Goal: Information Seeking & Learning: Check status

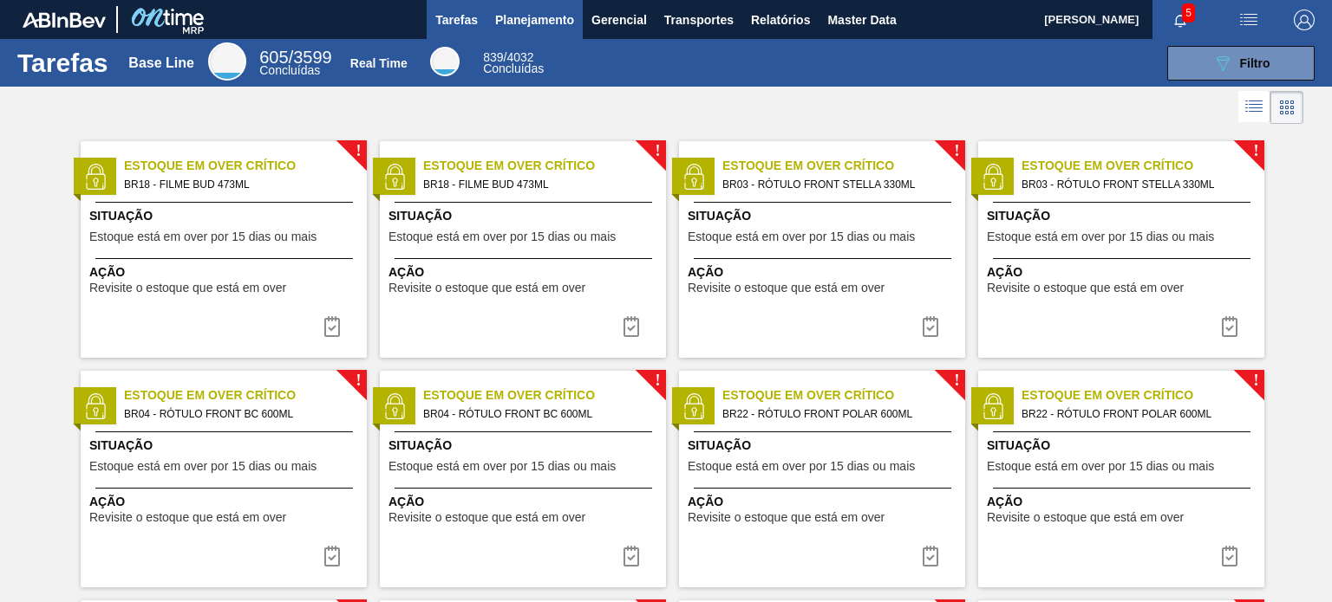
click at [526, 23] on span "Planejamento" at bounding box center [534, 20] width 79 height 21
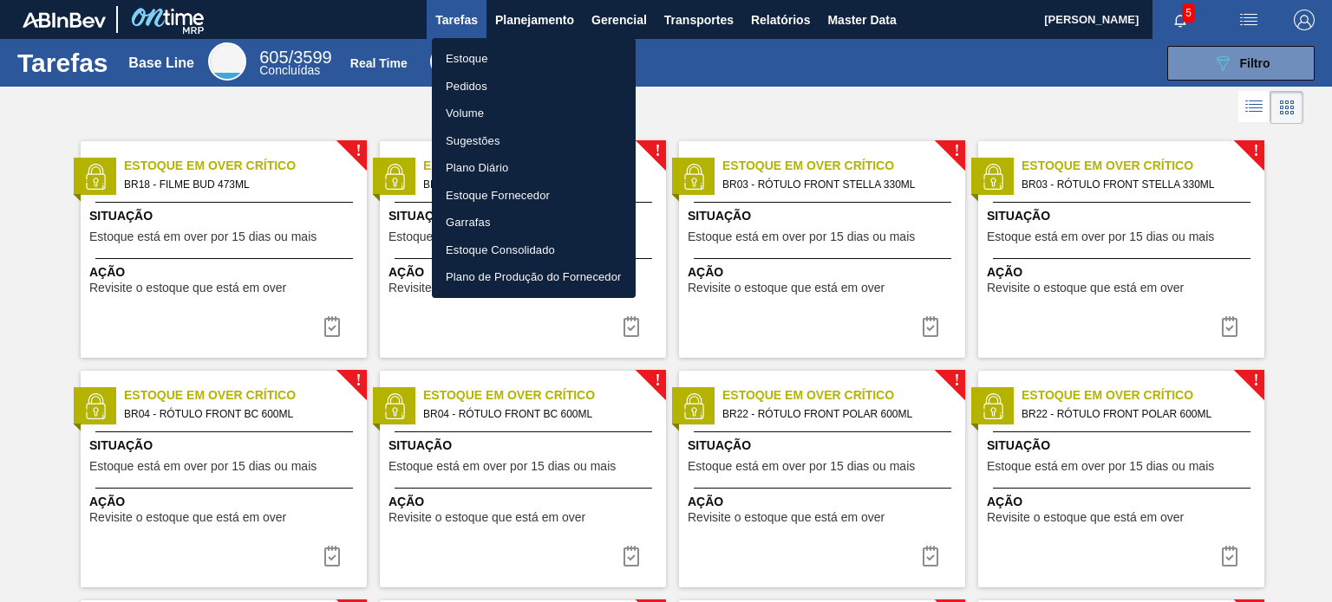
click at [496, 79] on li "Pedidos" at bounding box center [534, 87] width 204 height 28
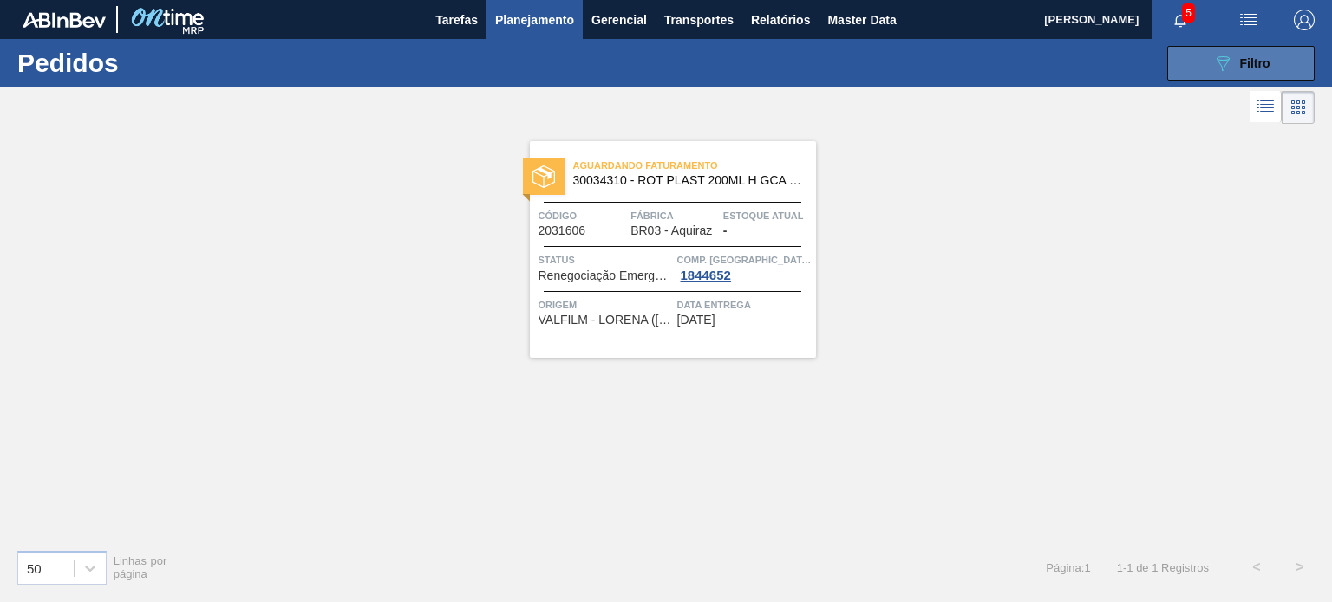
click at [1212, 53] on icon "089F7B8B-B2A5-4AFE-B5C0-19BA573D28AC" at bounding box center [1222, 63] width 21 height 21
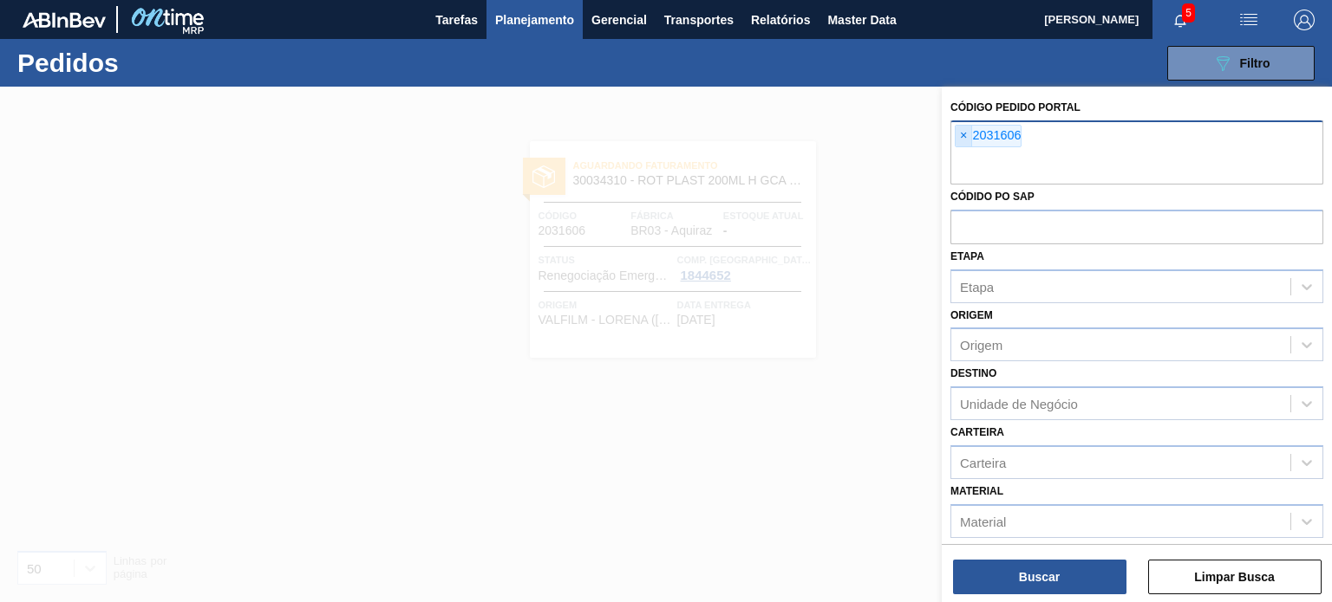
click at [969, 133] on span "×" at bounding box center [963, 136] width 16 height 21
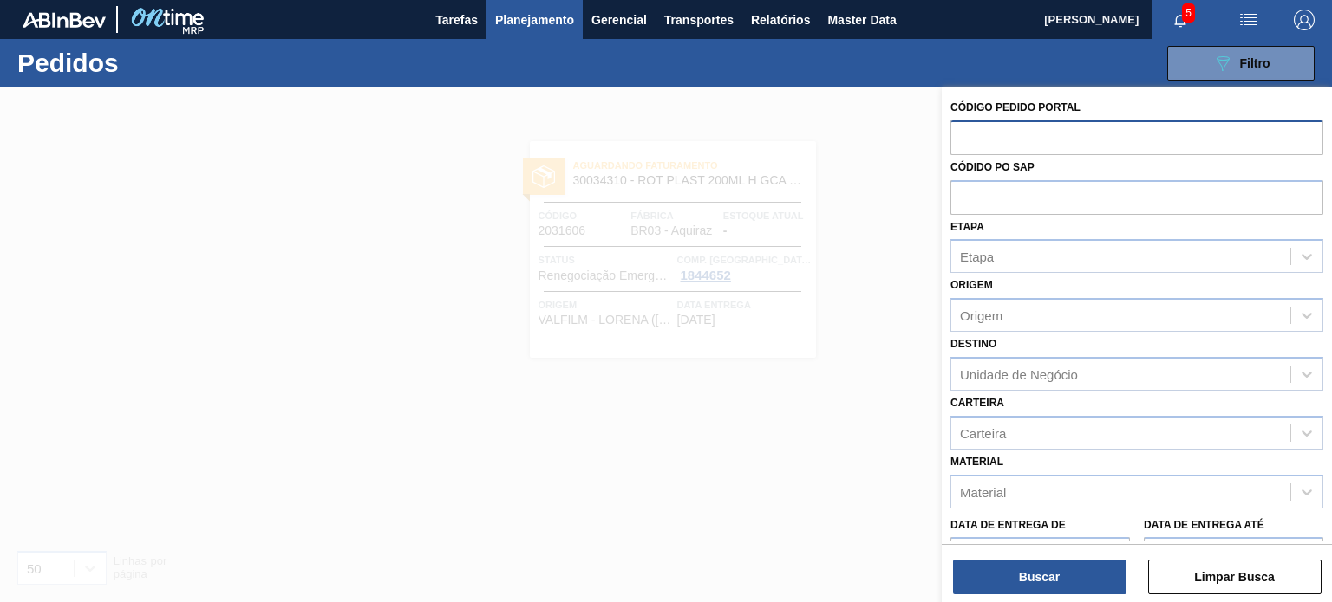
paste input "2019924"
type input "2019924"
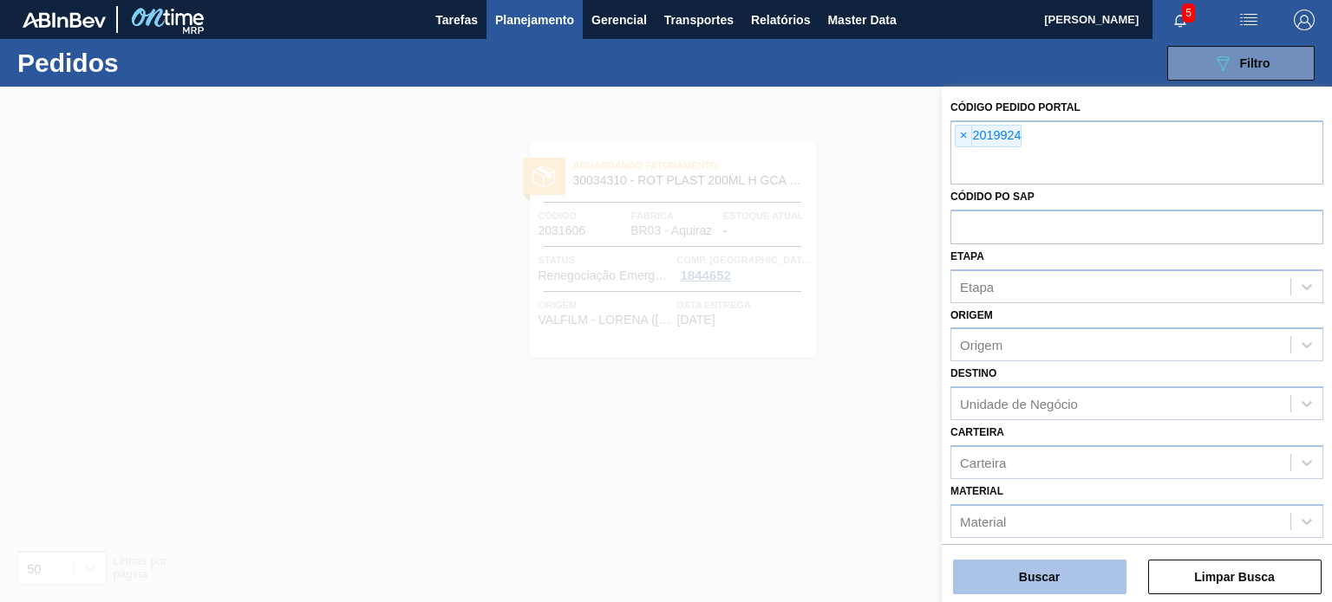
click at [1078, 568] on button "Buscar" at bounding box center [1039, 577] width 173 height 35
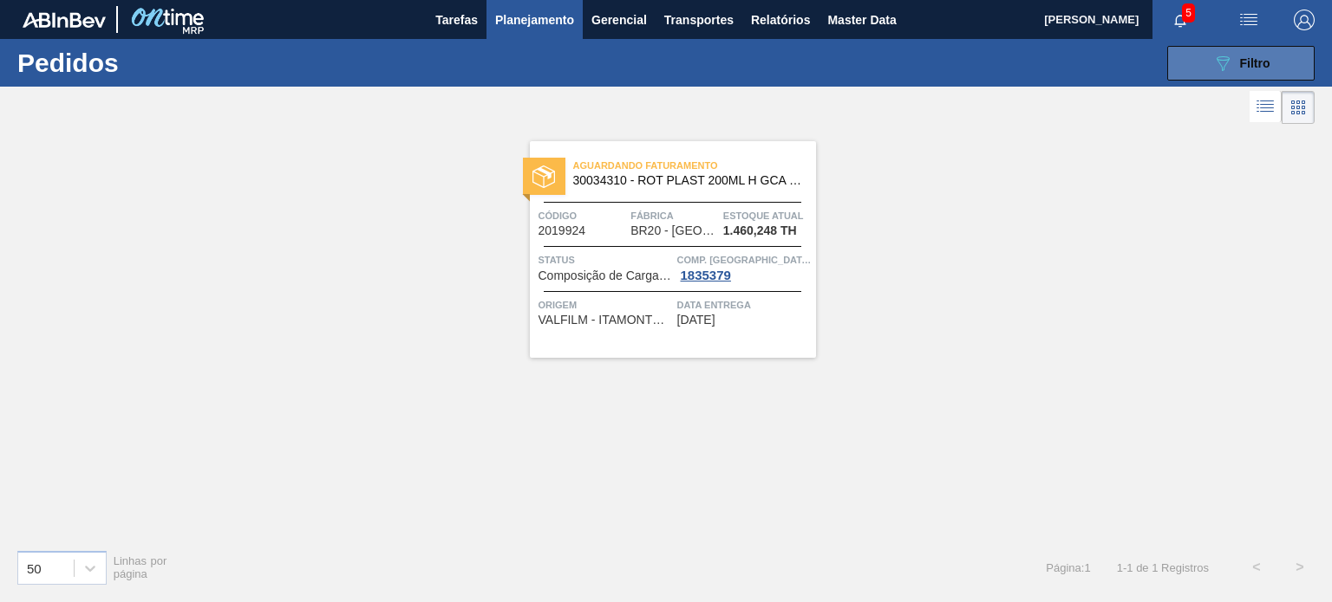
click at [1172, 65] on button "089F7B8B-B2A5-4AFE-B5C0-19BA573D28AC Filtro" at bounding box center [1240, 63] width 147 height 35
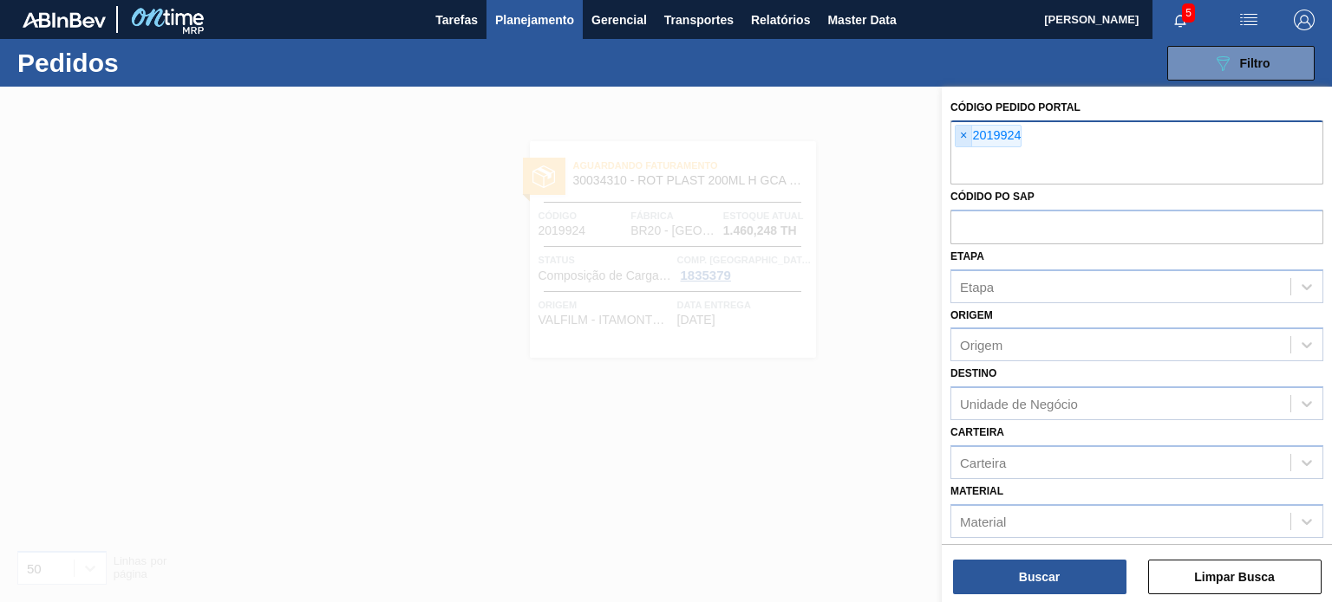
click at [960, 133] on span "×" at bounding box center [963, 136] width 16 height 21
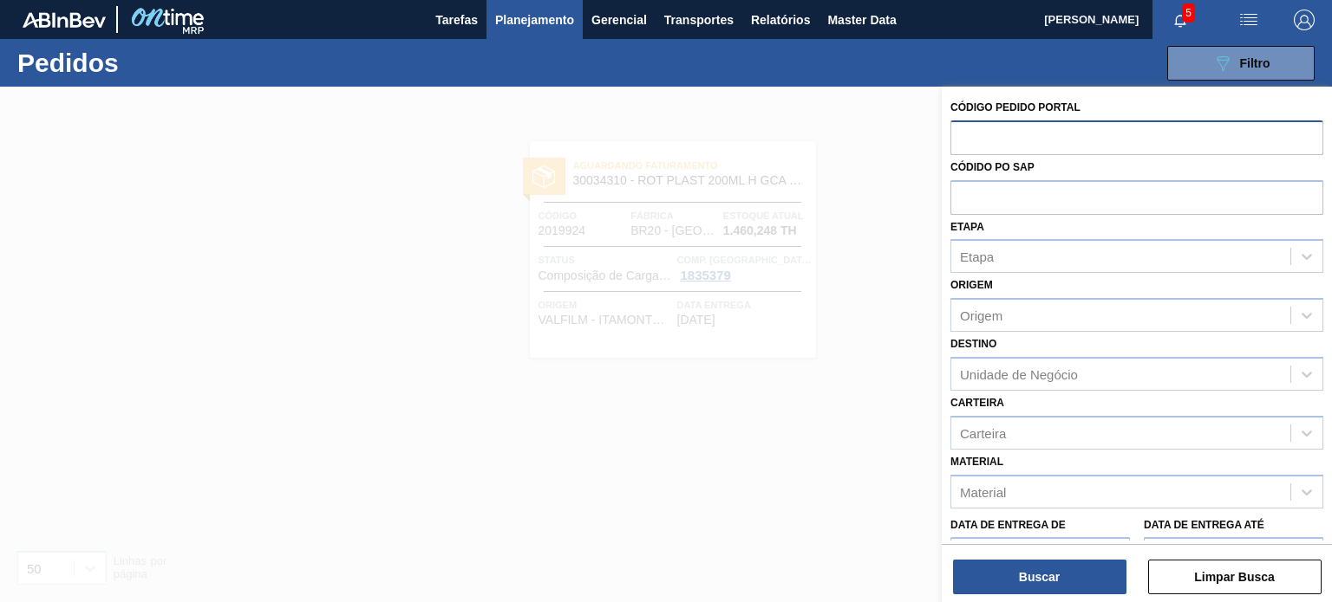
paste input "2037748"
type input "2037748"
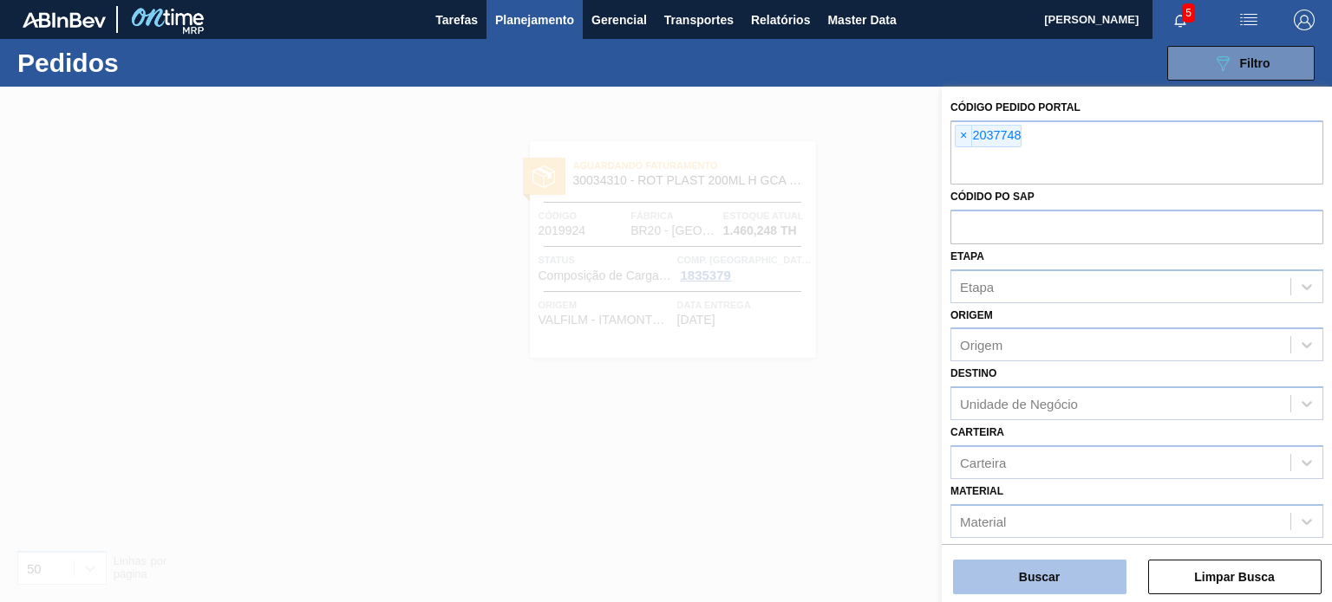
click at [1092, 565] on button "Buscar" at bounding box center [1039, 577] width 173 height 35
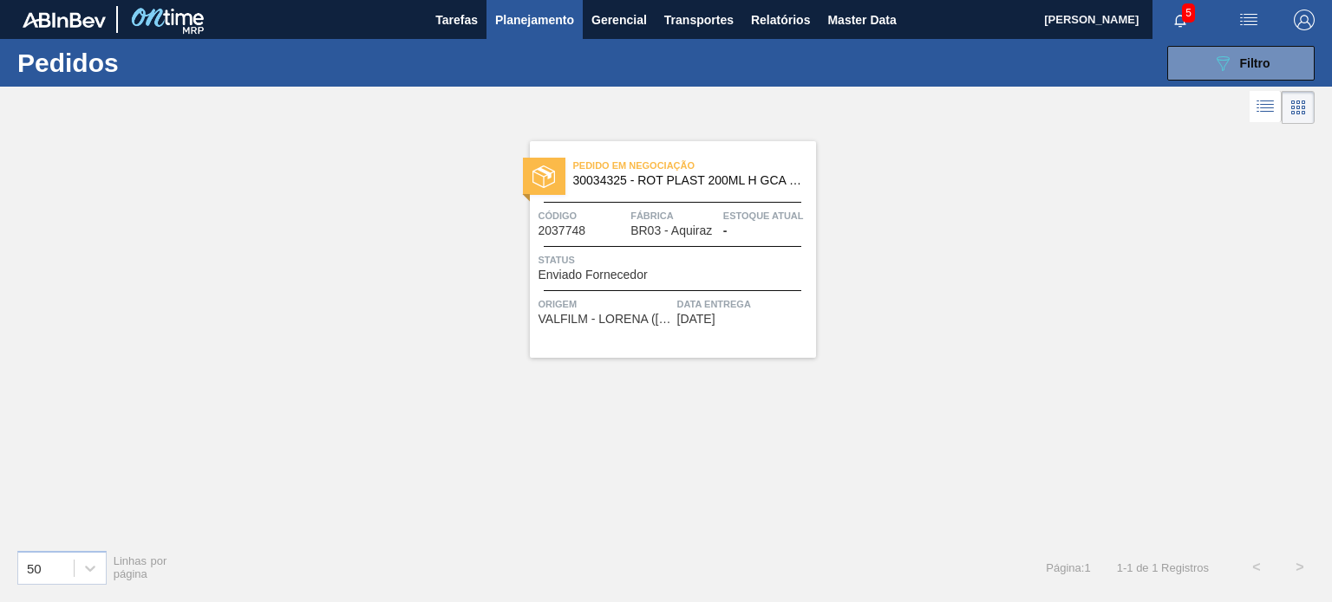
click at [617, 257] on span "Status" at bounding box center [674, 259] width 273 height 17
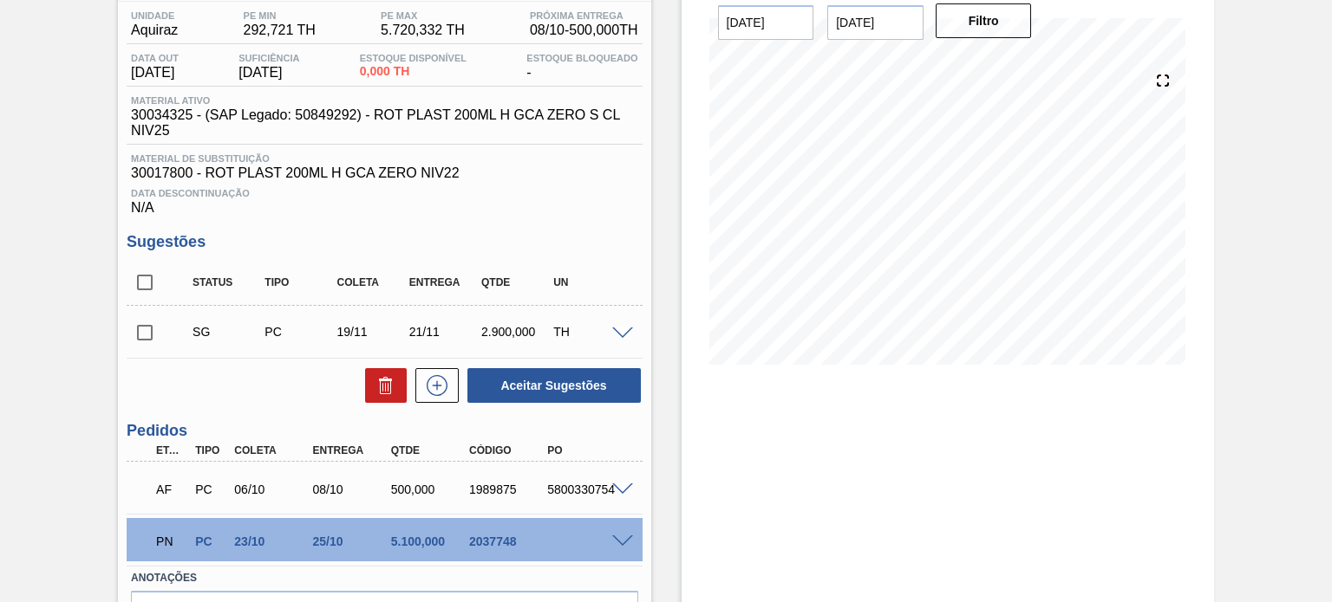
scroll to position [248, 0]
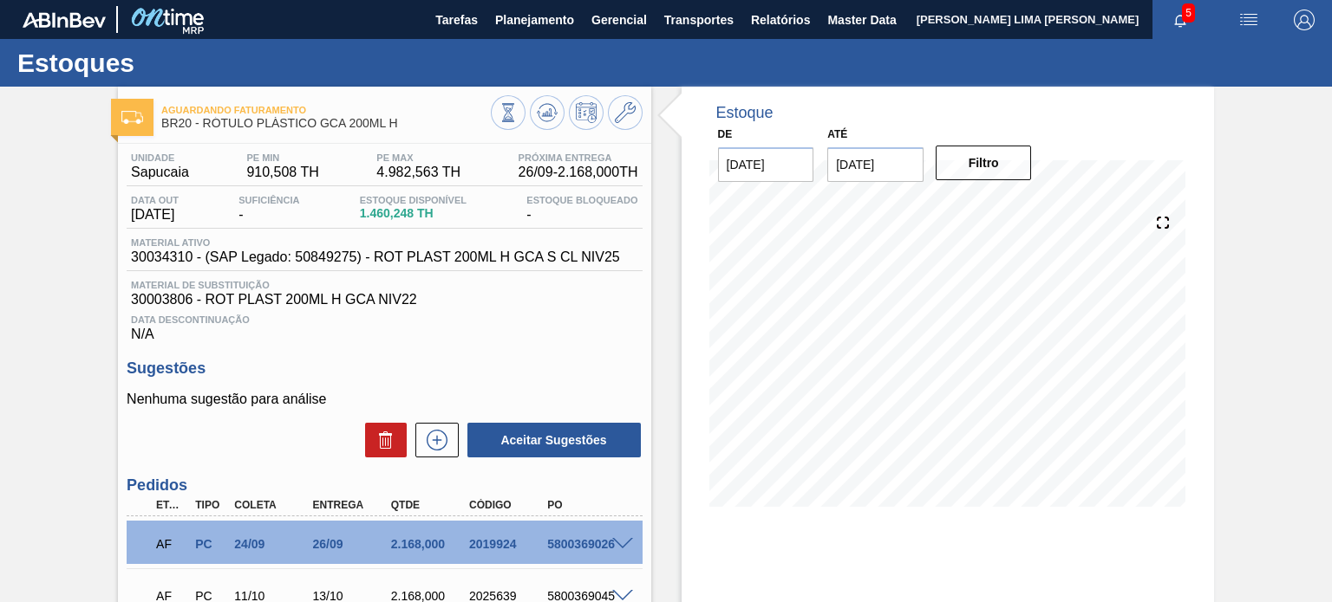
click at [902, 160] on input "09/10/2025" at bounding box center [875, 164] width 96 height 35
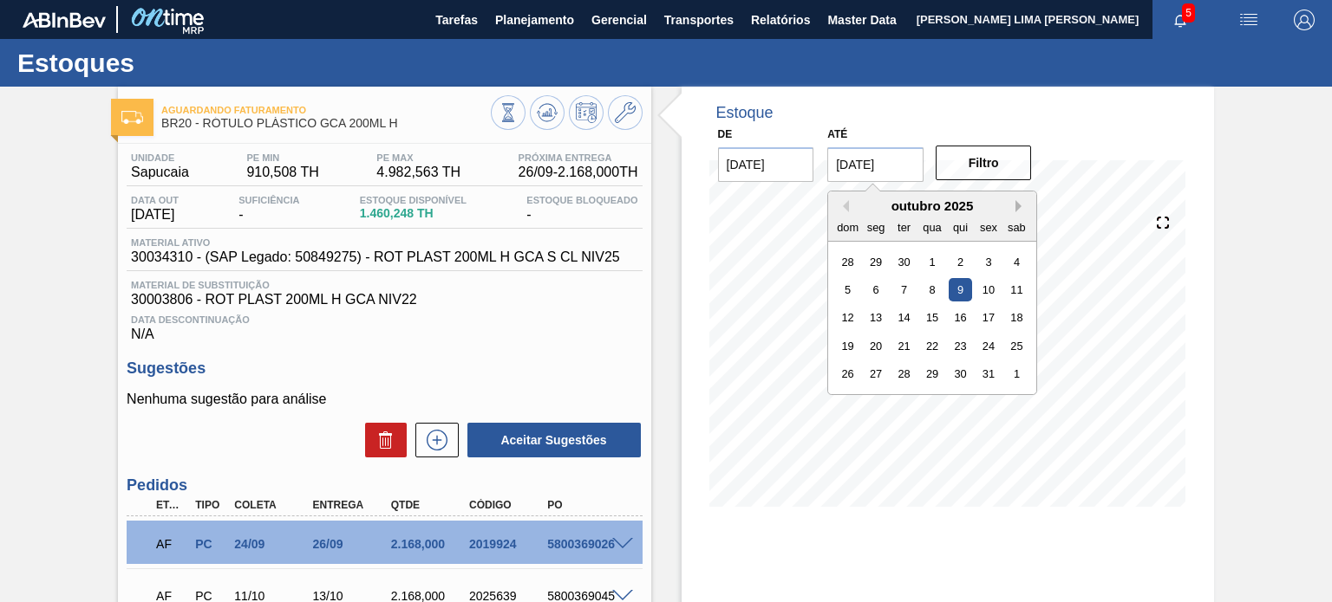
click at [1016, 204] on button "Next Month" at bounding box center [1021, 206] width 12 height 12
click at [1008, 368] on div "31" at bounding box center [1016, 373] width 23 height 23
type input "[DATE]"
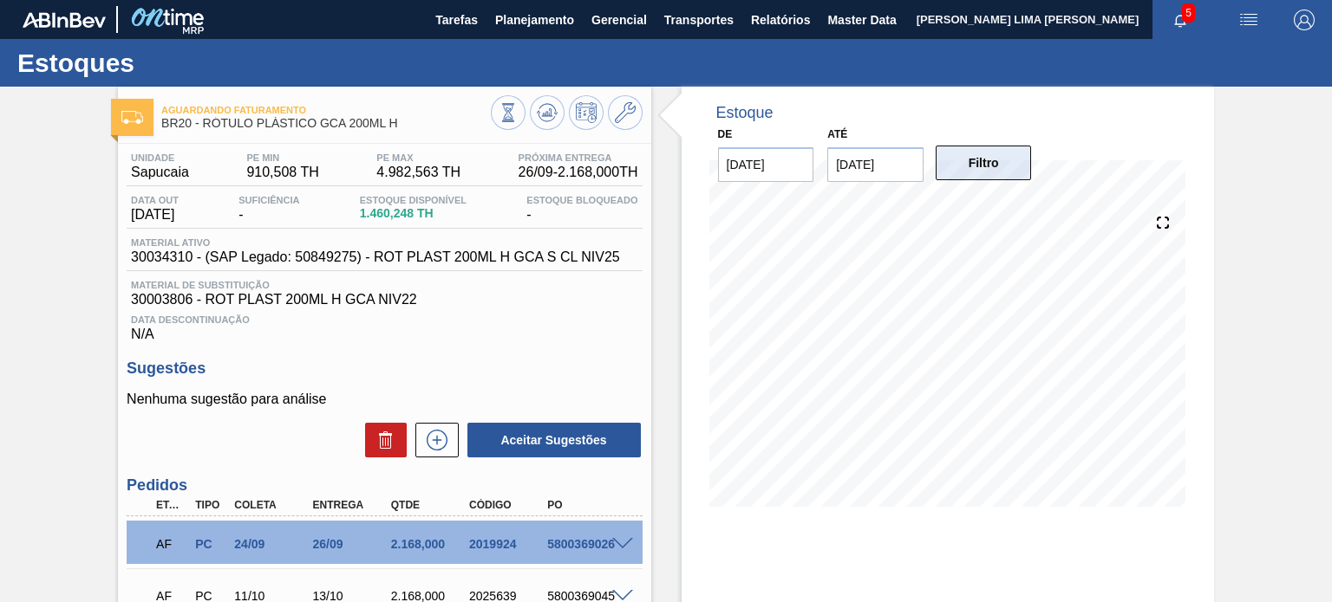
click at [990, 168] on button "Filtro" at bounding box center [983, 163] width 96 height 35
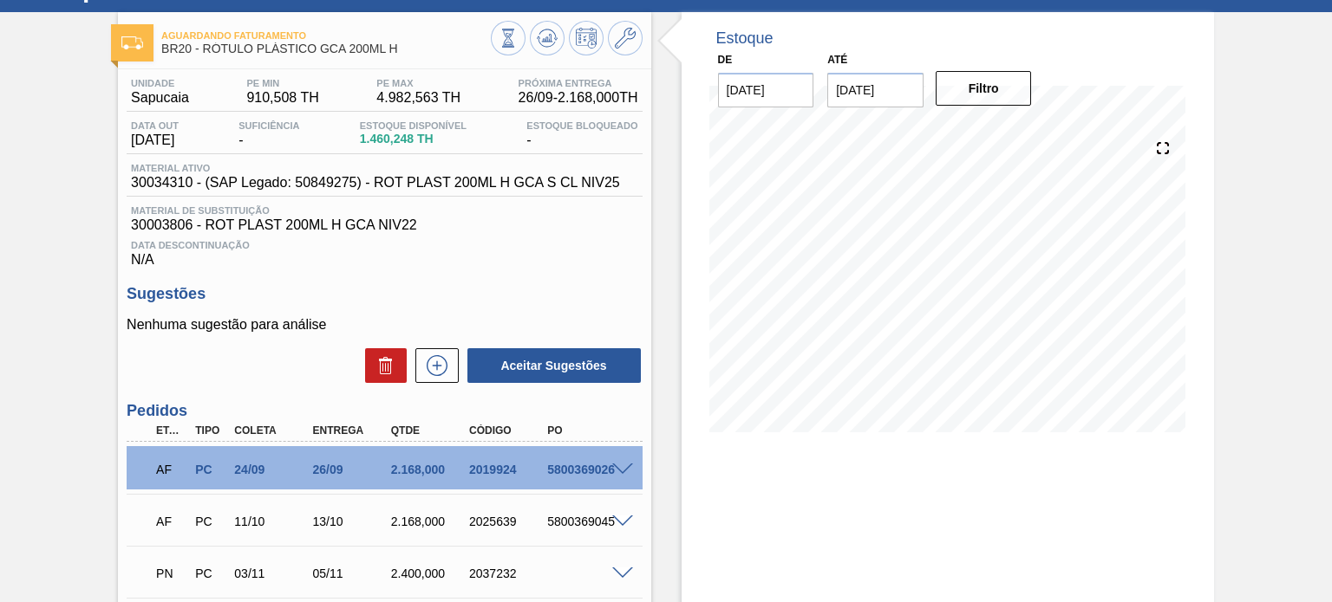
scroll to position [173, 0]
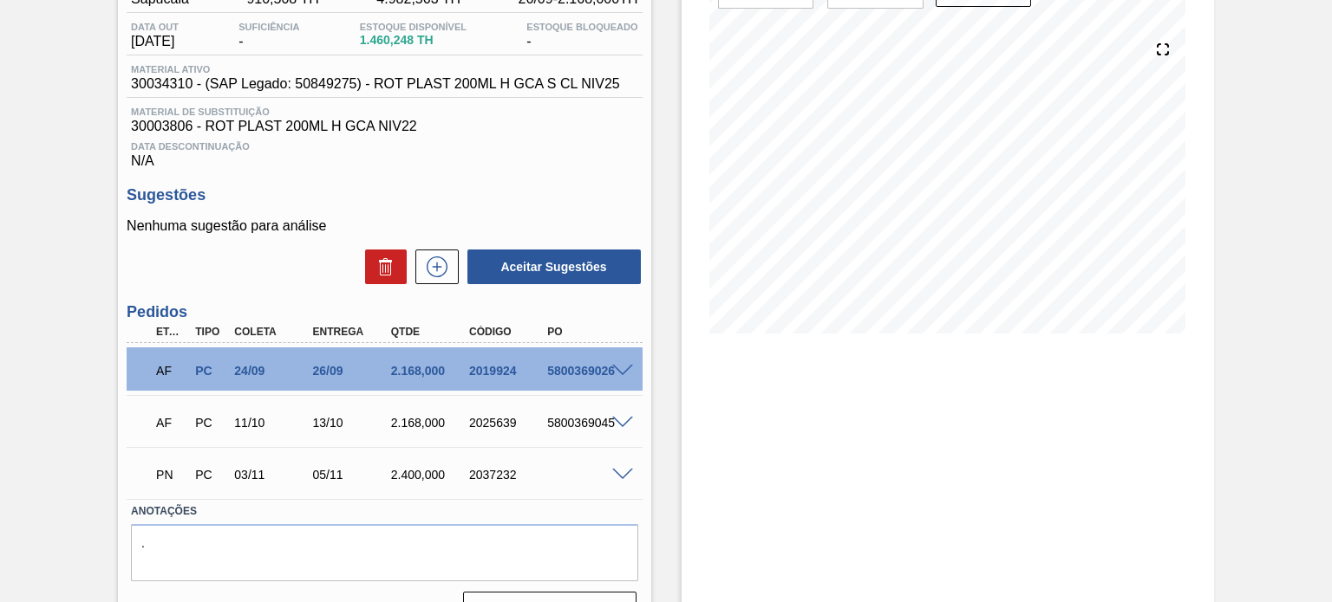
click at [630, 374] on span at bounding box center [622, 371] width 21 height 13
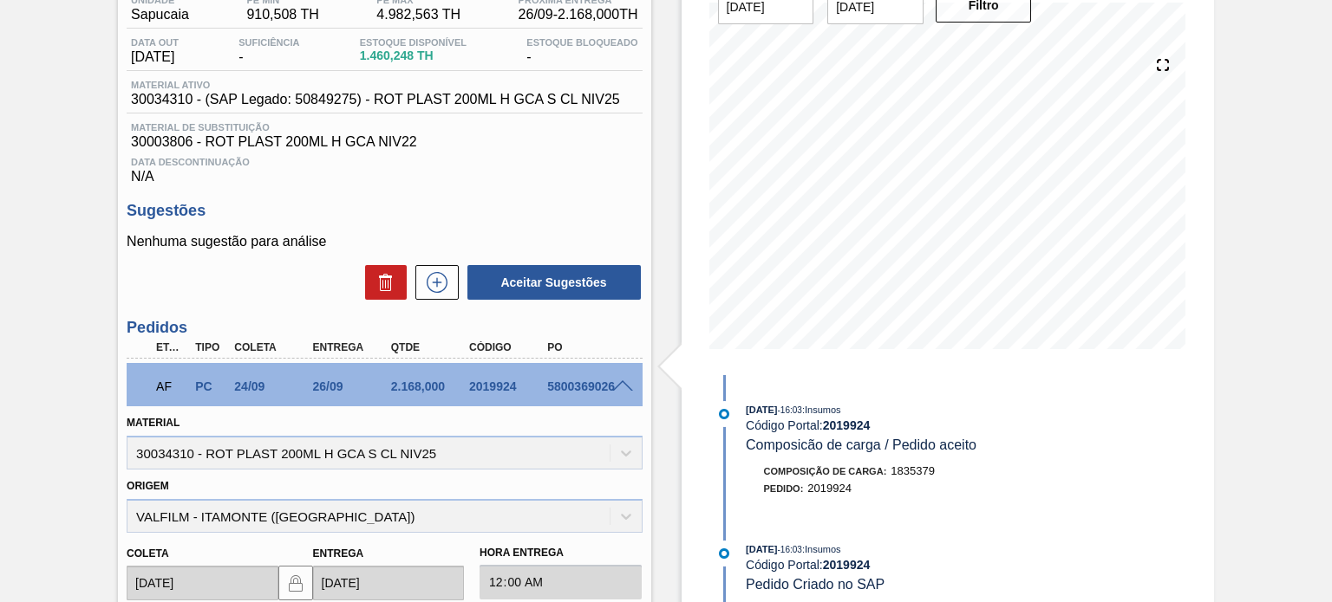
scroll to position [260, 0]
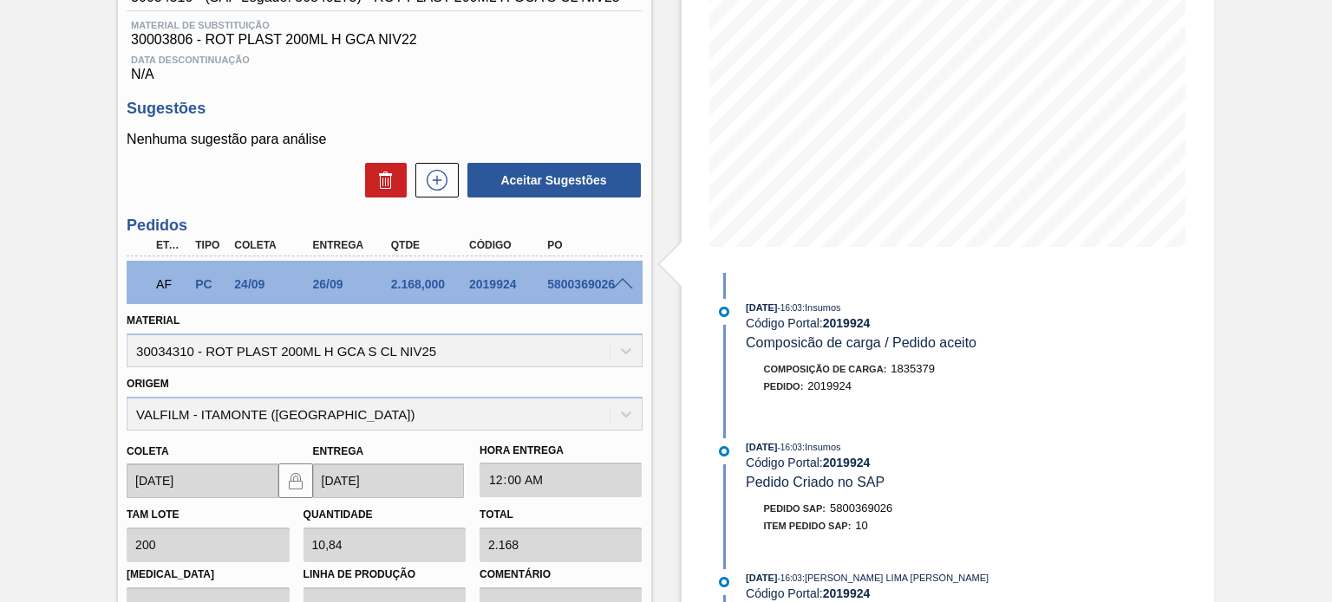
click at [485, 277] on div "AF PC 24/09 26/09 2.168,000 2019924 5800369026" at bounding box center [379, 282] width 469 height 35
copy div "2019924"
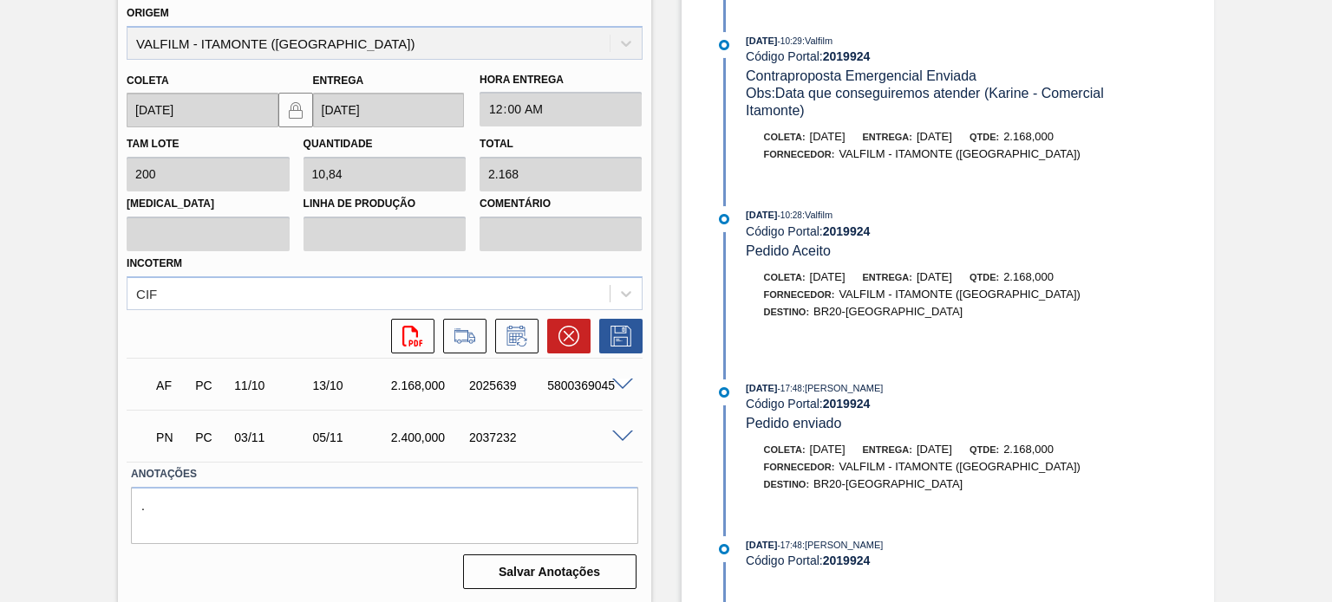
scroll to position [2998, 0]
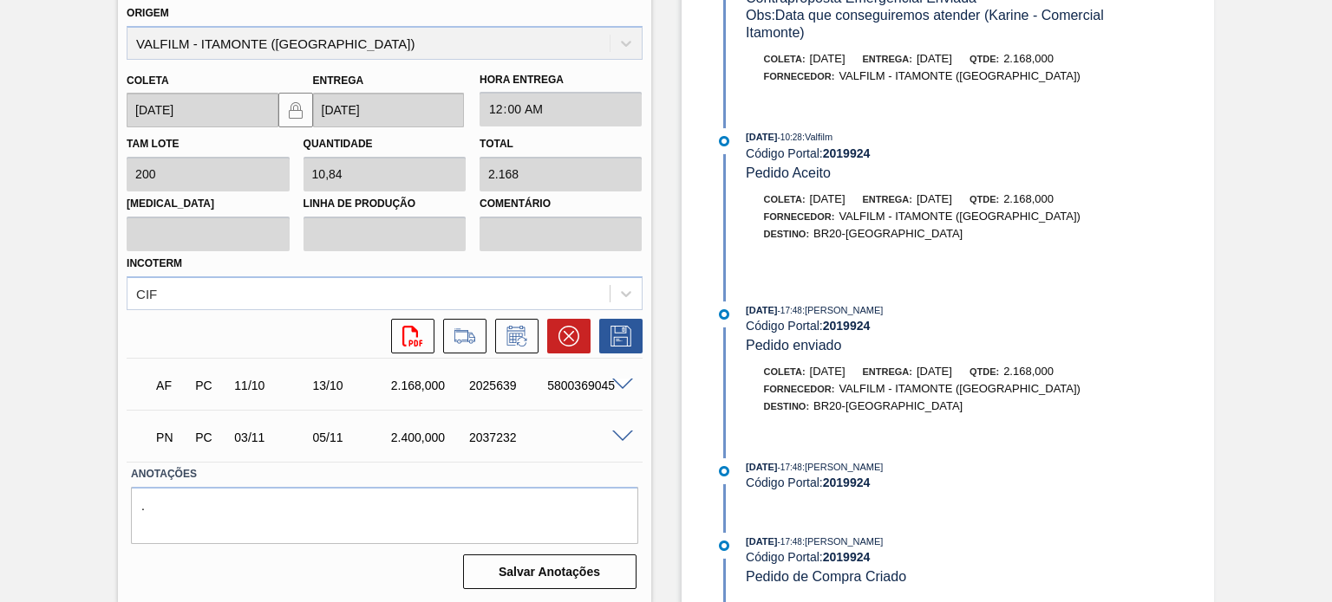
click at [1266, 370] on div "Aguardando Faturamento BR20 - RÓTULO PLÁSTICO GCA 200ML H Unidade Sapucaia PE M…" at bounding box center [666, 30] width 1332 height 1149
click at [1243, 347] on div "Aguardando Faturamento BR20 - RÓTULO PLÁSTICO GCA 200ML H Unidade Sapucaia PE M…" at bounding box center [666, 30] width 1332 height 1149
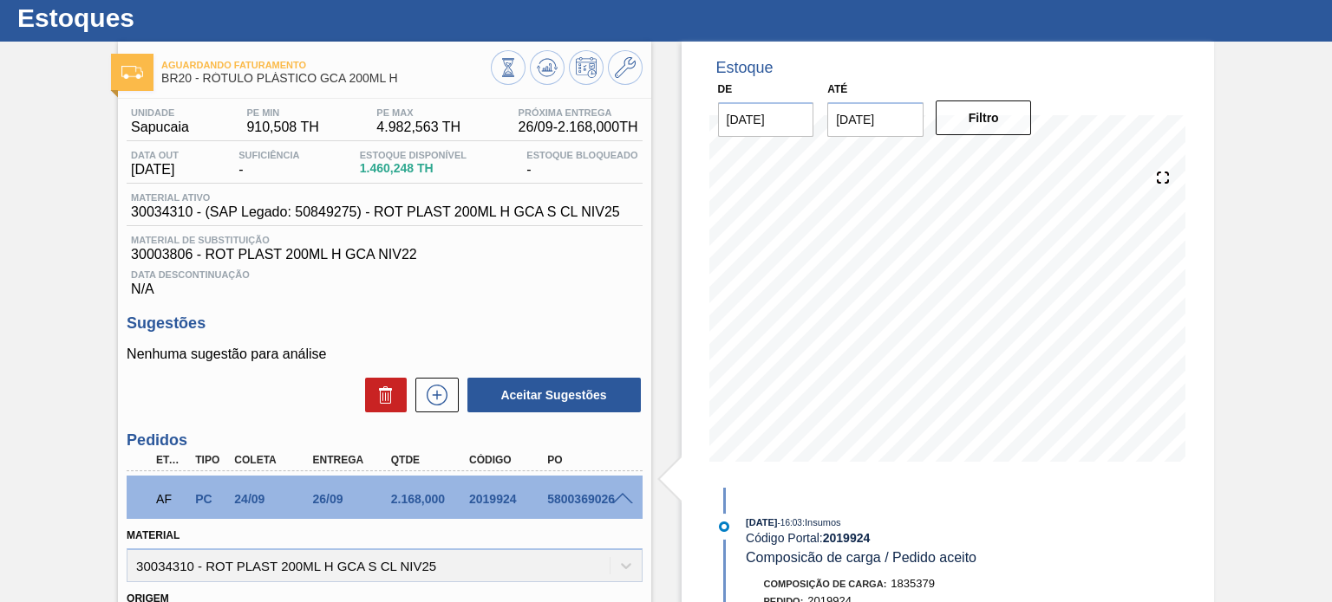
scroll to position [0, 0]
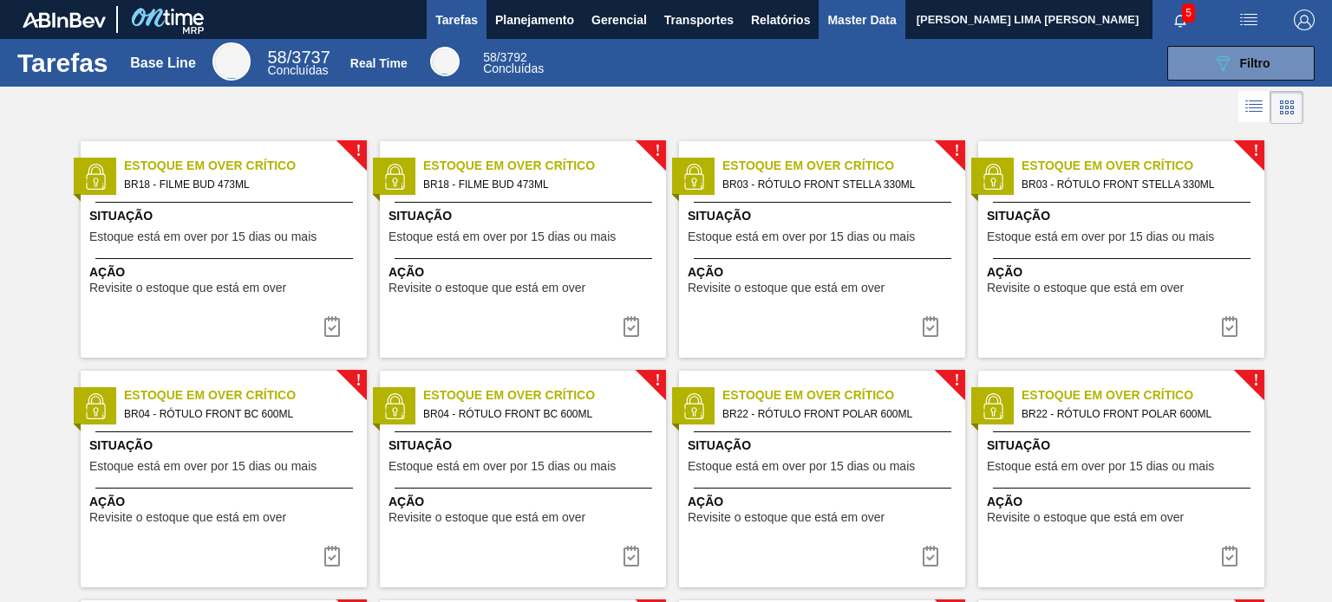
click at [833, 30] on button "Master Data" at bounding box center [861, 19] width 86 height 39
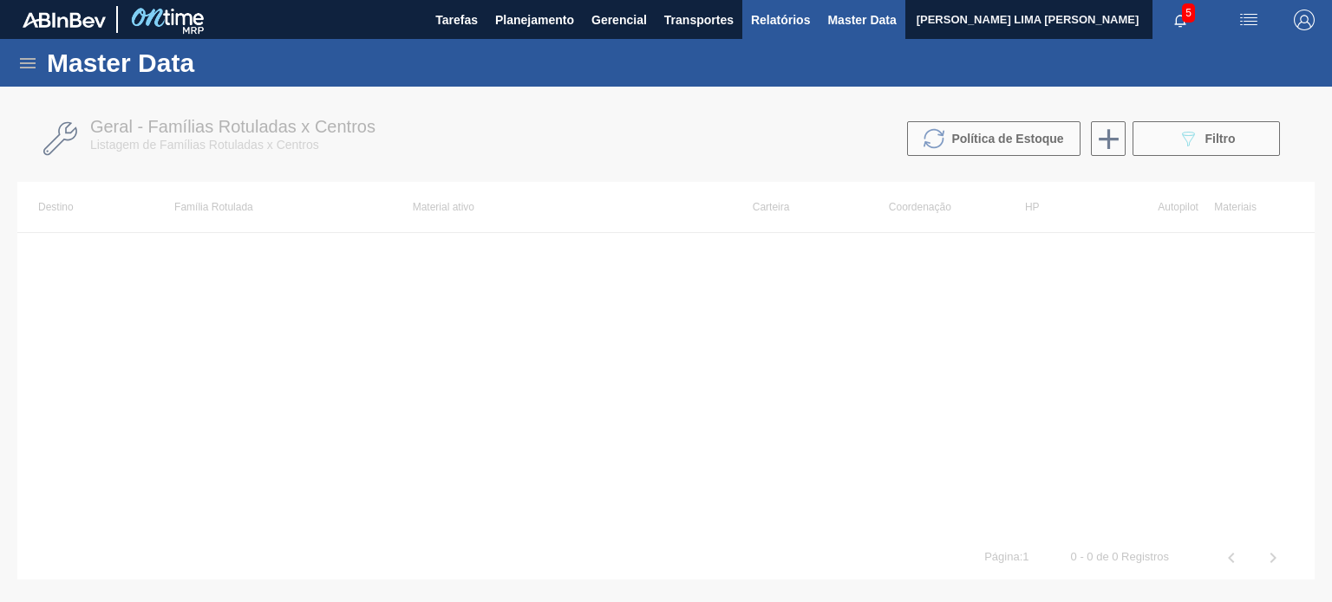
click at [763, 31] on button "Relatórios" at bounding box center [780, 19] width 76 height 39
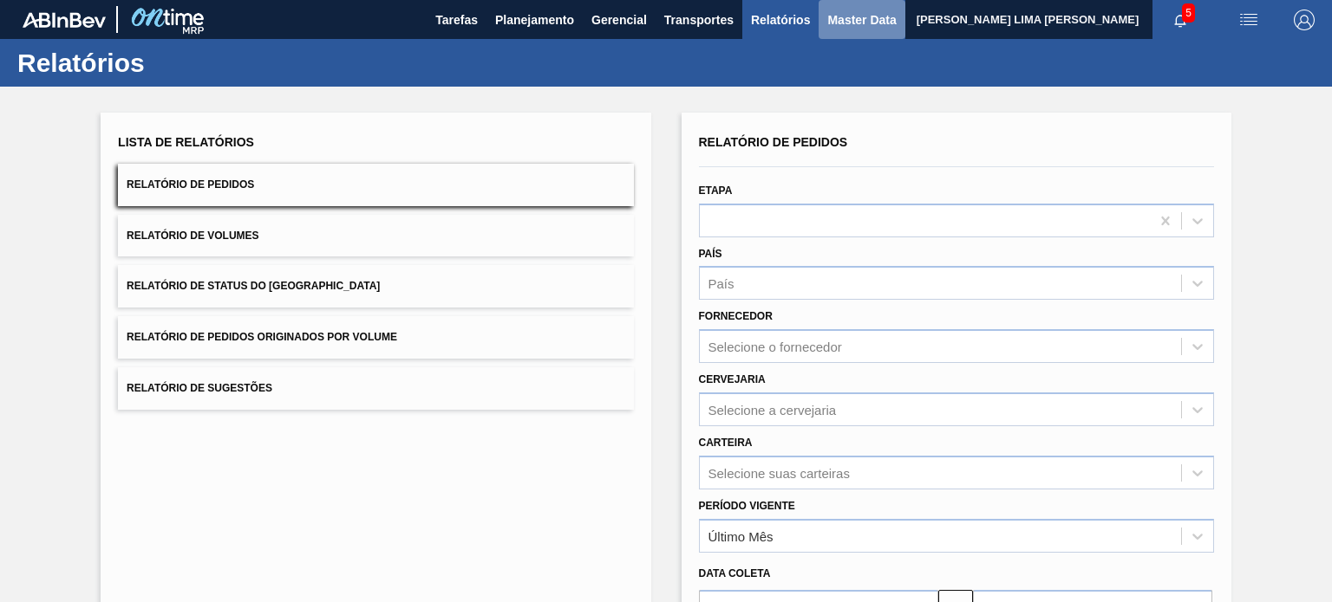
click at [836, 29] on span "Master Data" at bounding box center [861, 20] width 68 height 21
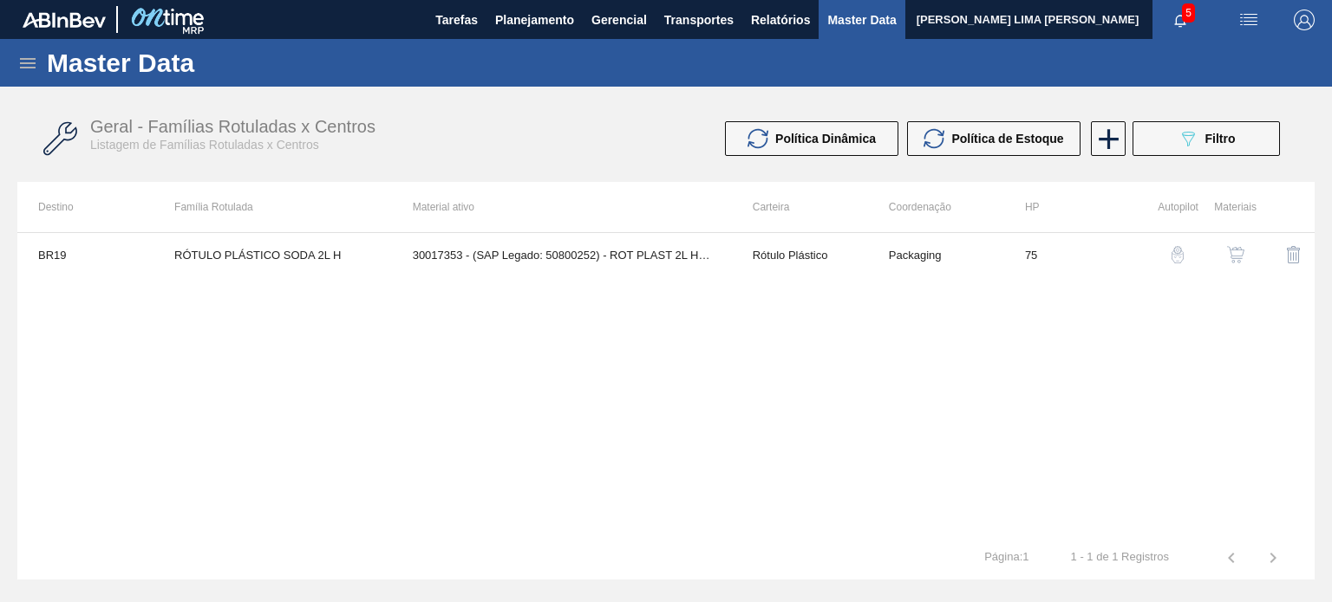
click at [31, 62] on icon at bounding box center [27, 63] width 21 height 21
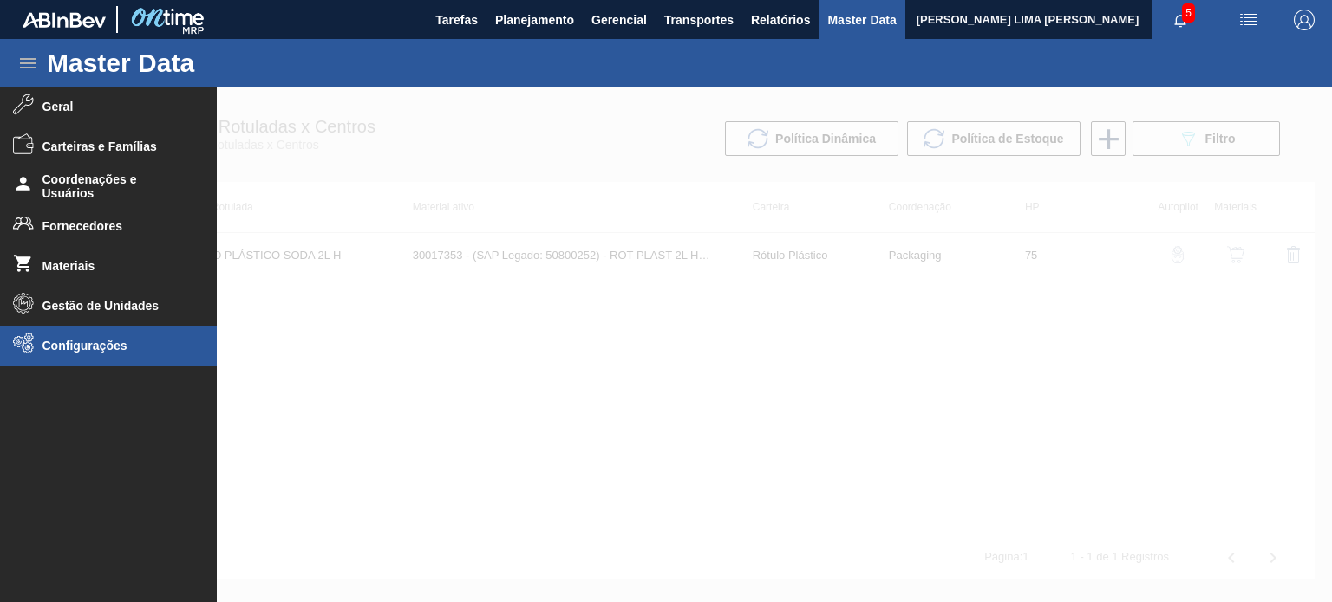
click at [97, 342] on span "Configurações" at bounding box center [113, 346] width 143 height 14
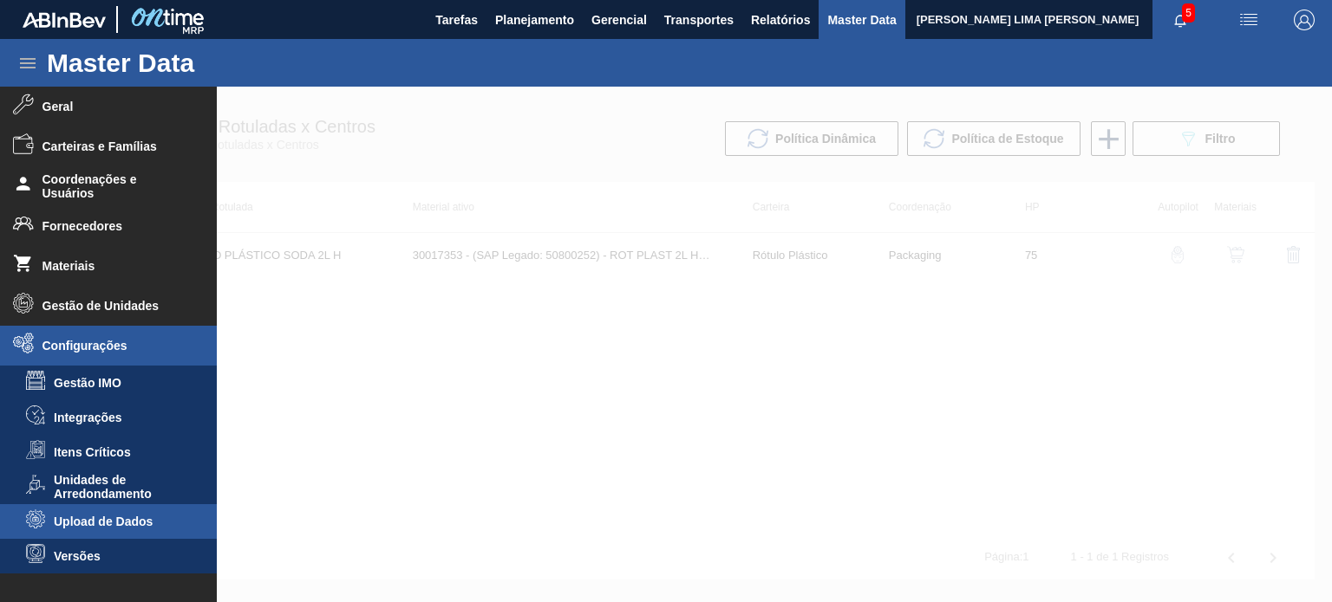
click at [105, 519] on span "Upload de Dados" at bounding box center [120, 522] width 133 height 14
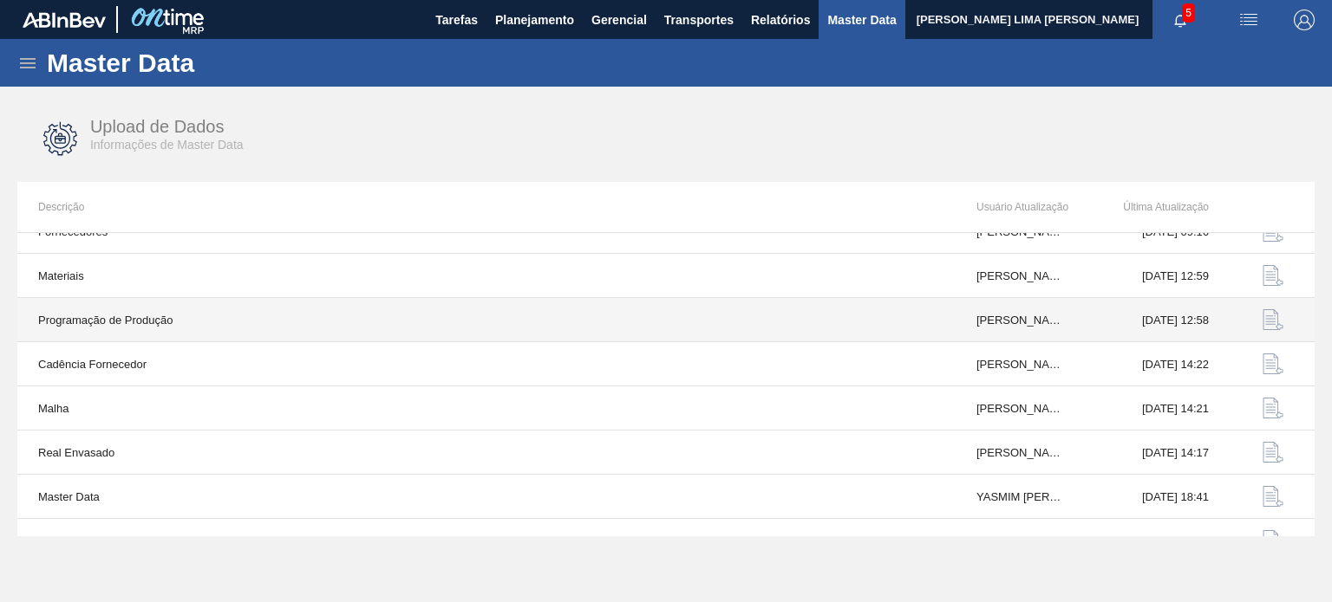
scroll to position [180, 0]
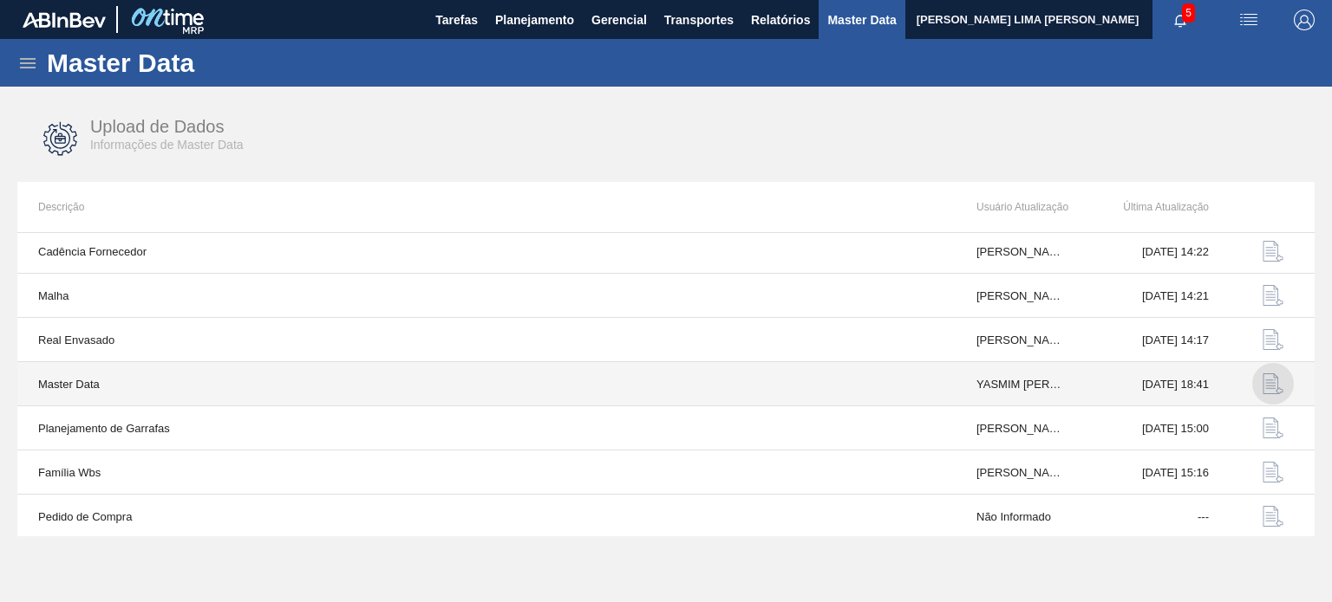
click at [1262, 382] on img "button" at bounding box center [1272, 384] width 21 height 21
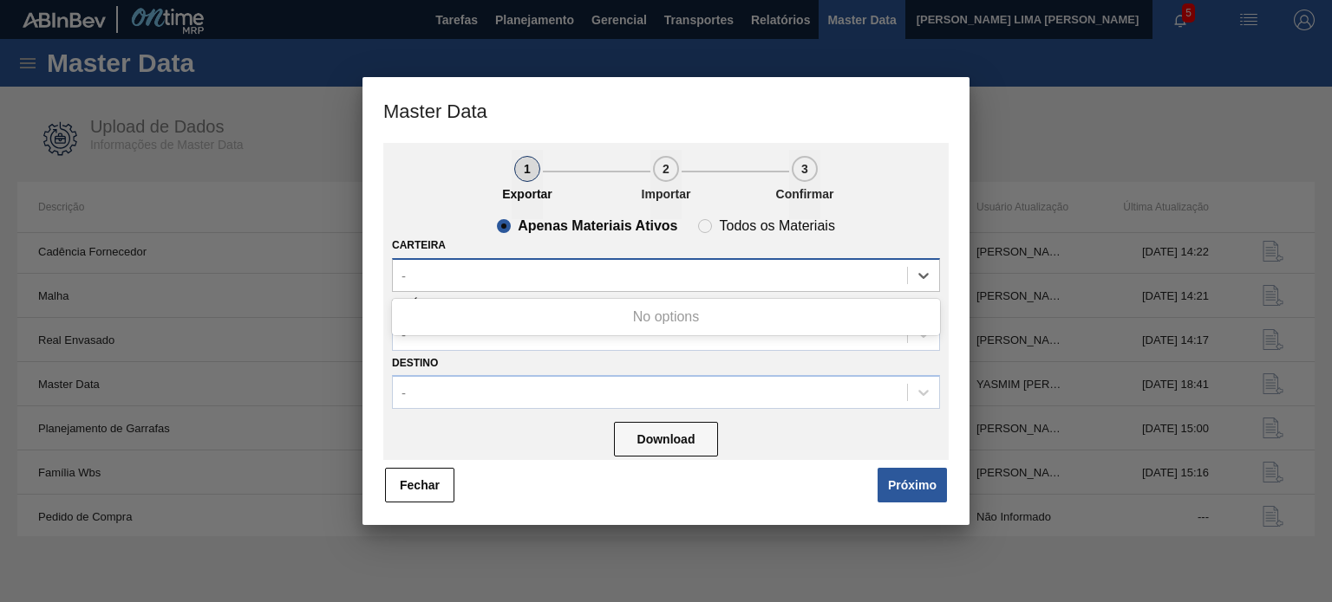
click at [562, 270] on div "-" at bounding box center [650, 275] width 514 height 25
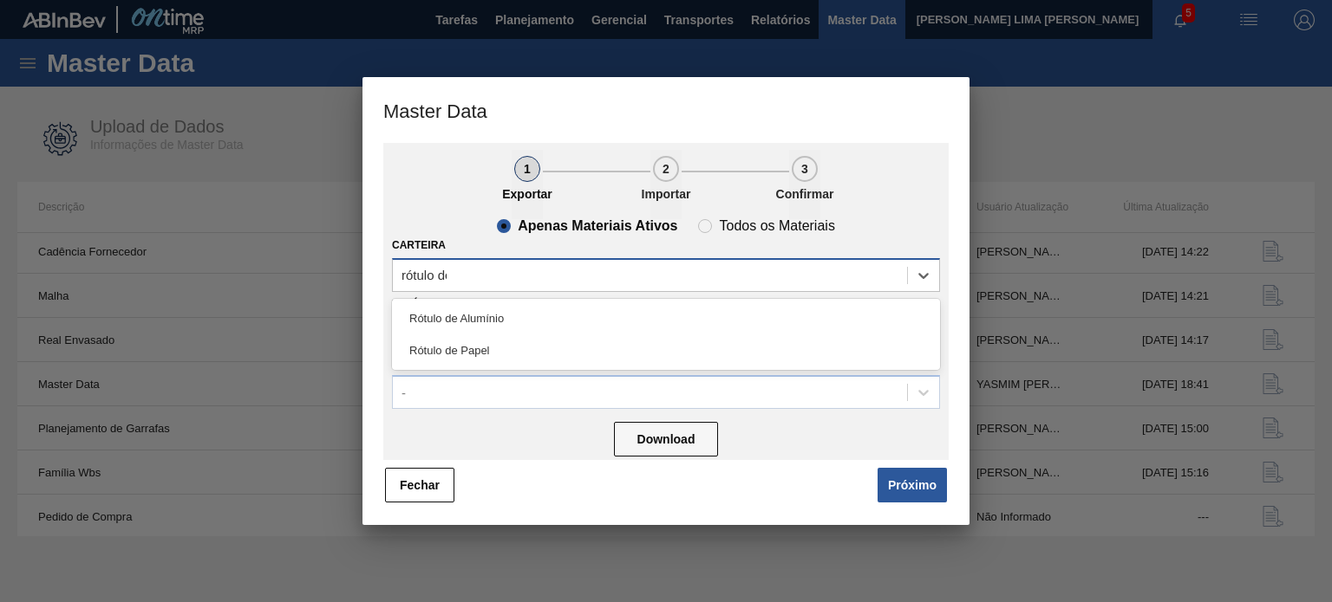
type input "rótulo de"
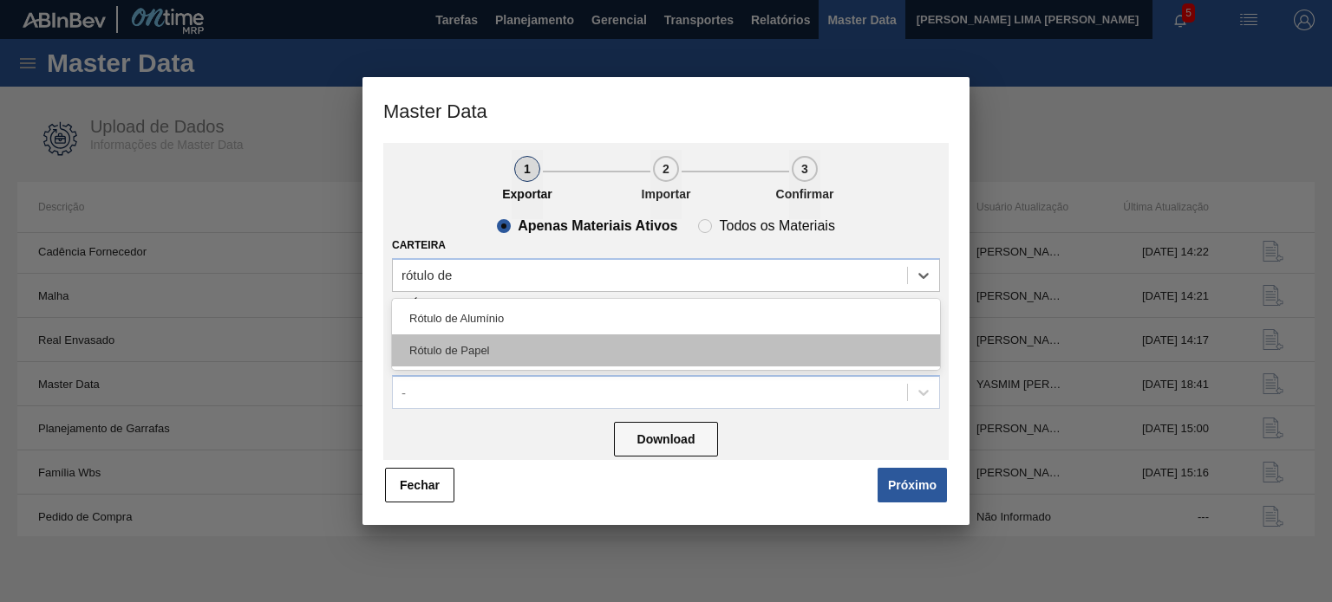
click at [537, 357] on div "Rótulo de Papel" at bounding box center [666, 351] width 548 height 32
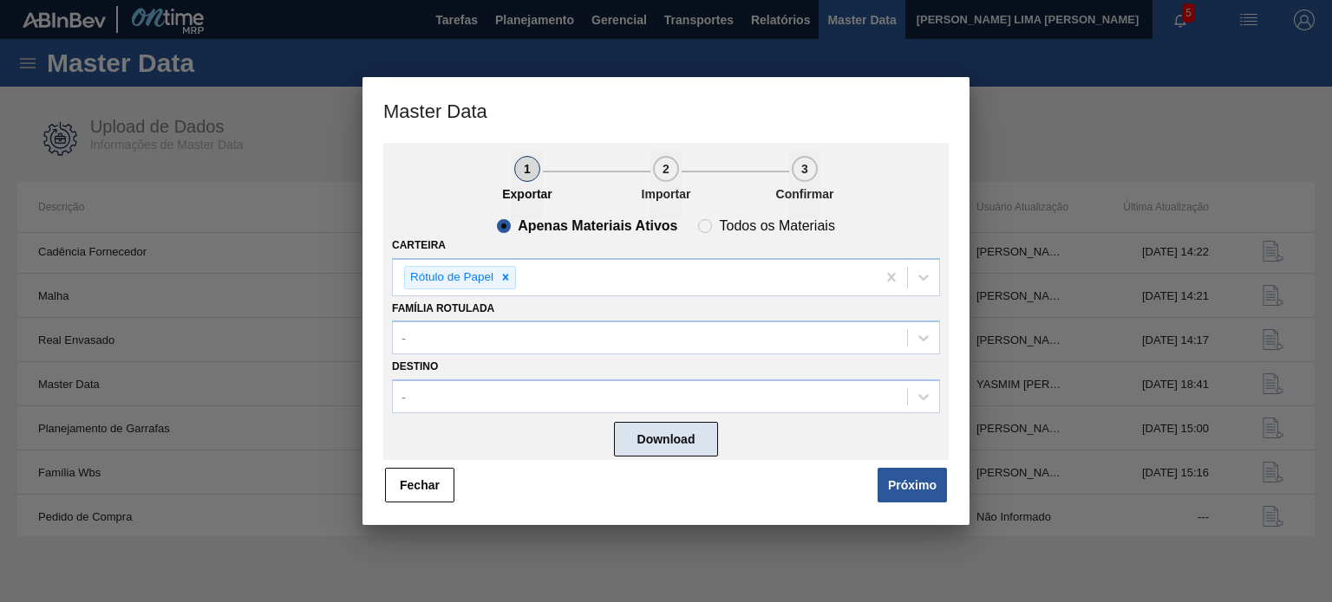
click at [664, 427] on button "Download" at bounding box center [666, 439] width 104 height 35
click at [441, 471] on button "Fechar" at bounding box center [419, 485] width 69 height 35
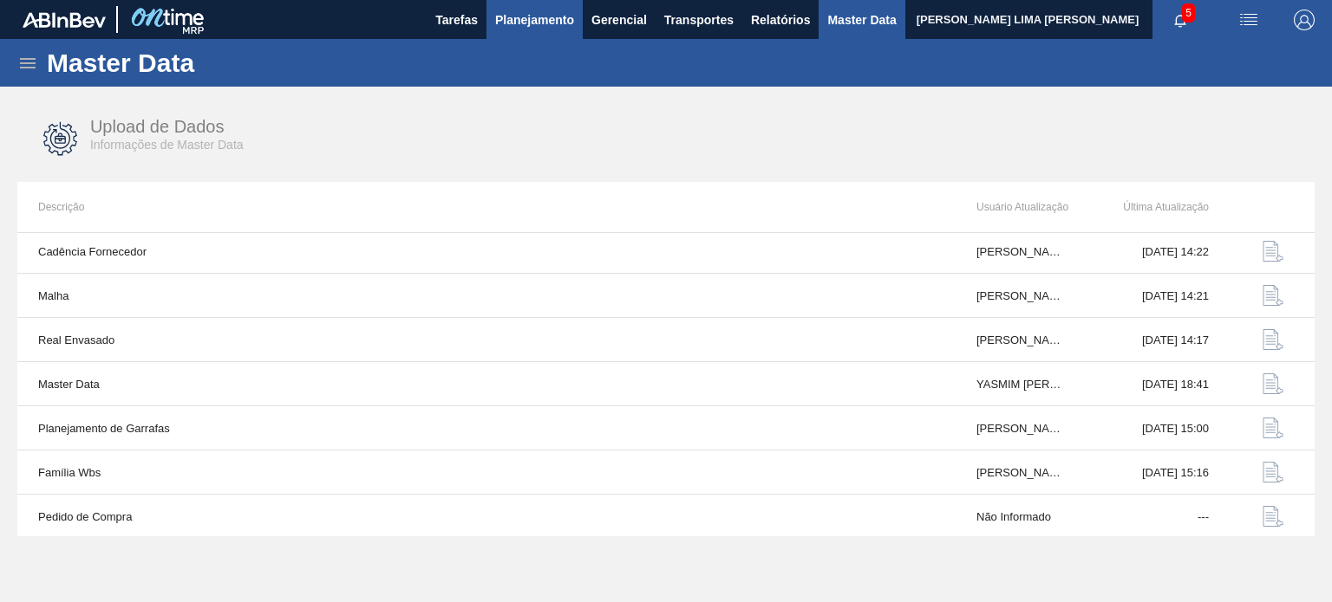
click at [541, 23] on span "Planejamento" at bounding box center [534, 20] width 79 height 21
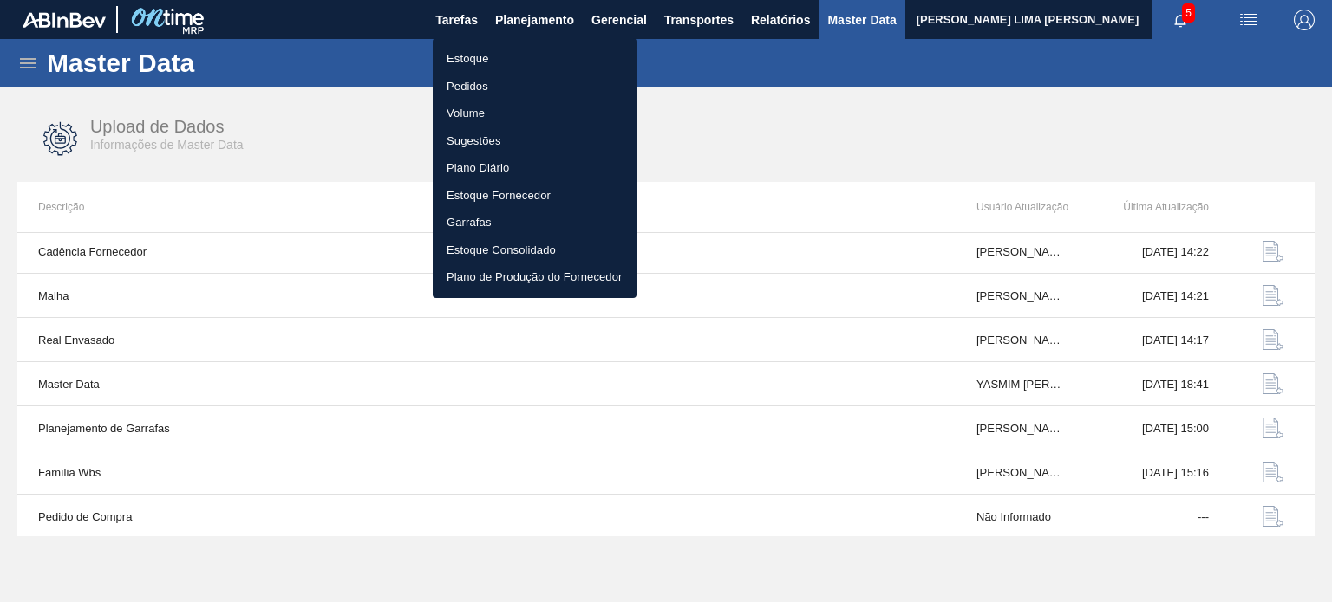
click at [473, 55] on li "Estoque" at bounding box center [535, 59] width 204 height 28
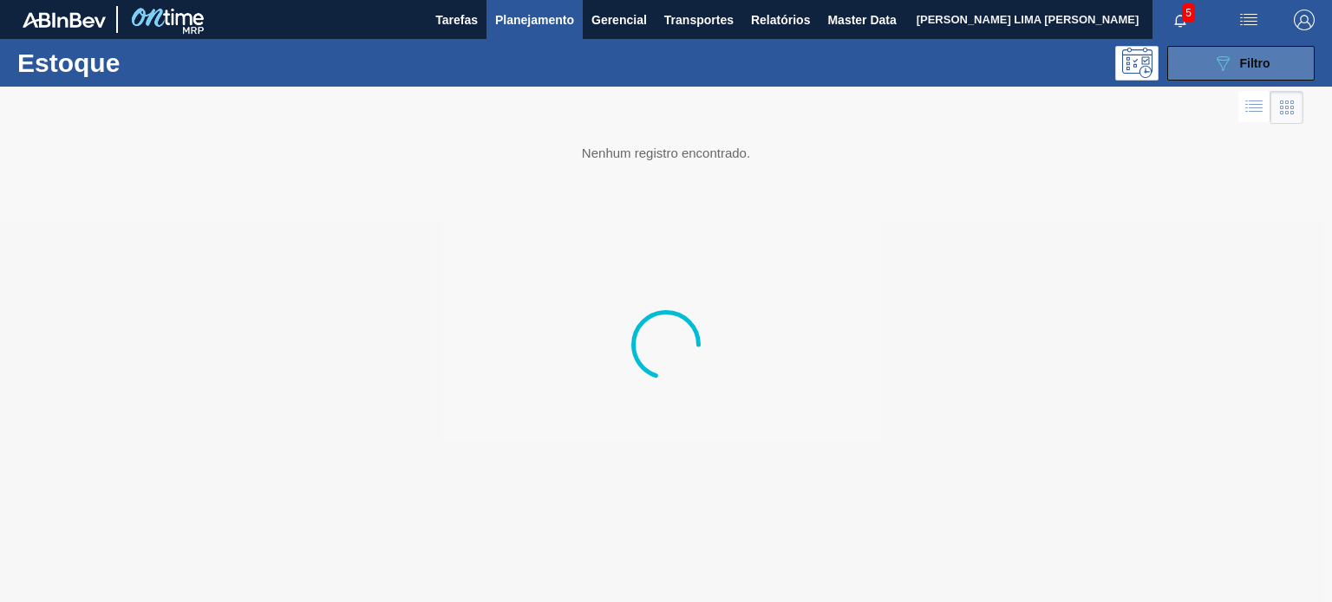
click at [1203, 68] on button "089F7B8B-B2A5-4AFE-B5C0-19BA573D28AC Filtro" at bounding box center [1240, 63] width 147 height 35
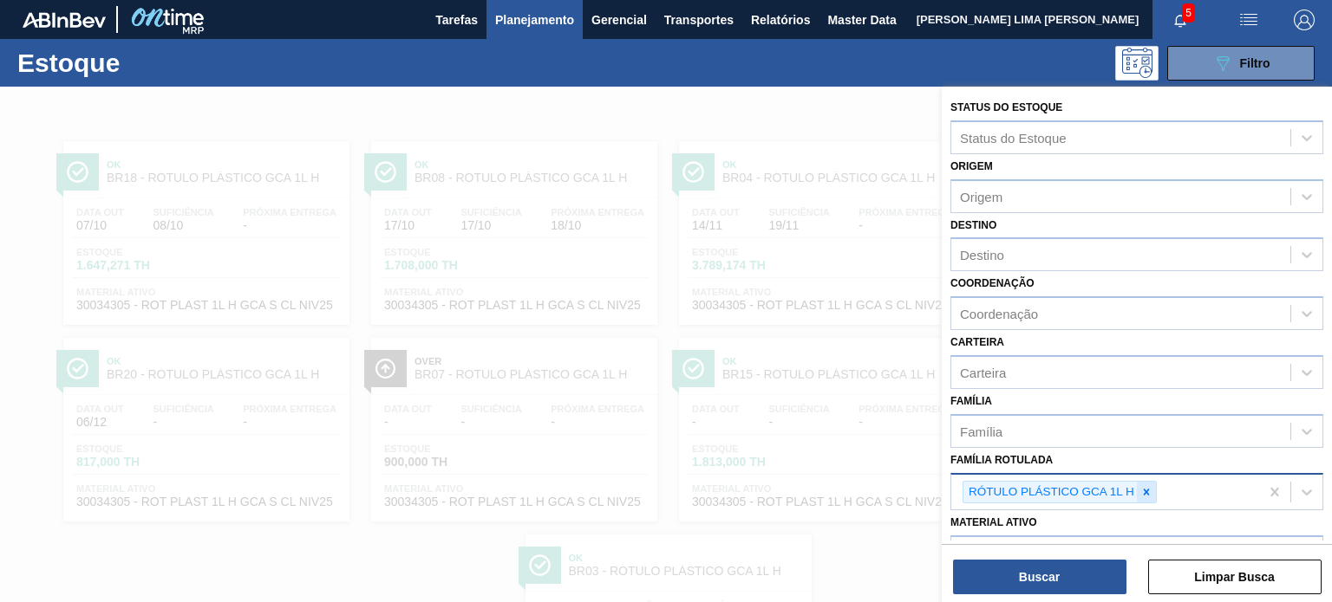
click at [1148, 492] on icon at bounding box center [1146, 492] width 12 height 12
paste Rotulada "RÓTULO FRONT BC MALZBIER 355ML EXP [GEOGRAPHIC_DATA]"
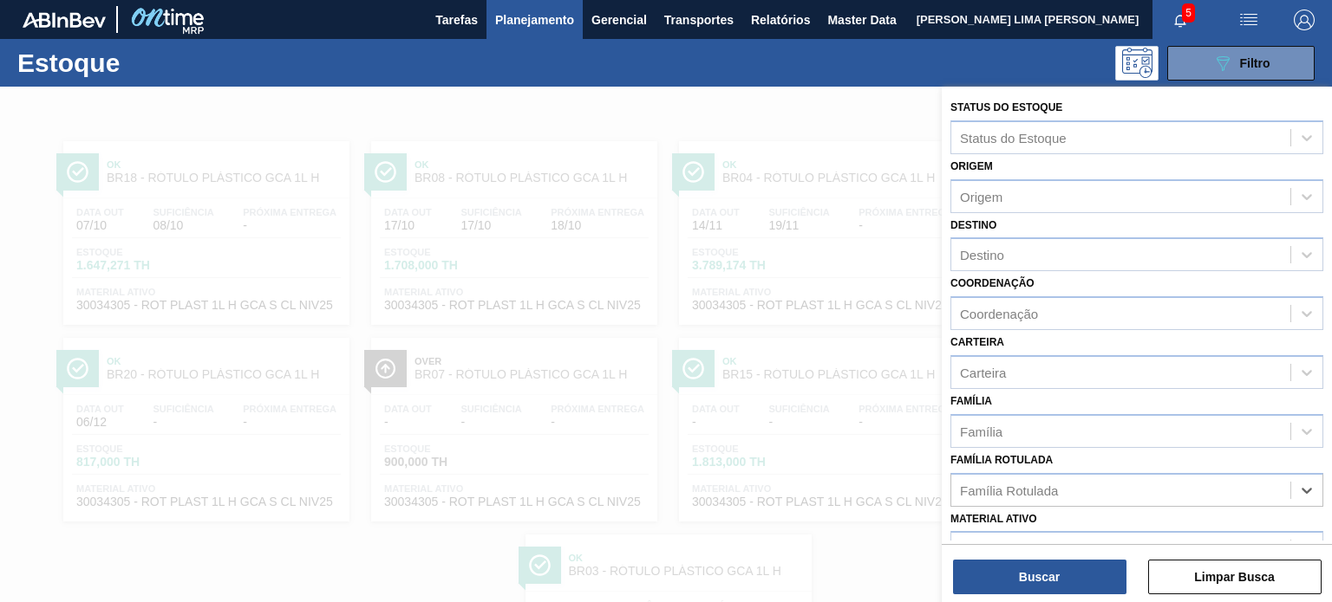
type Rotulada "RÓTULO FRONT BC MALZBIER 355ML EXP [GEOGRAPHIC_DATA]"
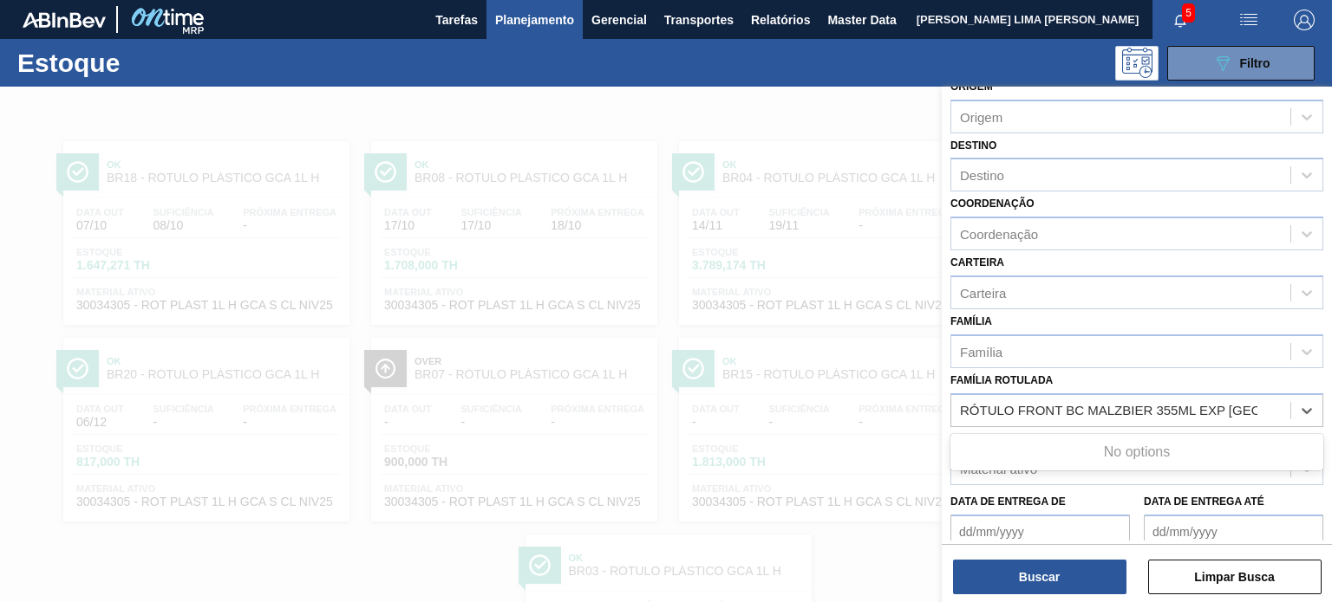
scroll to position [173, 0]
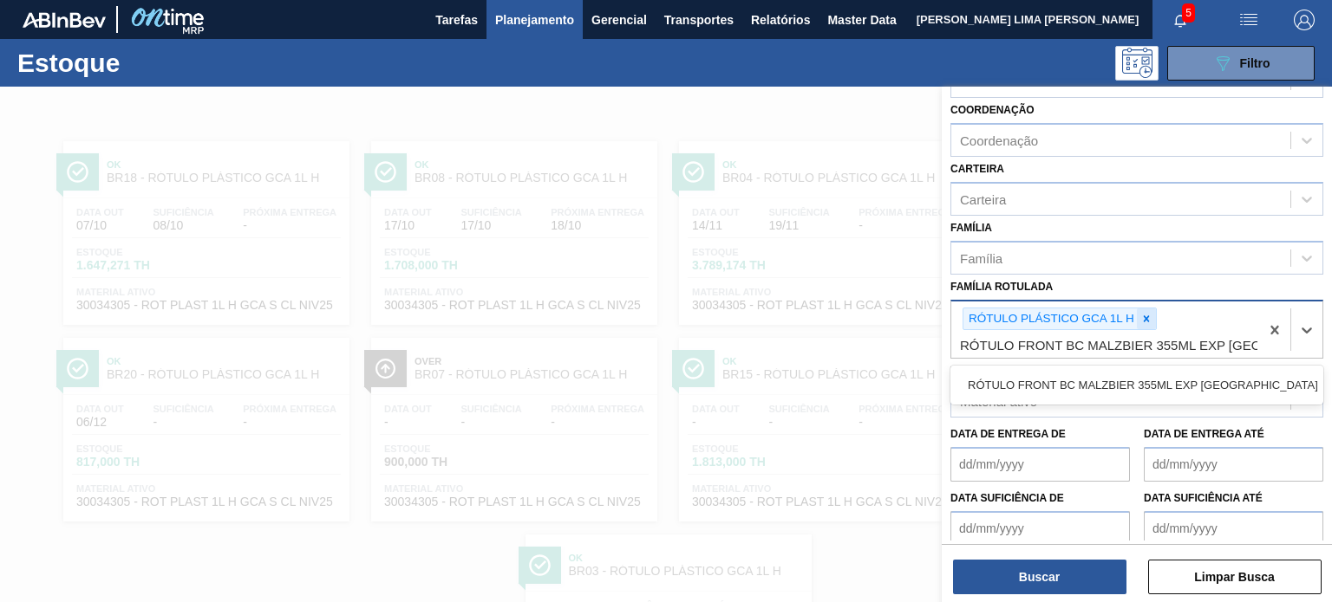
click at [1153, 319] on div at bounding box center [1145, 320] width 19 height 22
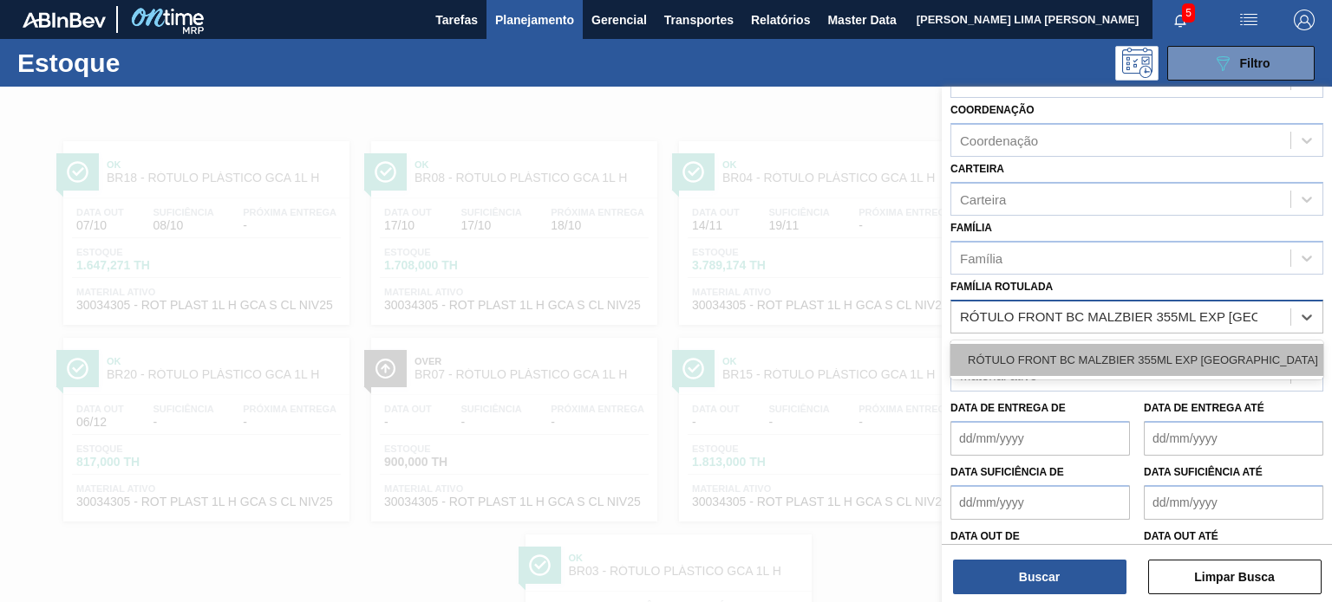
click at [1143, 346] on div "RÓTULO FRONT BC MALZBIER 355ML EXP [GEOGRAPHIC_DATA]" at bounding box center [1136, 360] width 373 height 32
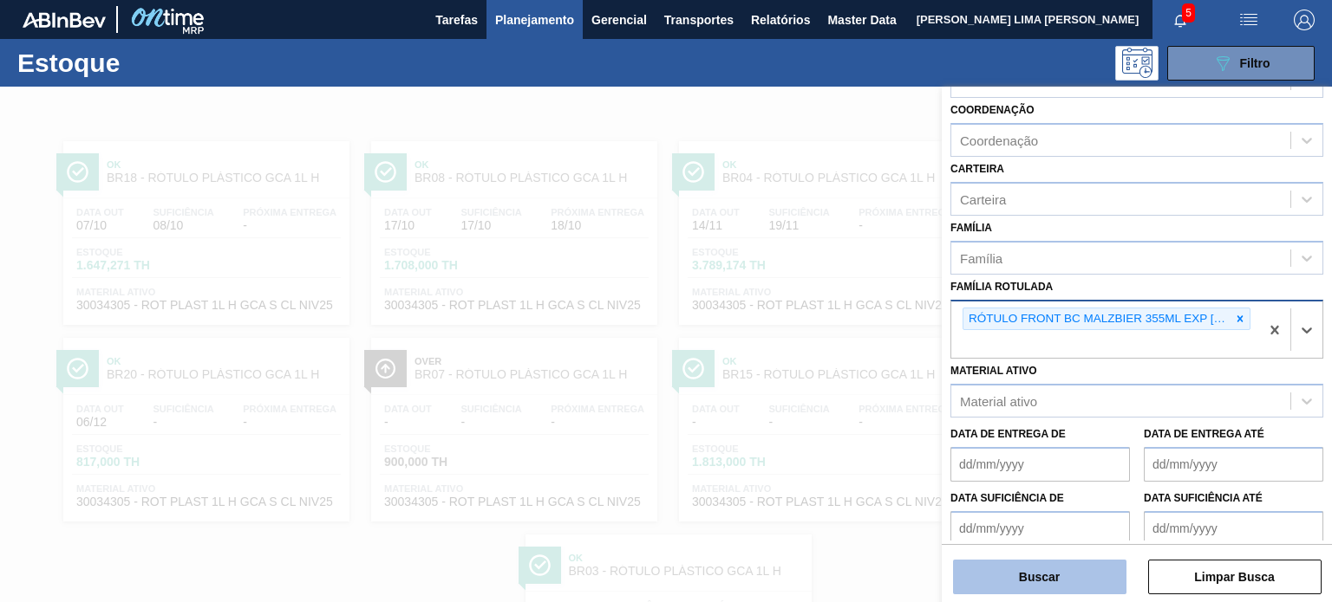
click at [1076, 574] on button "Buscar" at bounding box center [1039, 577] width 173 height 35
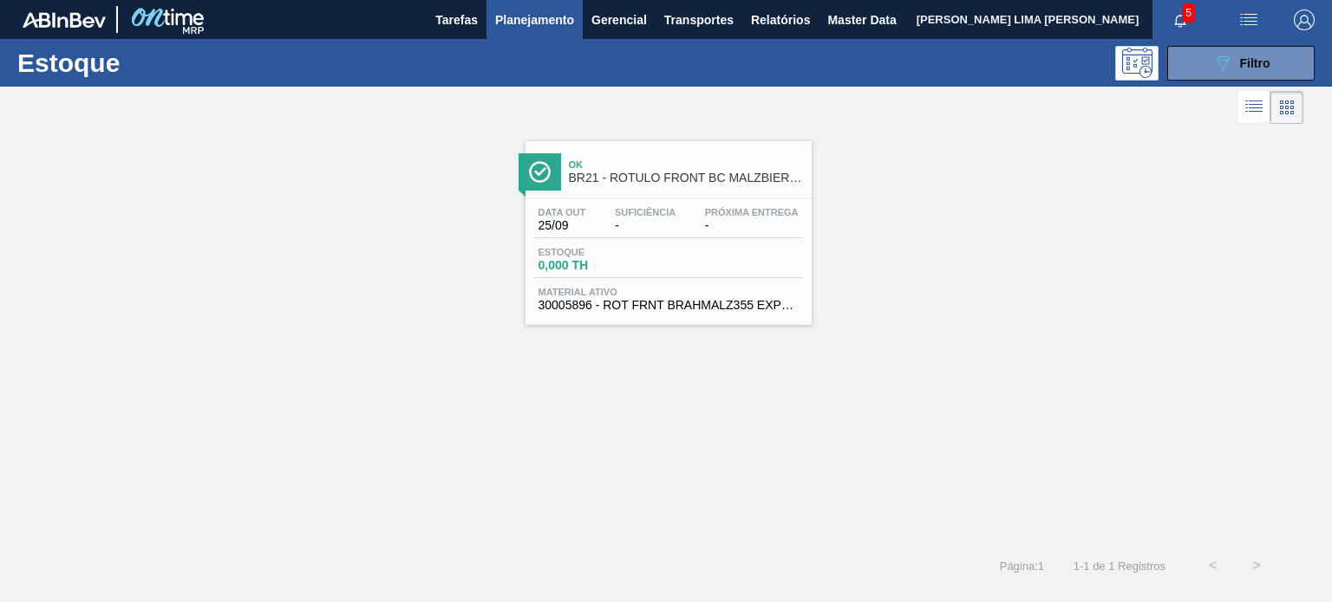
click at [695, 228] on div "Data out 25/09 Suficiência - Próxima Entrega -" at bounding box center [668, 222] width 269 height 31
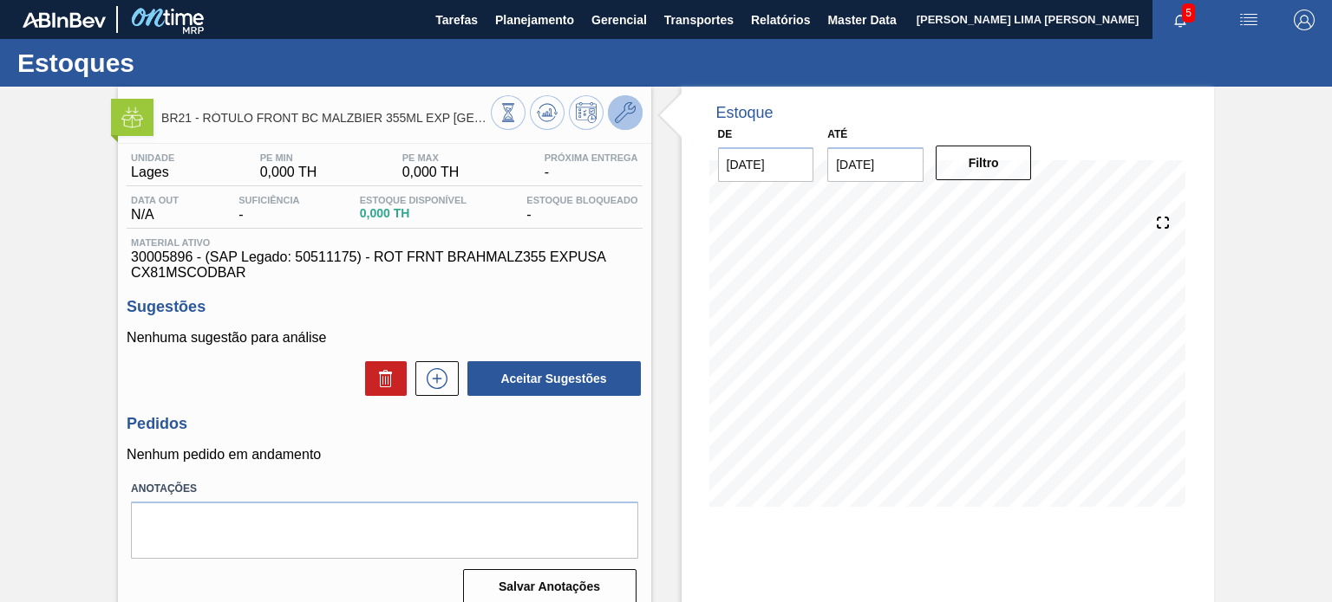
click at [629, 115] on icon at bounding box center [625, 112] width 21 height 21
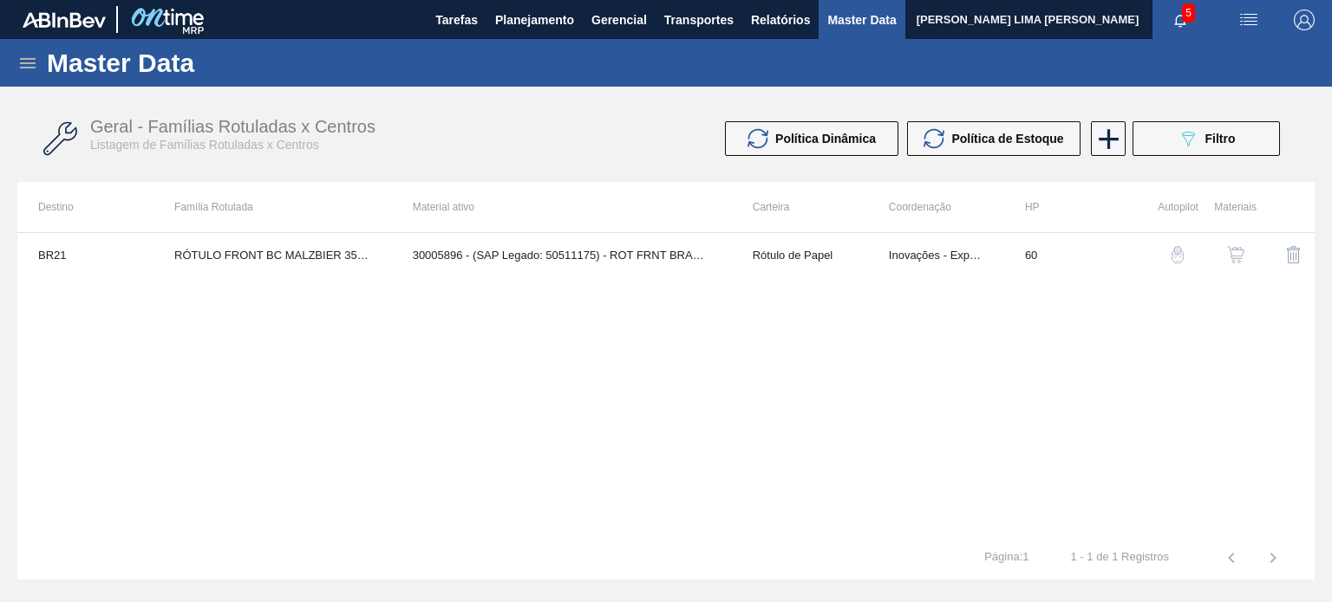
click at [1238, 257] on img "button" at bounding box center [1235, 254] width 17 height 17
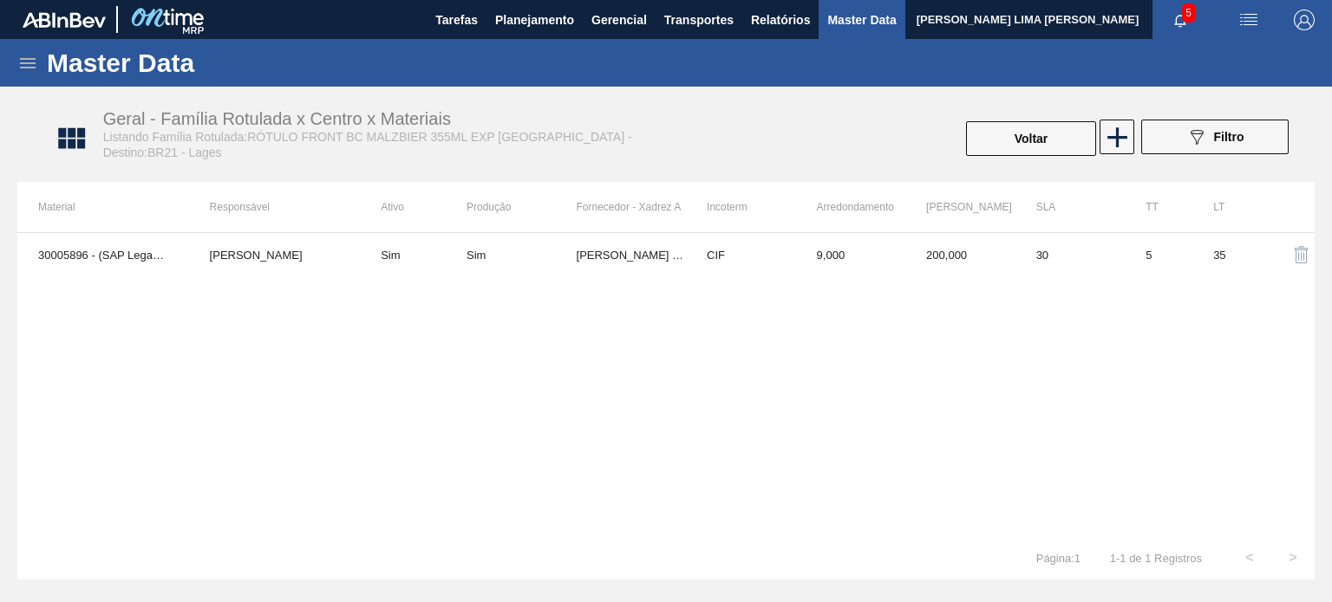
click at [10, 61] on div "Master Data" at bounding box center [666, 63] width 1332 height 48
click at [29, 68] on icon at bounding box center [28, 63] width 16 height 10
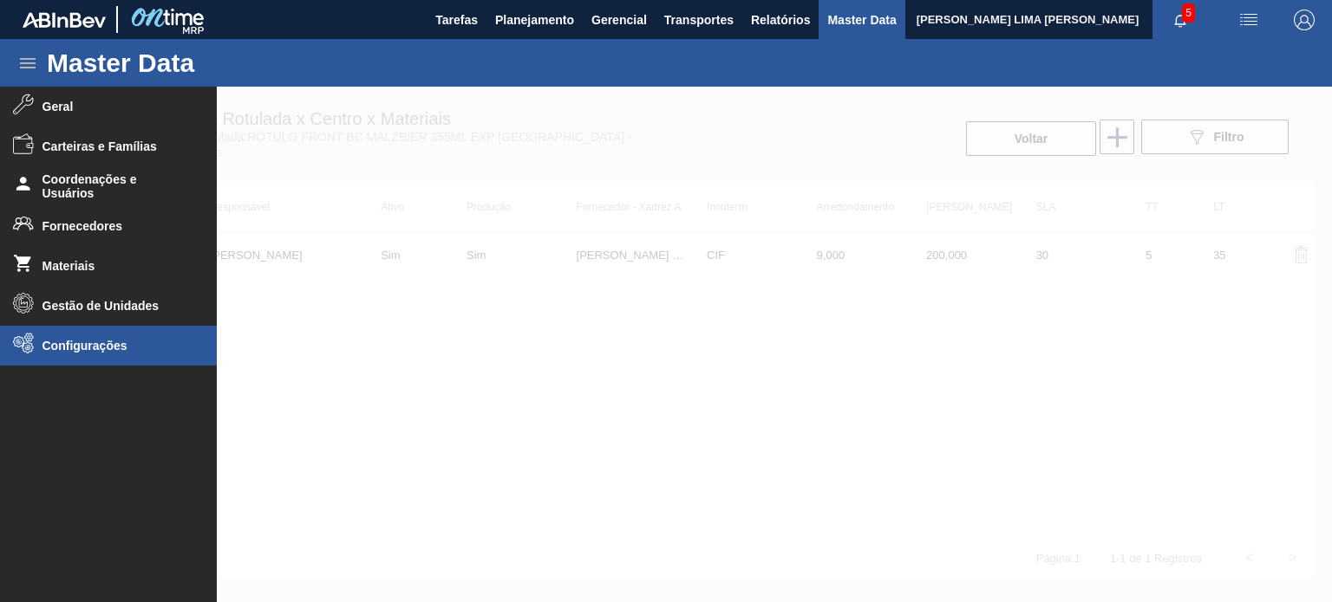
click at [86, 346] on span "Configurações" at bounding box center [113, 346] width 143 height 14
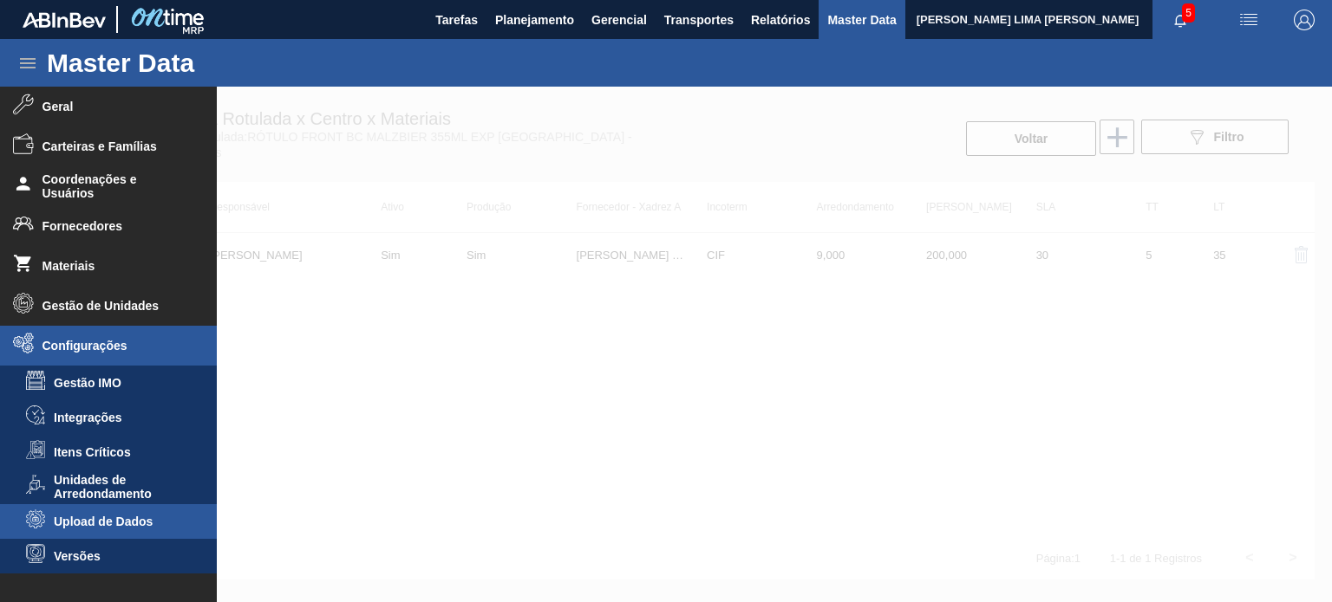
click at [108, 513] on li "Upload de Dados" at bounding box center [108, 522] width 217 height 35
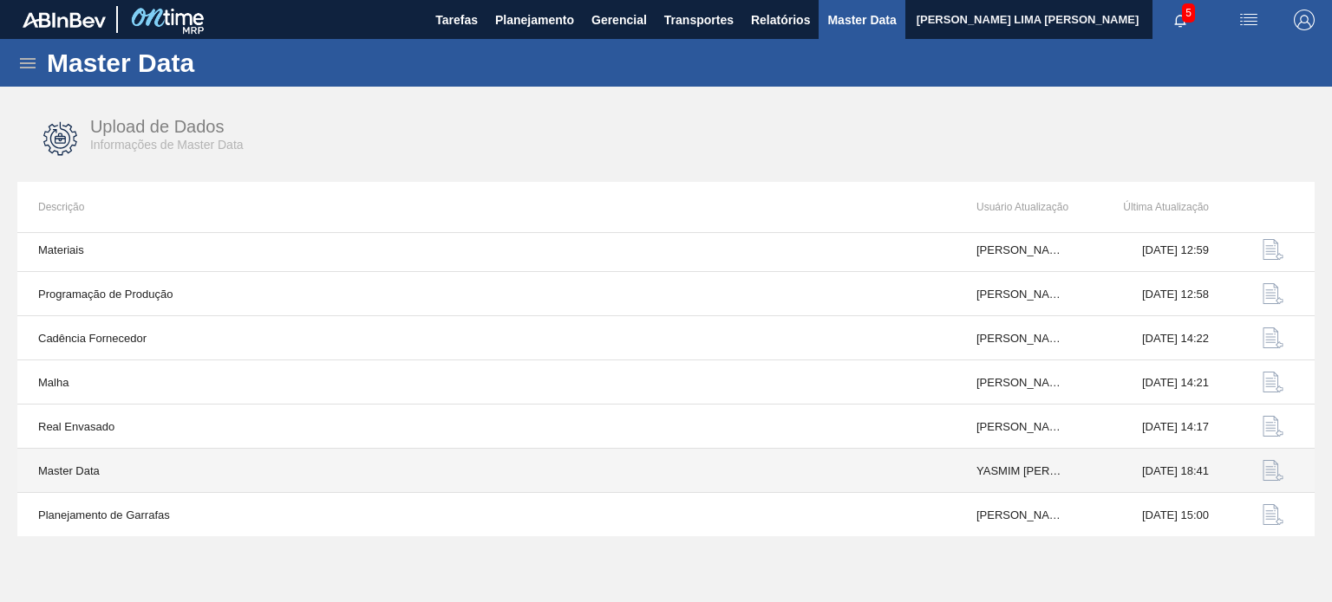
scroll to position [180, 0]
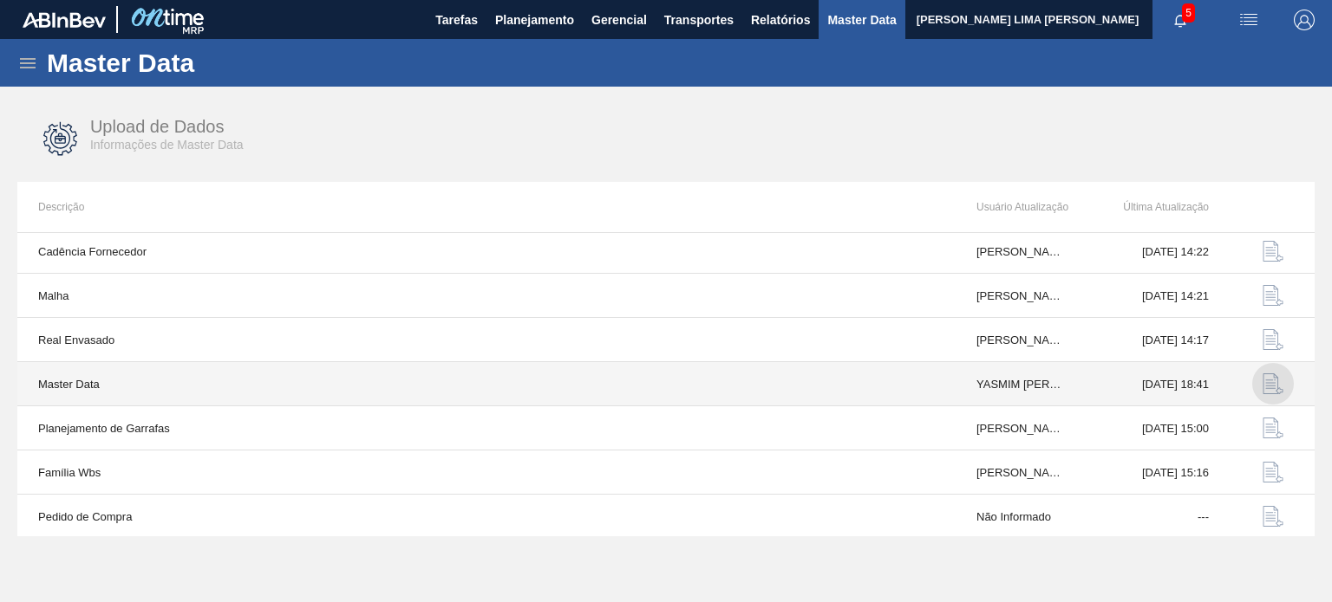
click at [1270, 389] on img "button" at bounding box center [1272, 384] width 21 height 21
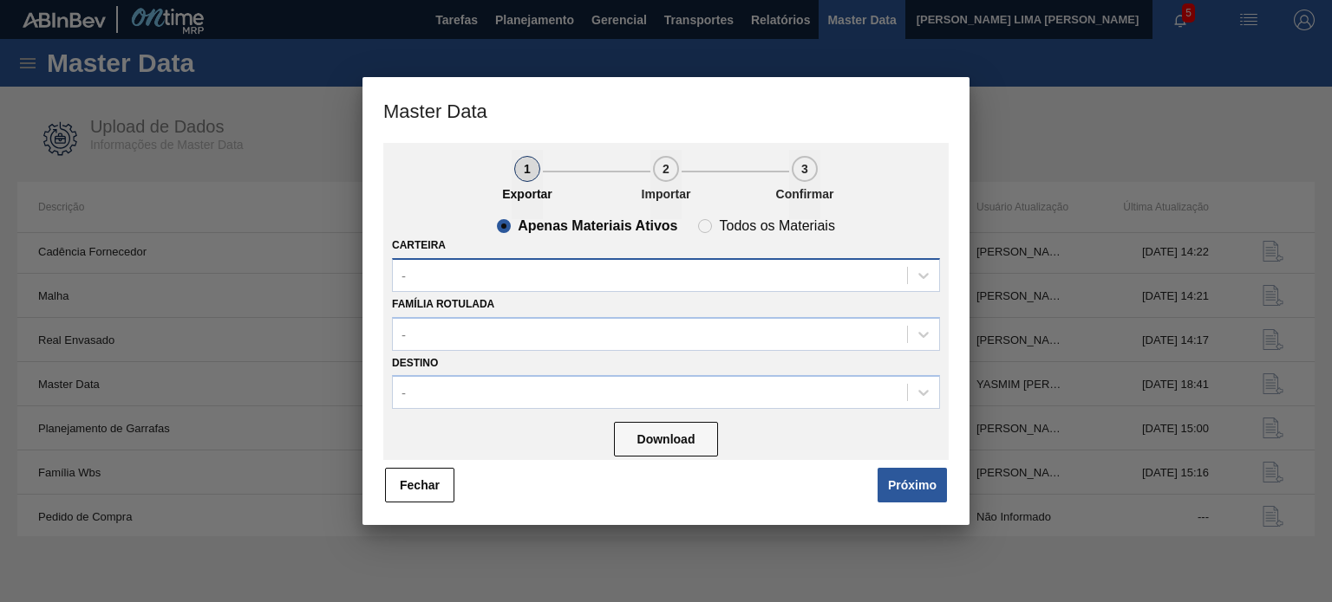
click at [571, 266] on div "-" at bounding box center [650, 275] width 514 height 25
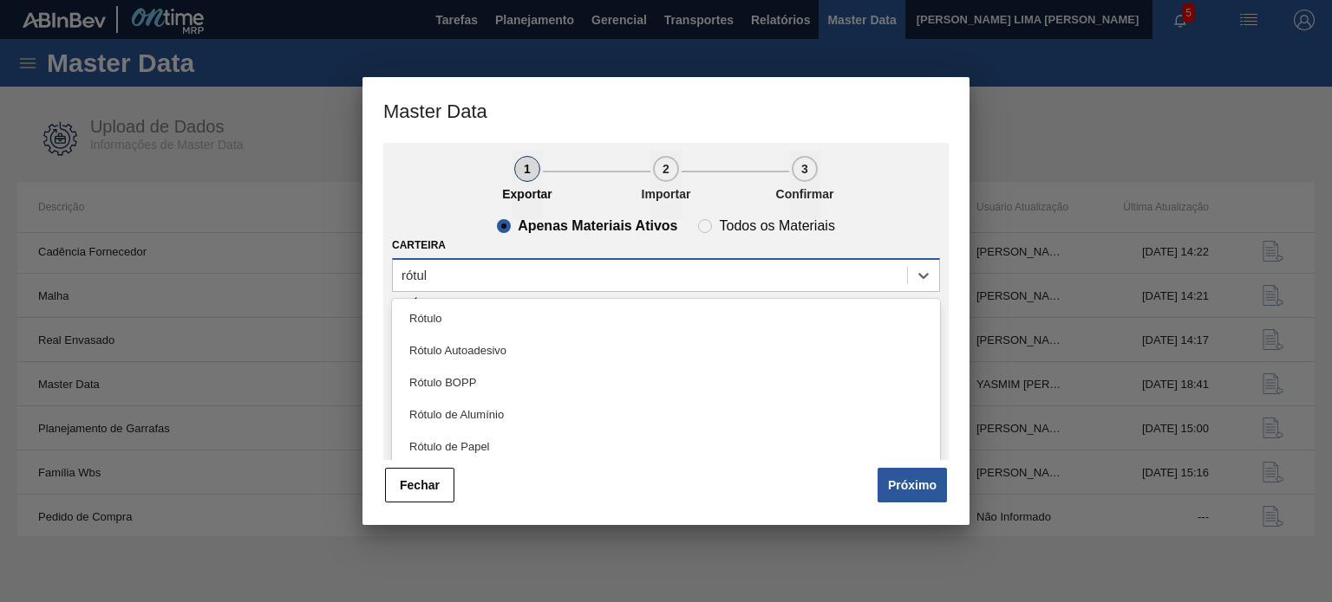
type input "rótulo"
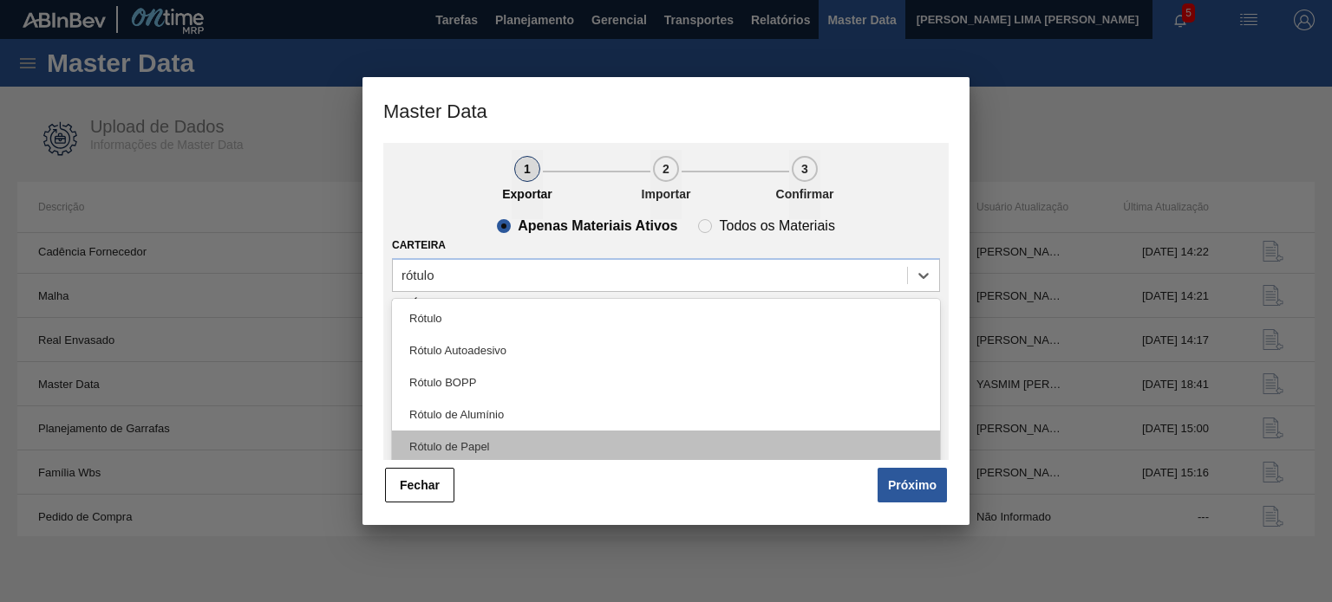
click at [492, 451] on div "Rótulo de Papel" at bounding box center [666, 447] width 548 height 32
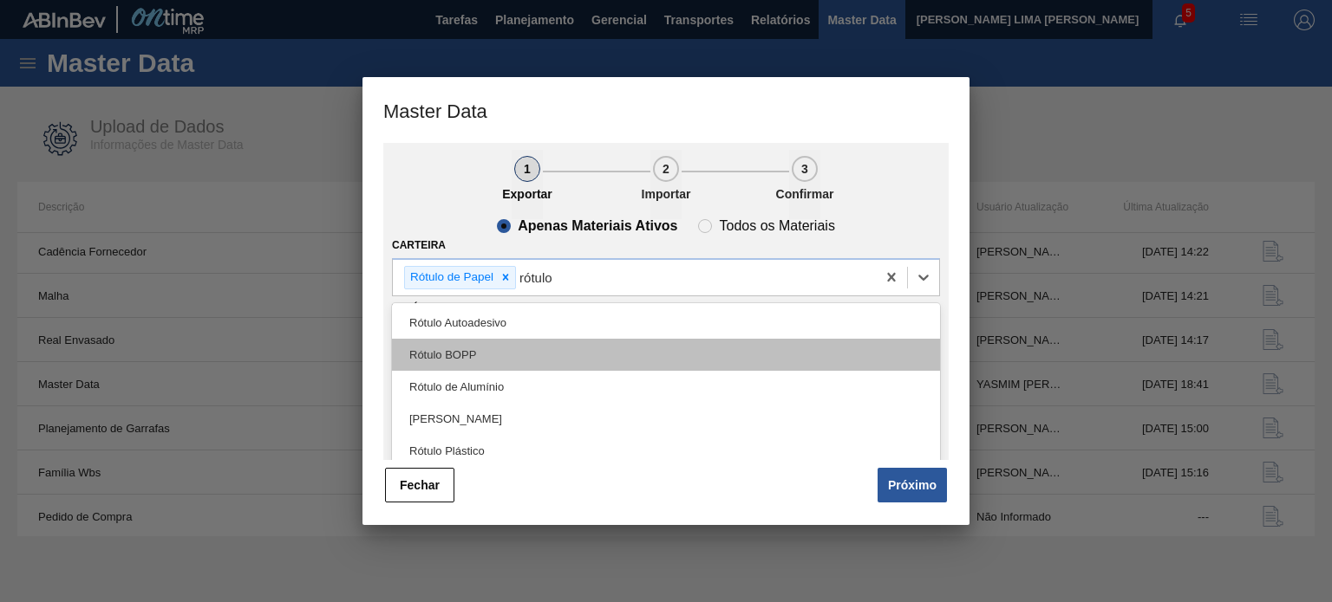
type input "rótulo p"
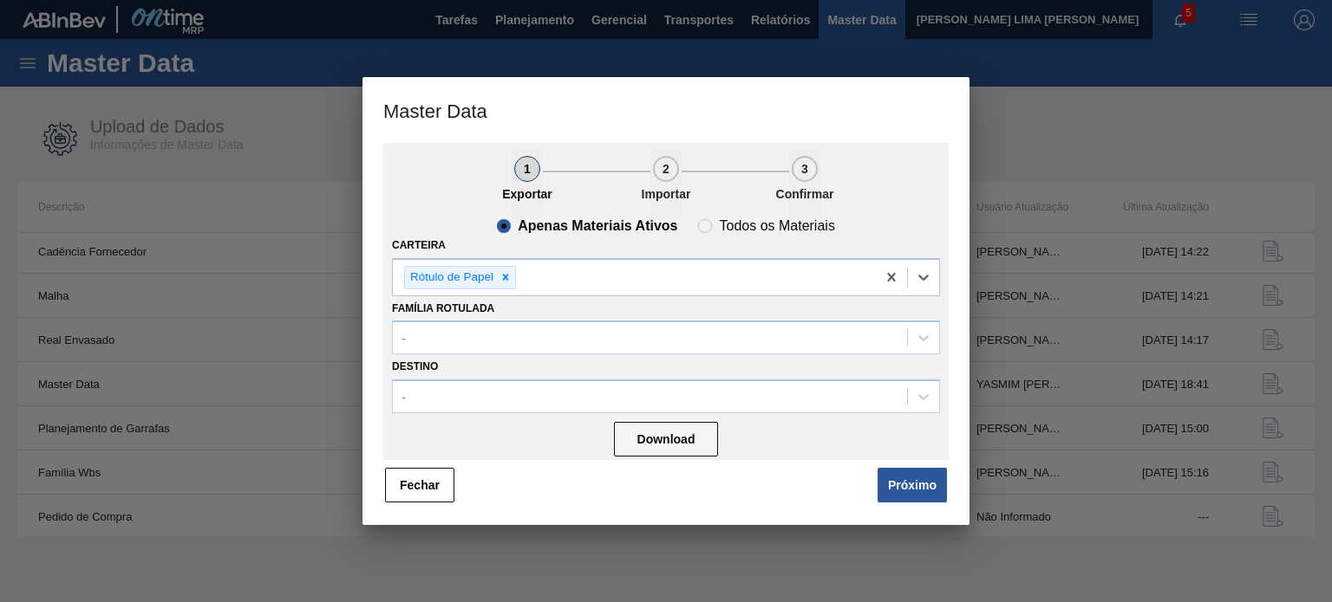
click at [401, 483] on button "Fechar" at bounding box center [419, 485] width 69 height 35
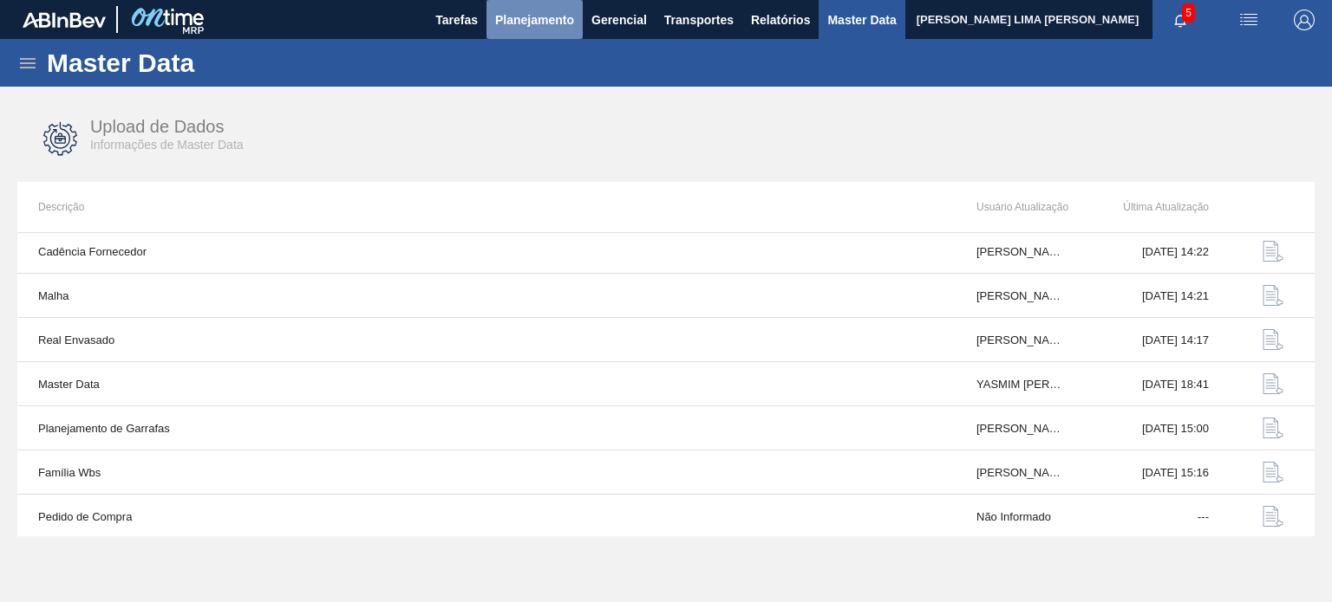
click at [557, 34] on button "Planejamento" at bounding box center [534, 19] width 96 height 39
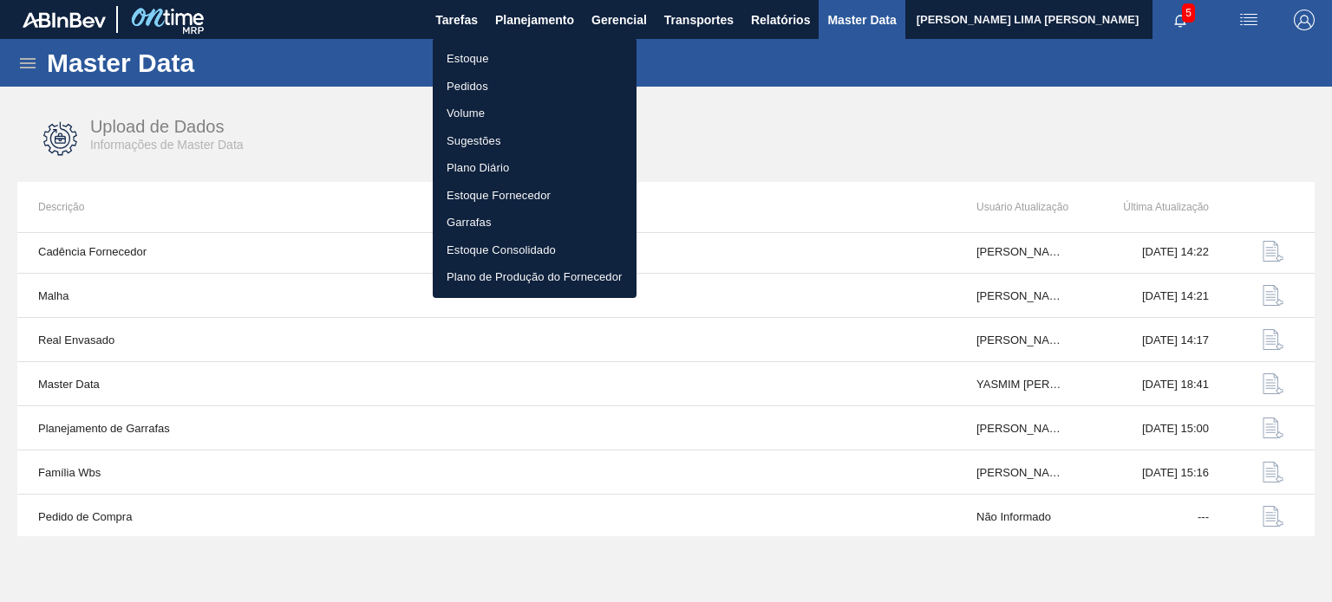
click at [522, 61] on li "Estoque" at bounding box center [535, 59] width 204 height 28
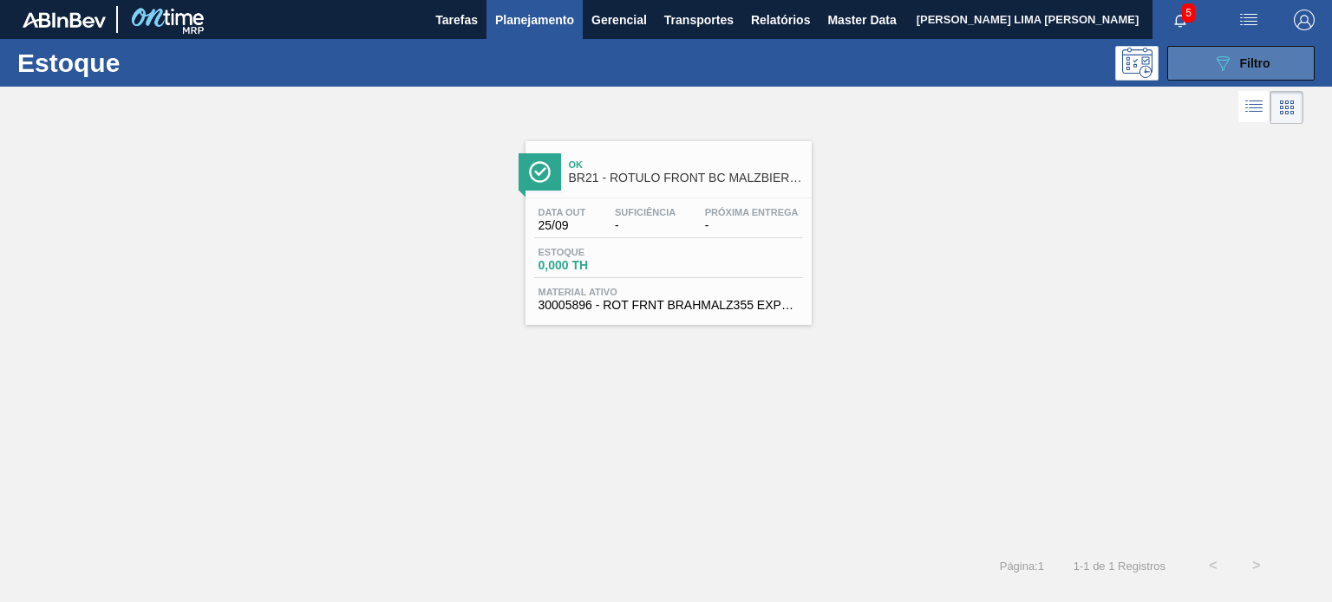
click at [1205, 69] on button "089F7B8B-B2A5-4AFE-B5C0-19BA573D28AC Filtro" at bounding box center [1240, 63] width 147 height 35
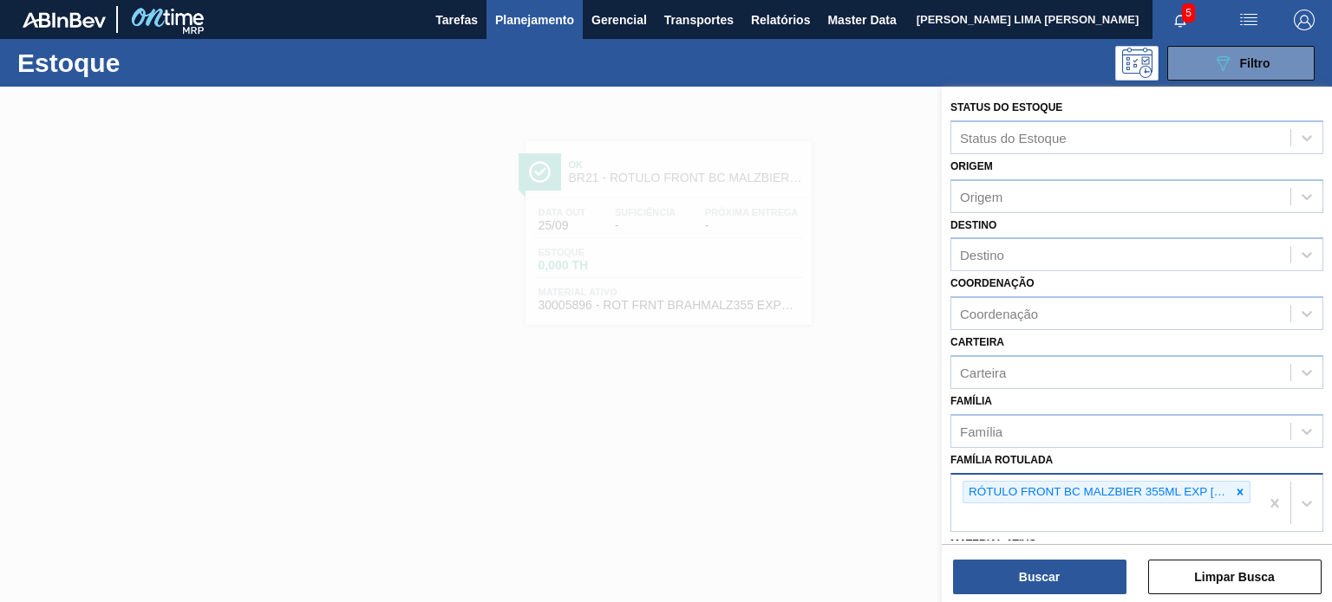
click at [1234, 492] on icon at bounding box center [1240, 492] width 12 height 12
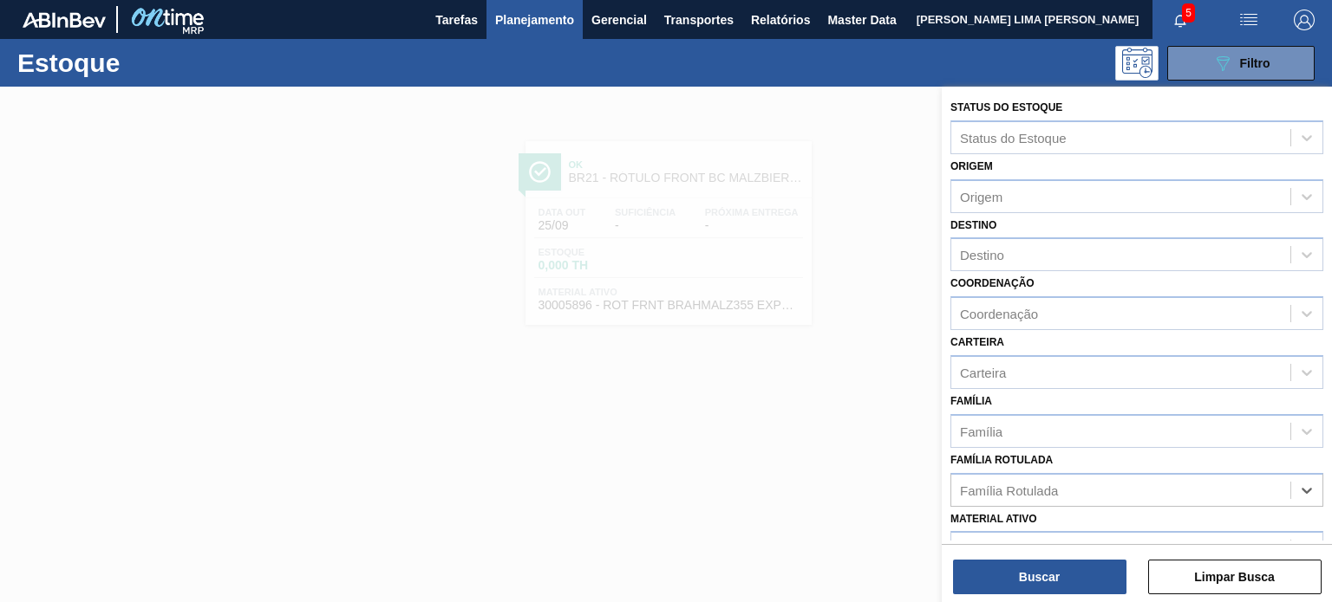
paste Rotulada "RÓTULO BACK BUD 600ML"
type Rotulada "RÓTULO BACK BUD 600ML"
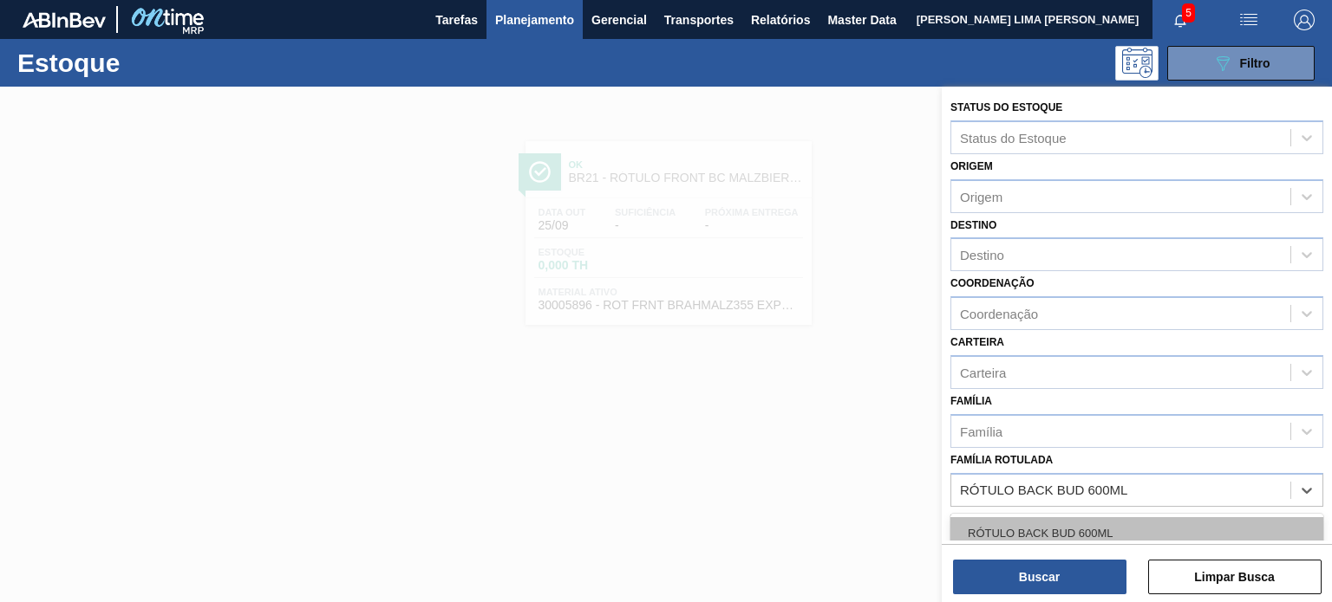
click at [1113, 530] on div "RÓTULO BACK BUD 600ML" at bounding box center [1136, 534] width 373 height 32
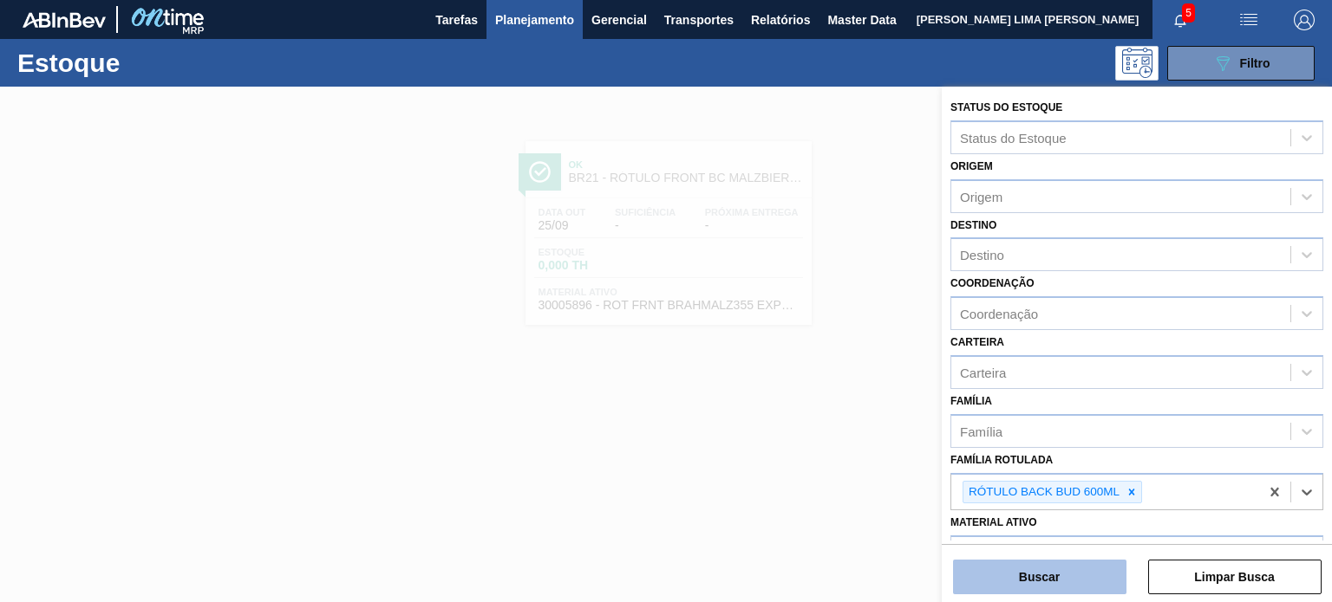
click at [1099, 575] on button "Buscar" at bounding box center [1039, 577] width 173 height 35
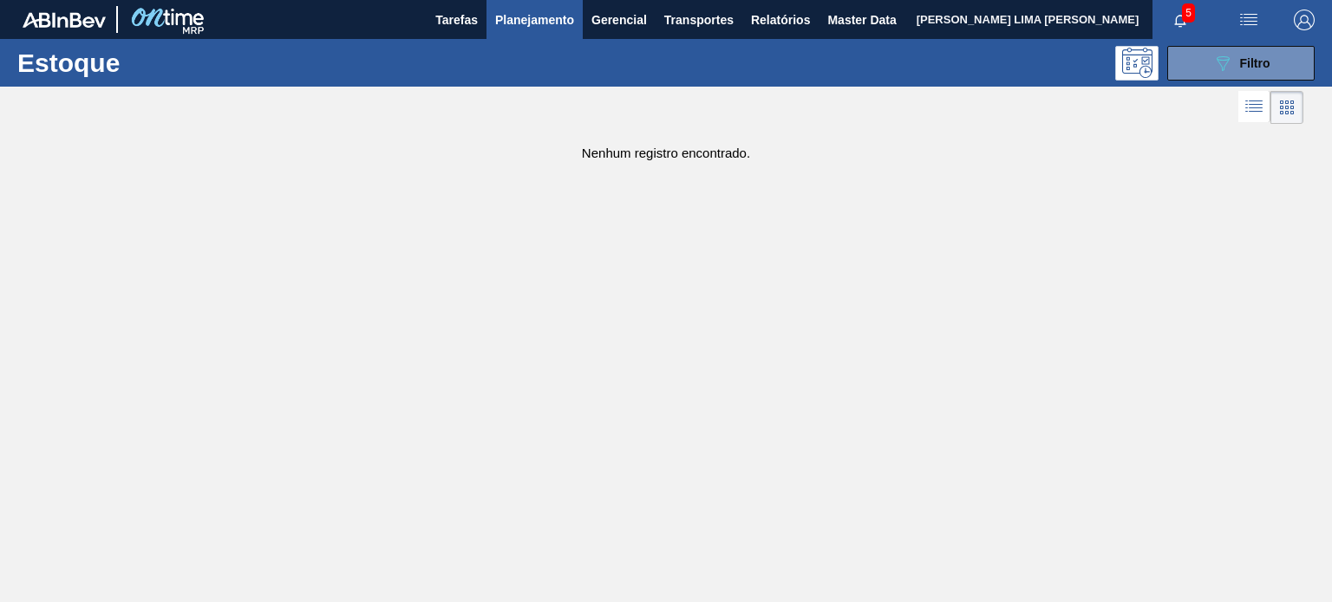
click at [1200, 63] on button "089F7B8B-B2A5-4AFE-B5C0-19BA573D28AC Filtro" at bounding box center [1240, 63] width 147 height 35
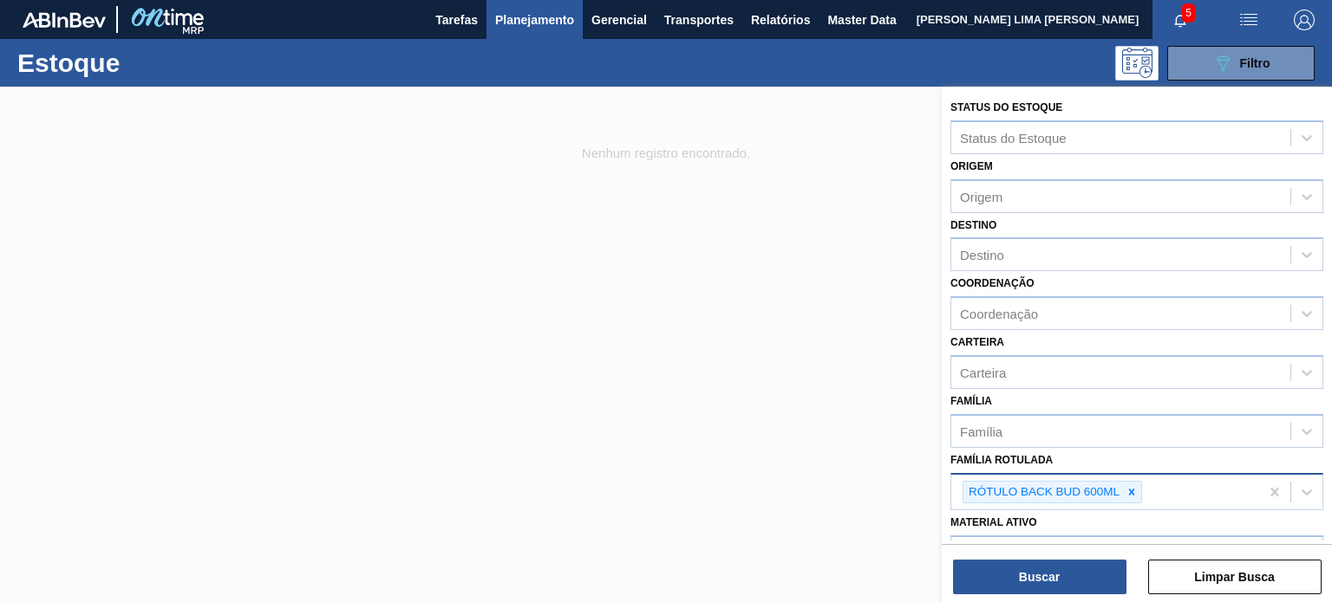
click at [1134, 486] on icon at bounding box center [1131, 492] width 12 height 12
paste Rotulada "RÓTULO FRONT BUD 990ML"
type Rotulada "RÓTULO FRONT BUD 990ML"
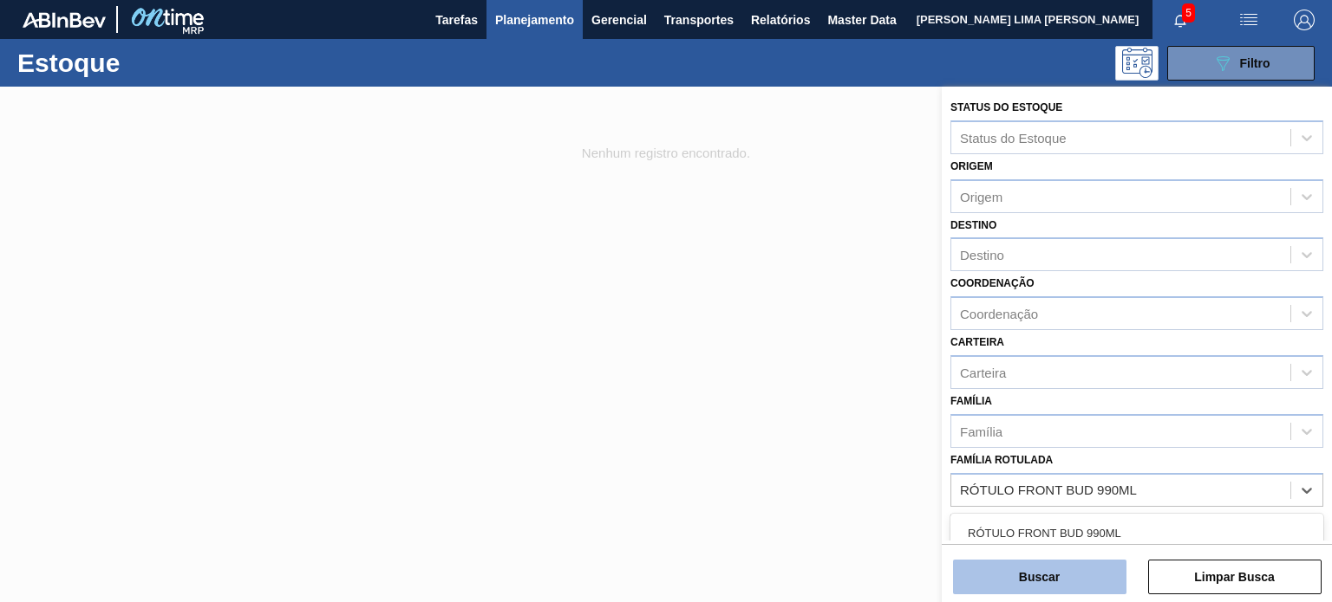
click at [1081, 518] on div "RÓTULO FRONT BUD 990ML" at bounding box center [1136, 534] width 373 height 32
click at [1060, 588] on button "Buscar" at bounding box center [1039, 577] width 173 height 35
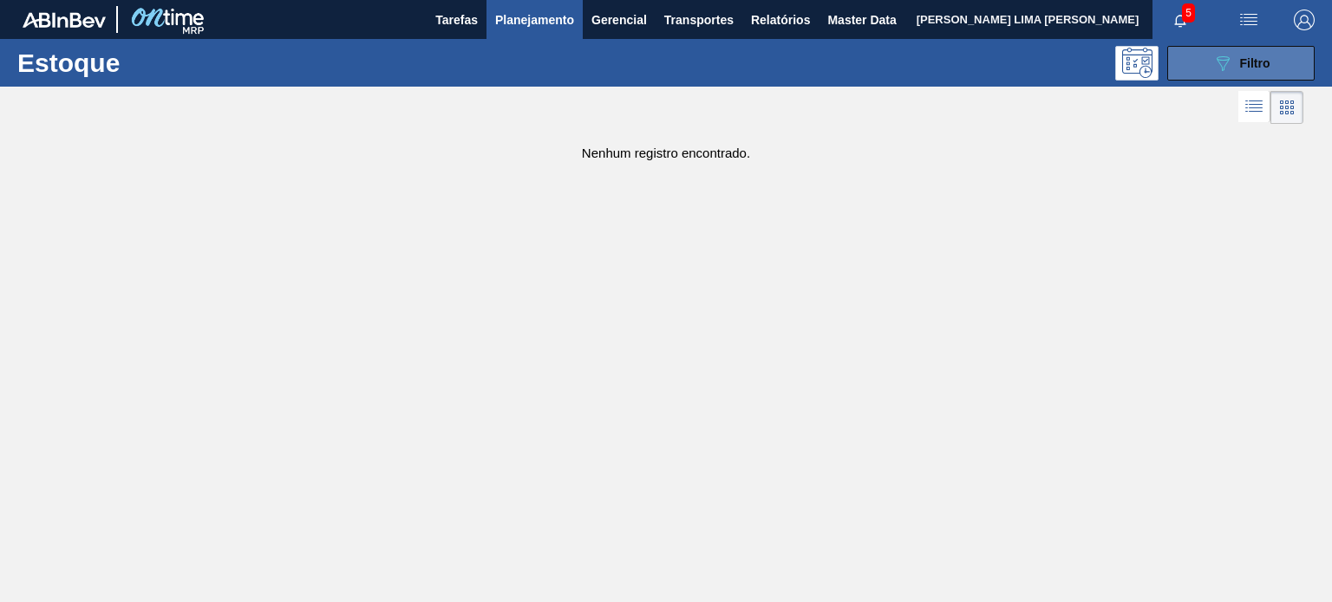
click at [1228, 71] on icon "089F7B8B-B2A5-4AFE-B5C0-19BA573D28AC" at bounding box center [1222, 63] width 21 height 21
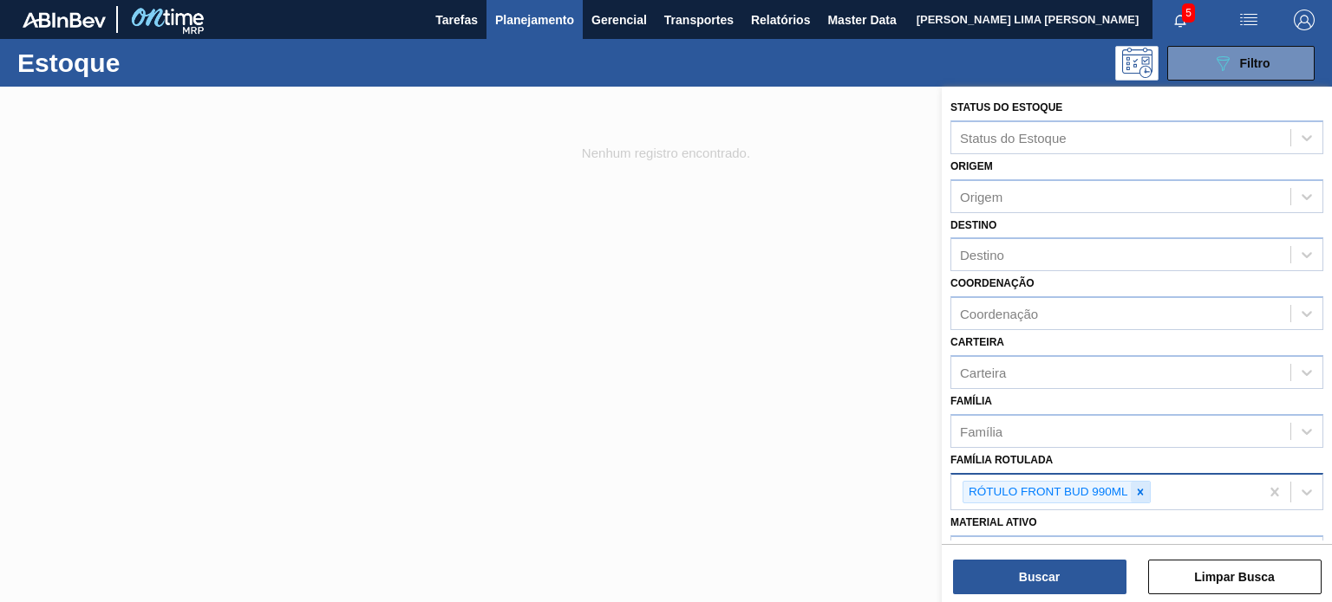
click at [1141, 489] on icon at bounding box center [1139, 492] width 6 height 6
paste Rotulada "RÓTULO BACK [US_STATE] APPIA 300ML"
type Rotulada "RÓTULO BACK [US_STATE] APPIA 300ML"
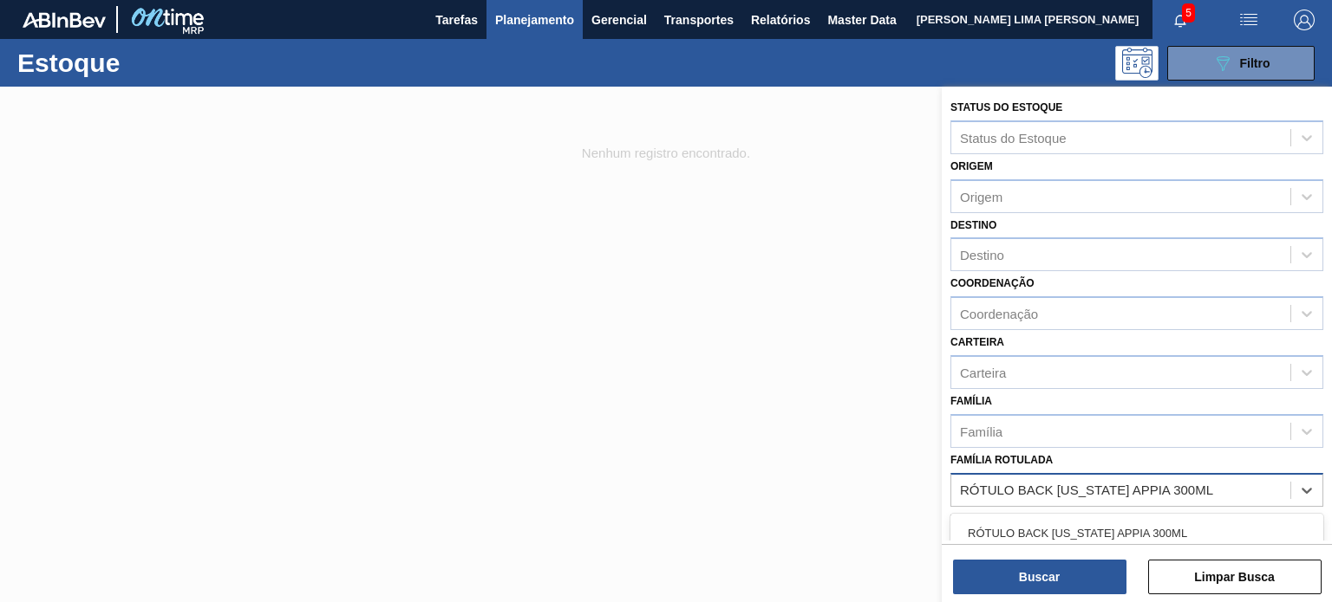
click at [1099, 532] on div "RÓTULO BACK [US_STATE] APPIA 300ML" at bounding box center [1136, 534] width 373 height 32
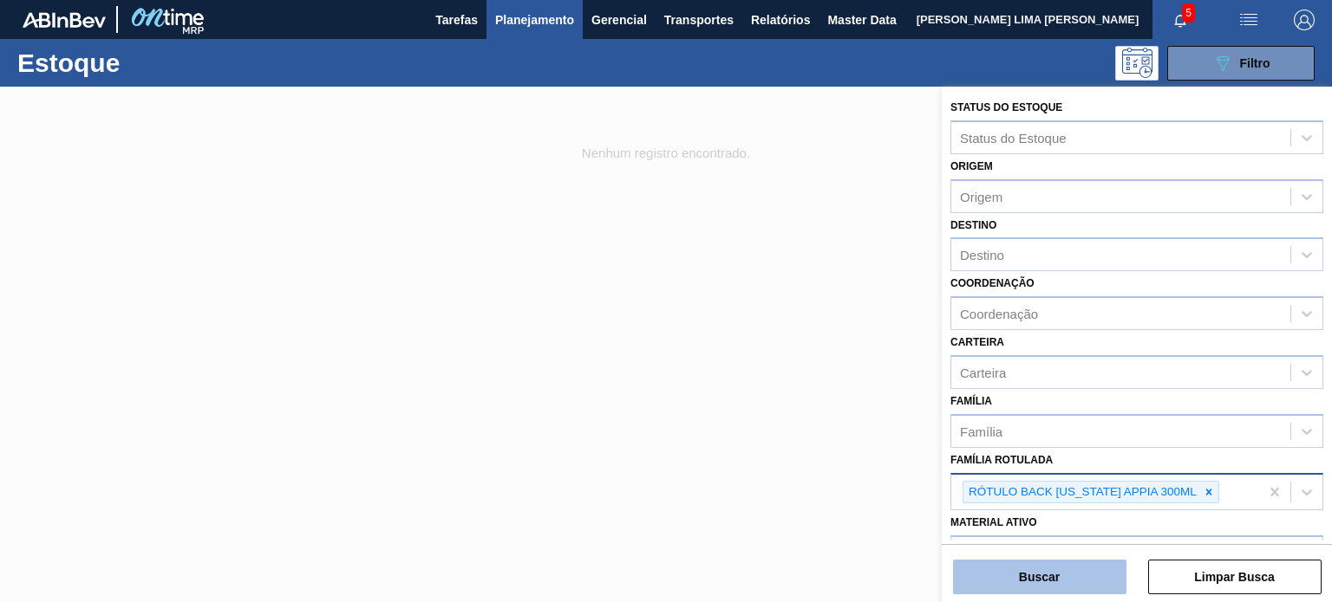
click at [1083, 582] on button "Buscar" at bounding box center [1039, 577] width 173 height 35
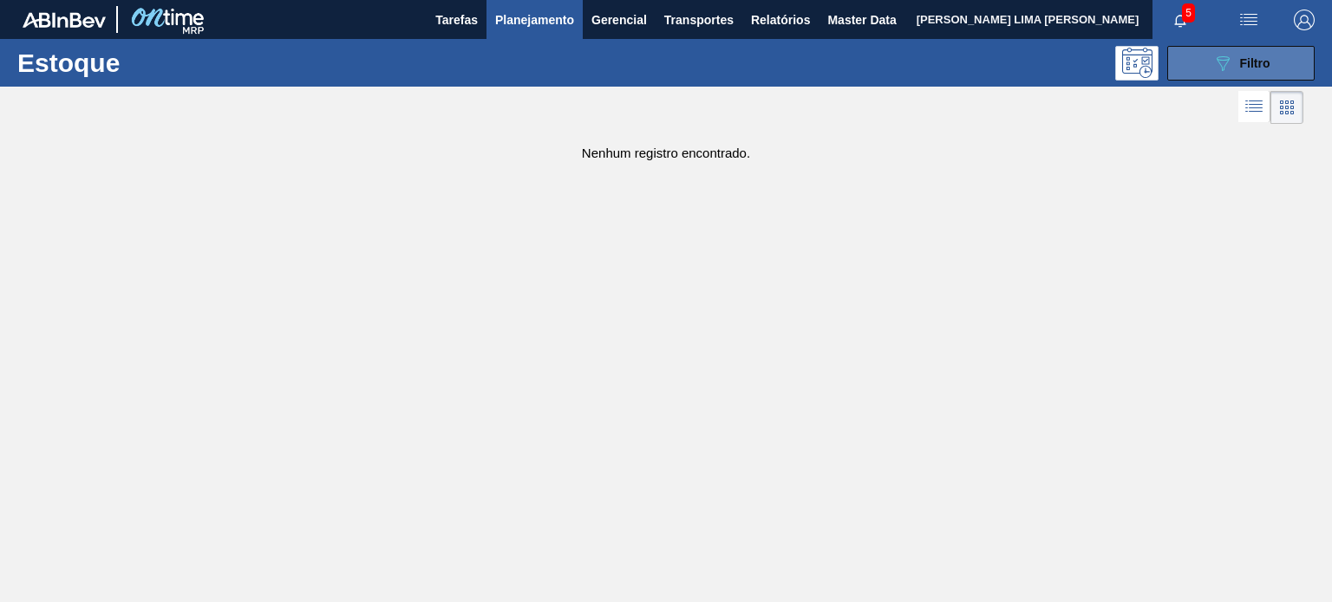
click at [1189, 79] on div "Estoque 089F7B8B-B2A5-4AFE-B5C0-19BA573D28AC Filtro" at bounding box center [666, 63] width 1332 height 48
click at [1186, 66] on button "089F7B8B-B2A5-4AFE-B5C0-19BA573D28AC Filtro" at bounding box center [1240, 63] width 147 height 35
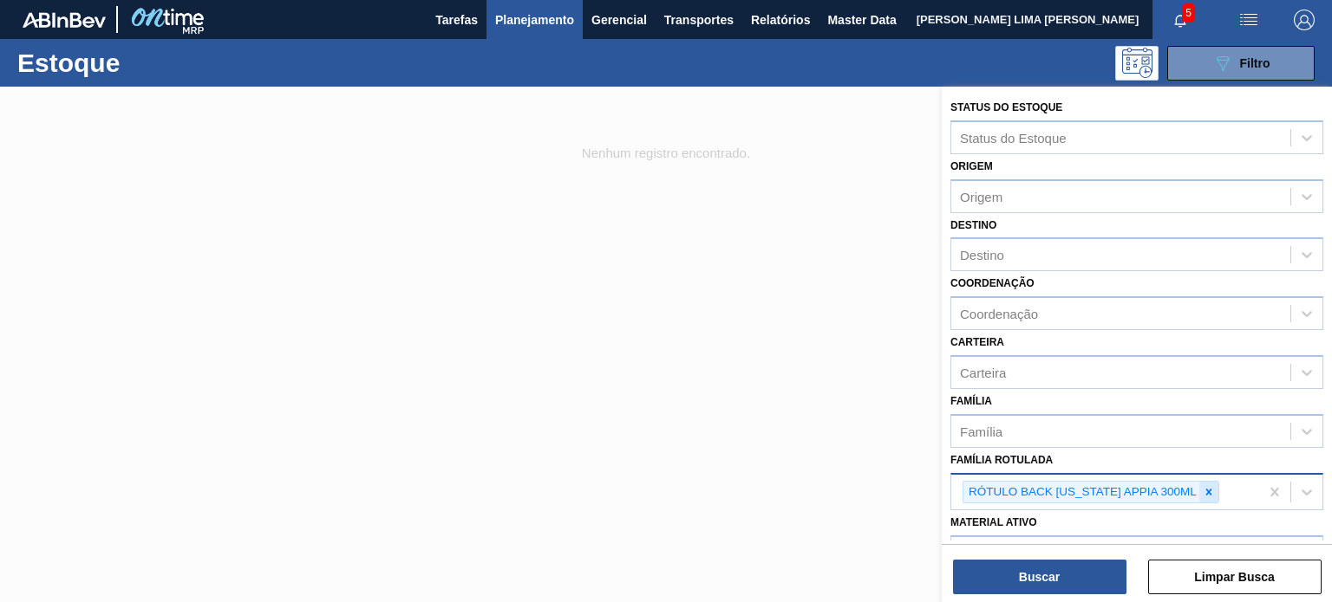
click at [1216, 488] on div at bounding box center [1208, 493] width 19 height 22
paste Rotulada "RÓTULO FRONT NOSSA PERNAMBUCO 600ML"
type Rotulada "RÓTULO FRONT NOSSA PERNAMBUCO 600ML"
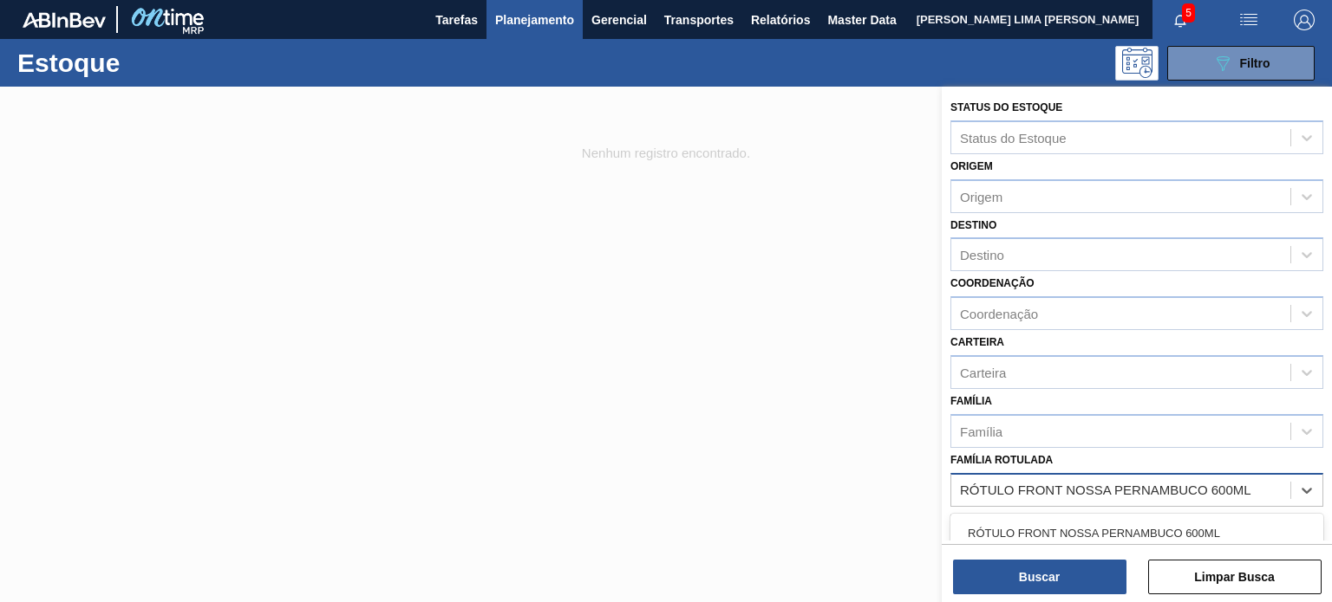
click at [1109, 533] on div "RÓTULO FRONT NOSSA PERNAMBUCO 600ML" at bounding box center [1136, 534] width 373 height 32
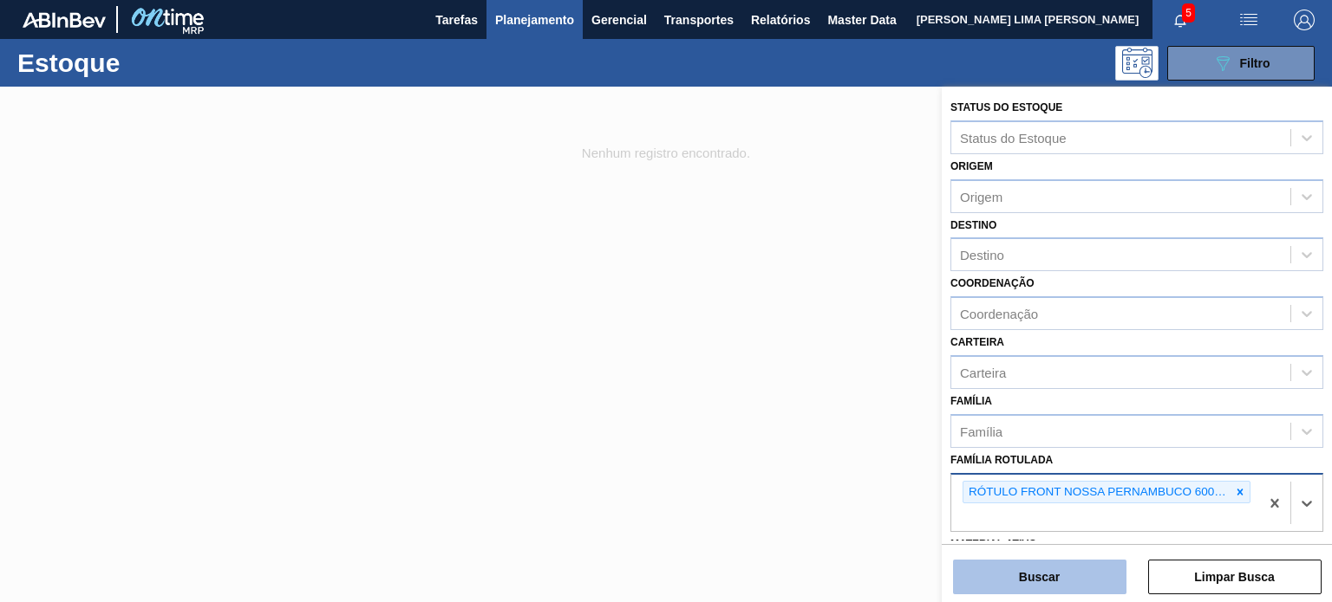
click at [1083, 575] on button "Buscar" at bounding box center [1039, 577] width 173 height 35
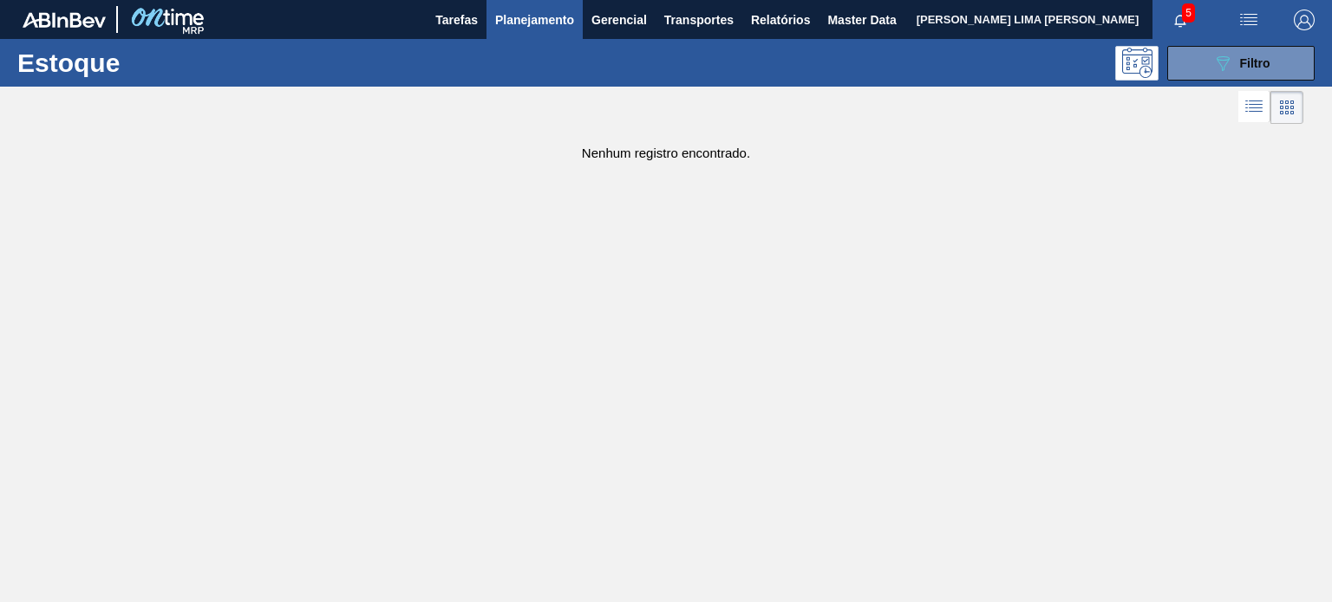
click at [1224, 81] on div "Estoque 089F7B8B-B2A5-4AFE-B5C0-19BA573D28AC Filtro" at bounding box center [666, 63] width 1332 height 48
click at [1223, 81] on div "Estoque 089F7B8B-B2A5-4AFE-B5C0-19BA573D28AC Filtro" at bounding box center [666, 63] width 1332 height 48
click at [1221, 79] on button "089F7B8B-B2A5-4AFE-B5C0-19BA573D28AC Filtro" at bounding box center [1240, 63] width 147 height 35
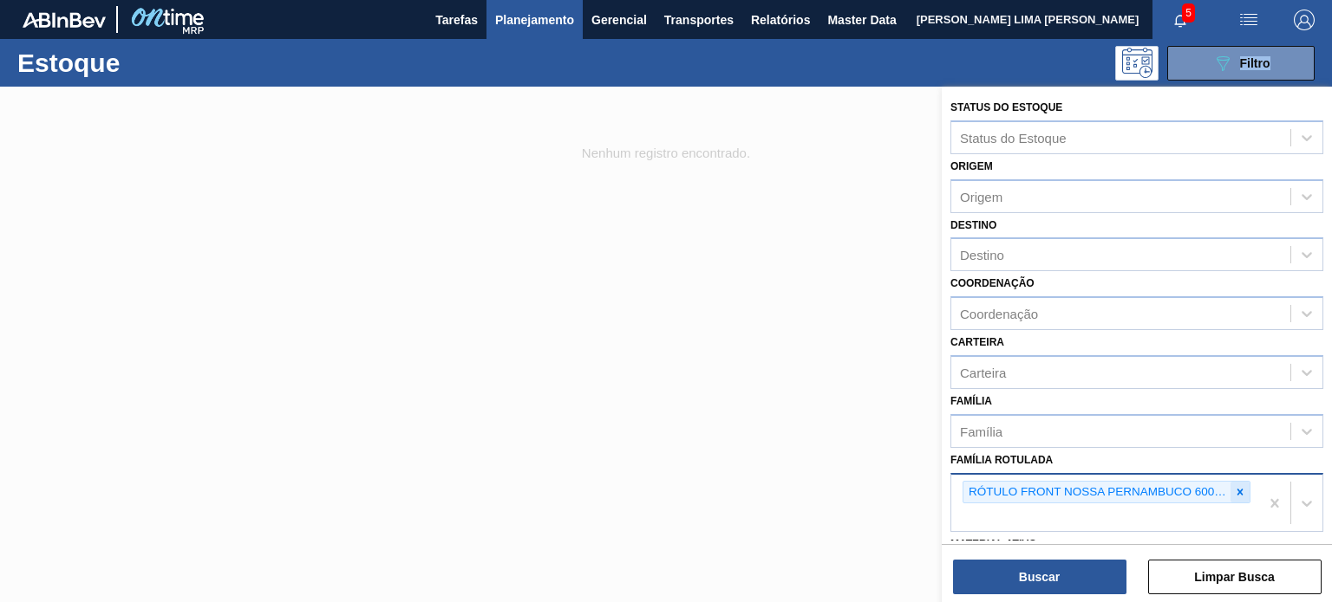
click at [1238, 495] on div at bounding box center [1239, 493] width 19 height 22
paste Rotulada "RÓTULO BACK STELLA ZERO 330ML EXP ARG"
type Rotulada "RÓTULO BACK STELLA ZERO 330ML EXP ARG"
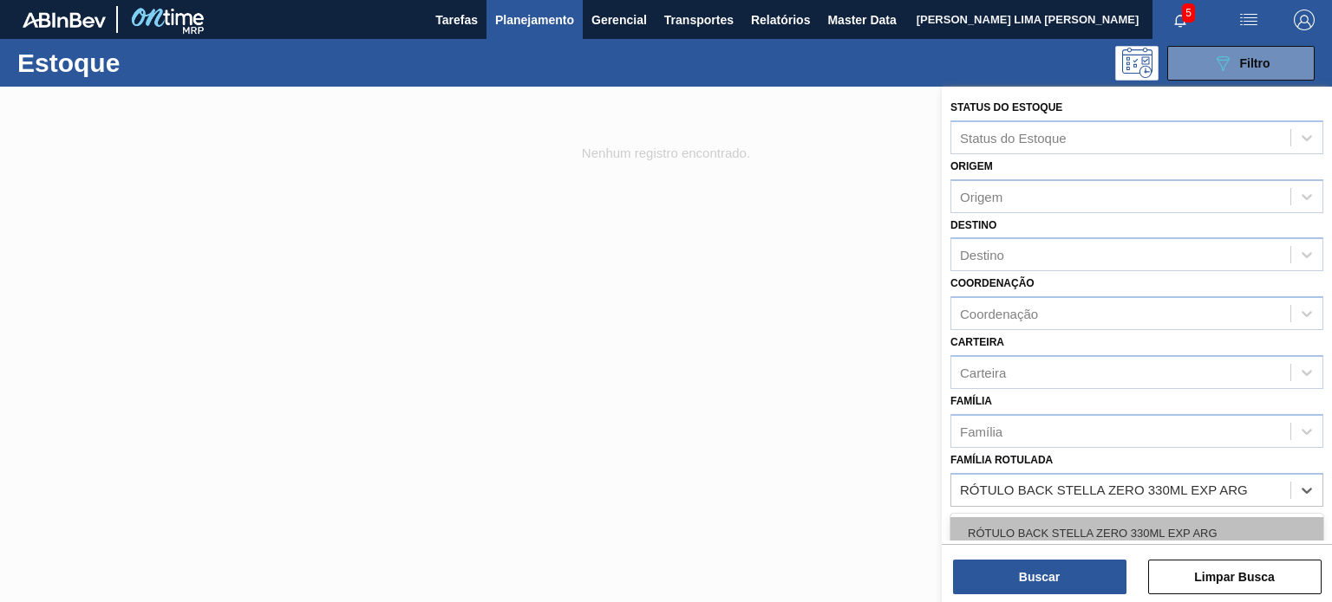
drag, startPoint x: 1120, startPoint y: 531, endPoint x: 1114, endPoint y: 540, distance: 10.6
click at [1120, 531] on div "RÓTULO BACK STELLA ZERO 330ML EXP ARG" at bounding box center [1136, 534] width 373 height 32
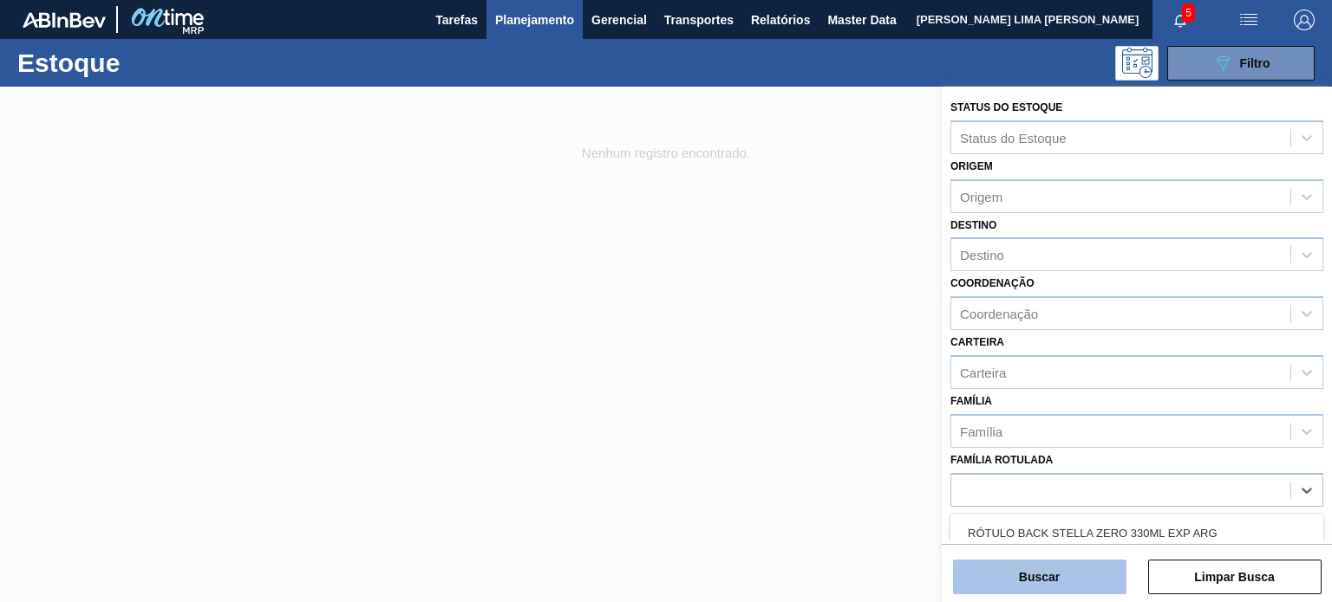
click at [1088, 568] on button "Buscar" at bounding box center [1039, 577] width 173 height 35
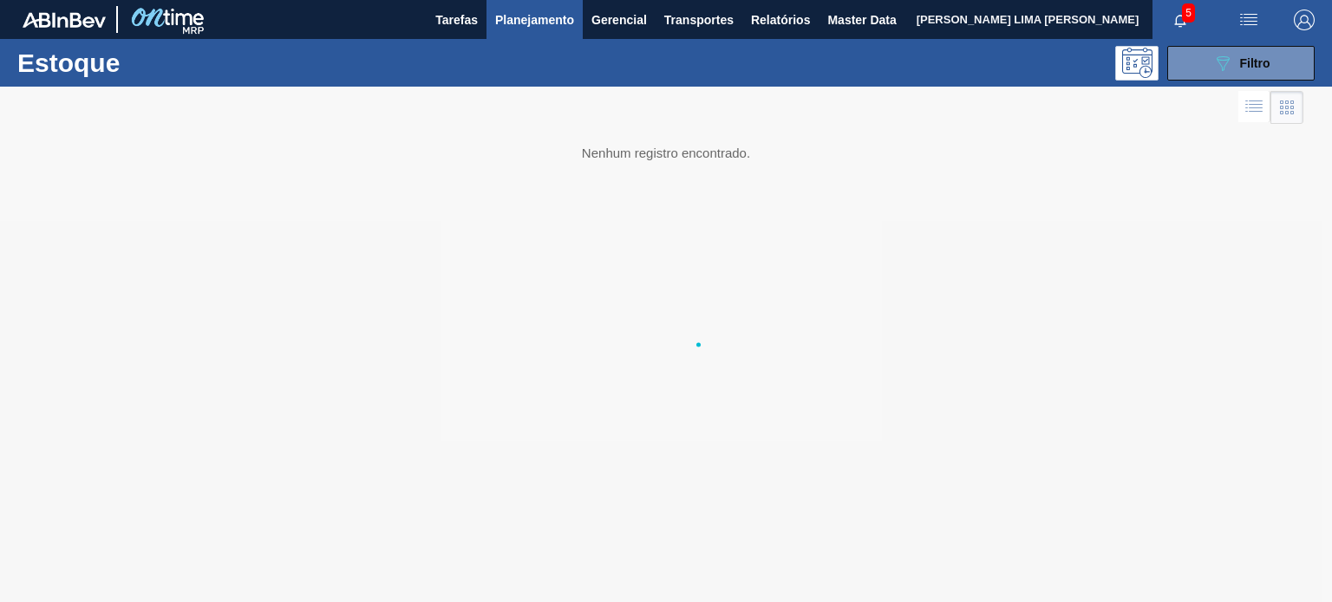
click at [1068, 583] on div at bounding box center [666, 345] width 1332 height 516
click at [864, 29] on span "Master Data" at bounding box center [861, 20] width 68 height 21
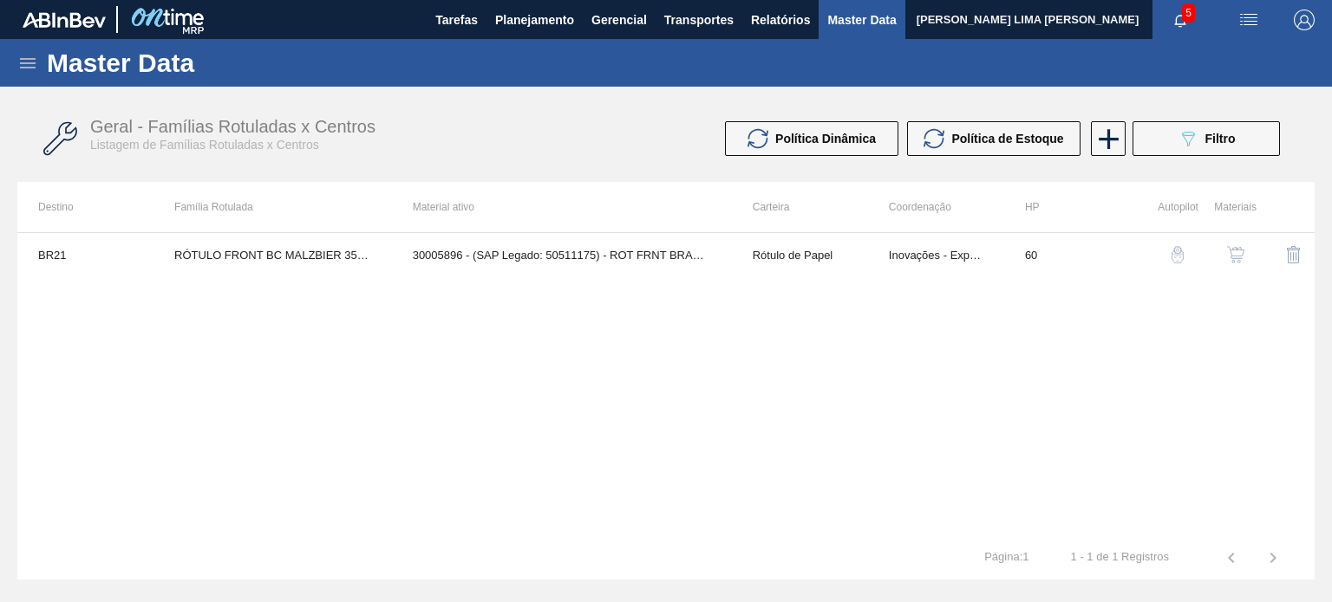
click at [18, 63] on icon at bounding box center [27, 63] width 21 height 21
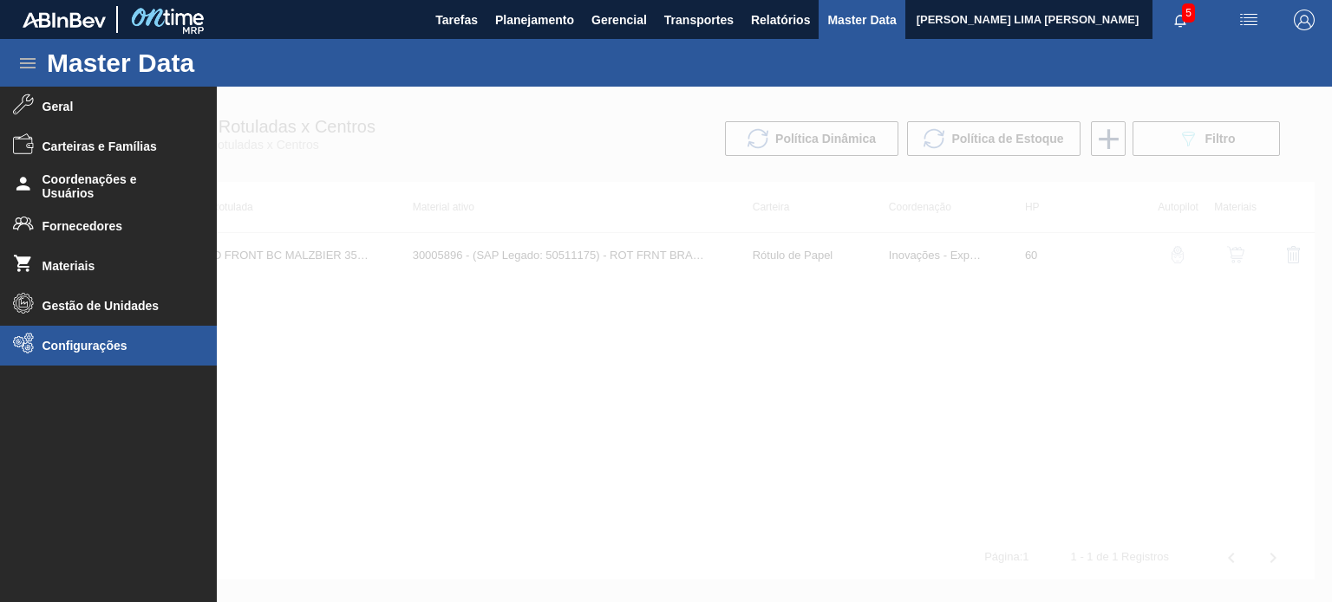
click at [132, 342] on span "Configurações" at bounding box center [113, 346] width 143 height 14
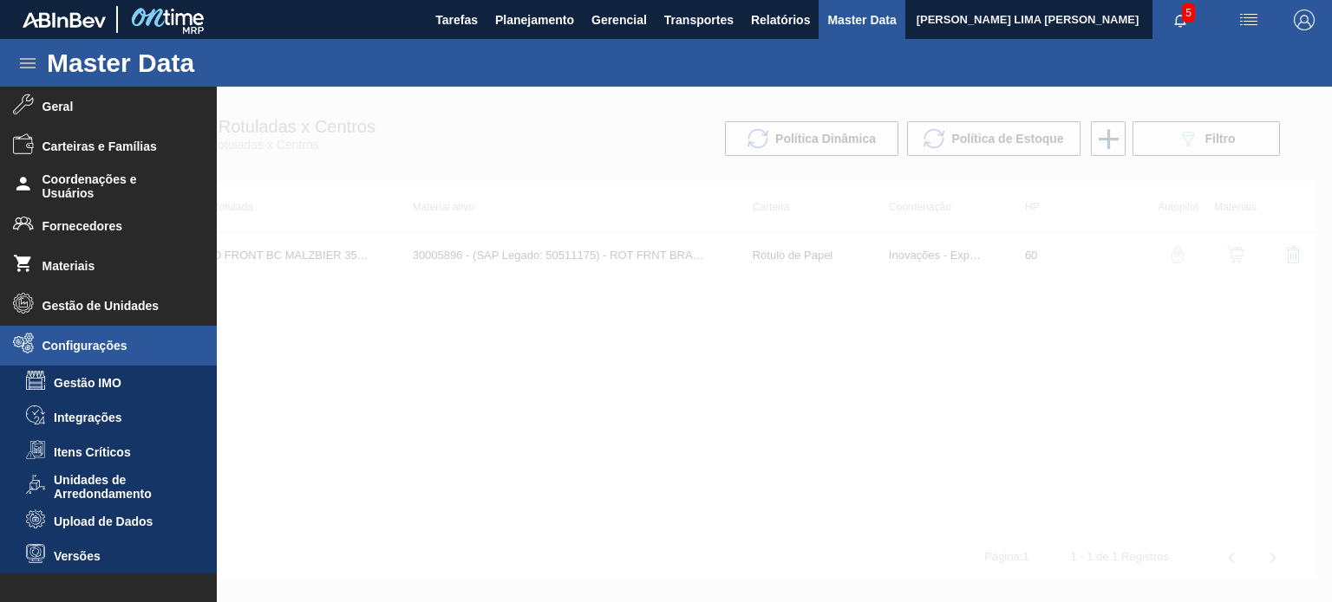
click at [131, 509] on li "Upload de Dados" at bounding box center [108, 522] width 217 height 35
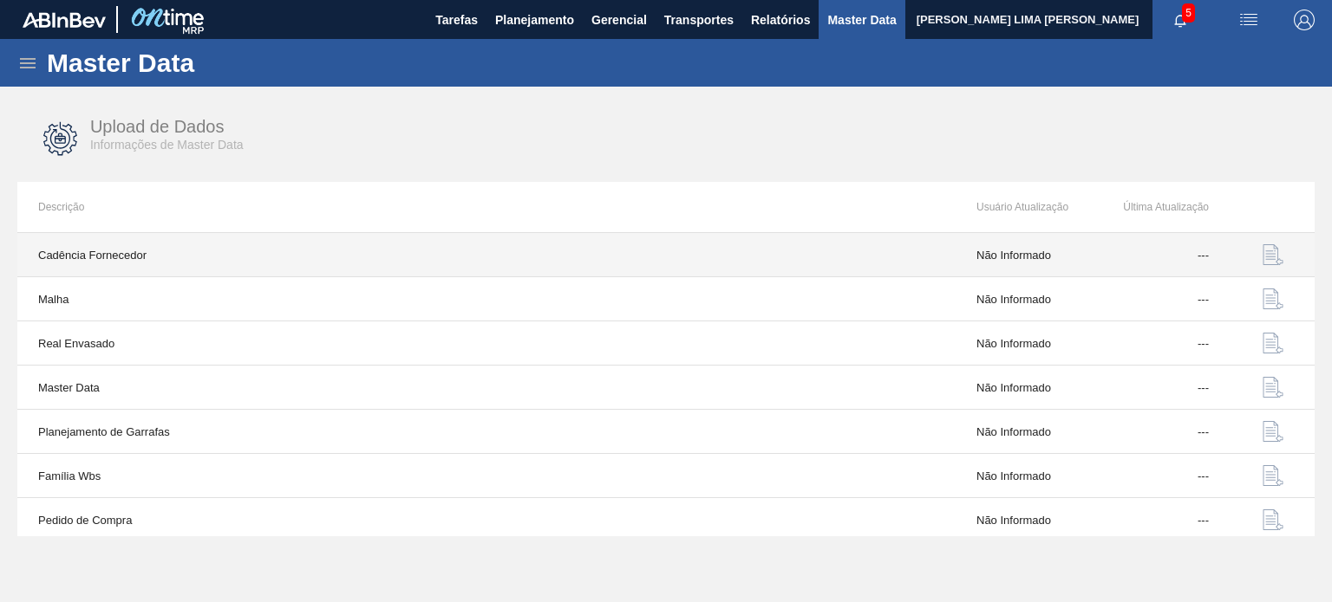
scroll to position [180, 0]
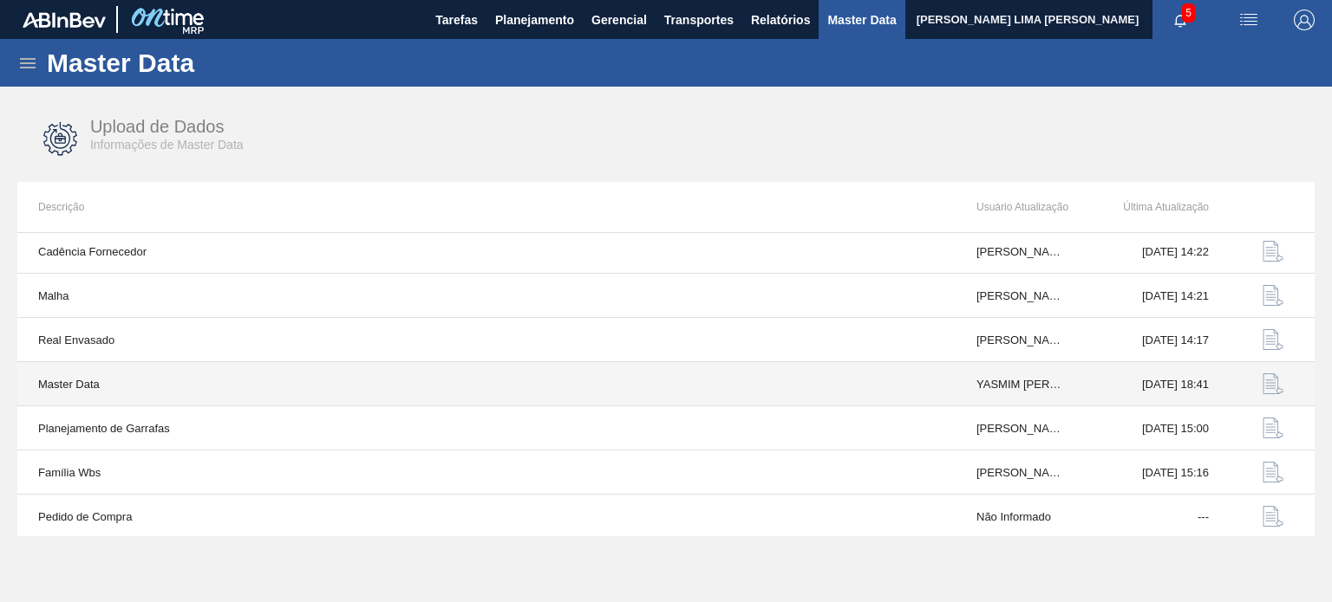
click at [1271, 381] on img "button" at bounding box center [1272, 384] width 21 height 21
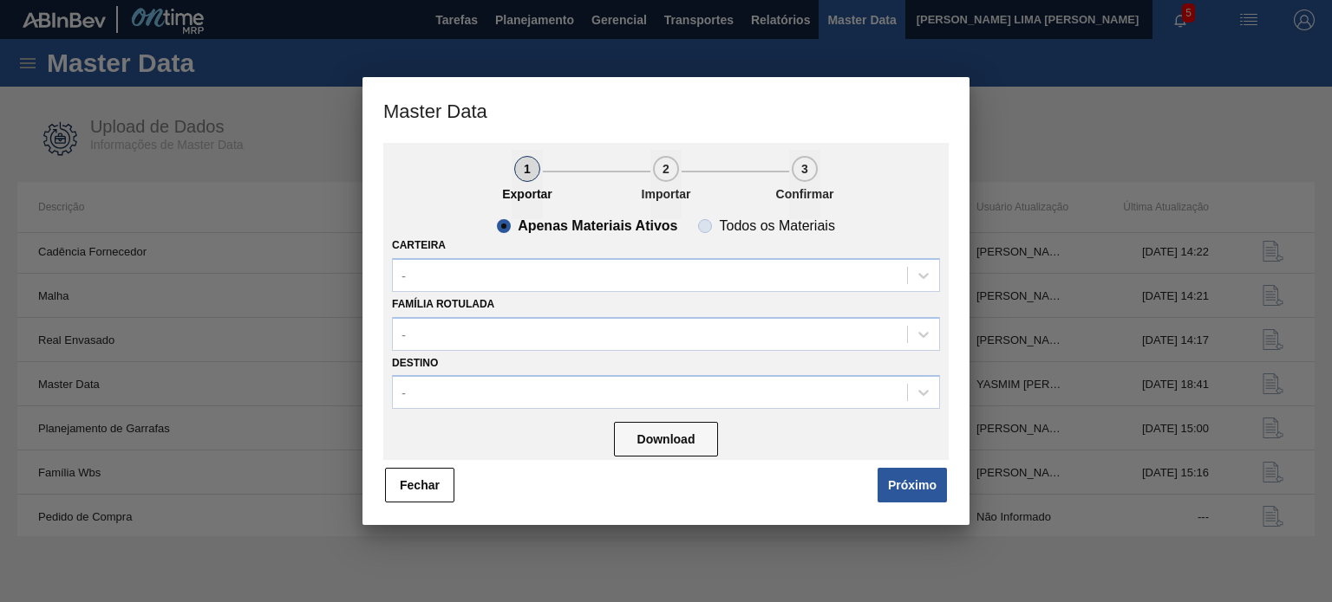
click at [0, 0] on slot "Todos os Materiais" at bounding box center [0, 0] width 0 height 0
click at [719, 229] on input "Todos os Materiais" at bounding box center [705, 226] width 28 height 28
radio input "true"
radio input "false"
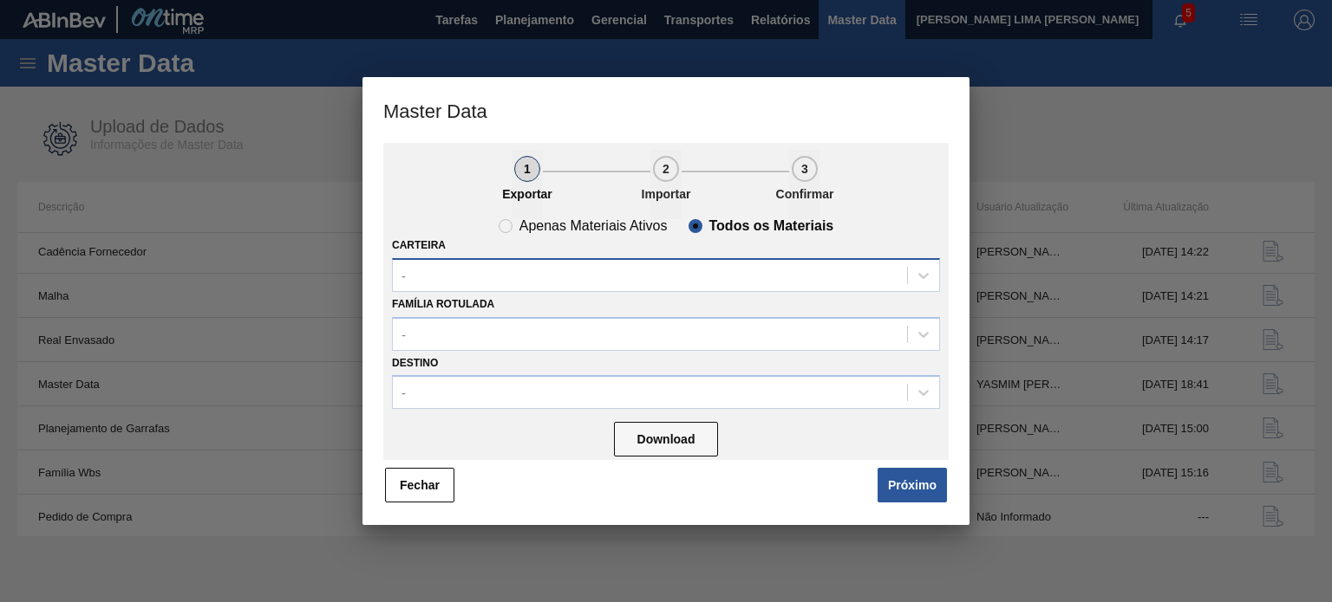
click at [703, 275] on div "-" at bounding box center [650, 275] width 514 height 25
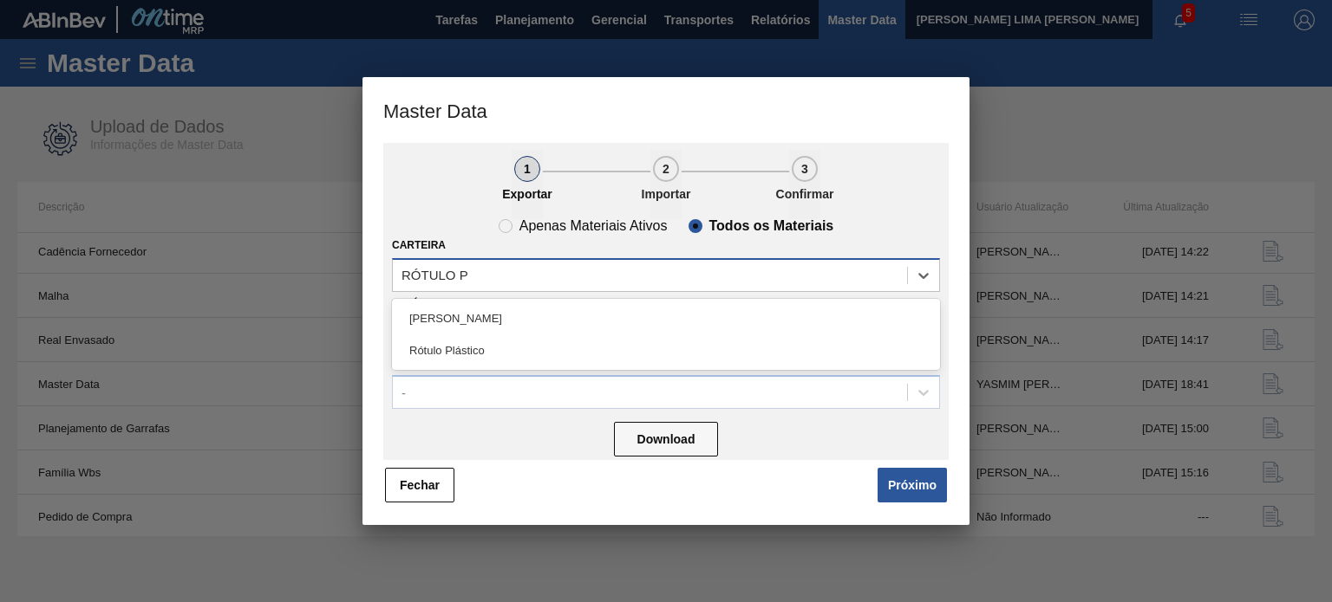
type input "RÓTULO PL"
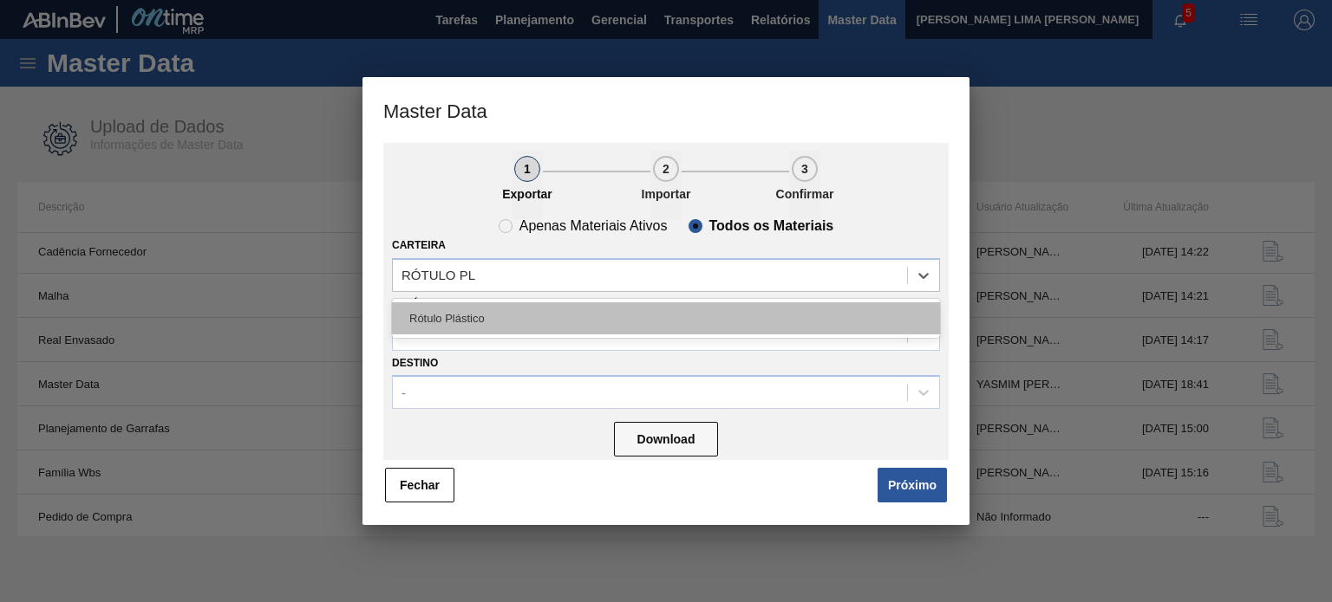
click at [608, 325] on div "Rótulo Plástico" at bounding box center [666, 319] width 548 height 32
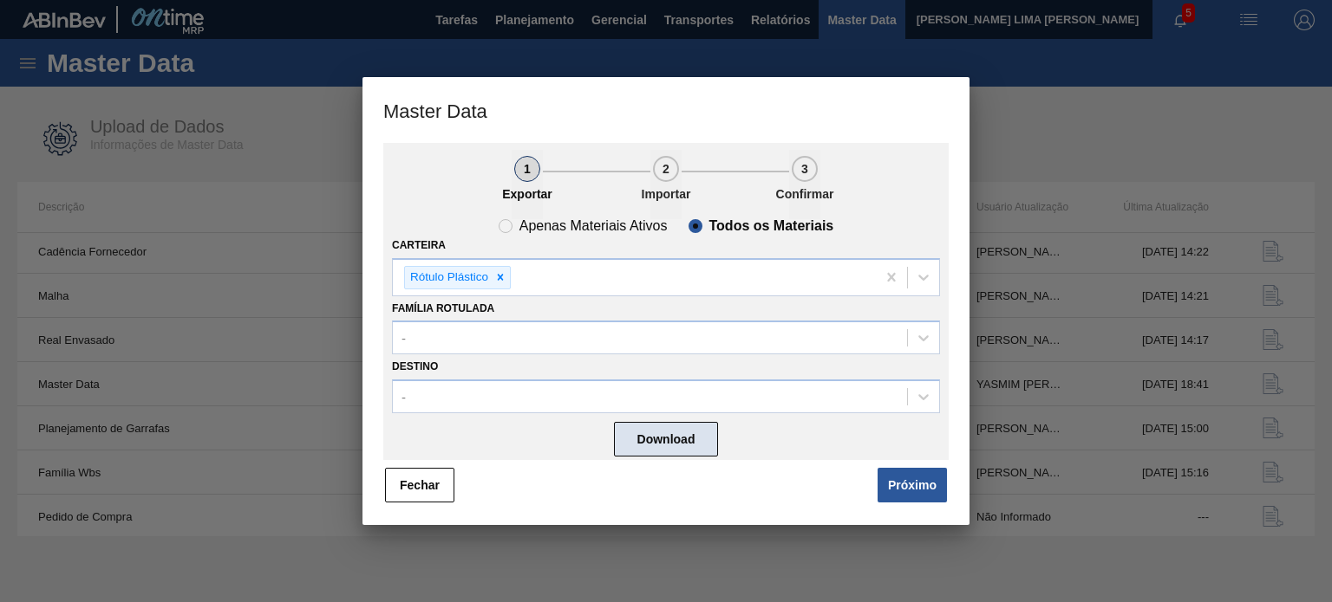
click at [635, 433] on button "Download" at bounding box center [666, 439] width 104 height 35
click at [420, 474] on button "Fechar" at bounding box center [419, 485] width 69 height 35
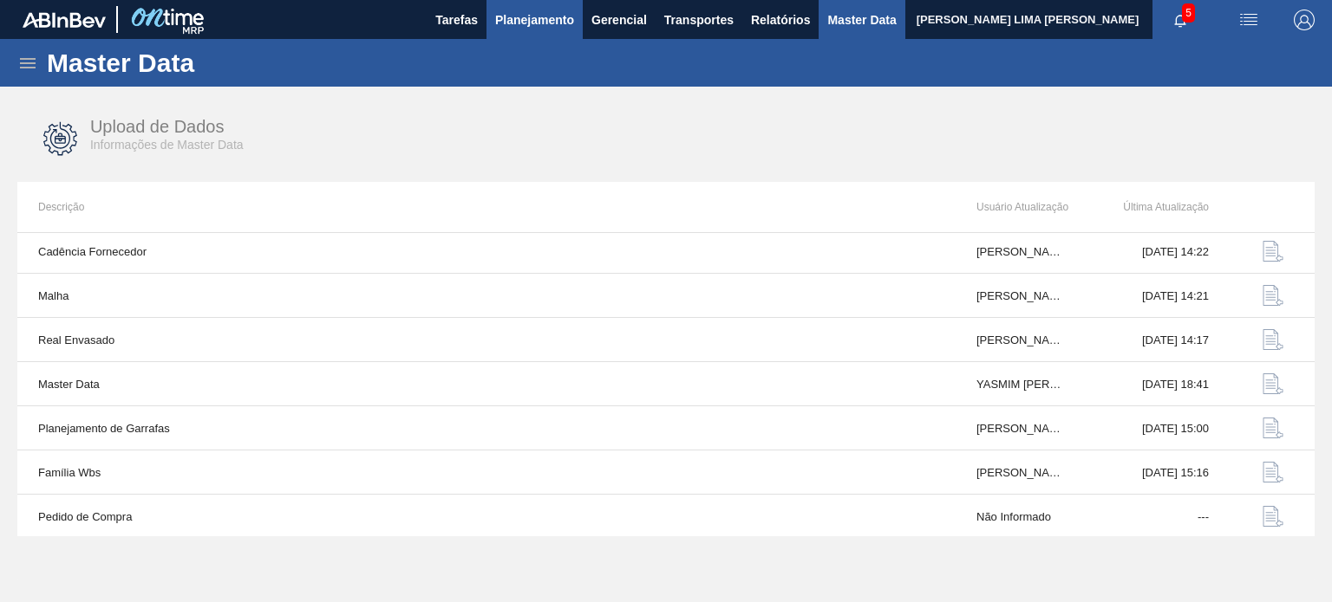
click at [536, 31] on button "Planejamento" at bounding box center [534, 19] width 96 height 39
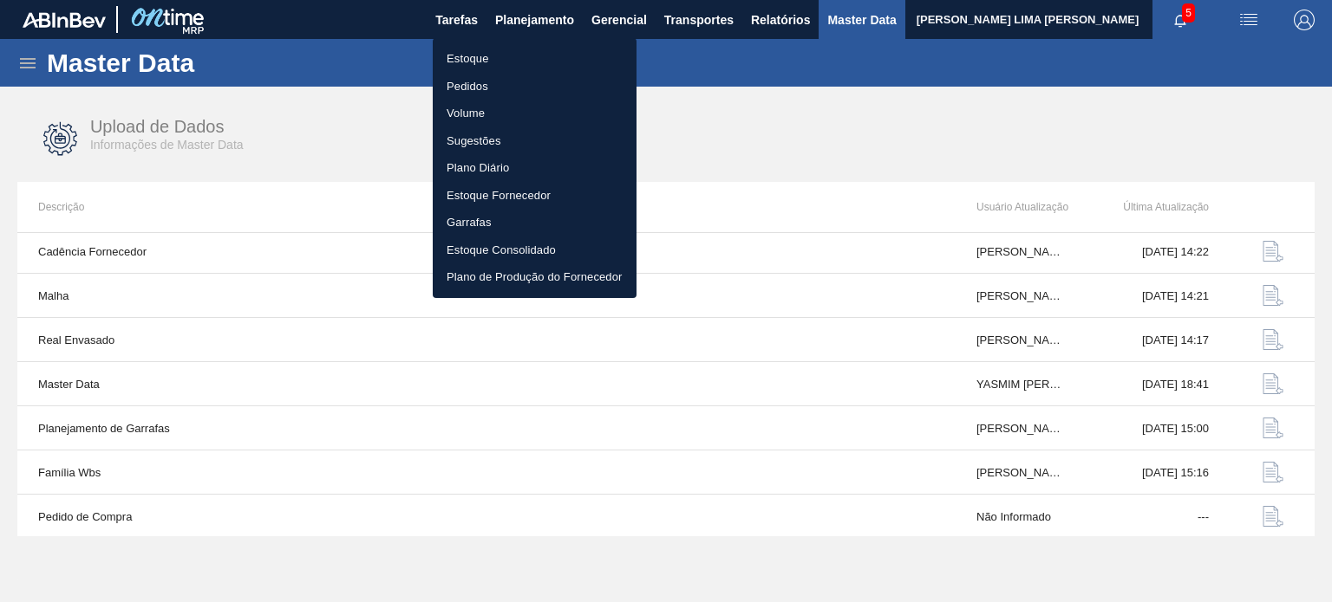
click at [489, 52] on li "Estoque" at bounding box center [535, 59] width 204 height 28
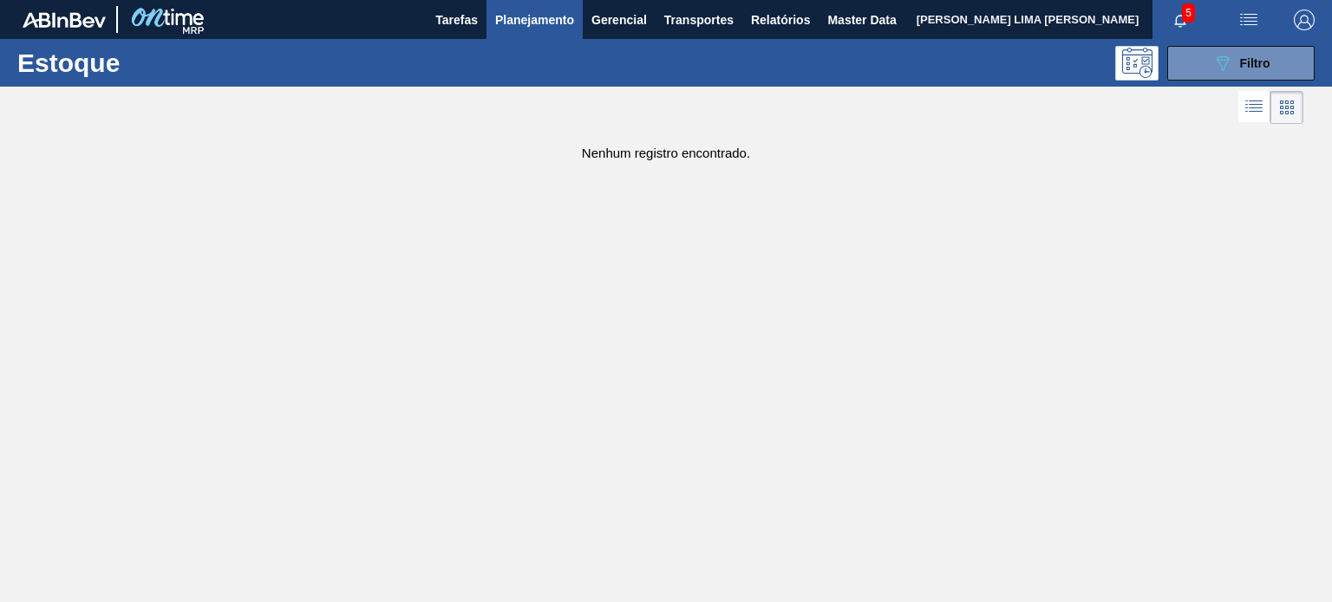
click at [1182, 81] on div "Estoque 089F7B8B-B2A5-4AFE-B5C0-19BA573D28AC Filtro" at bounding box center [666, 63] width 1332 height 48
click at [1209, 72] on button "089F7B8B-B2A5-4AFE-B5C0-19BA573D28AC Filtro" at bounding box center [1240, 63] width 147 height 35
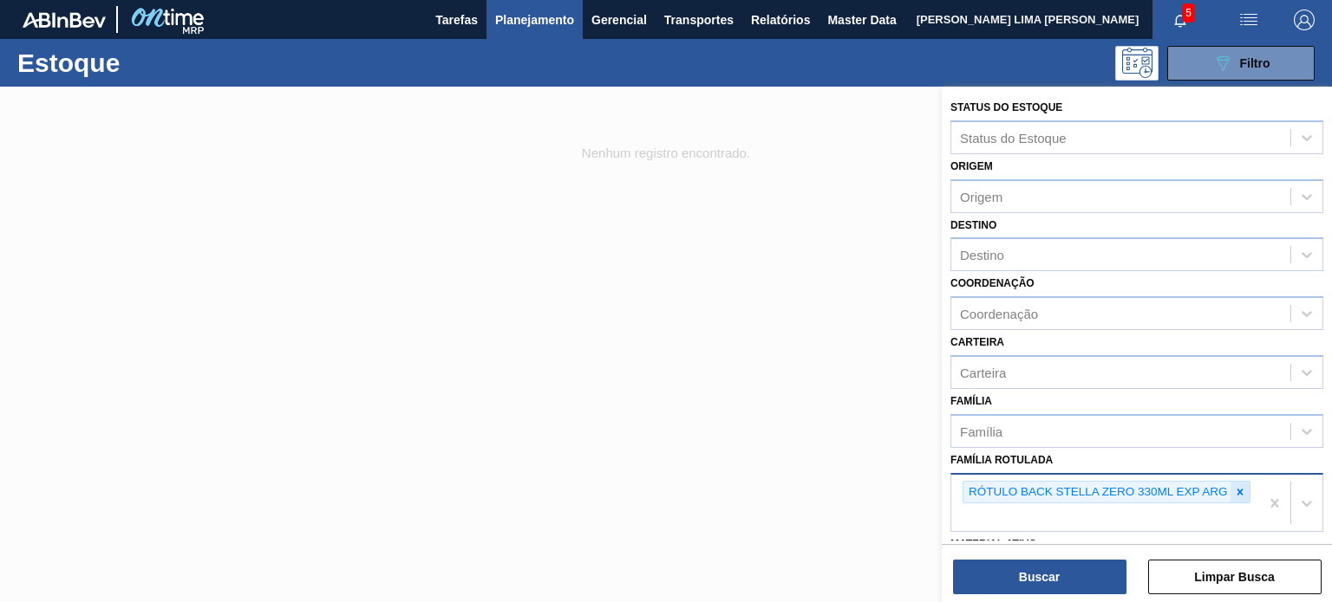
click at [1243, 492] on icon at bounding box center [1240, 492] width 12 height 12
paste Rotulada "ROTULO NECK BUD 66 275ML [GEOGRAPHIC_DATA]"
type Rotulada "ROTULO NECK BUD 66 275ML [GEOGRAPHIC_DATA]"
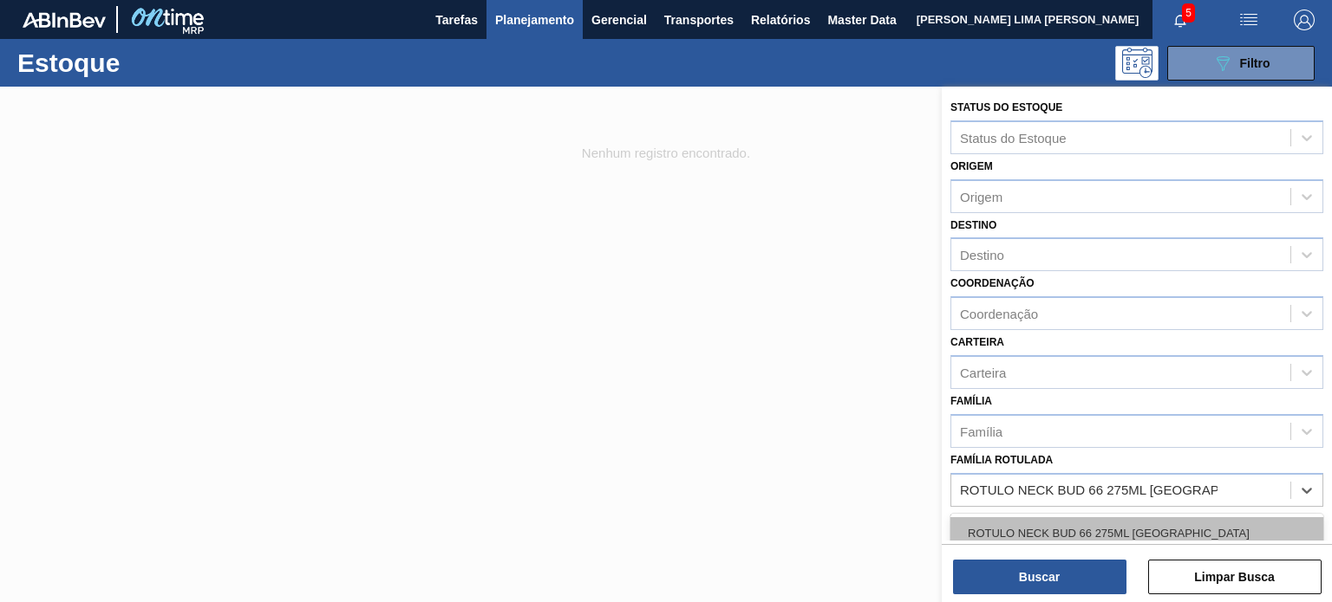
click at [1126, 521] on div "ROTULO NECK BUD 66 275ML [GEOGRAPHIC_DATA]" at bounding box center [1136, 534] width 373 height 32
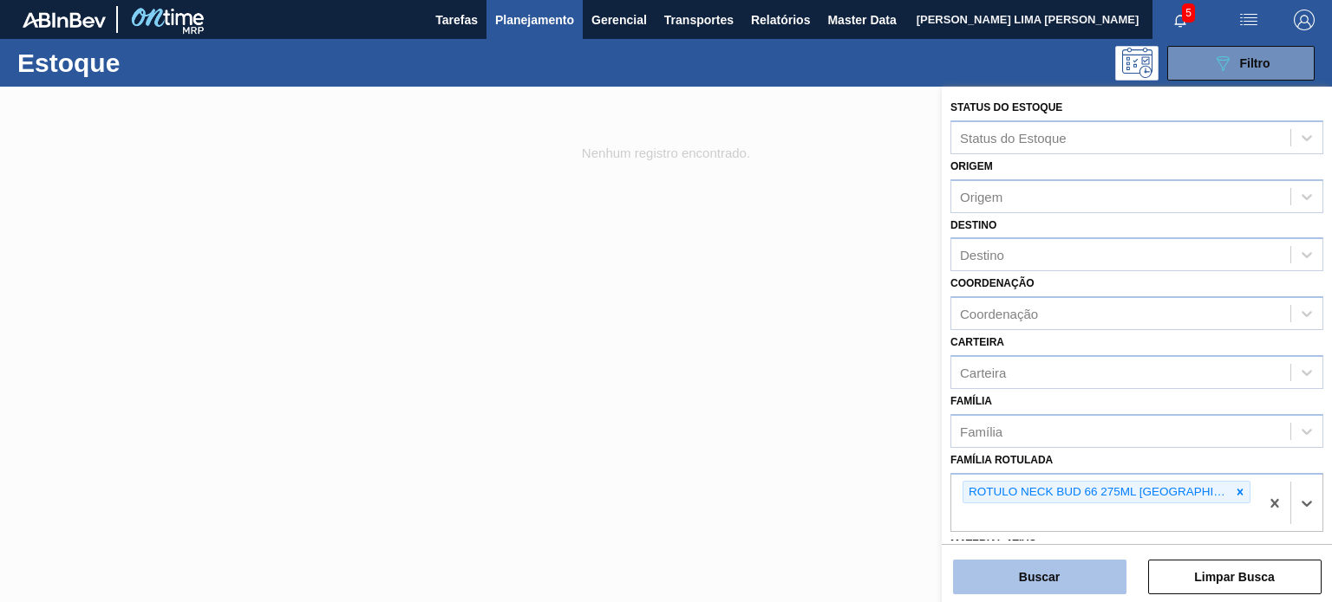
click at [1092, 568] on button "Buscar" at bounding box center [1039, 577] width 173 height 35
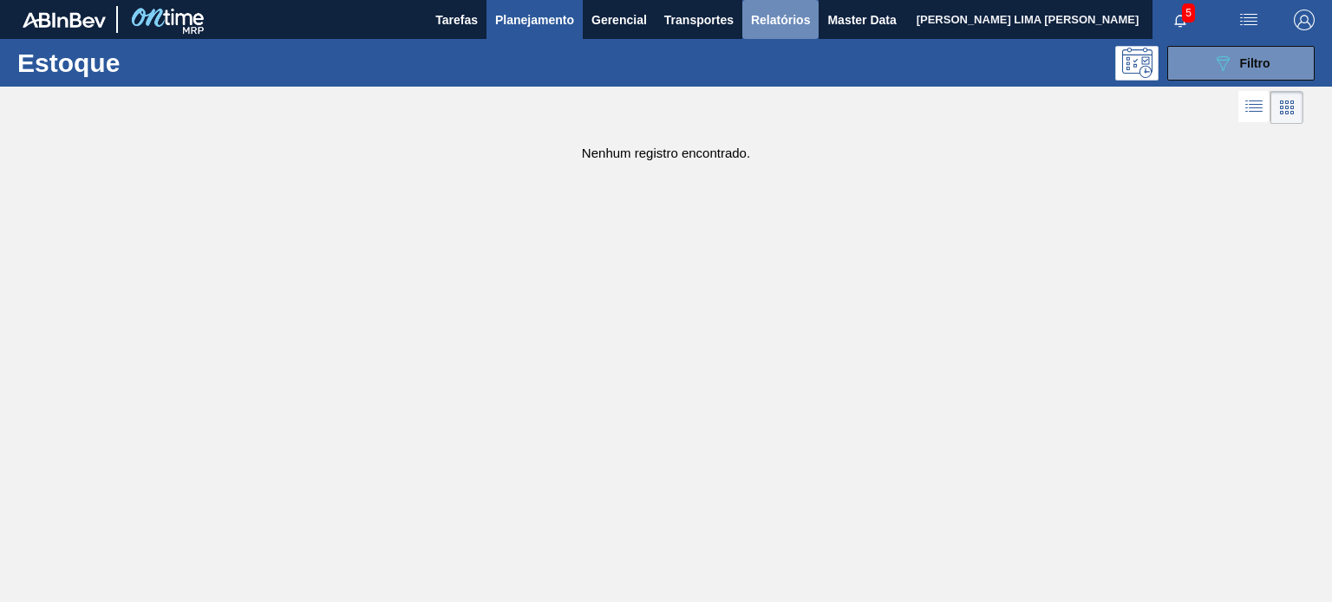
click at [811, 20] on button "Relatórios" at bounding box center [780, 19] width 76 height 39
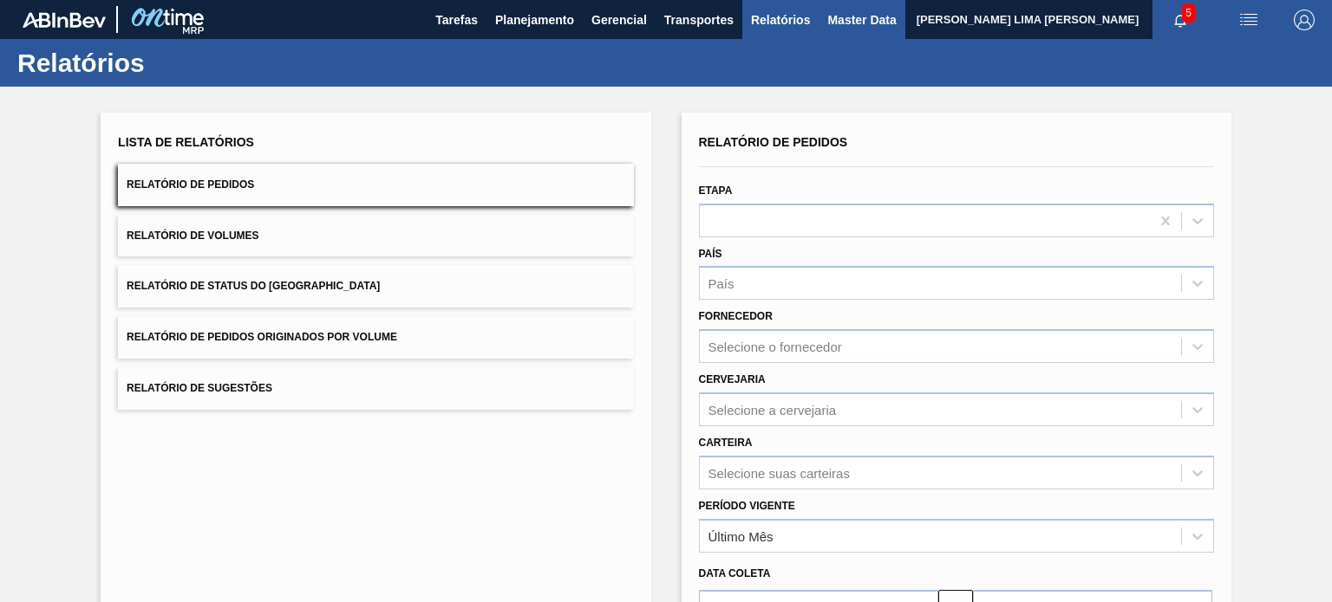
click at [830, 17] on span "Master Data" at bounding box center [861, 20] width 68 height 21
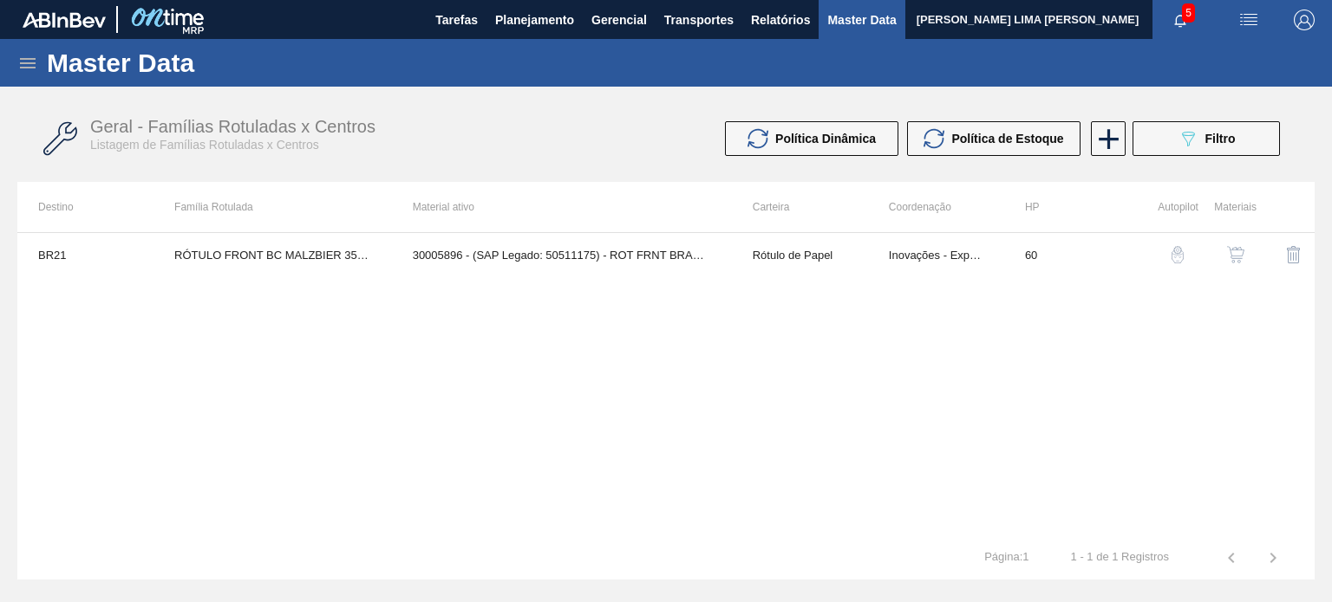
click at [29, 65] on icon at bounding box center [27, 63] width 21 height 21
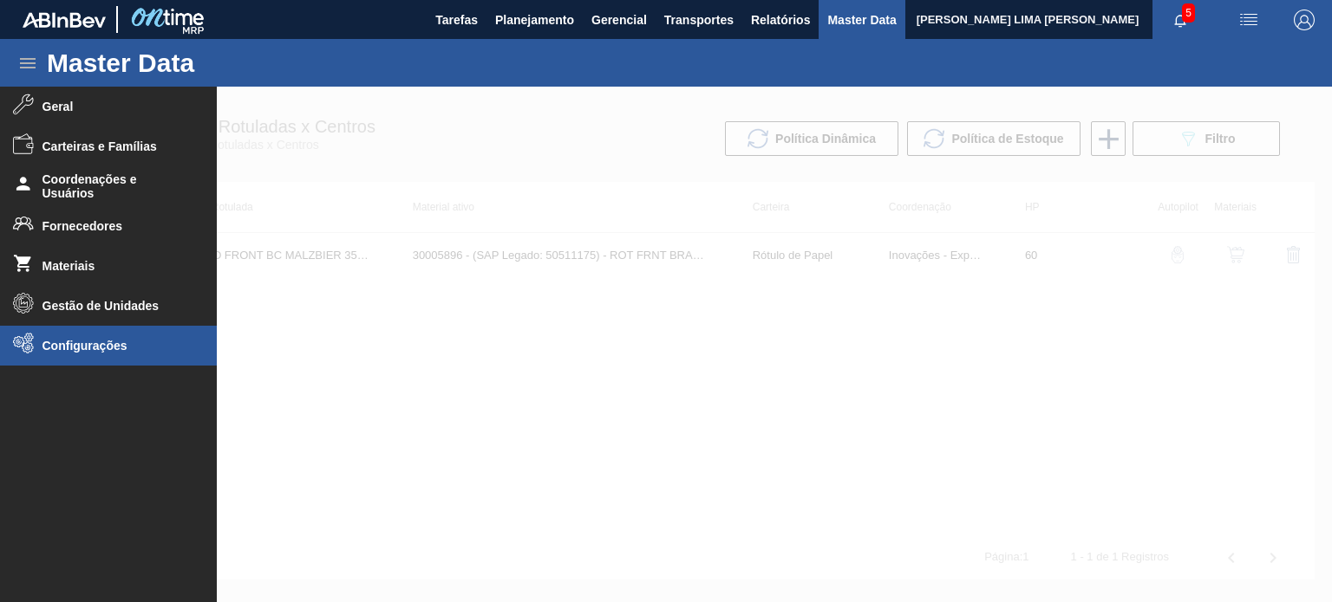
click at [121, 339] on span "Configurações" at bounding box center [113, 346] width 143 height 14
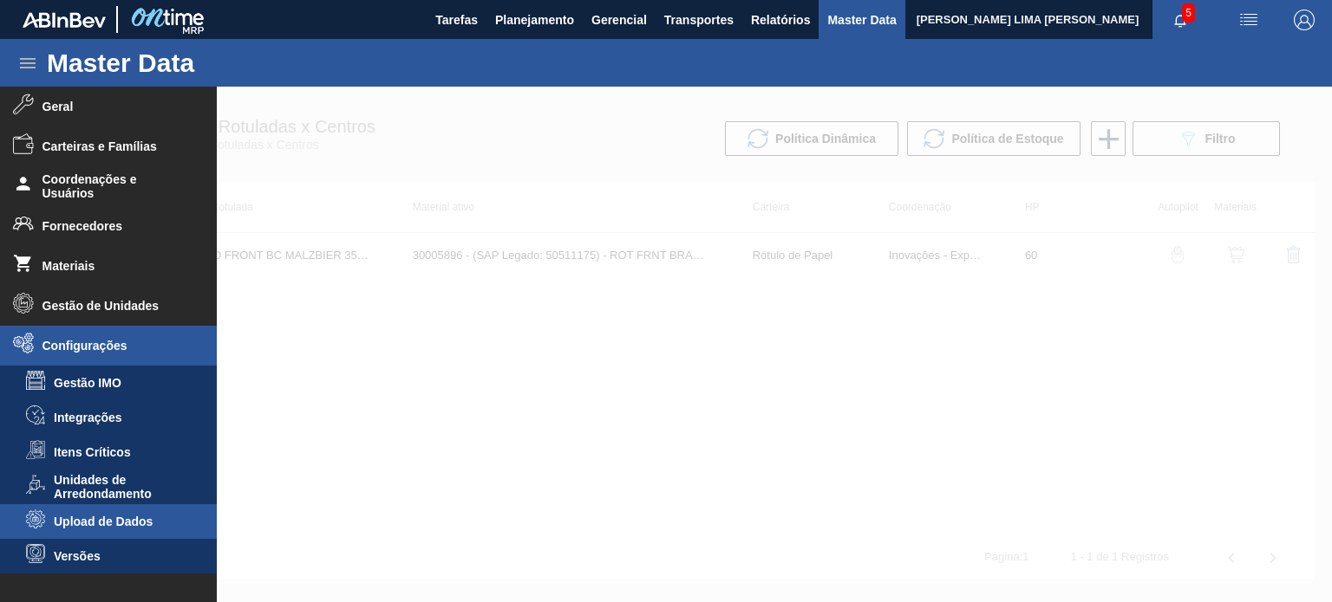
click at [137, 530] on li "Upload de Dados" at bounding box center [108, 522] width 217 height 35
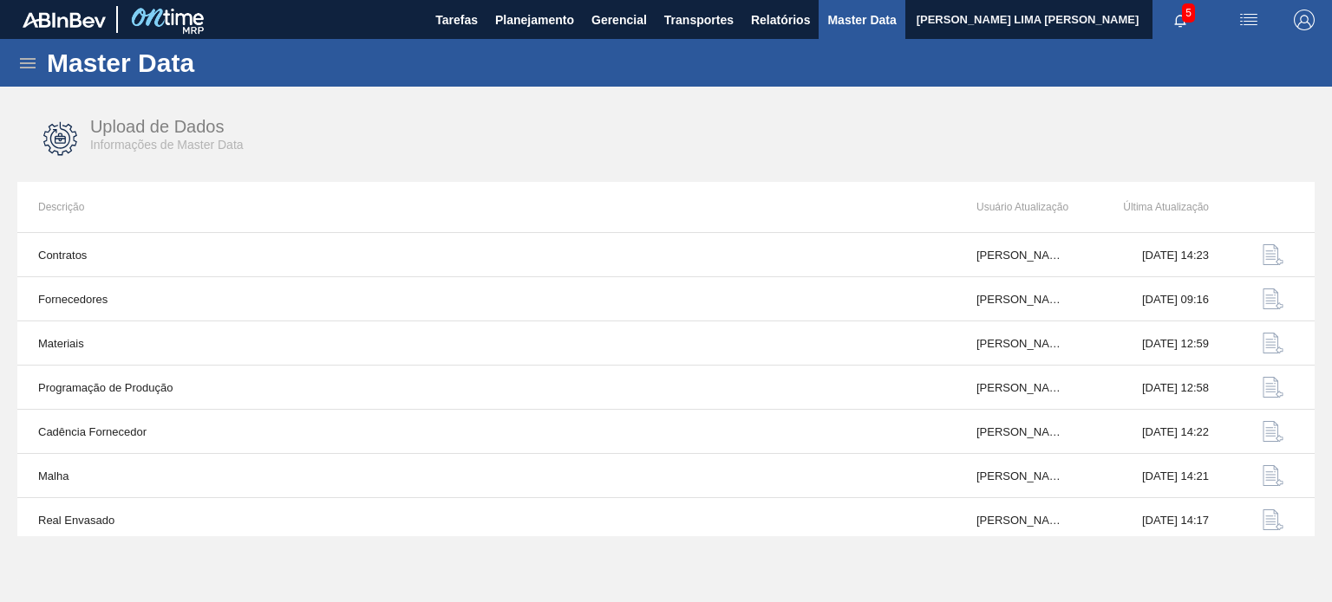
click at [24, 68] on icon at bounding box center [28, 63] width 16 height 10
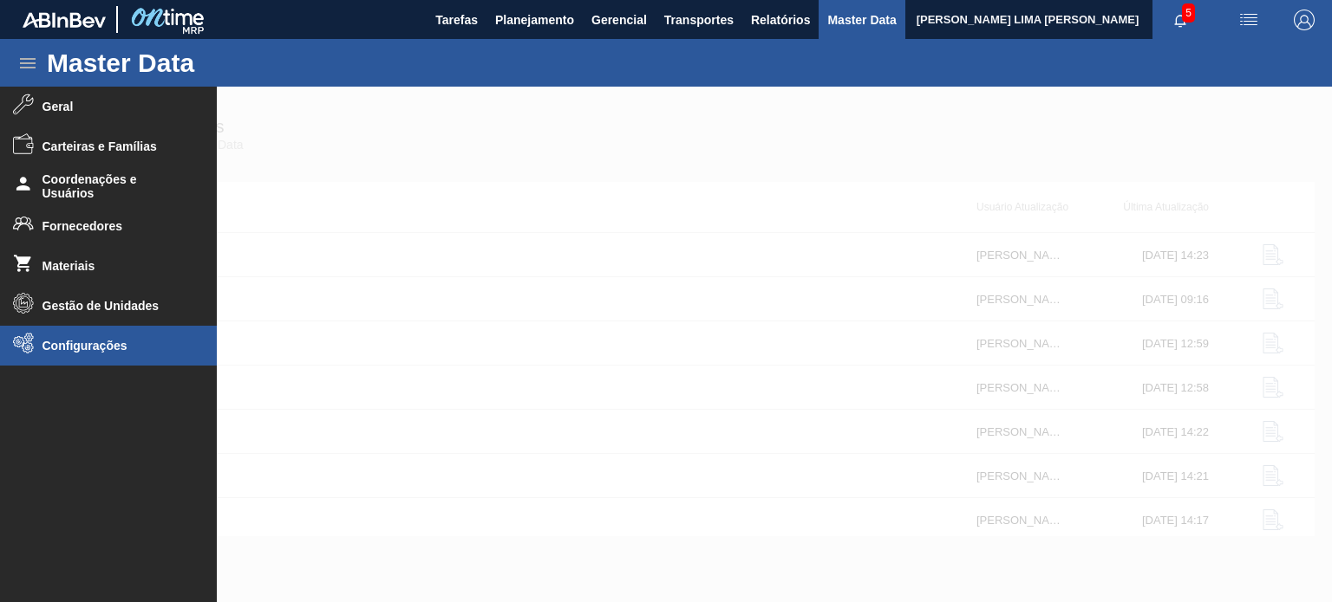
click at [125, 363] on li "Configurações" at bounding box center [108, 346] width 217 height 40
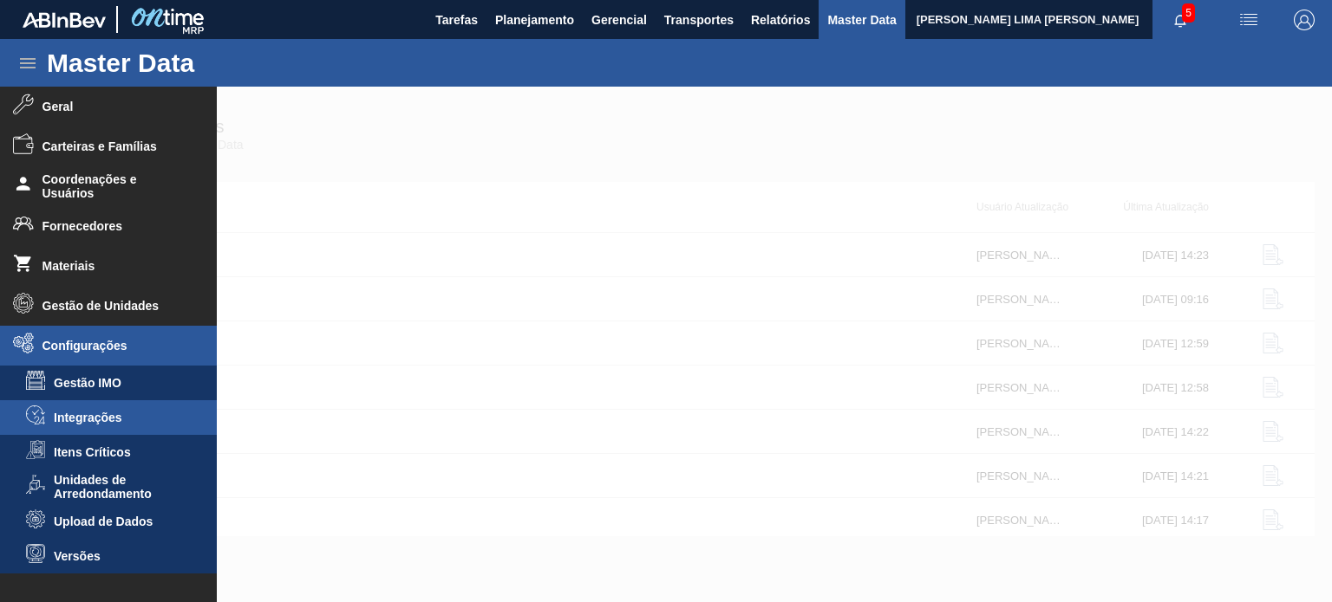
click at [113, 406] on li "Integrações" at bounding box center [108, 417] width 217 height 35
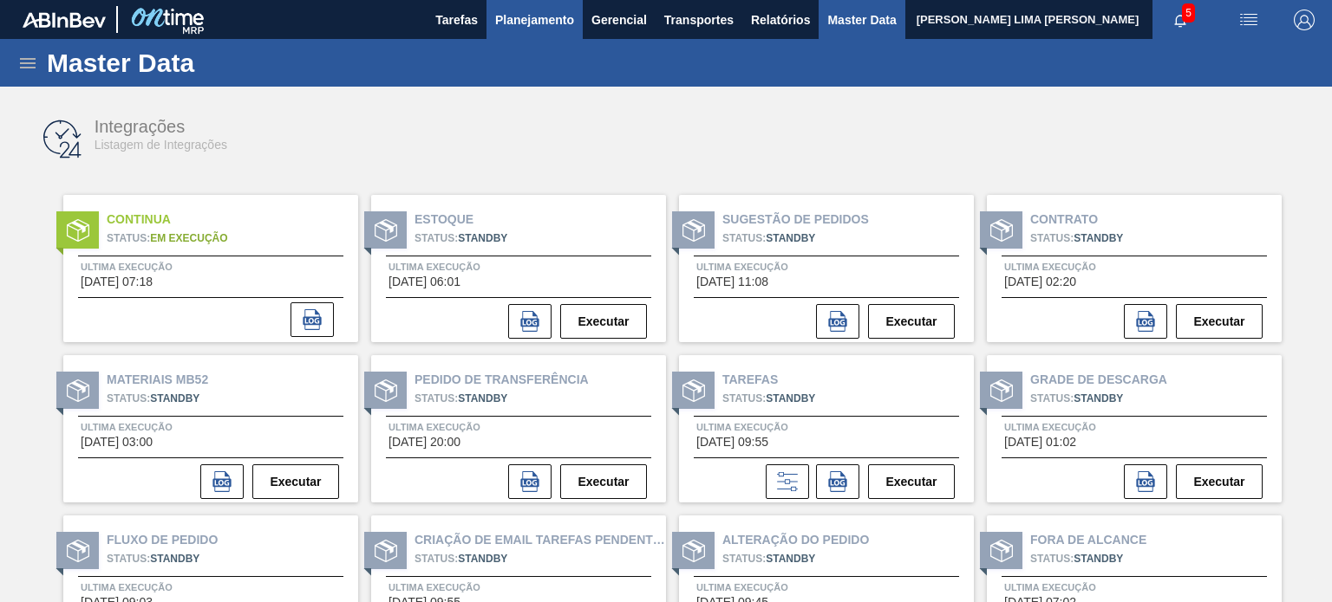
click at [545, 27] on span "Planejamento" at bounding box center [534, 20] width 79 height 21
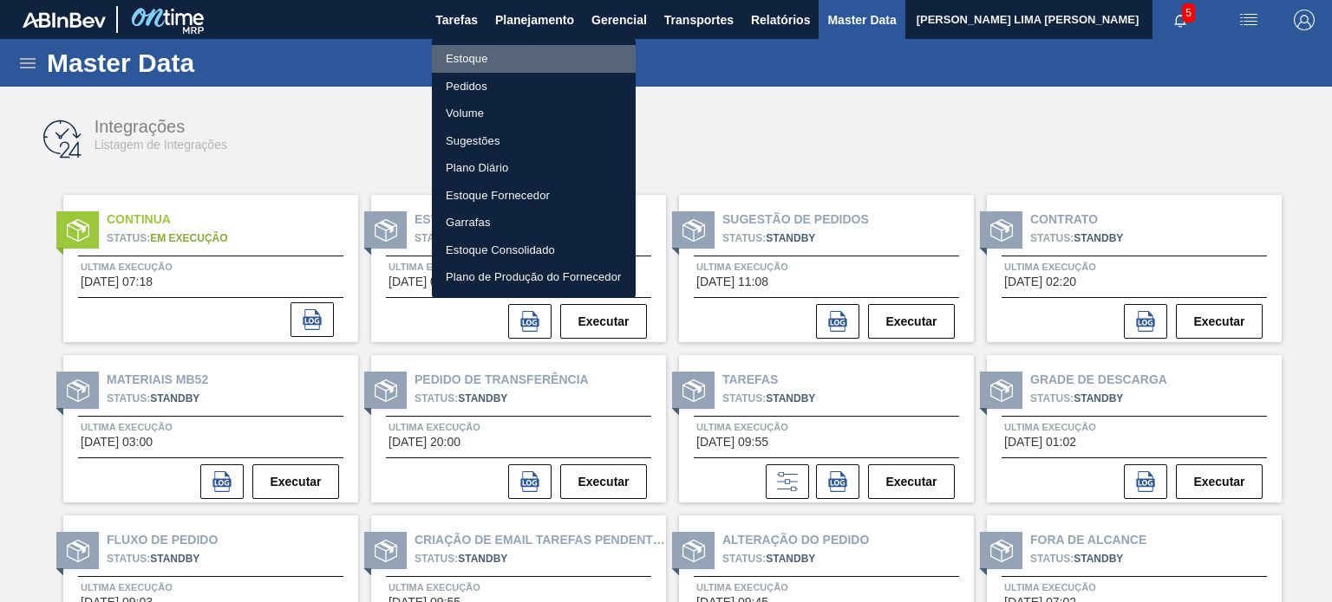
click at [524, 62] on li "Estoque" at bounding box center [534, 59] width 204 height 28
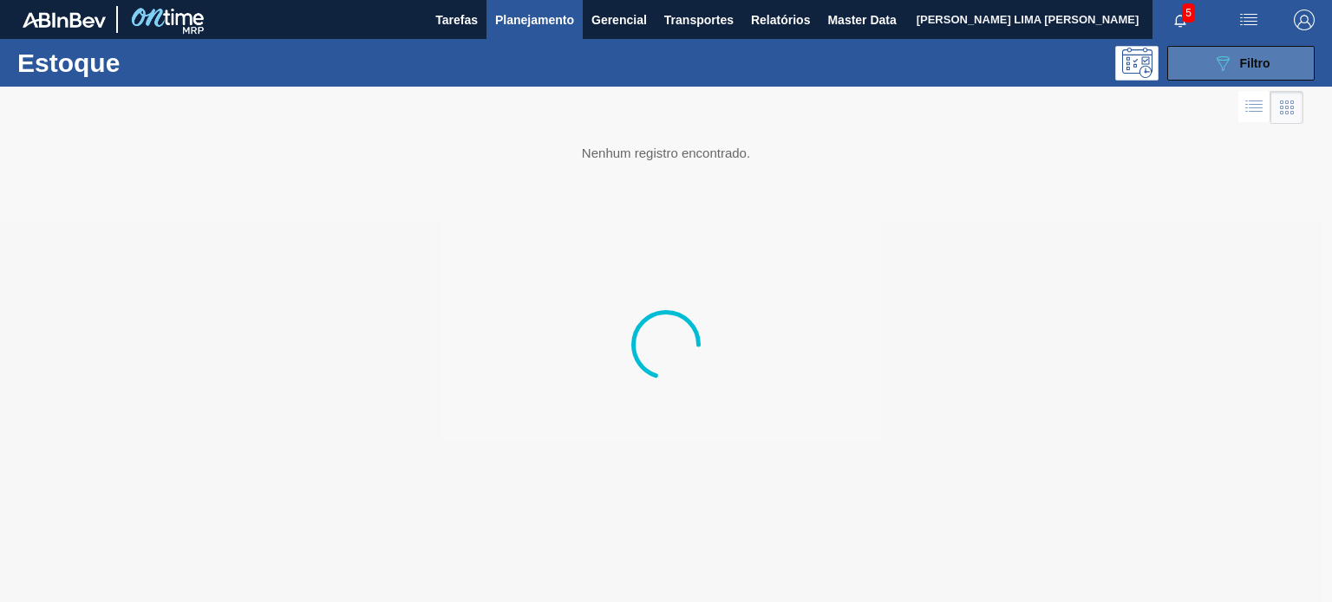
click at [1227, 58] on icon "089F7B8B-B2A5-4AFE-B5C0-19BA573D28AC" at bounding box center [1222, 63] width 21 height 21
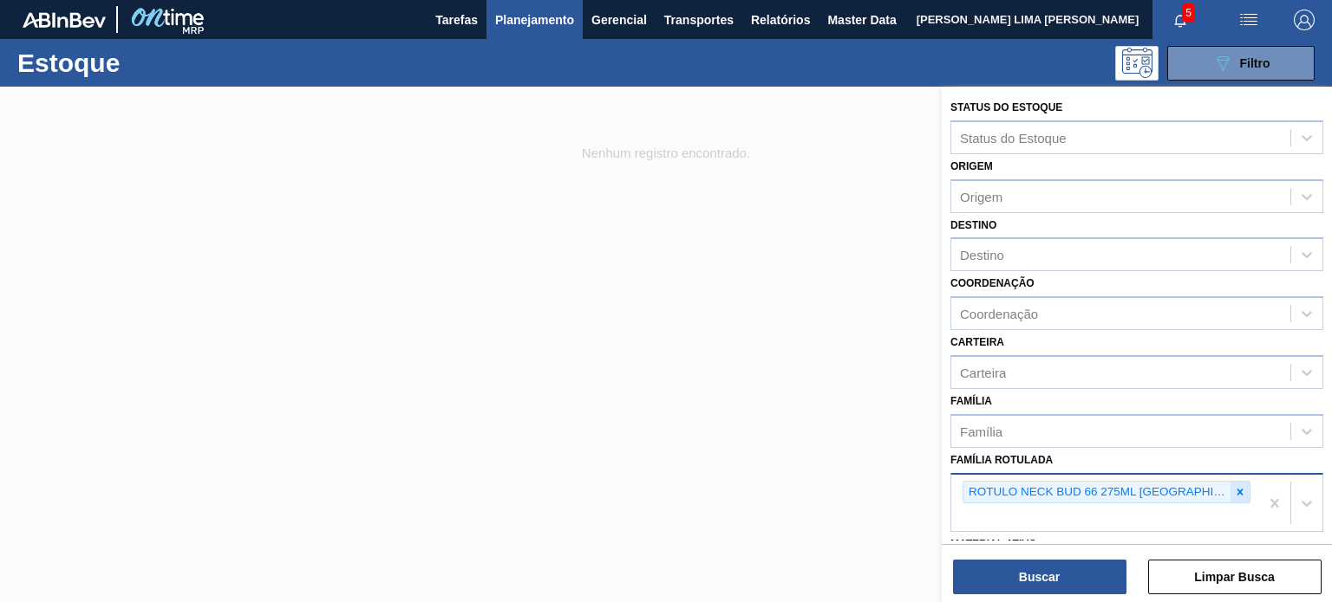
click at [1234, 489] on icon at bounding box center [1240, 492] width 12 height 12
paste Rotulada "ROTULO FRONT PEPSI BLACK 300ML"
type Rotulada "ROTULO FRONT PEPSI BLACK 300ML"
click at [1110, 531] on div "No options" at bounding box center [1136, 532] width 373 height 29
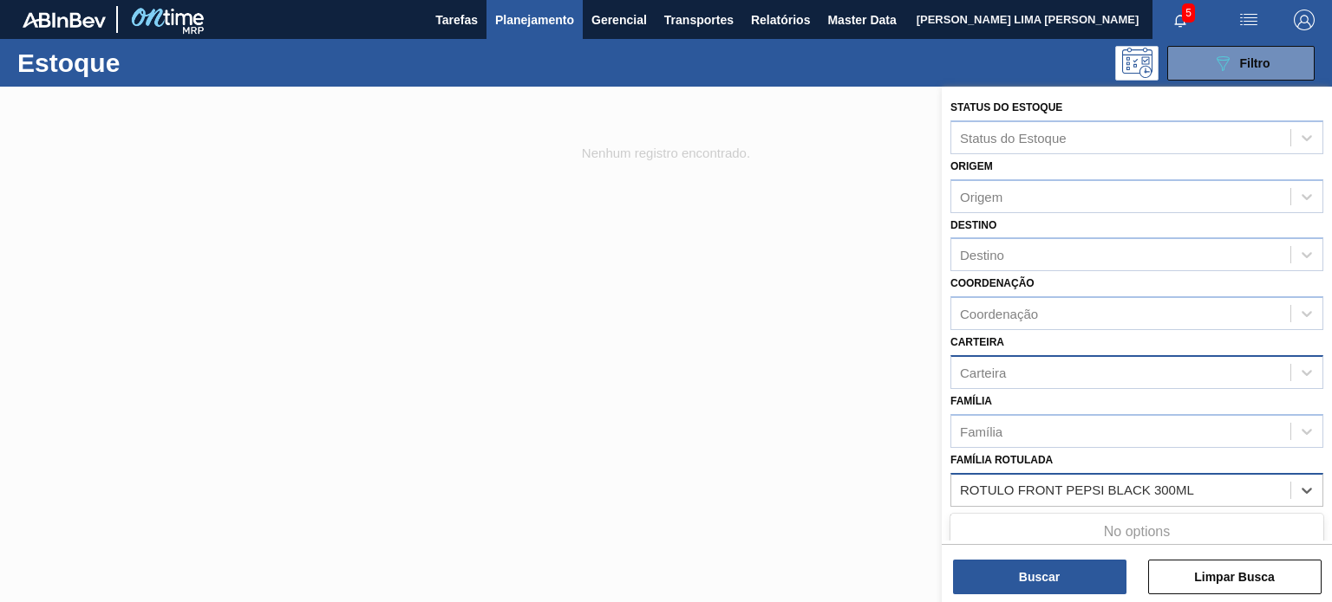
scroll to position [87, 0]
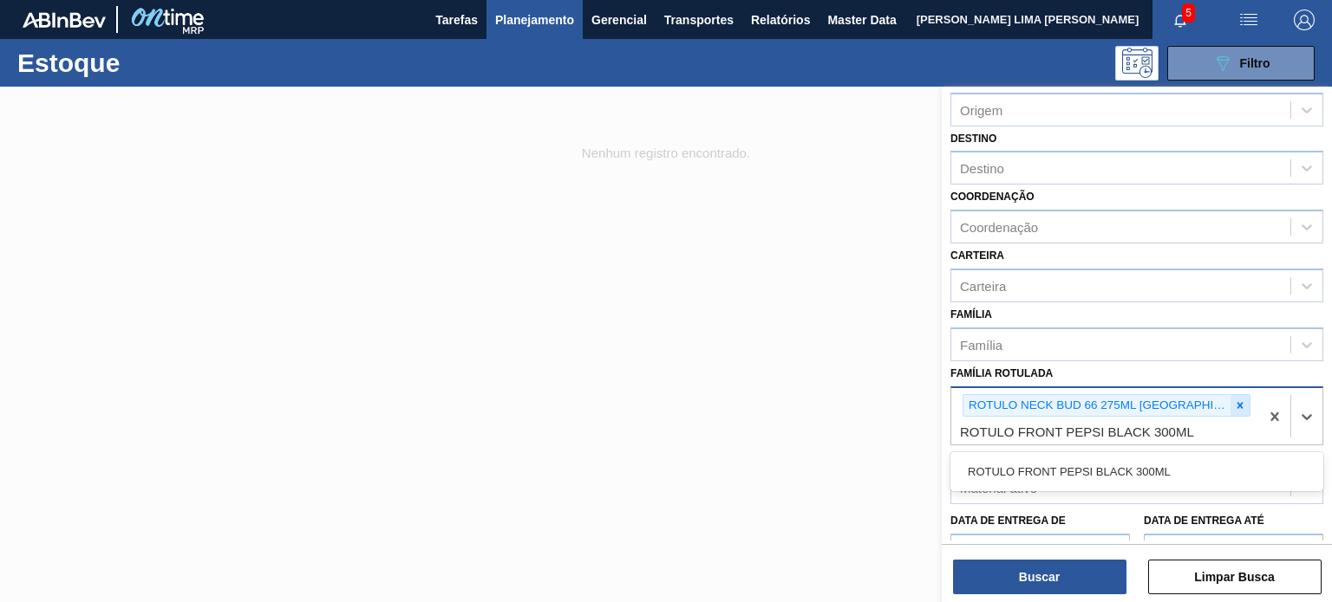
click at [1234, 400] on icon at bounding box center [1240, 406] width 12 height 12
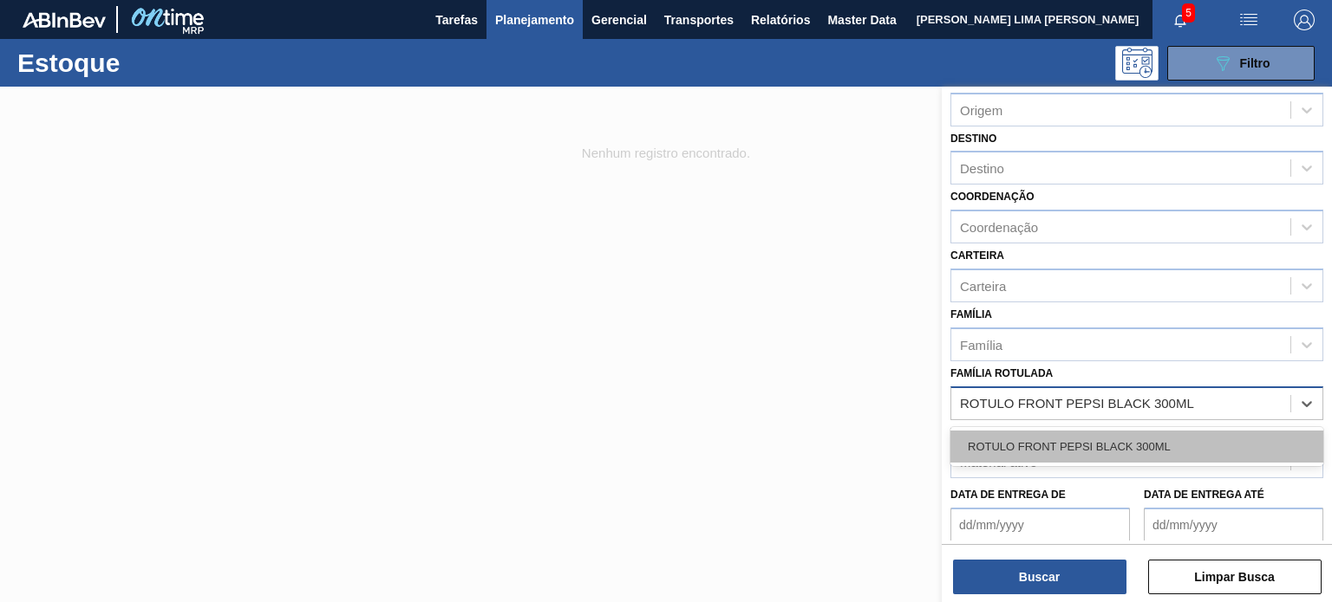
click at [1144, 441] on div "ROTULO FRONT PEPSI BLACK 300ML" at bounding box center [1136, 447] width 373 height 32
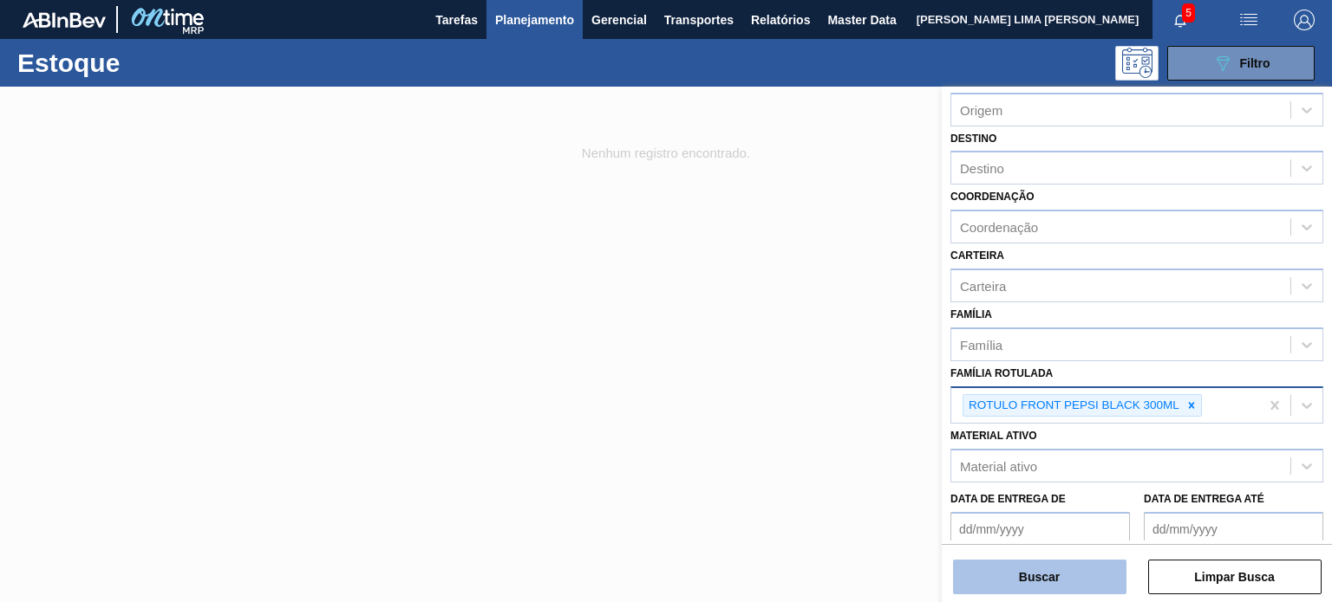
click at [1093, 574] on button "Buscar" at bounding box center [1039, 577] width 173 height 35
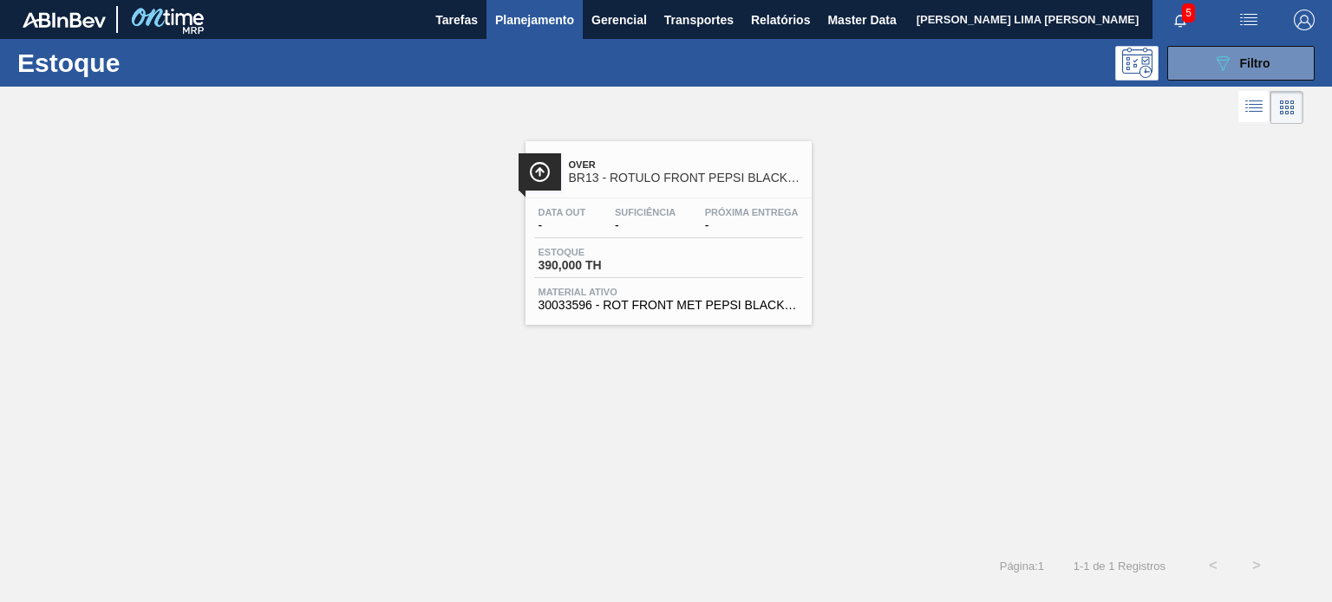
click at [689, 291] on span "Material ativo" at bounding box center [668, 292] width 260 height 10
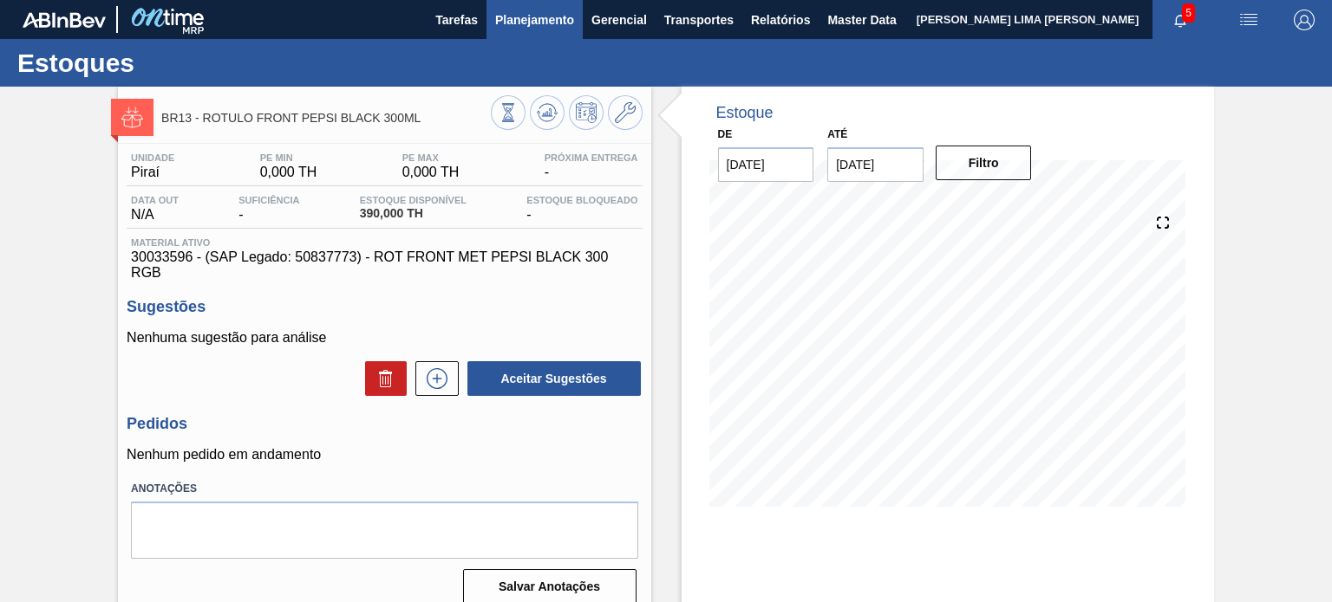
click at [552, 22] on span "Planejamento" at bounding box center [534, 20] width 79 height 21
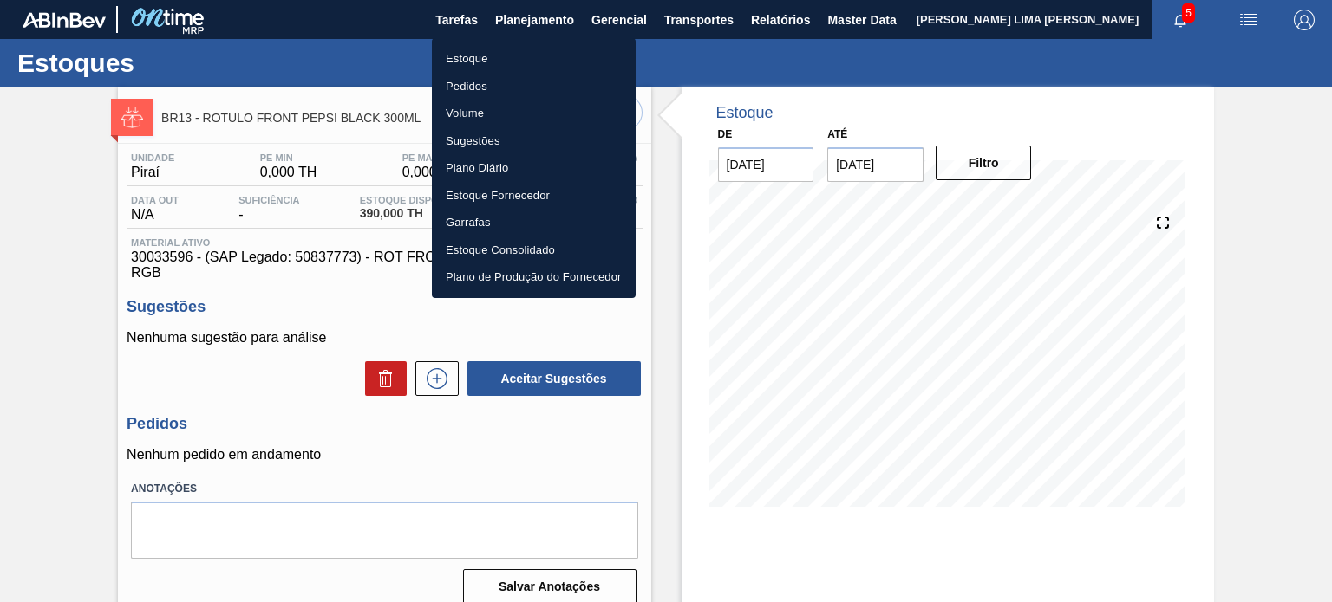
drag, startPoint x: 524, startPoint y: 51, endPoint x: 565, endPoint y: 57, distance: 42.1
click at [524, 51] on li "Estoque" at bounding box center [534, 59] width 204 height 28
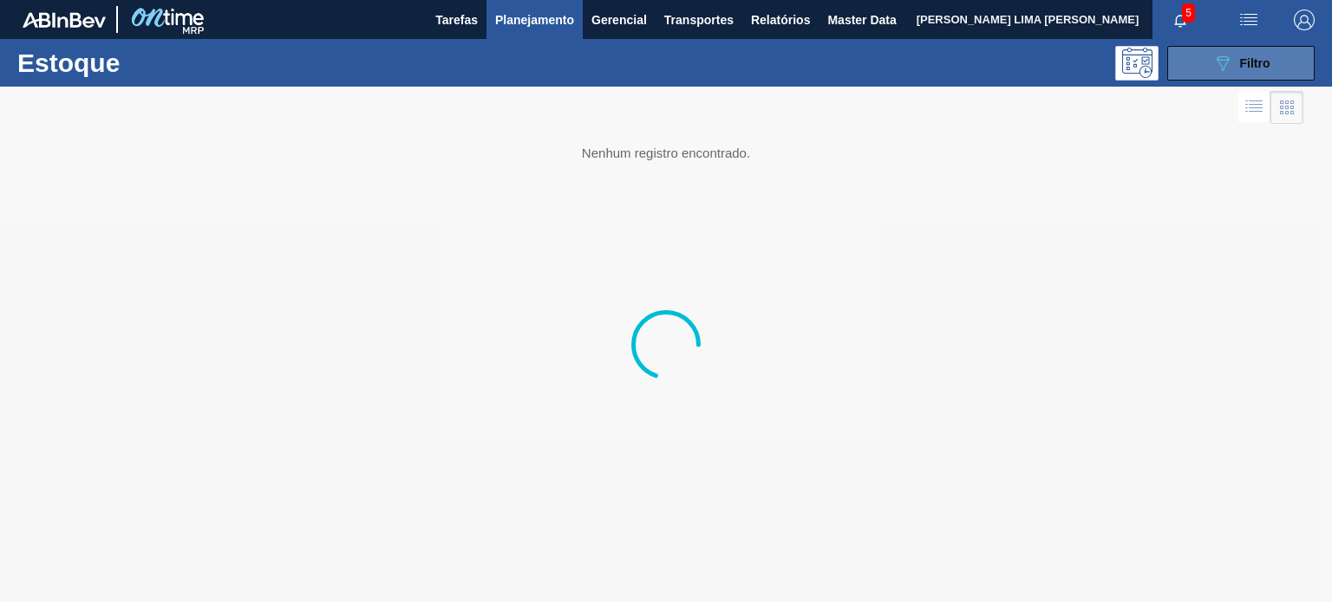
click at [1213, 58] on icon "089F7B8B-B2A5-4AFE-B5C0-19BA573D28AC" at bounding box center [1222, 63] width 21 height 21
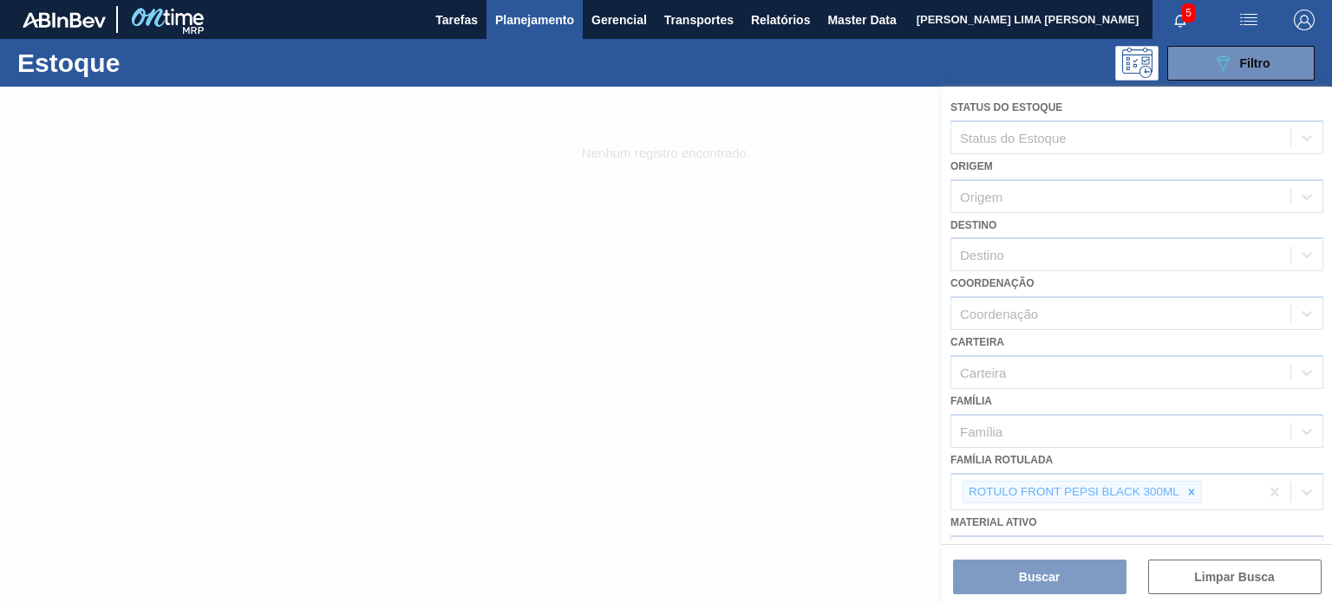
drag, startPoint x: 1148, startPoint y: 480, endPoint x: 1174, endPoint y: 488, distance: 27.2
click at [1148, 481] on div at bounding box center [666, 345] width 1332 height 516
click at [1189, 488] on div at bounding box center [666, 345] width 1332 height 516
click at [1192, 488] on div at bounding box center [666, 345] width 1332 height 516
click at [1191, 491] on div at bounding box center [666, 345] width 1332 height 516
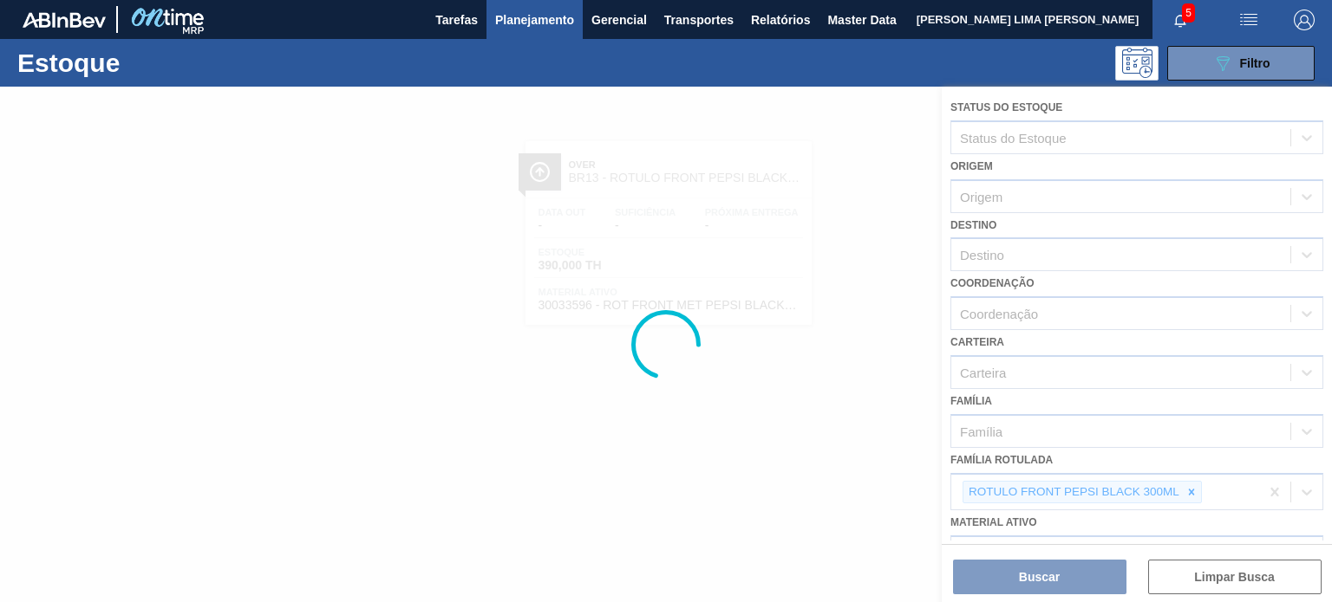
click at [1188, 491] on div at bounding box center [666, 345] width 1332 height 516
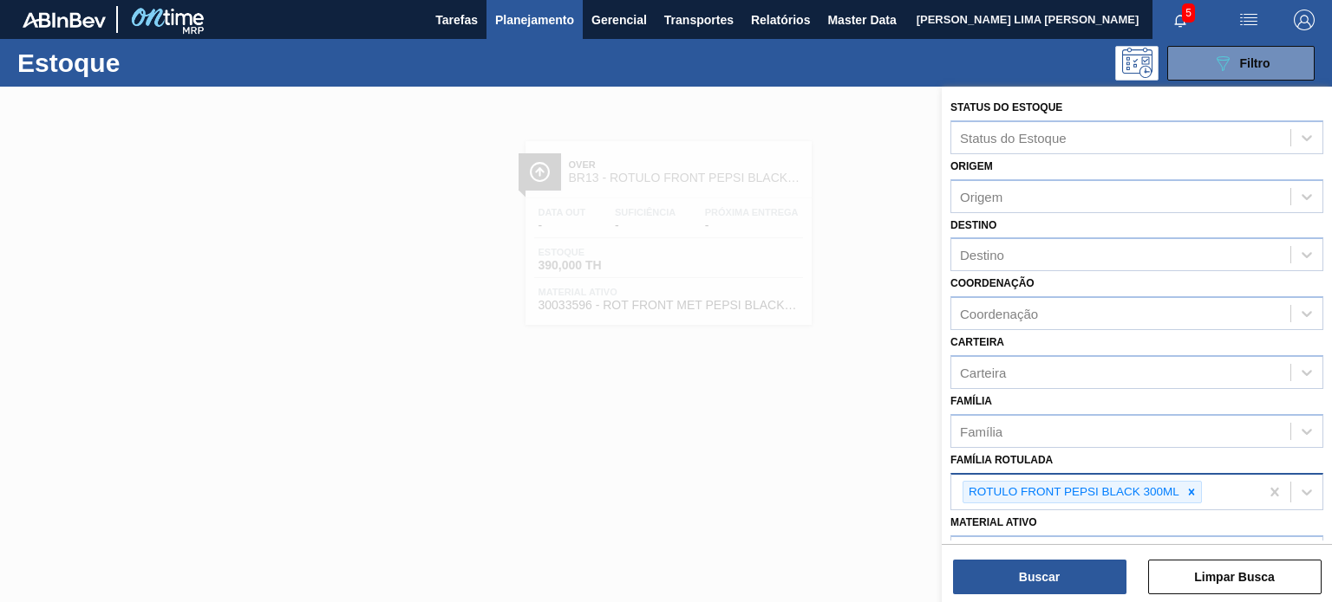
click at [1201, 489] on div "ROTULO FRONT PEPSI BLACK 300ML" at bounding box center [1105, 493] width 308 height 36
click at [1195, 488] on icon at bounding box center [1191, 492] width 12 height 12
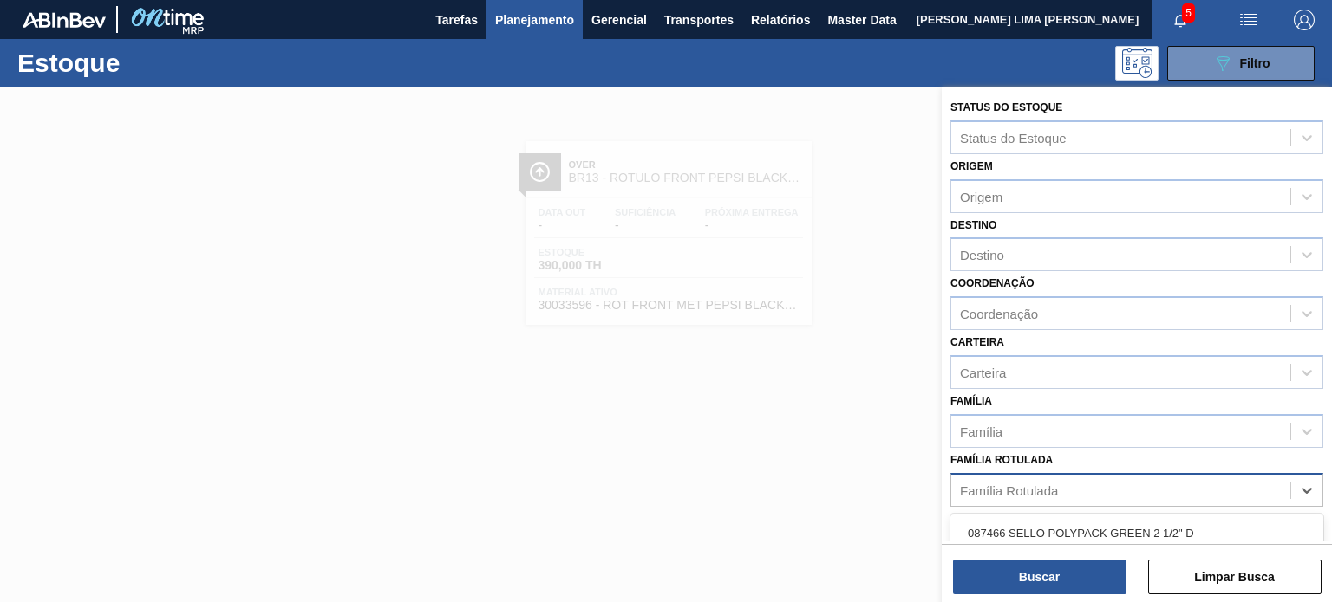
paste Rotulada "RÓTULO FRONT ANDES 600ML"
type Rotulada "RÓTULO FRONT ANDES 600ML"
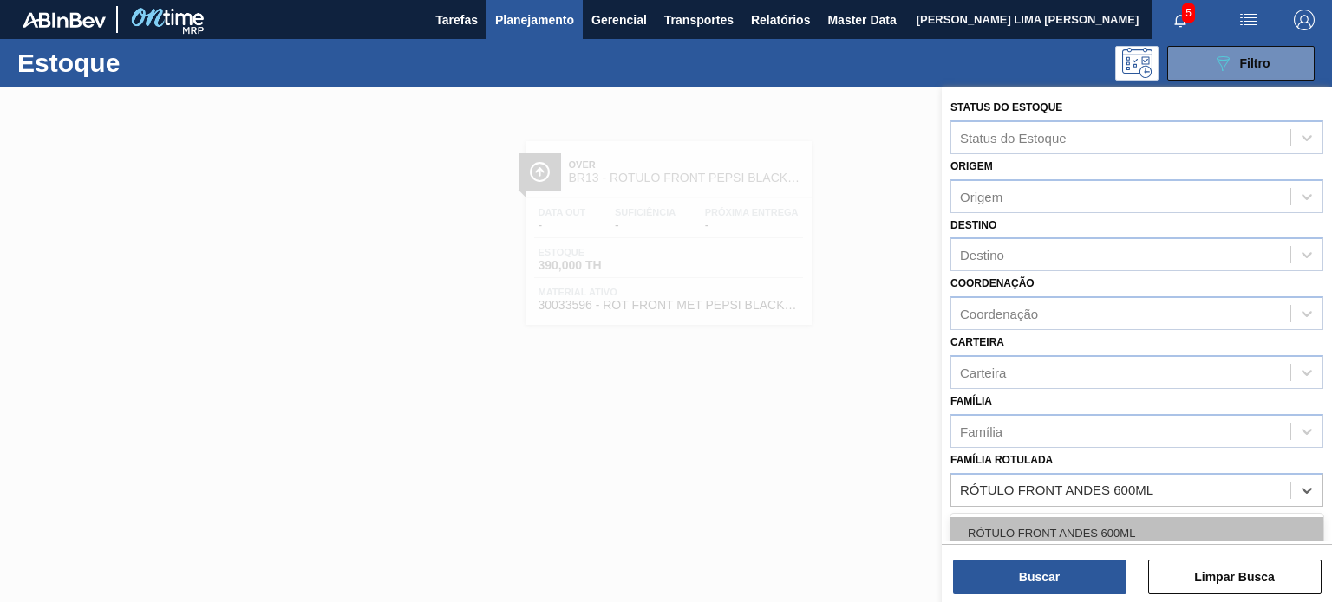
click at [1129, 525] on div "RÓTULO FRONT ANDES 600ML" at bounding box center [1136, 534] width 373 height 32
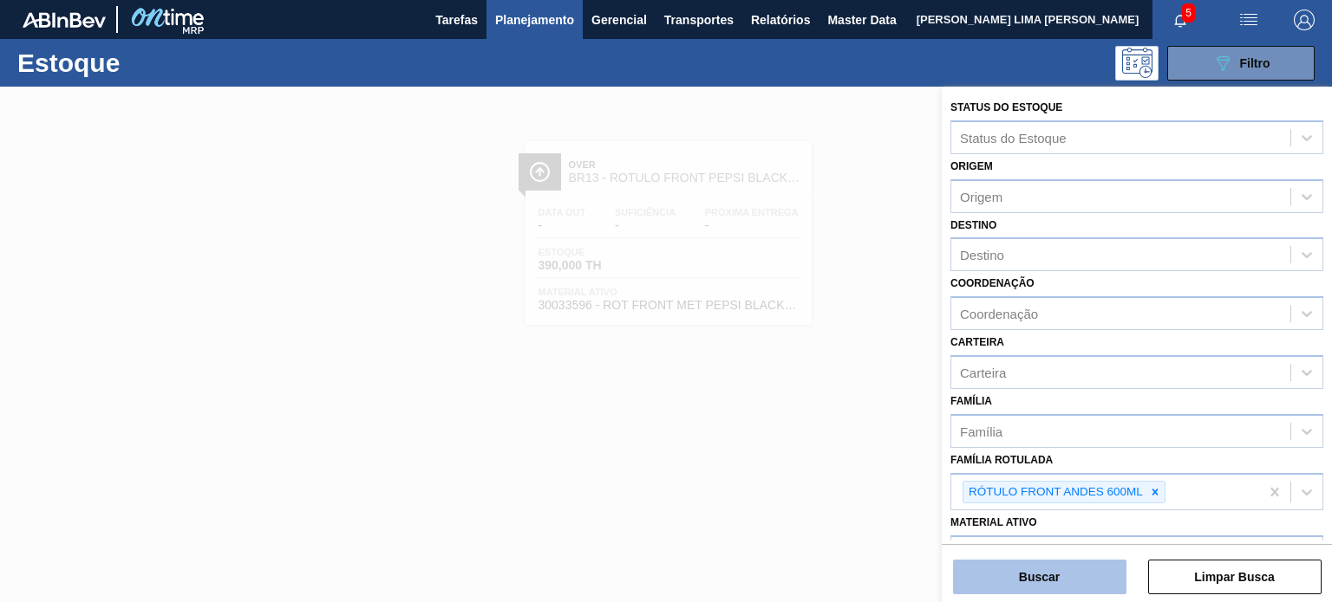
click at [1071, 566] on button "Buscar" at bounding box center [1039, 577] width 173 height 35
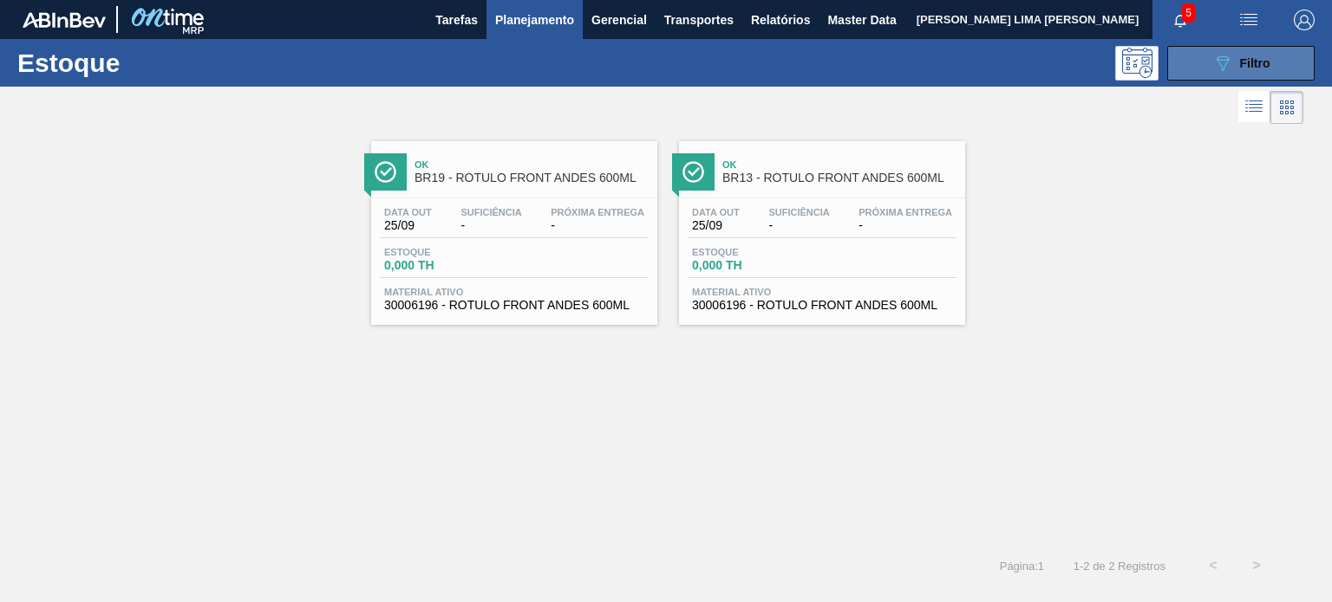
click at [1196, 66] on button "089F7B8B-B2A5-4AFE-B5C0-19BA573D28AC Filtro" at bounding box center [1240, 63] width 147 height 35
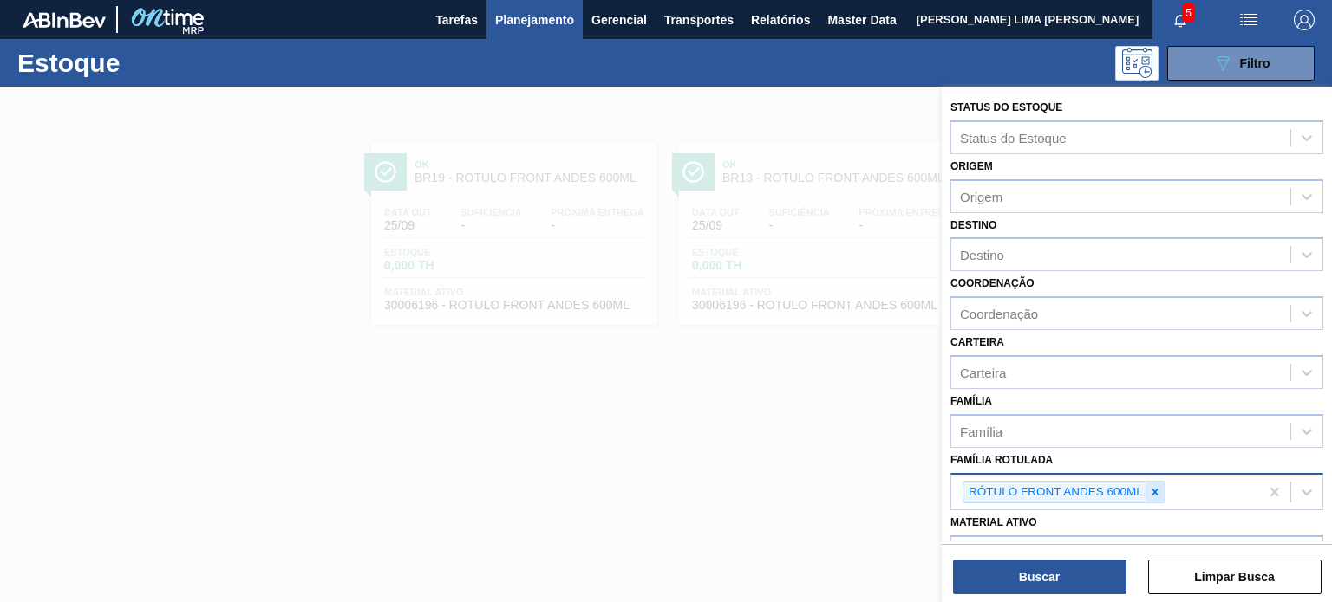
click at [1151, 486] on icon at bounding box center [1155, 492] width 12 height 12
paste Rotulada "RÓTULO BACK ANDES 355ML"
type Rotulada "RÓTULO BACK ANDES 355ML"
click at [1069, 531] on div "RÓTULO BACK ANDES 355ML" at bounding box center [1136, 534] width 373 height 32
click at [1071, 564] on button "Buscar" at bounding box center [1039, 577] width 173 height 35
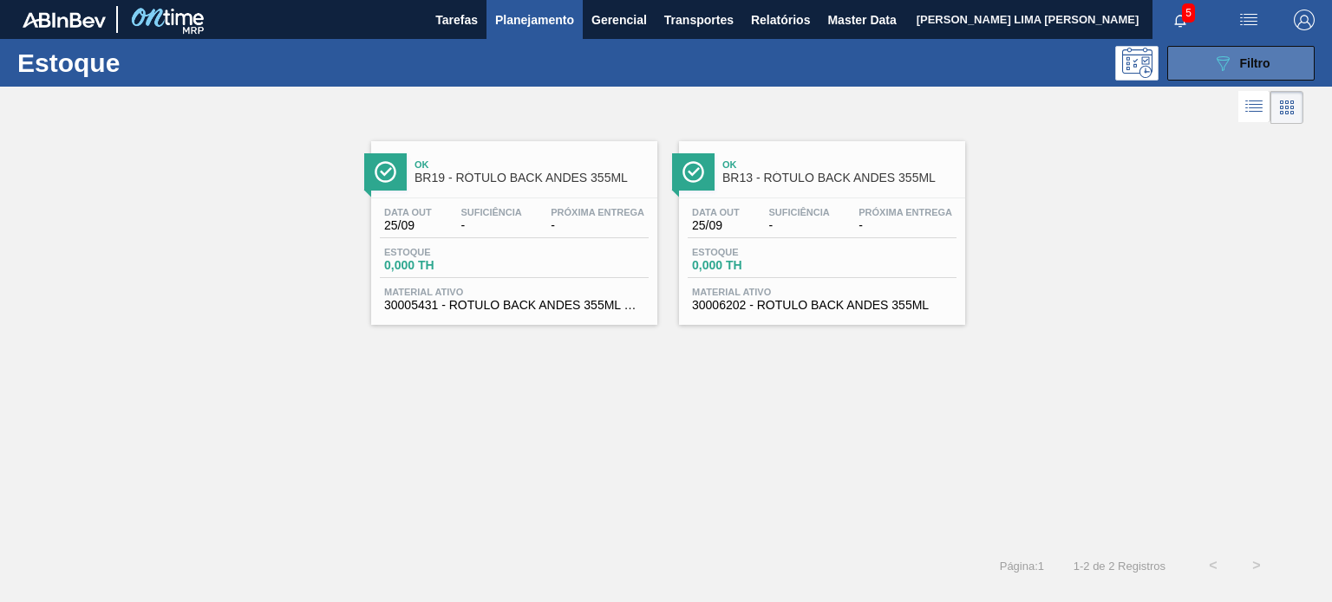
click at [1262, 68] on span "Filtro" at bounding box center [1255, 63] width 30 height 14
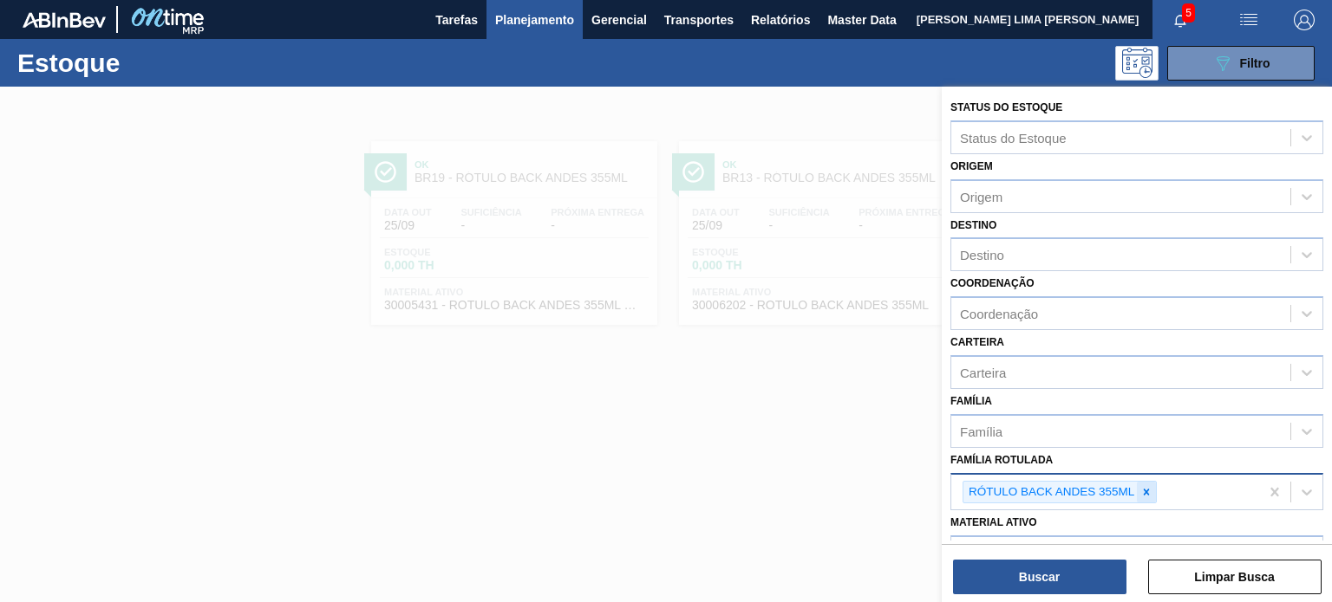
click at [1148, 496] on div at bounding box center [1145, 493] width 19 height 22
paste Rotulada "RÓTULO NECK SPATEN 600ML"
type Rotulada "RÓTULO NECK SPATEN 600ML"
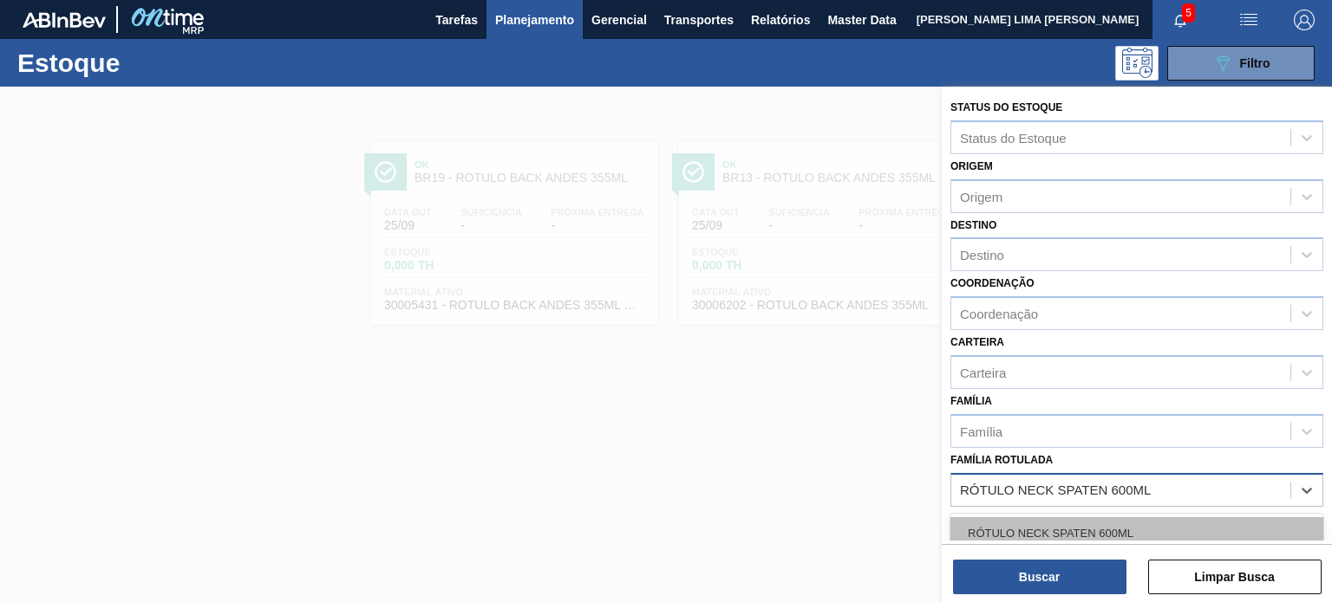
click at [1104, 533] on div "RÓTULO NECK SPATEN 600ML" at bounding box center [1136, 534] width 373 height 32
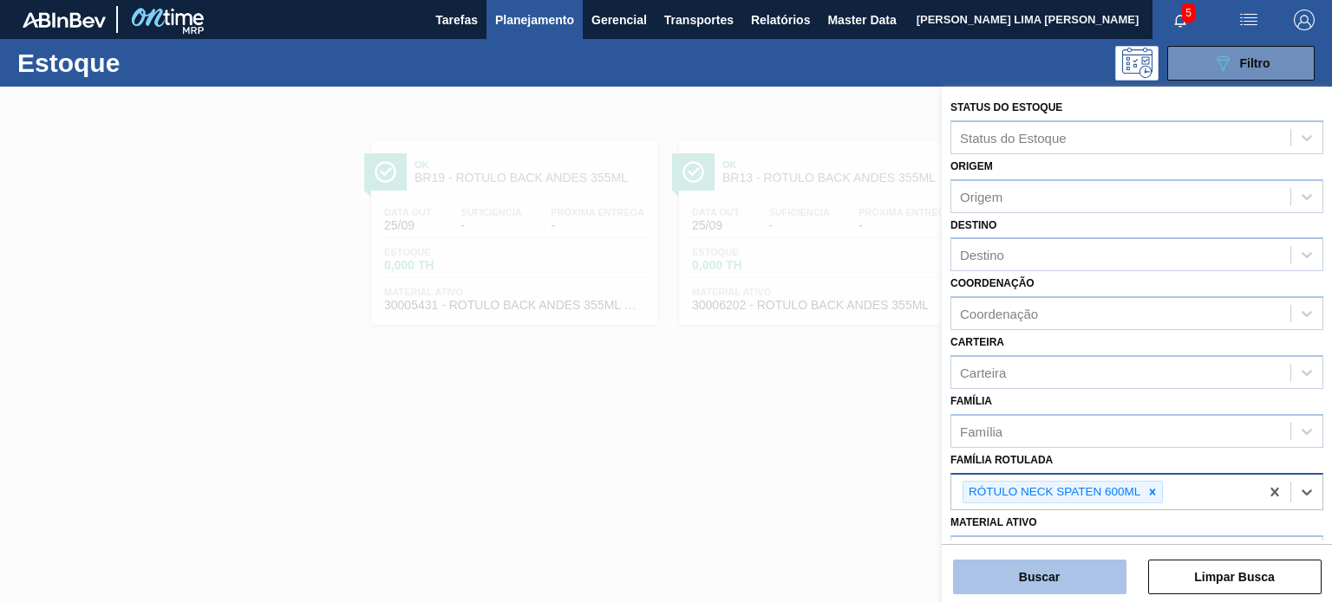
click at [1097, 578] on button "Buscar" at bounding box center [1039, 577] width 173 height 35
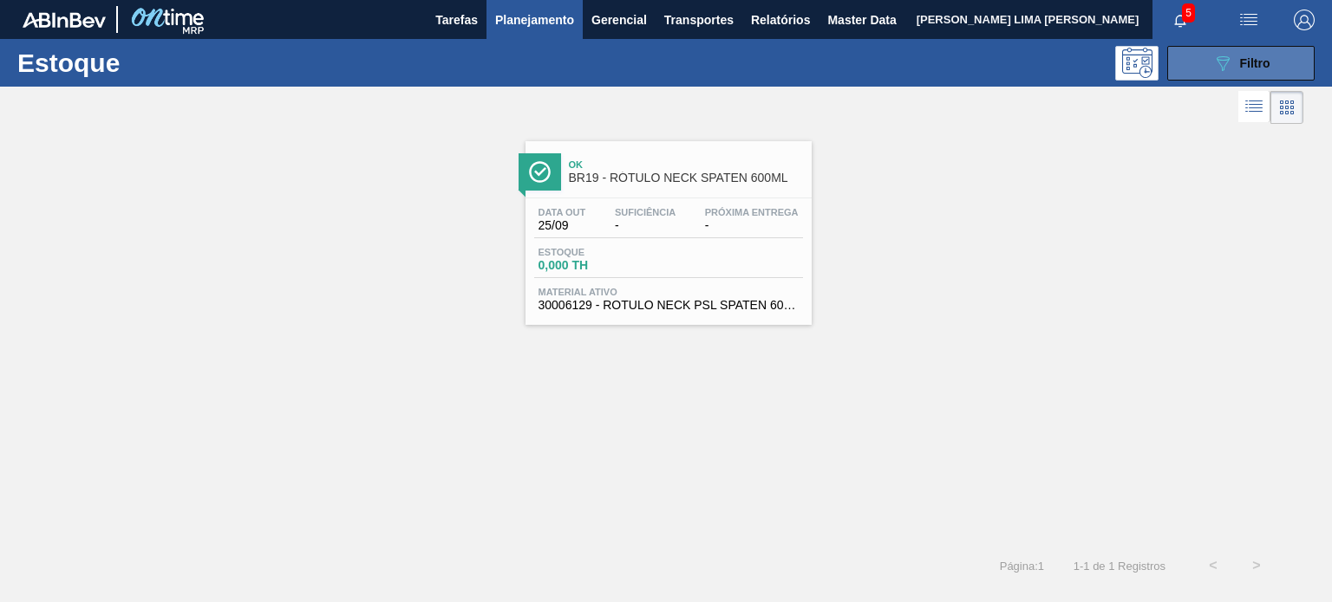
click at [1243, 50] on button "089F7B8B-B2A5-4AFE-B5C0-19BA573D28AC Filtro" at bounding box center [1240, 63] width 147 height 35
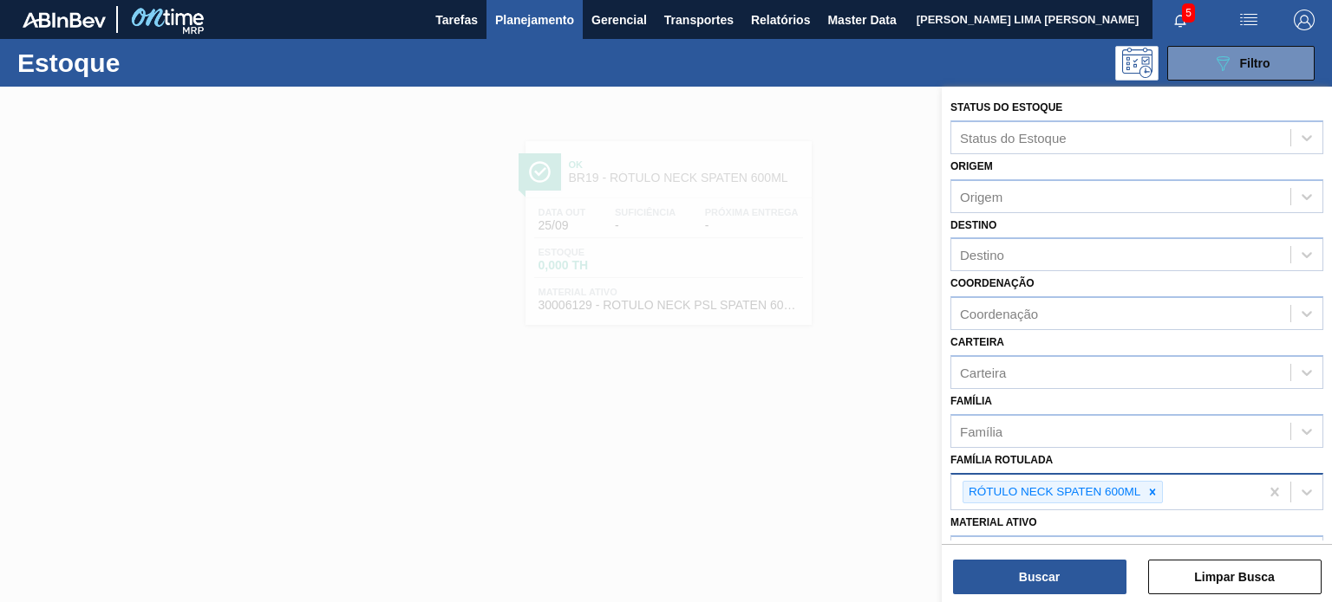
click at [1157, 489] on icon at bounding box center [1152, 492] width 12 height 12
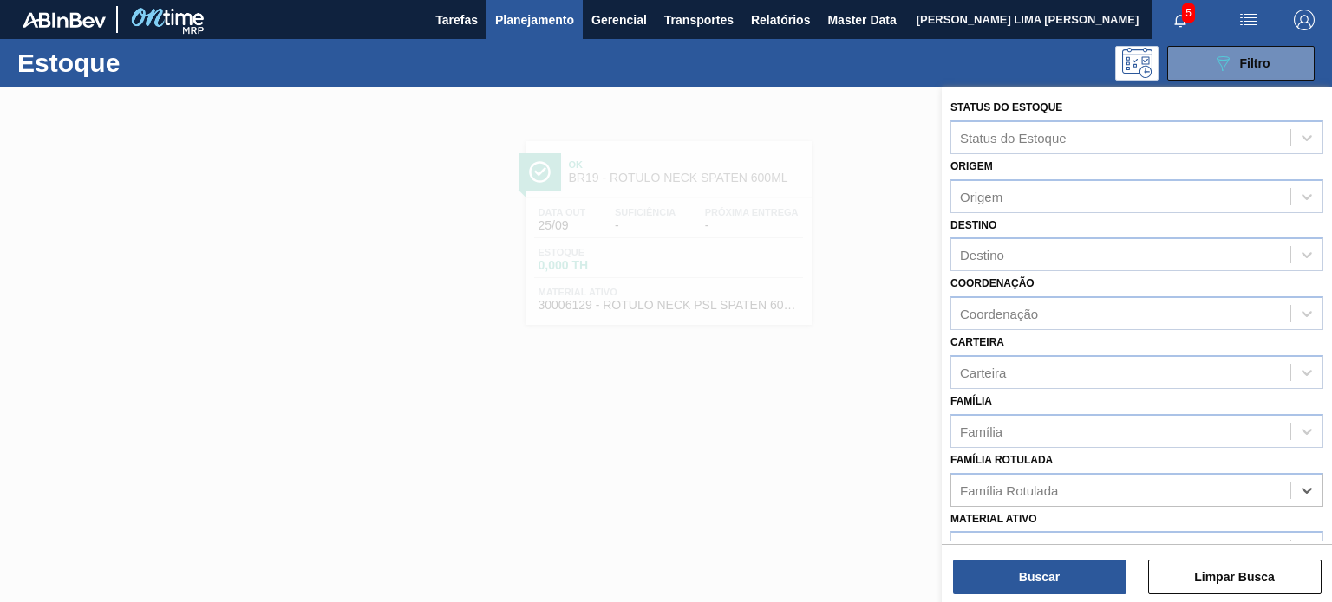
paste Rotulada "RÓTULO NECK BOH AMBASSADOR 600ML"
type Rotulada "RÓTULO NECK BOH AMBASSADOR 600ML"
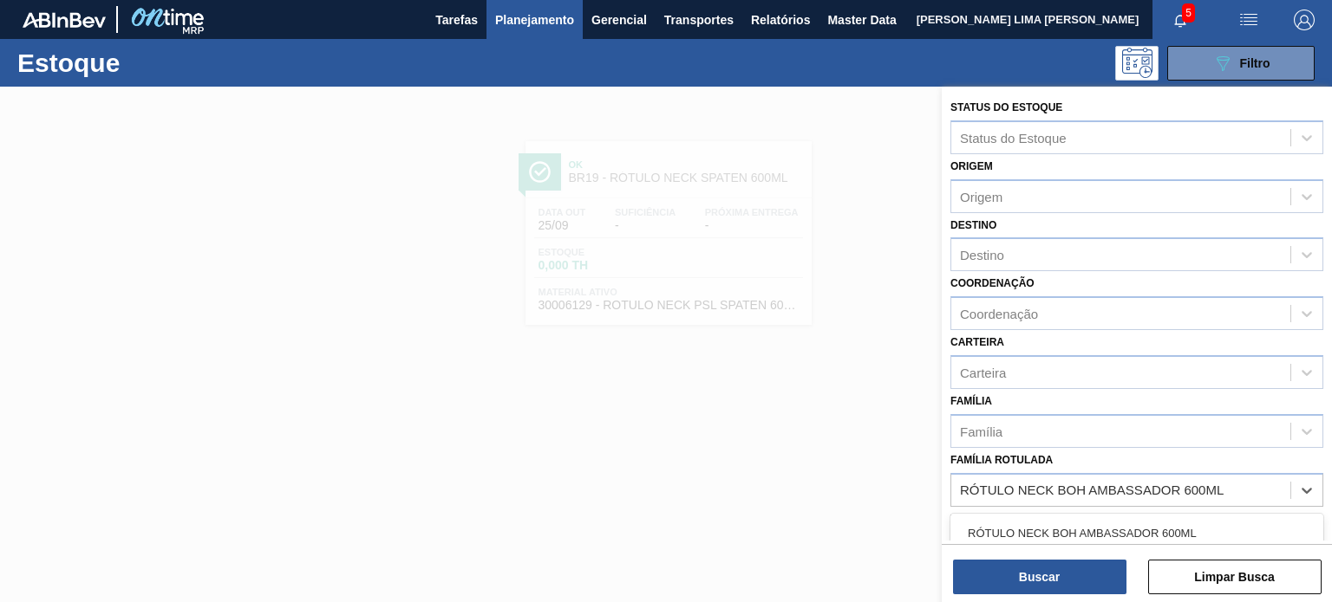
drag, startPoint x: 1130, startPoint y: 511, endPoint x: 1110, endPoint y: 544, distance: 37.8
click at [1110, 530] on div "RÓTULO NECK BOH AMBASSADOR 600ML" at bounding box center [1136, 534] width 373 height 32
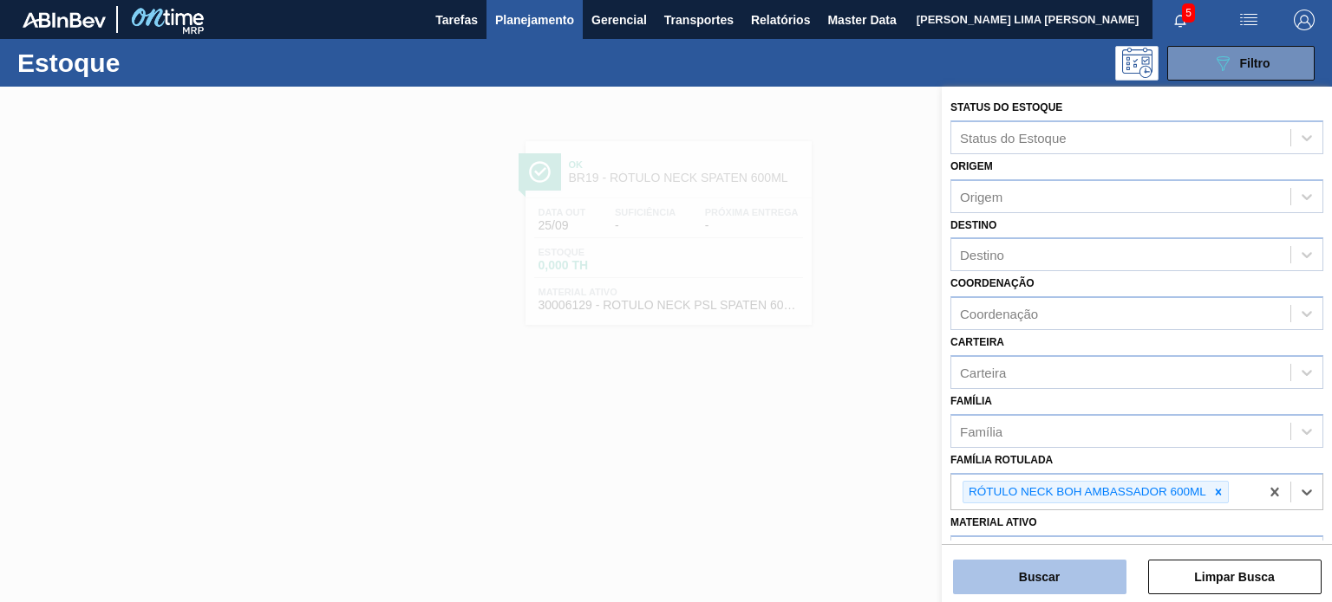
click at [1099, 569] on button "Buscar" at bounding box center [1039, 577] width 173 height 35
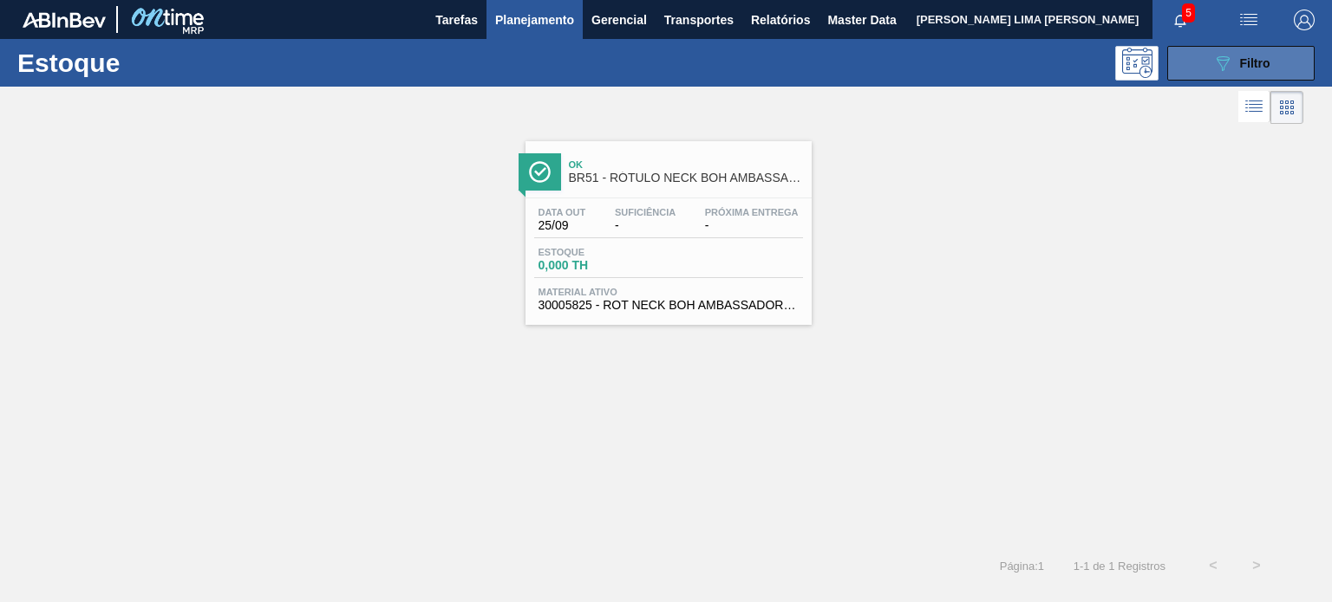
click at [1213, 65] on icon "089F7B8B-B2A5-4AFE-B5C0-19BA573D28AC" at bounding box center [1222, 63] width 21 height 21
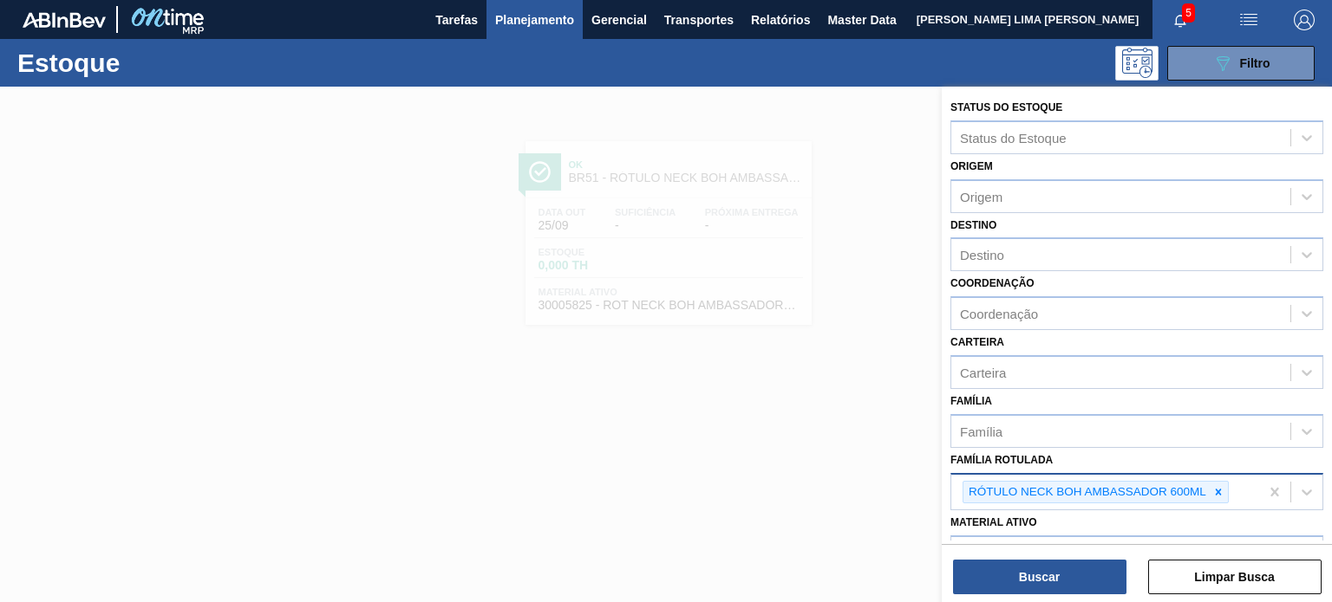
click at [1212, 482] on div at bounding box center [1217, 493] width 19 height 22
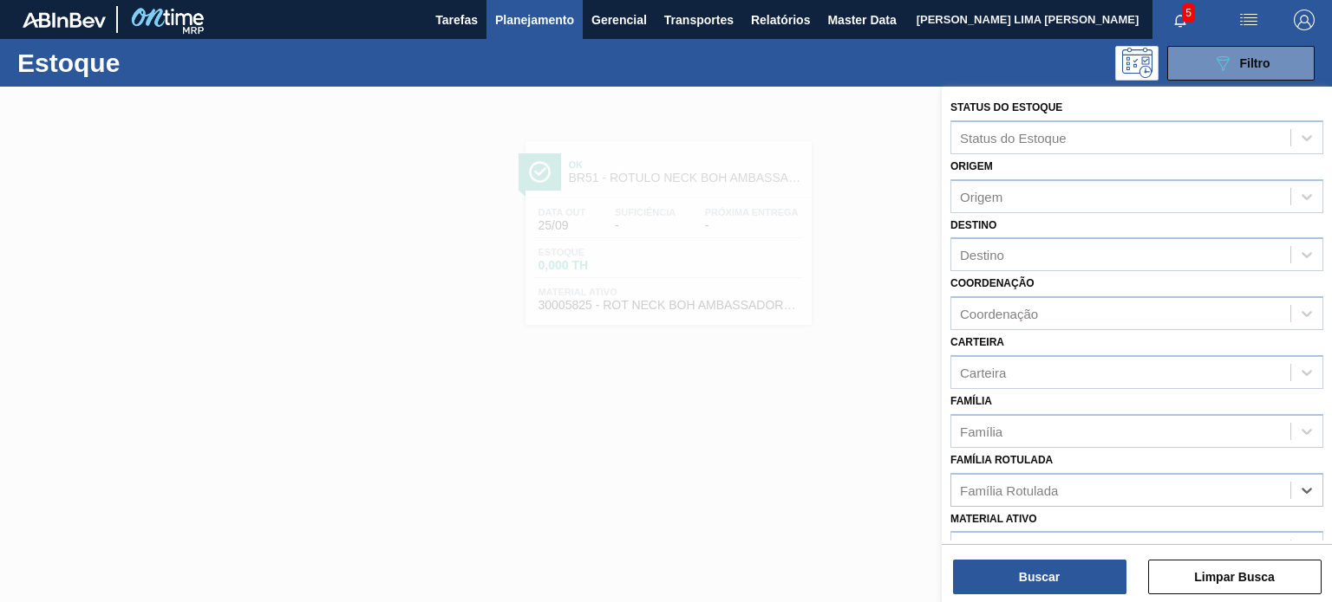
paste Rotulada "RÓTULO FRONT BOH AMBASSADOR 600ML"
type Rotulada "RÓTULO FRONT BOH AMBASSADOR 600ML"
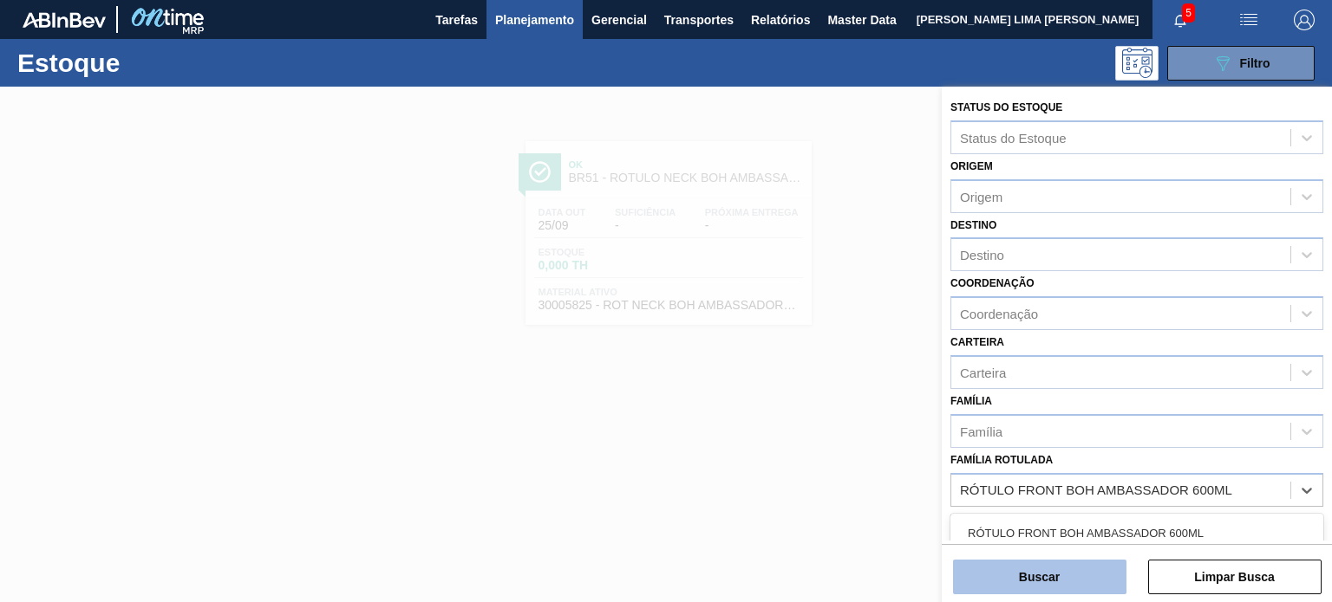
drag, startPoint x: 1151, startPoint y: 516, endPoint x: 1081, endPoint y: 579, distance: 94.5
click at [1123, 532] on div "RÓTULO FRONT BOH AMBASSADOR 600ML" at bounding box center [1136, 534] width 373 height 32
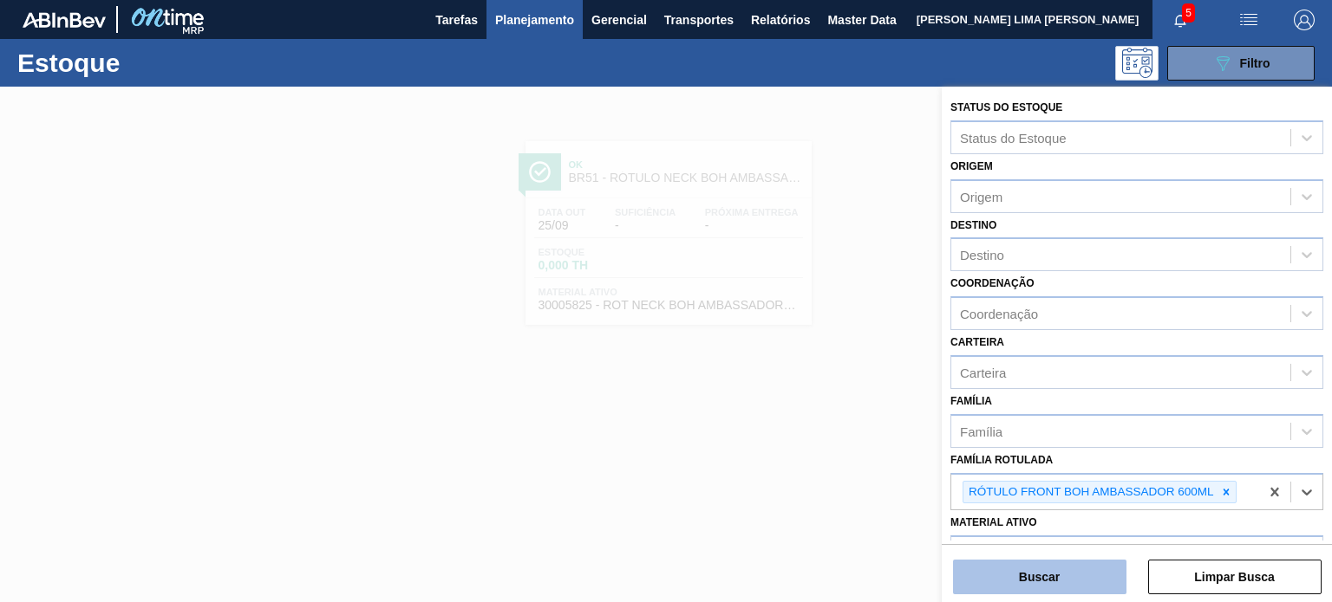
click at [1081, 579] on button "Buscar" at bounding box center [1039, 577] width 173 height 35
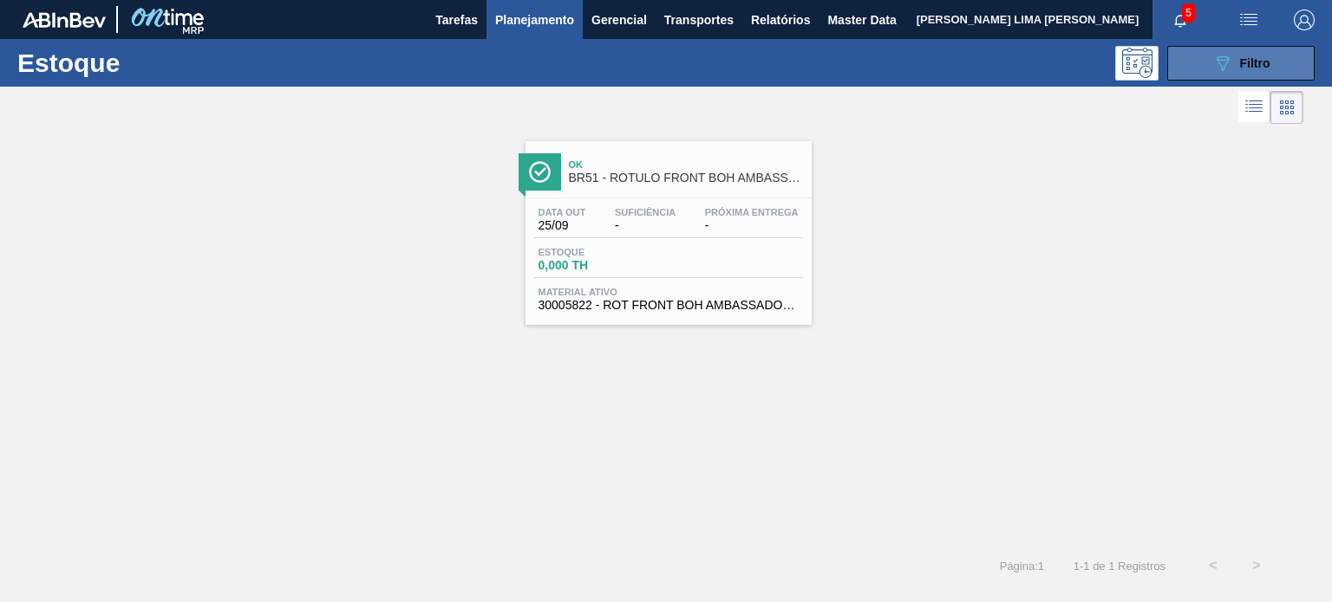
click at [1200, 62] on button "089F7B8B-B2A5-4AFE-B5C0-19BA573D28AC Filtro" at bounding box center [1240, 63] width 147 height 35
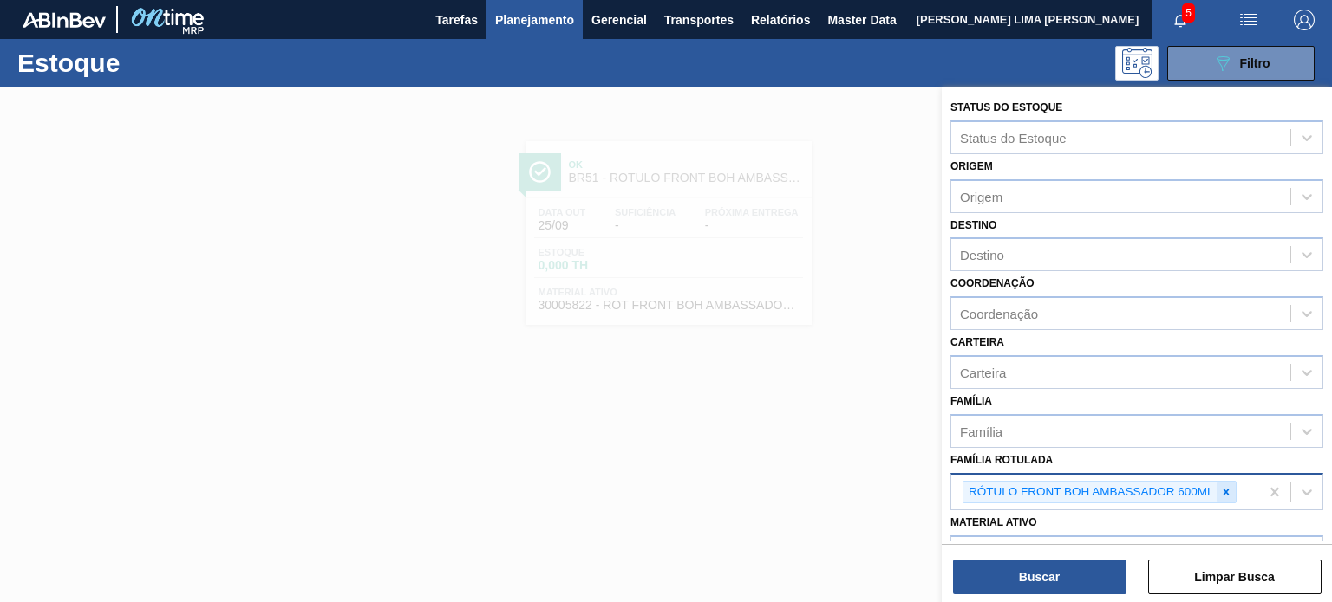
click at [1231, 488] on div at bounding box center [1225, 493] width 19 height 22
paste Rotulada "RÓTULO FRONT ANDES 355ML"
type Rotulada "RÓTULO FRONT ANDES 355ML"
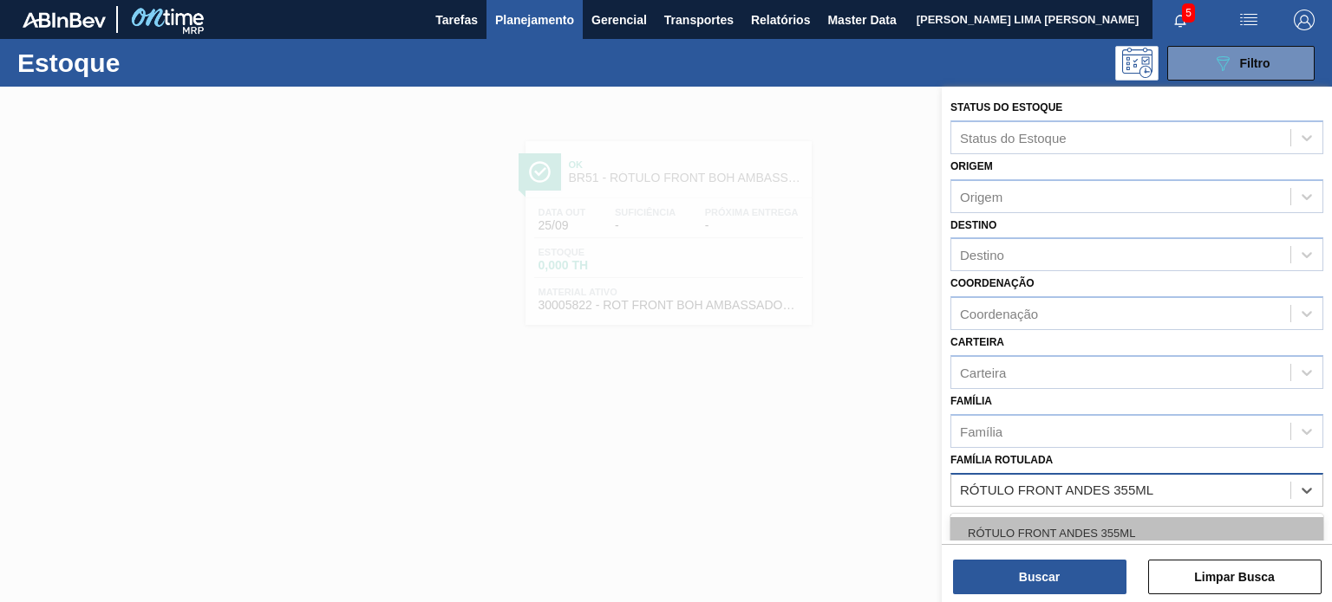
click at [1136, 522] on div "RÓTULO FRONT ANDES 355ML" at bounding box center [1136, 534] width 373 height 32
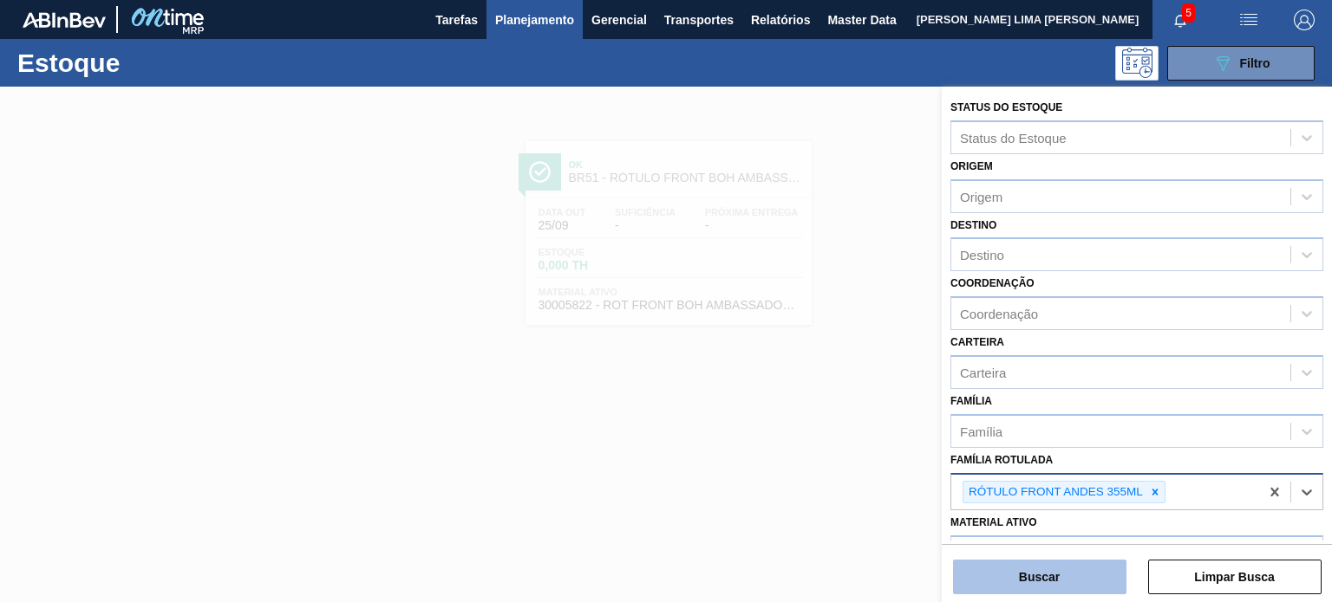
click at [1099, 566] on button "Buscar" at bounding box center [1039, 577] width 173 height 35
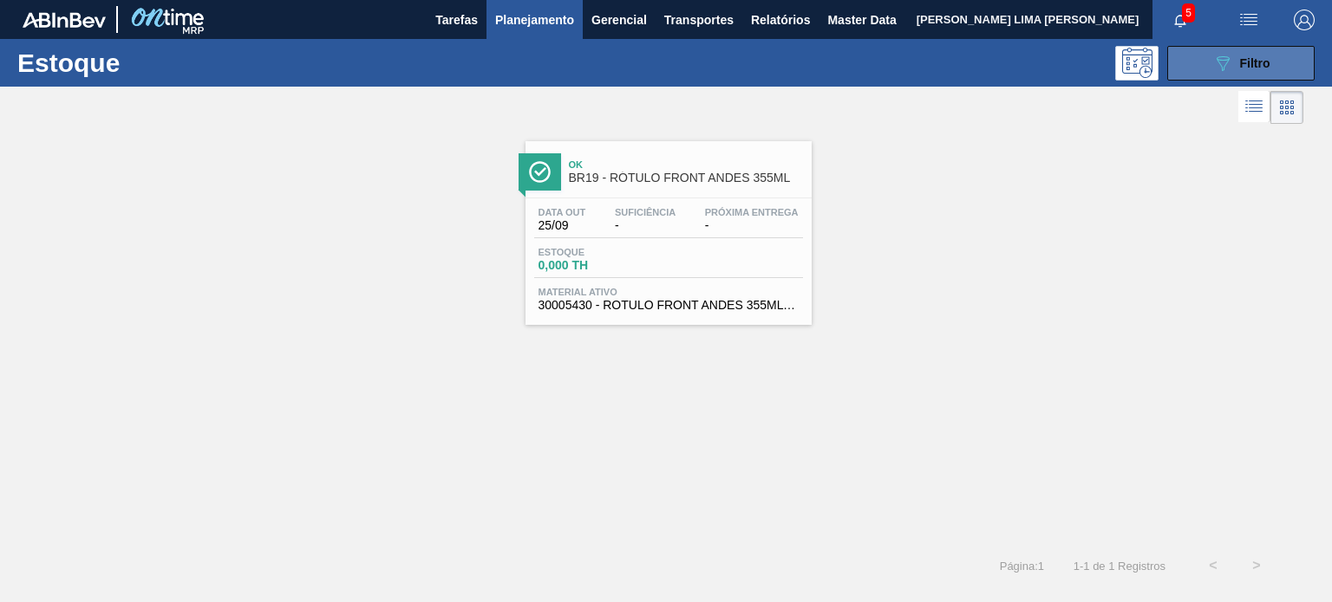
click at [1217, 70] on icon "089F7B8B-B2A5-4AFE-B5C0-19BA573D28AC" at bounding box center [1222, 63] width 21 height 21
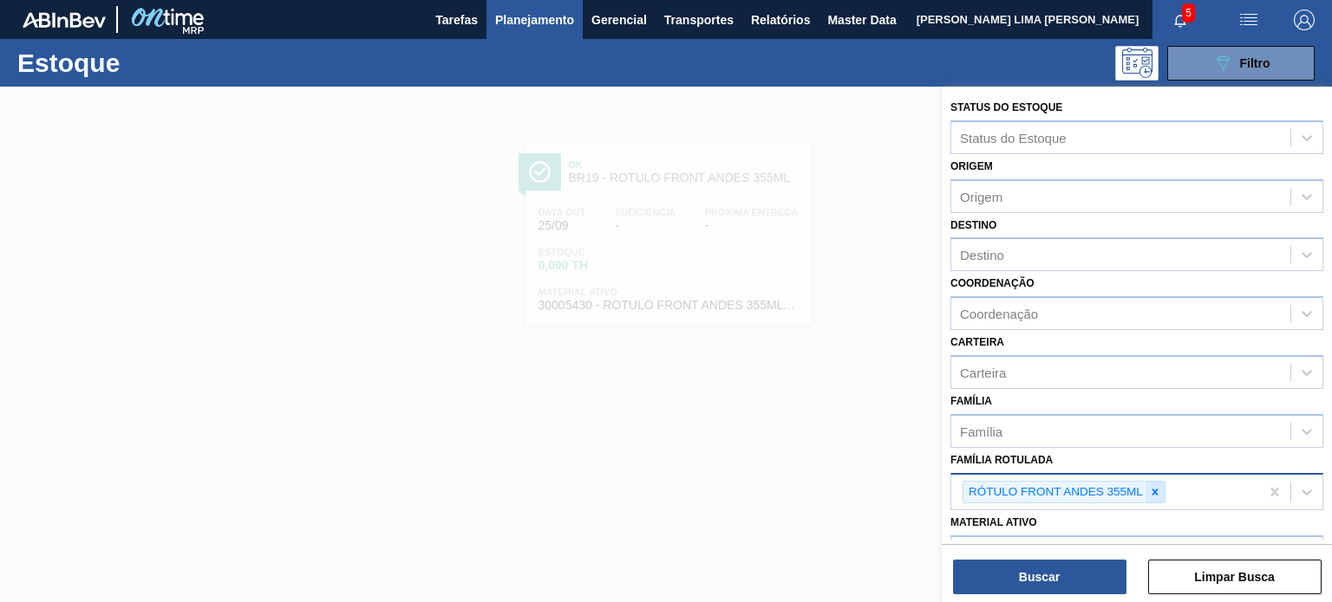
click at [1160, 485] on div at bounding box center [1154, 493] width 19 height 22
paste Rotulada "RÓTULO BACK ANDES 355ML"
type Rotulada "RÓTULO BACK ANDES 355ML"
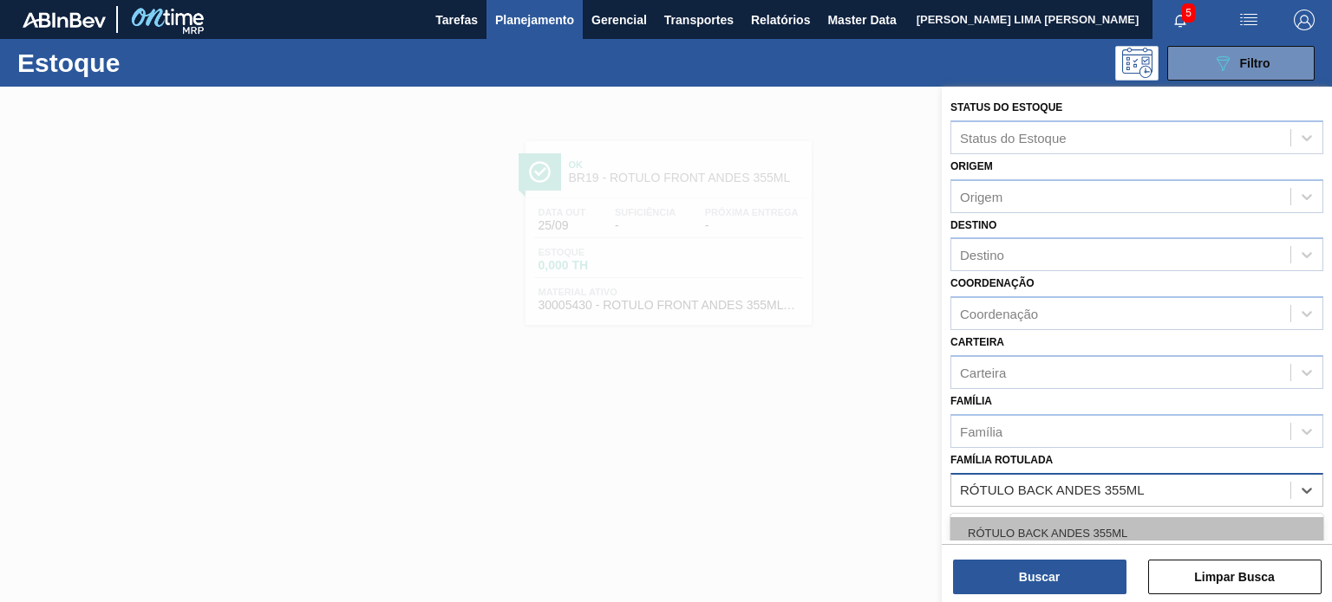
click at [1113, 526] on div "RÓTULO BACK ANDES 355ML" at bounding box center [1136, 534] width 373 height 32
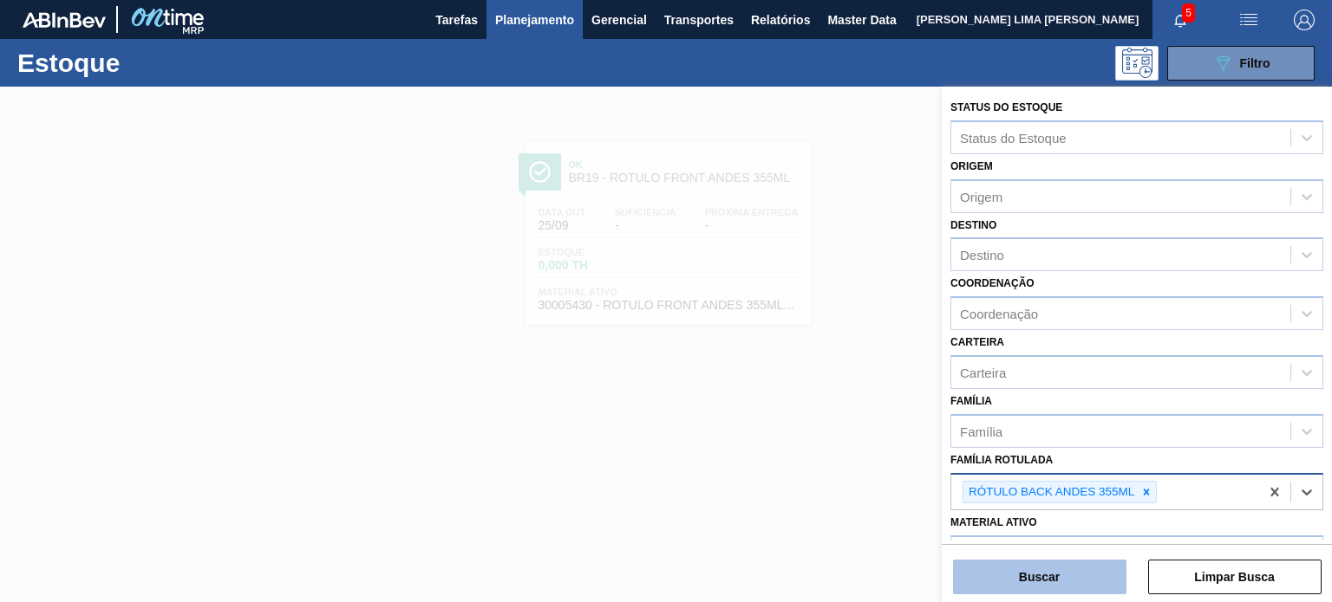
click at [1077, 585] on button "Buscar" at bounding box center [1039, 577] width 173 height 35
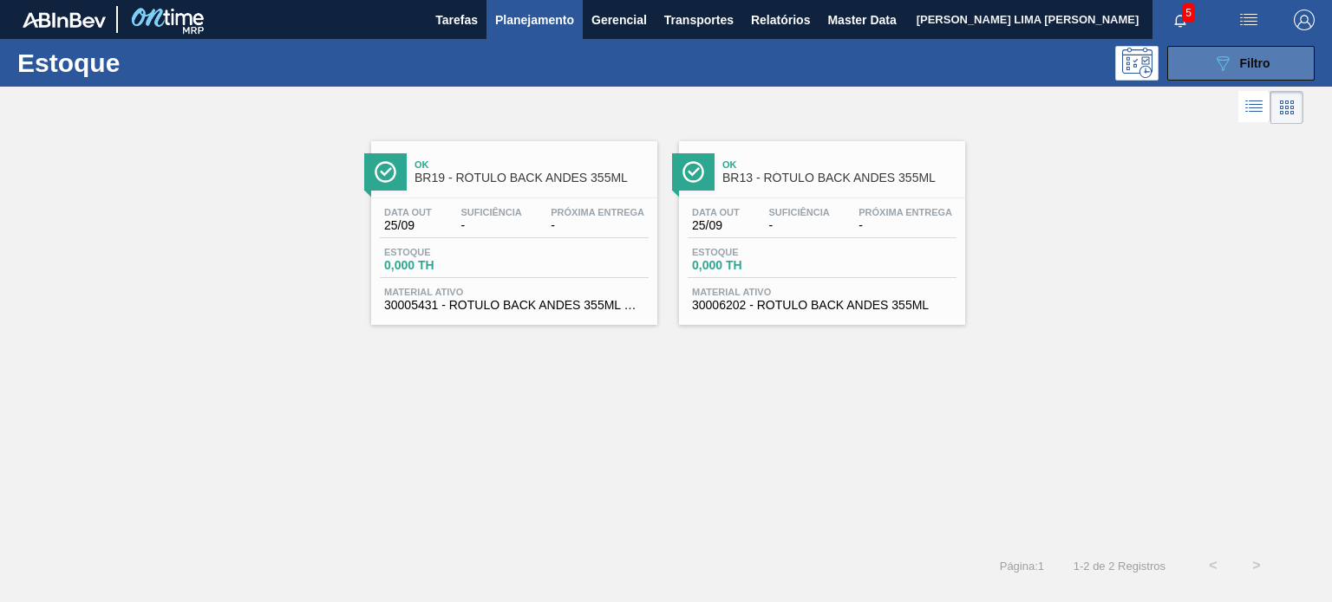
click at [1210, 60] on button "089F7B8B-B2A5-4AFE-B5C0-19BA573D28AC Filtro" at bounding box center [1240, 63] width 147 height 35
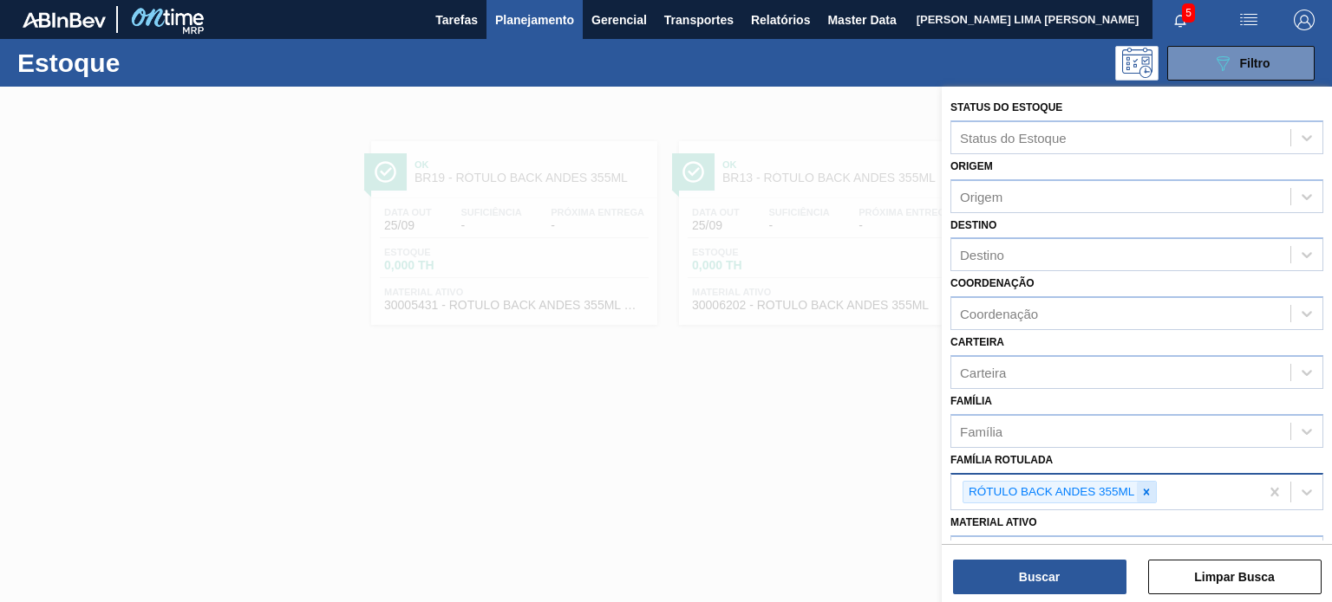
click at [1151, 491] on icon at bounding box center [1146, 492] width 12 height 12
paste Rotulada "RÓTULO NECK POLAR PM 355ML"
type Rotulada "RÓTULO NECK POLAR PM 355ML"
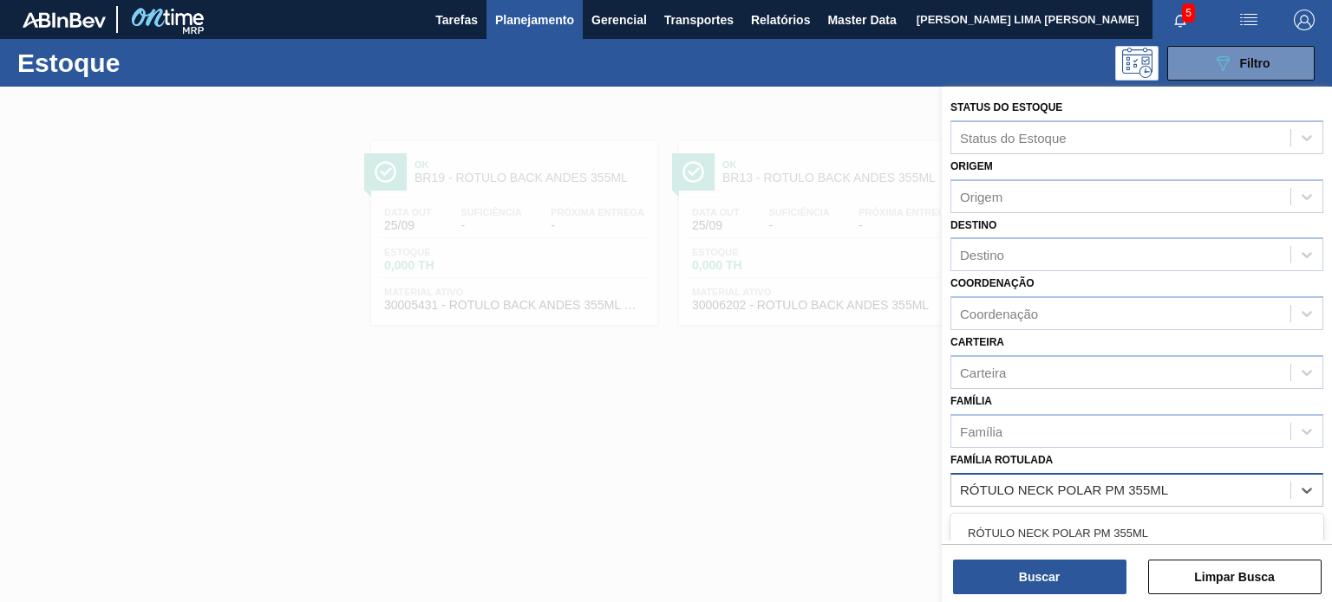
click at [1080, 538] on div "RÓTULO NECK POLAR PM 355ML" at bounding box center [1136, 534] width 373 height 32
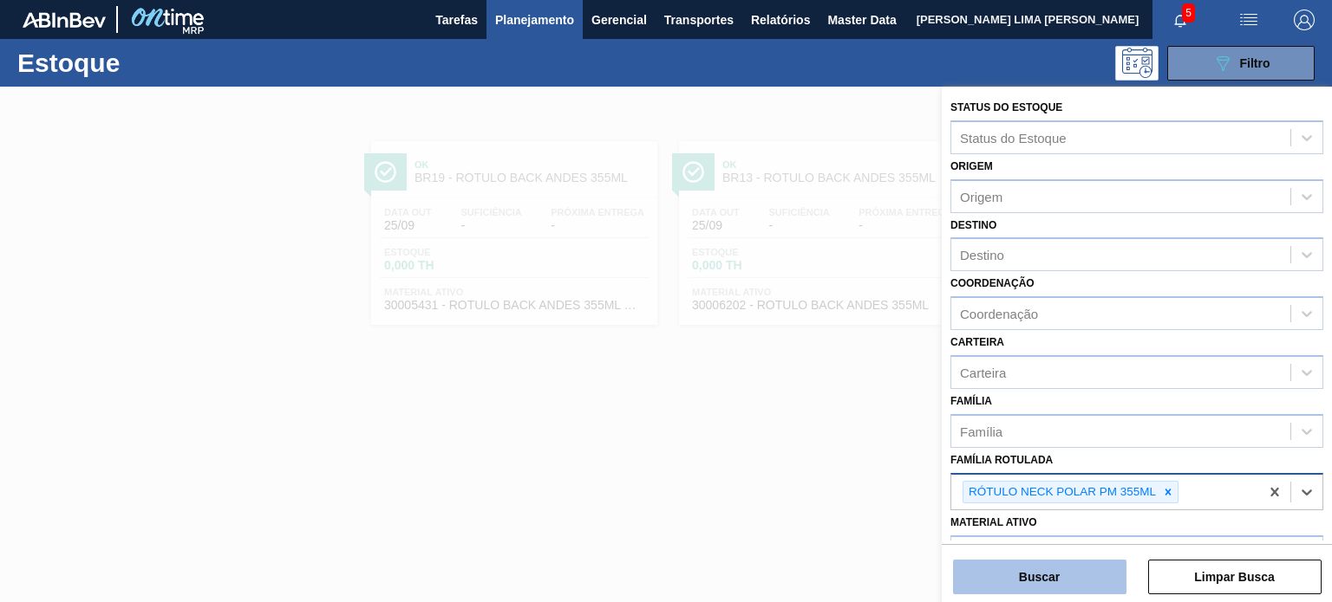
click at [1075, 587] on button "Buscar" at bounding box center [1039, 577] width 173 height 35
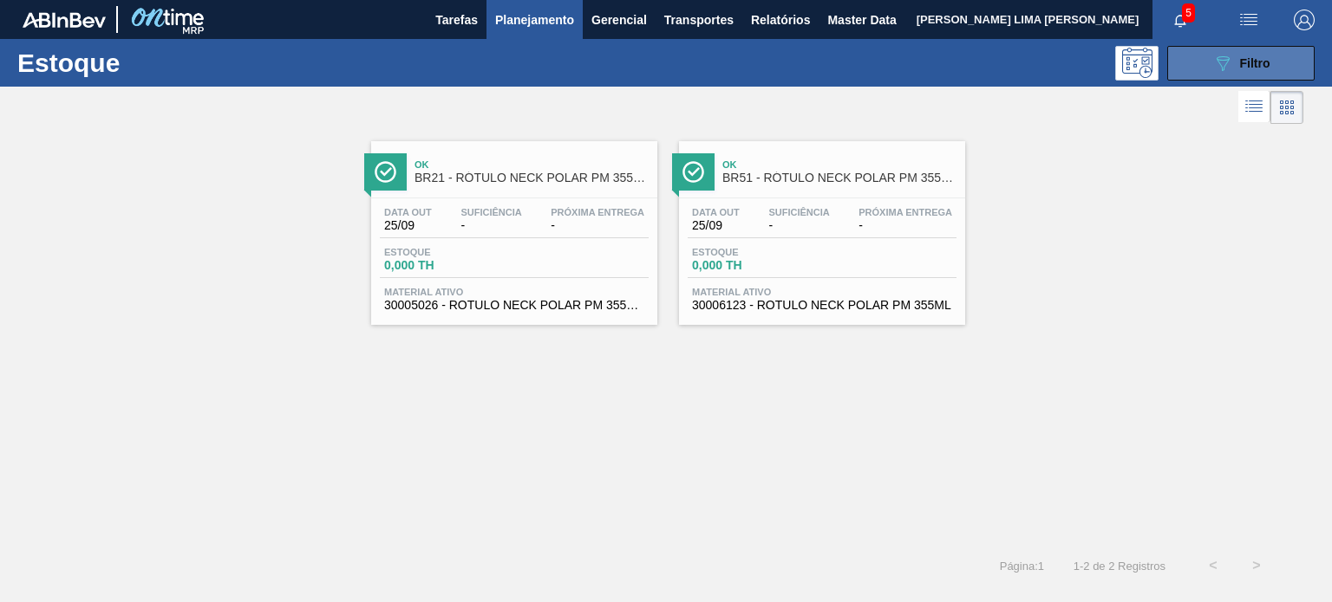
click at [1264, 58] on span "Filtro" at bounding box center [1255, 63] width 30 height 14
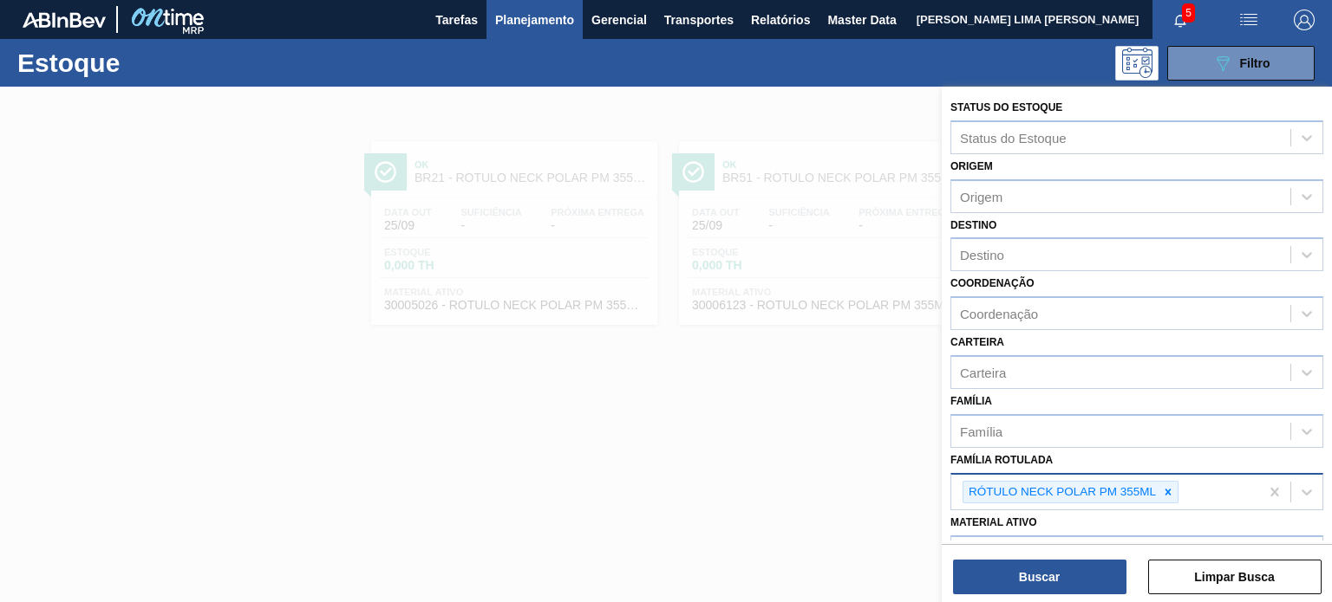
click at [1165, 475] on div "RÓTULO NECK POLAR PM 355ML" at bounding box center [1105, 493] width 308 height 36
click at [1166, 491] on icon at bounding box center [1168, 492] width 6 height 6
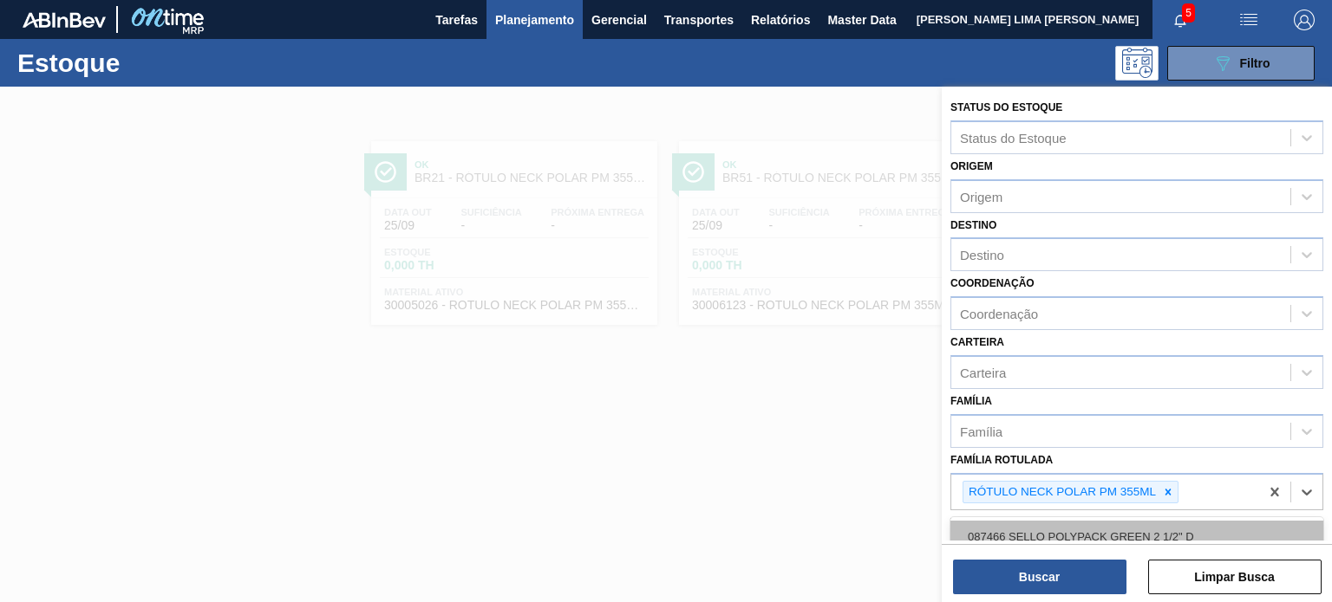
paste Rotulada "RÓTULO FRONT POLAR PM 355ML"
type Rotulada "RÓTULO FRONT POLAR PM 355ML"
click at [1123, 537] on div "RÓTULO FRONT POLAR PM 355ML" at bounding box center [1136, 534] width 373 height 32
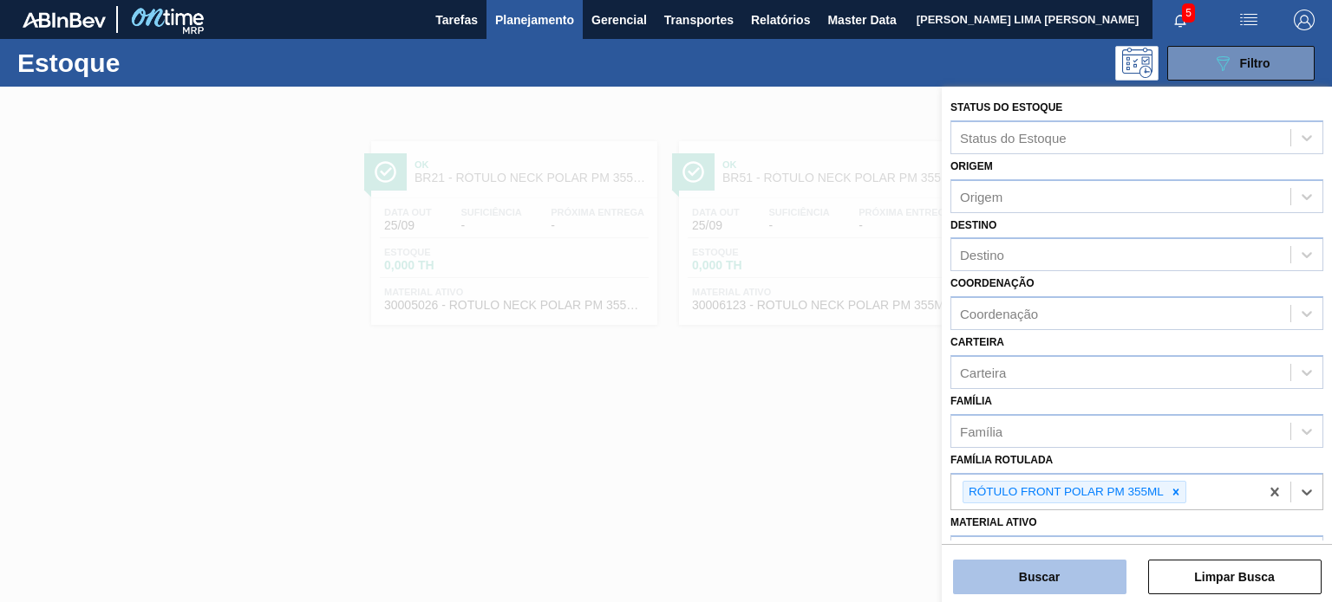
click at [1103, 576] on button "Buscar" at bounding box center [1039, 577] width 173 height 35
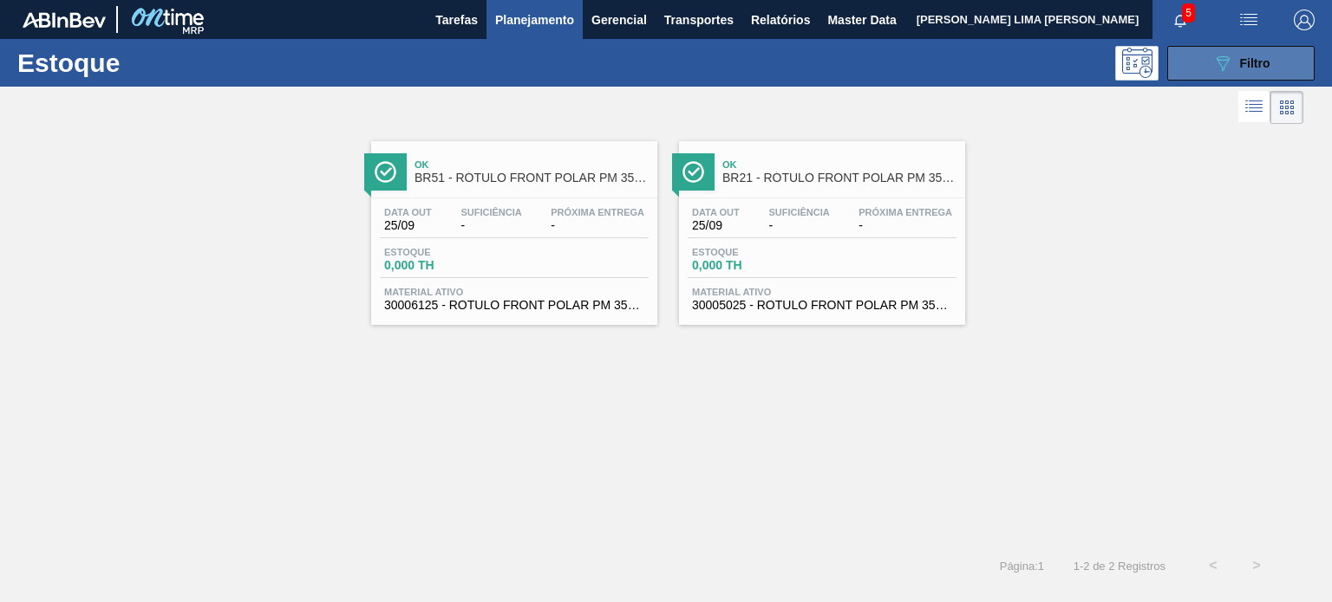
click at [1224, 62] on icon "089F7B8B-B2A5-4AFE-B5C0-19BA573D28AC" at bounding box center [1222, 63] width 21 height 21
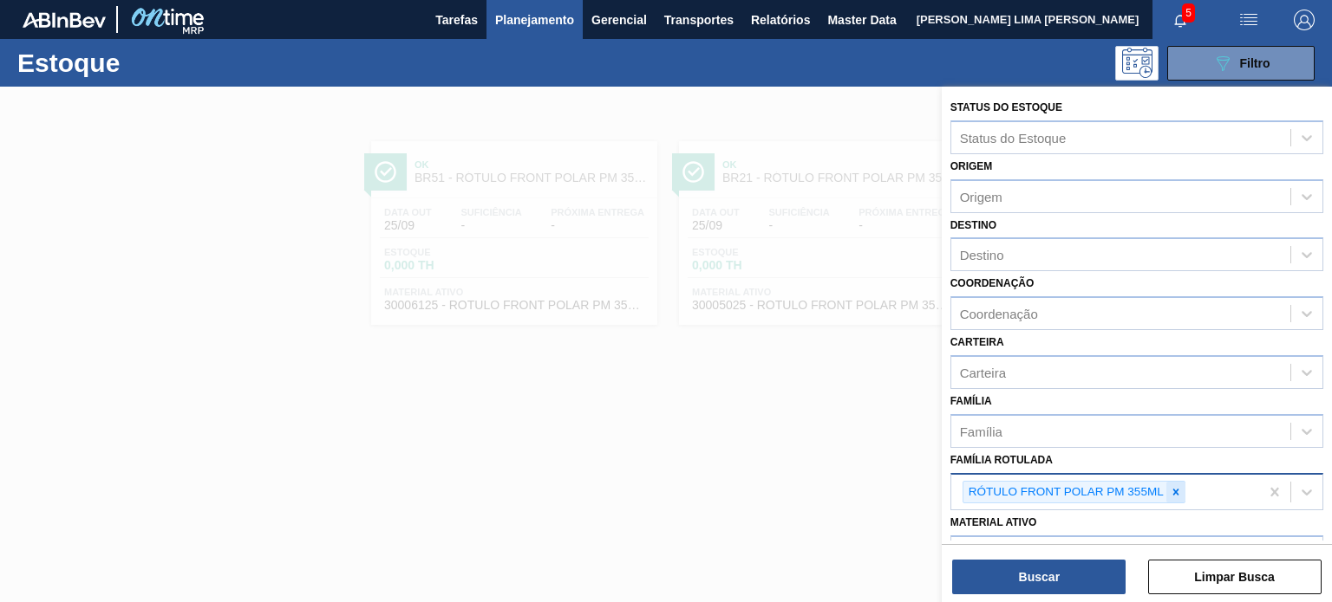
click at [1174, 486] on icon at bounding box center [1175, 492] width 12 height 12
paste Rotulada "RÓTULO NECK FIDALGA 600ML"
type Rotulada "RÓTULO NECK FIDALGA 600ML"
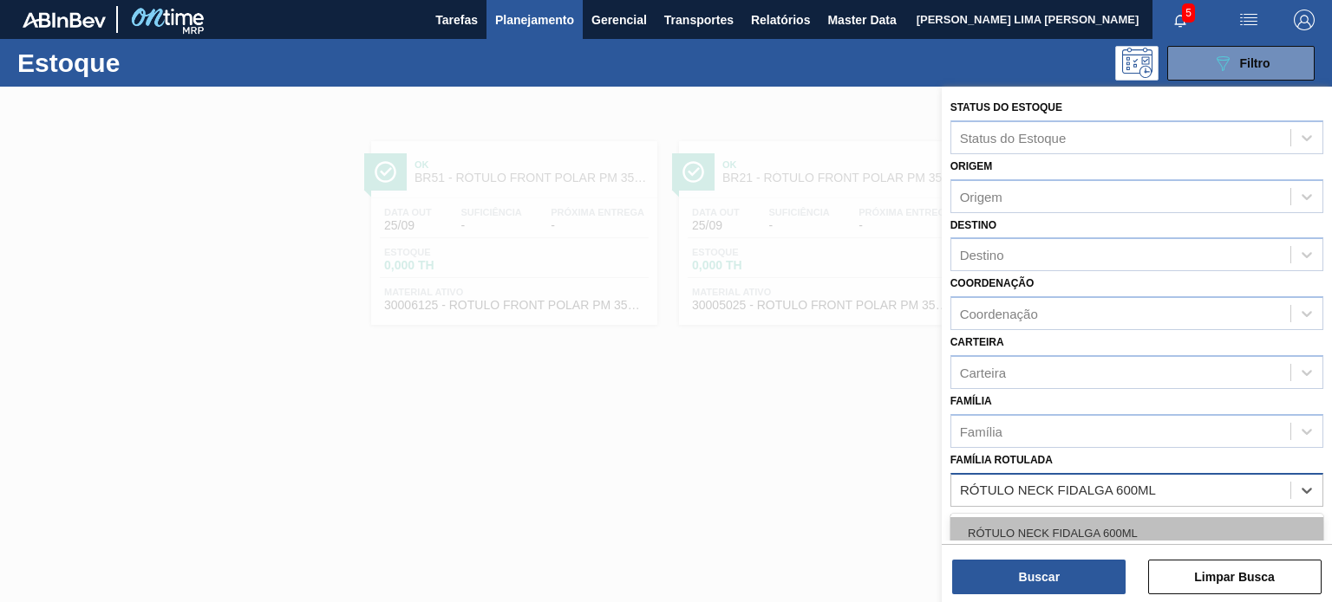
click at [1123, 525] on div "RÓTULO NECK FIDALGA 600ML" at bounding box center [1136, 534] width 373 height 32
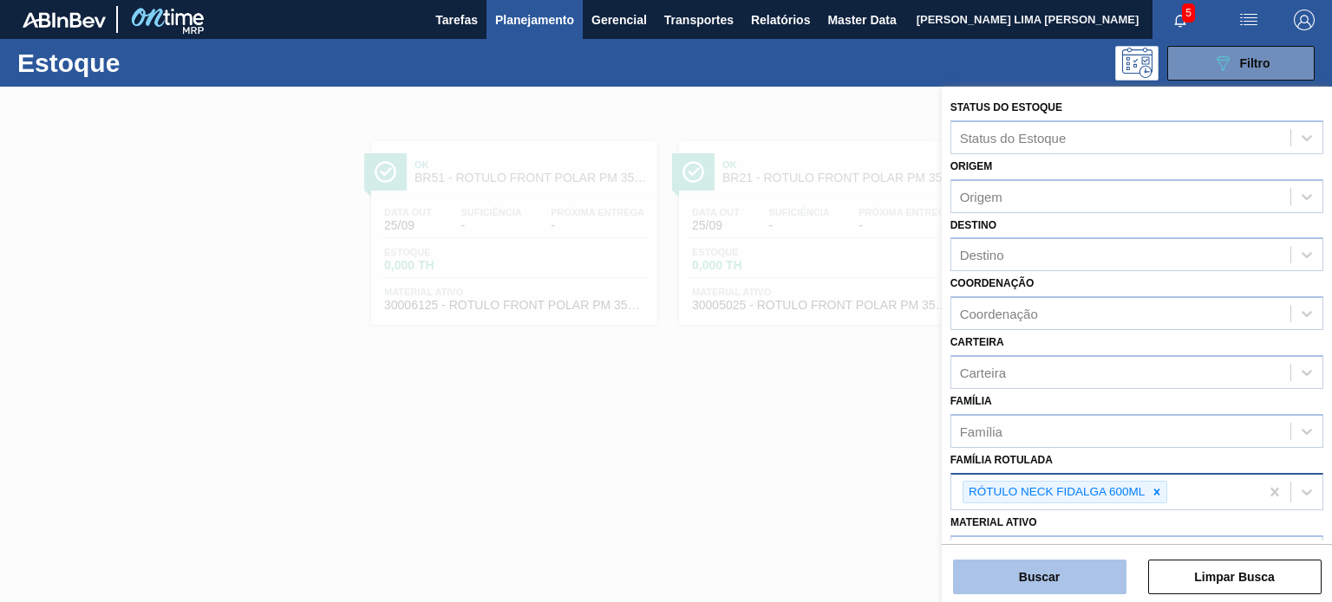
click at [1088, 568] on button "Buscar" at bounding box center [1039, 577] width 173 height 35
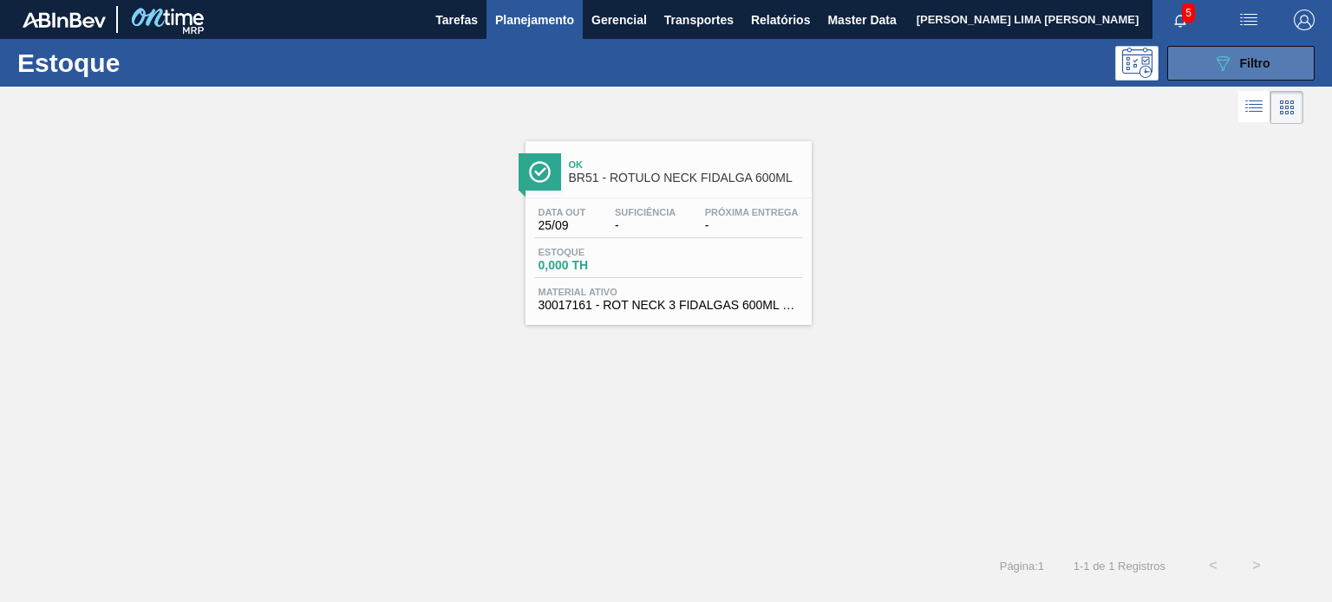
click at [1207, 55] on button "089F7B8B-B2A5-4AFE-B5C0-19BA573D28AC Filtro" at bounding box center [1240, 63] width 147 height 35
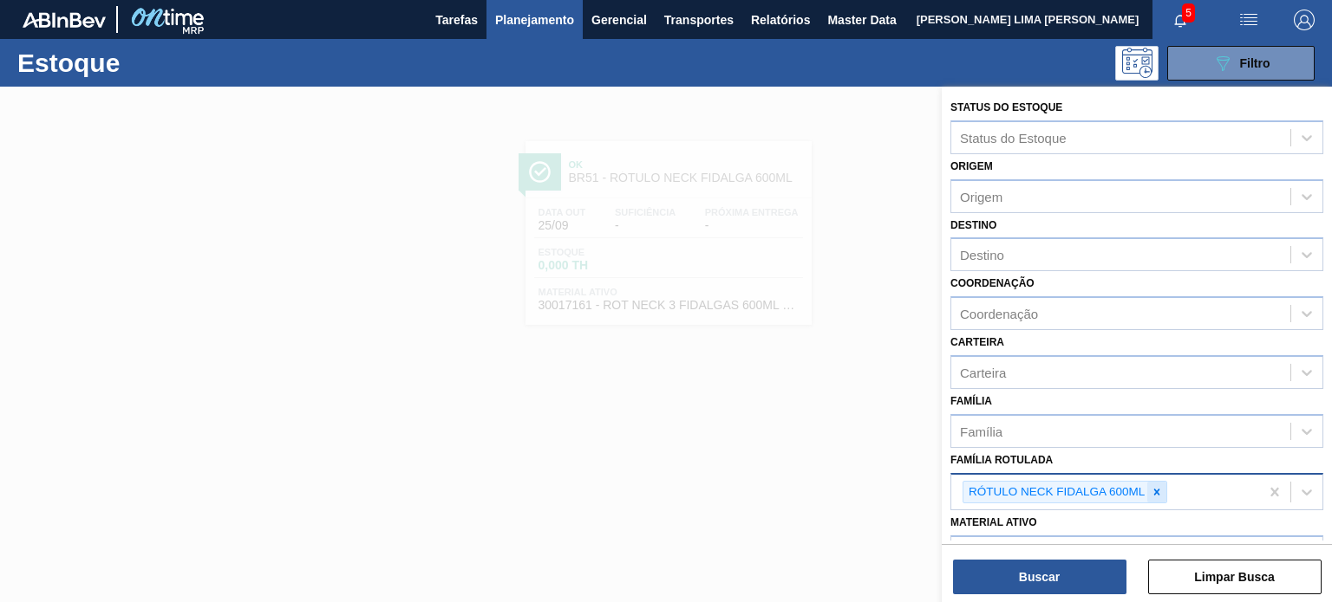
click at [1149, 493] on div at bounding box center [1156, 493] width 19 height 22
paste Rotulada "RÓTULO BACK MODELO 355ML"
type Rotulada "RÓTULO BACK MODELO 355ML"
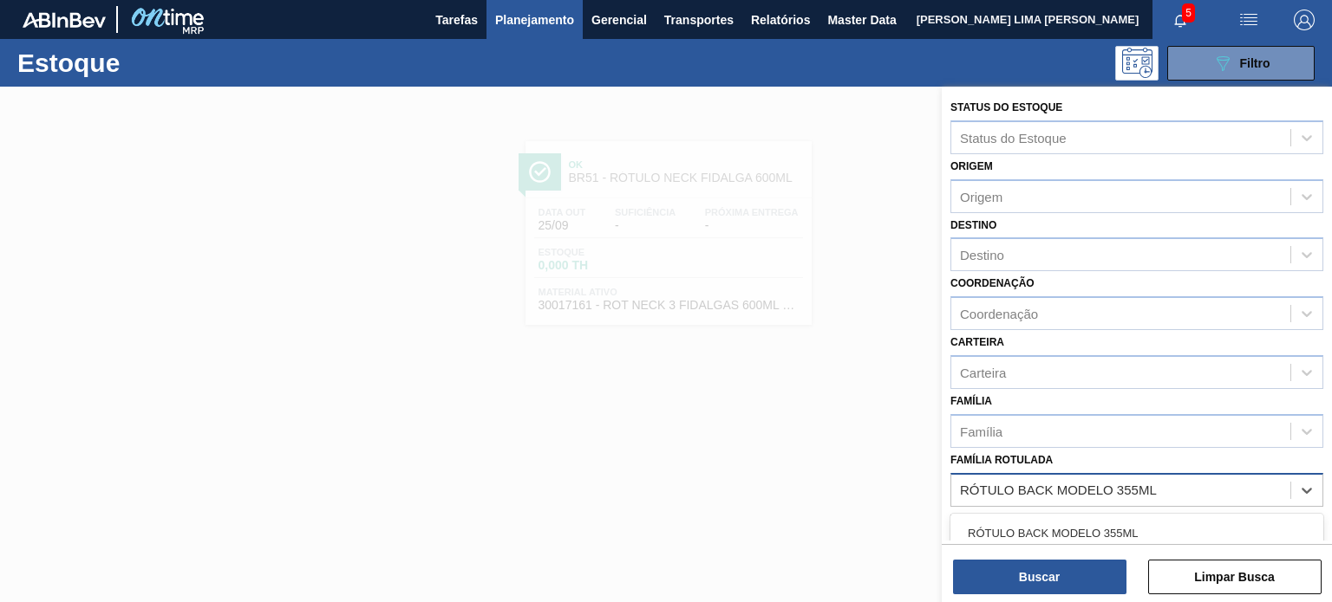
click at [1113, 522] on div "RÓTULO BACK MODELO 355ML" at bounding box center [1136, 534] width 373 height 32
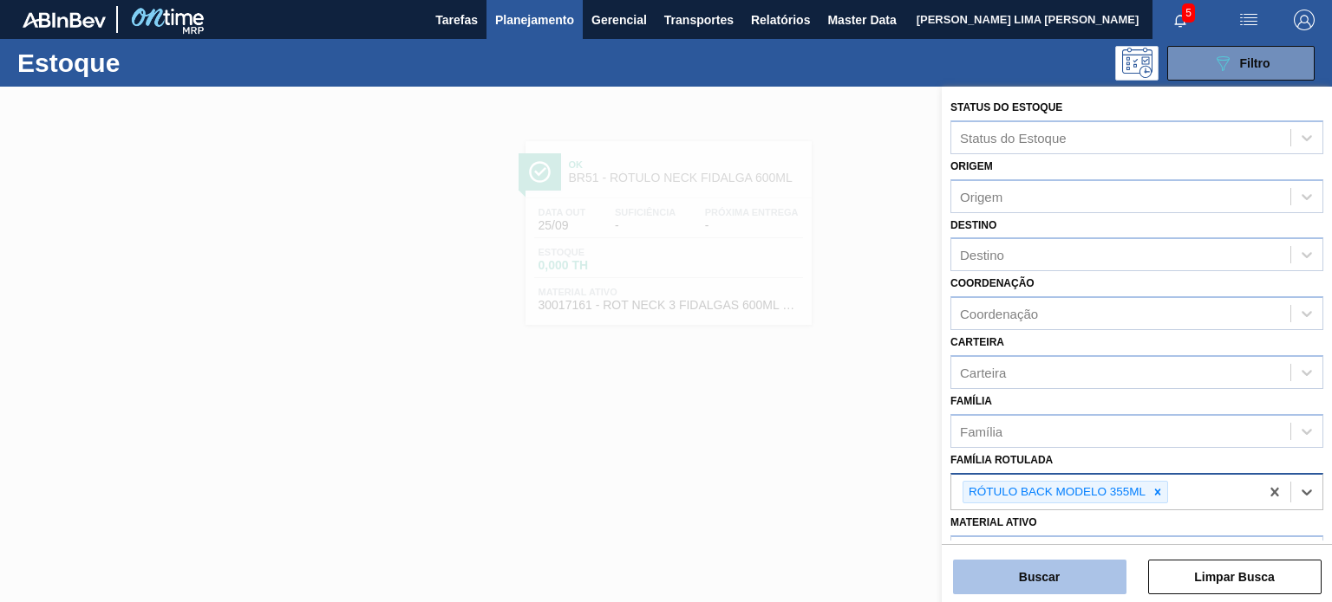
click at [1084, 571] on button "Buscar" at bounding box center [1039, 577] width 173 height 35
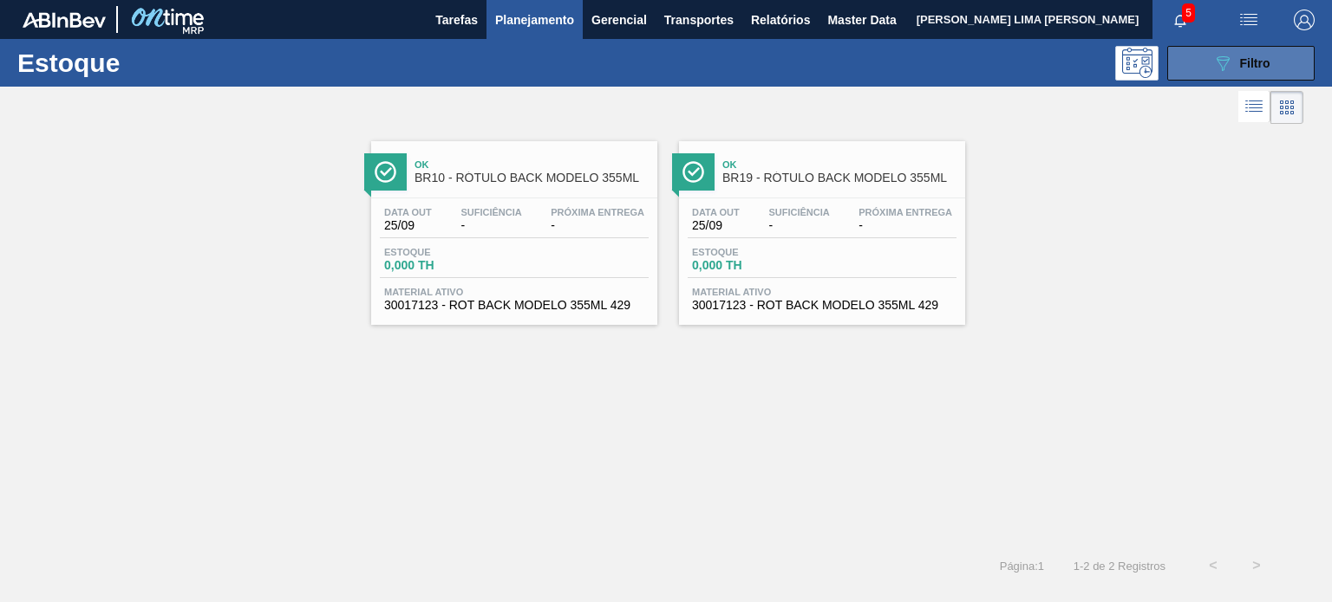
click at [1201, 65] on button "089F7B8B-B2A5-4AFE-B5C0-19BA573D28AC Filtro" at bounding box center [1240, 63] width 147 height 35
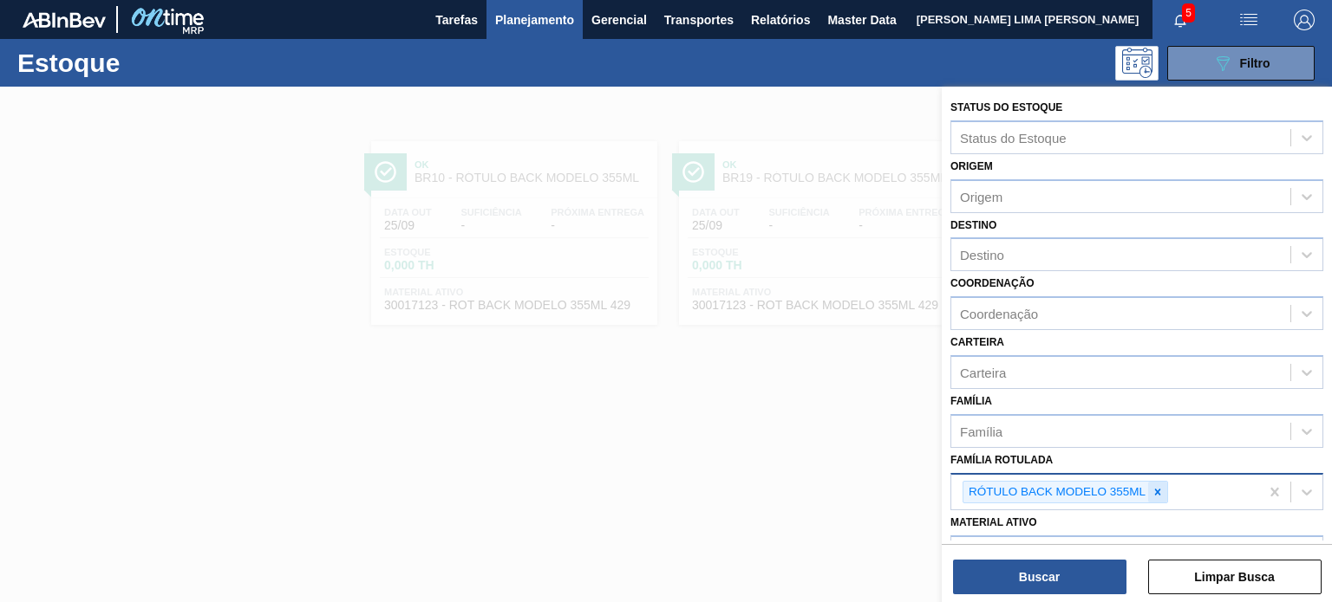
click at [1151, 496] on div at bounding box center [1157, 493] width 19 height 22
paste Rotulada "ROTULO FRONT CARACU 355ML"
type Rotulada "ROTULO FRONT CARACU 355ML"
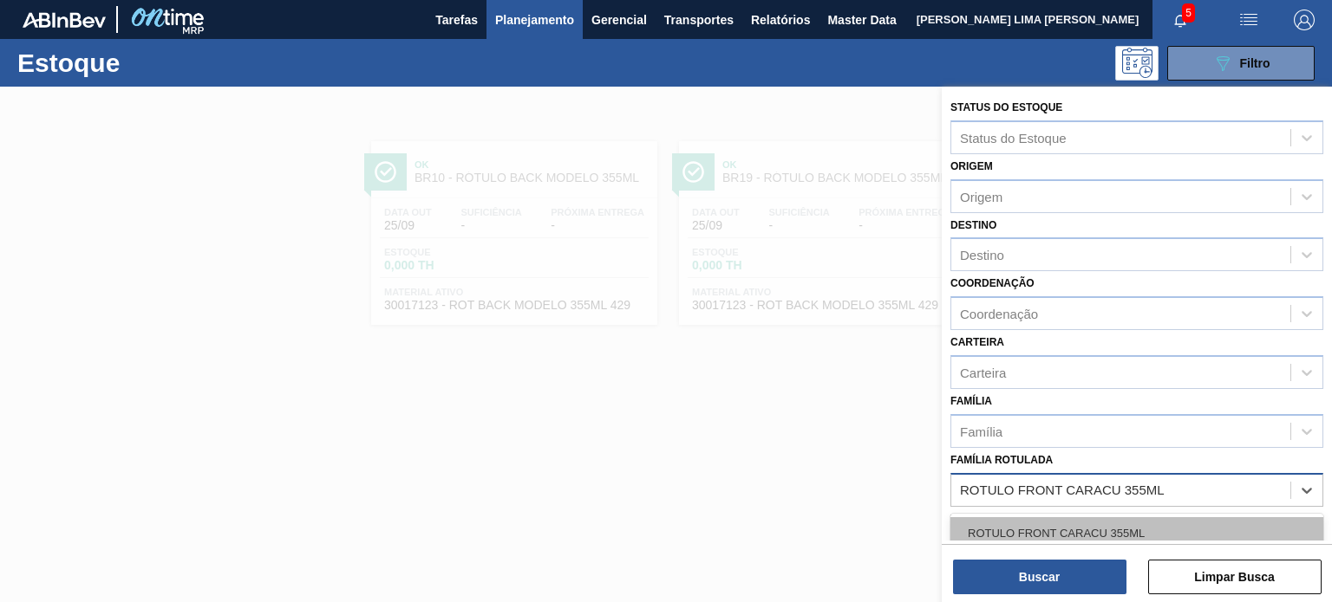
click at [1083, 531] on div "ROTULO FRONT CARACU 355ML" at bounding box center [1136, 534] width 373 height 32
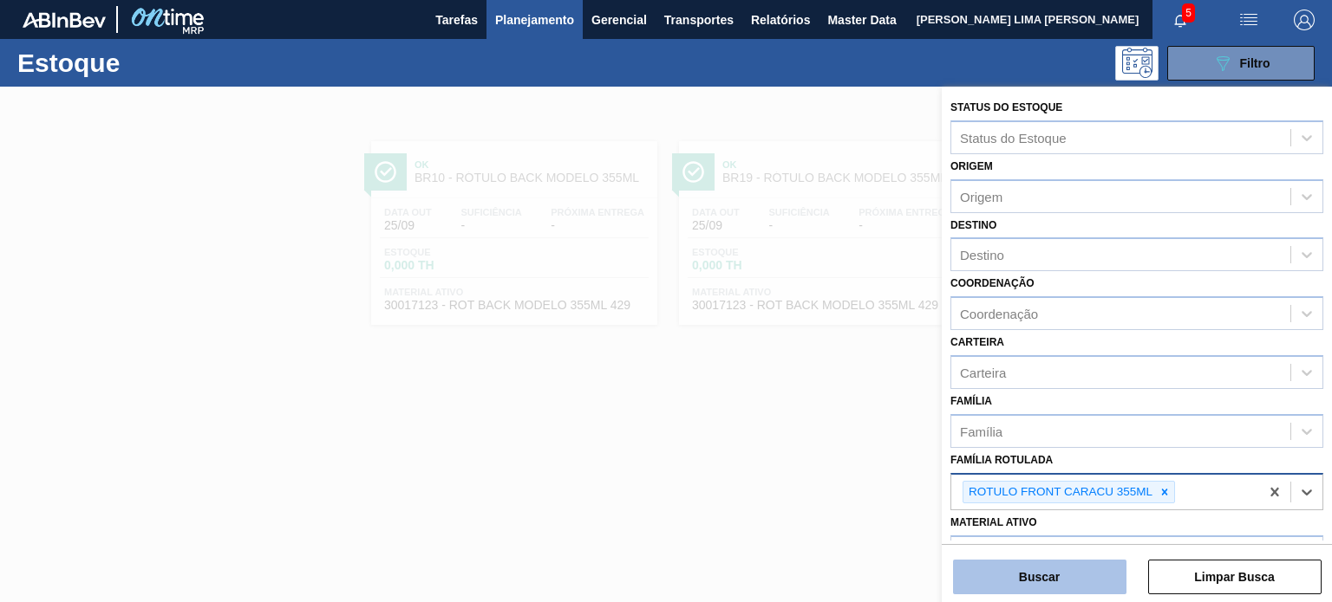
click at [1077, 571] on button "Buscar" at bounding box center [1039, 577] width 173 height 35
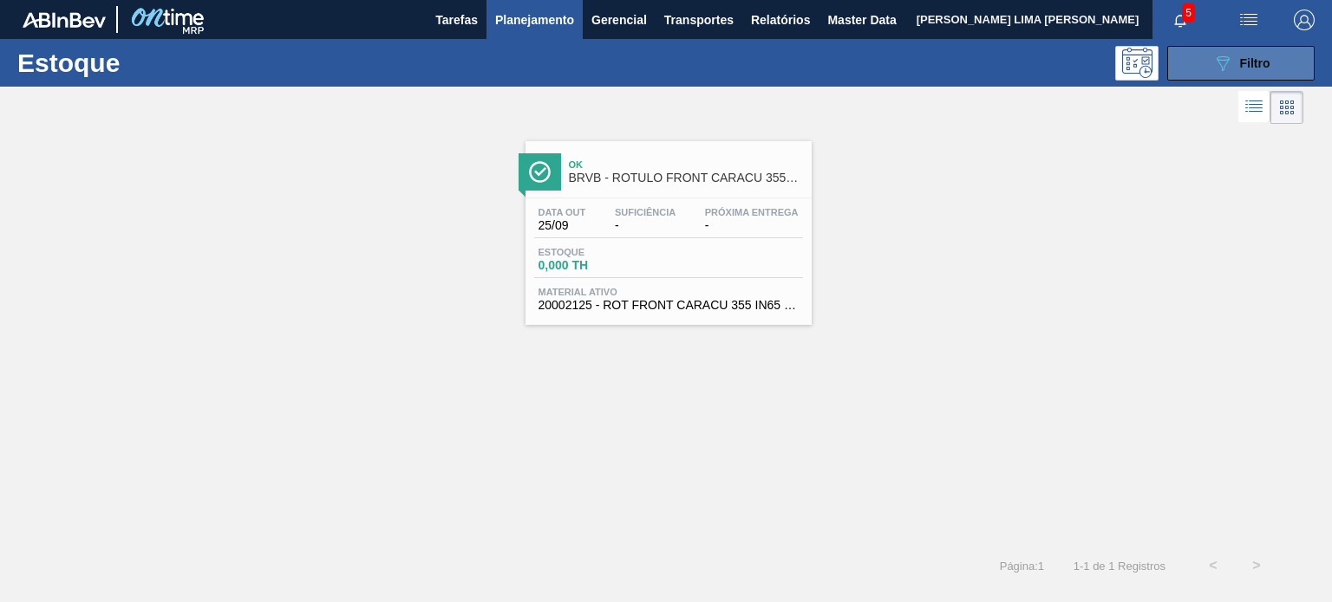
click at [1237, 61] on div "089F7B8B-B2A5-4AFE-B5C0-19BA573D28AC Filtro" at bounding box center [1241, 63] width 58 height 21
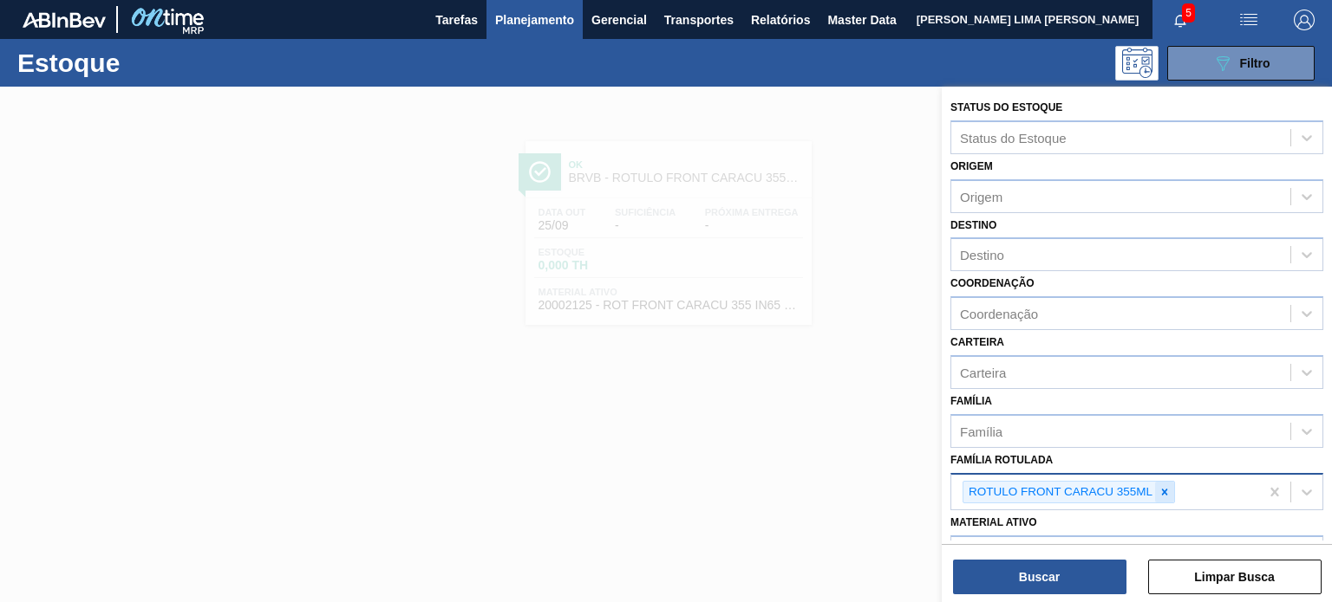
click at [1164, 492] on icon at bounding box center [1164, 492] width 12 height 12
paste Rotulada "RÓTULO NECK BC 600ML"
type Rotulada "RÓTULO NECK BC 600ML"
click at [1080, 518] on div "RÓTULO NECK BC 600ML" at bounding box center [1136, 534] width 373 height 32
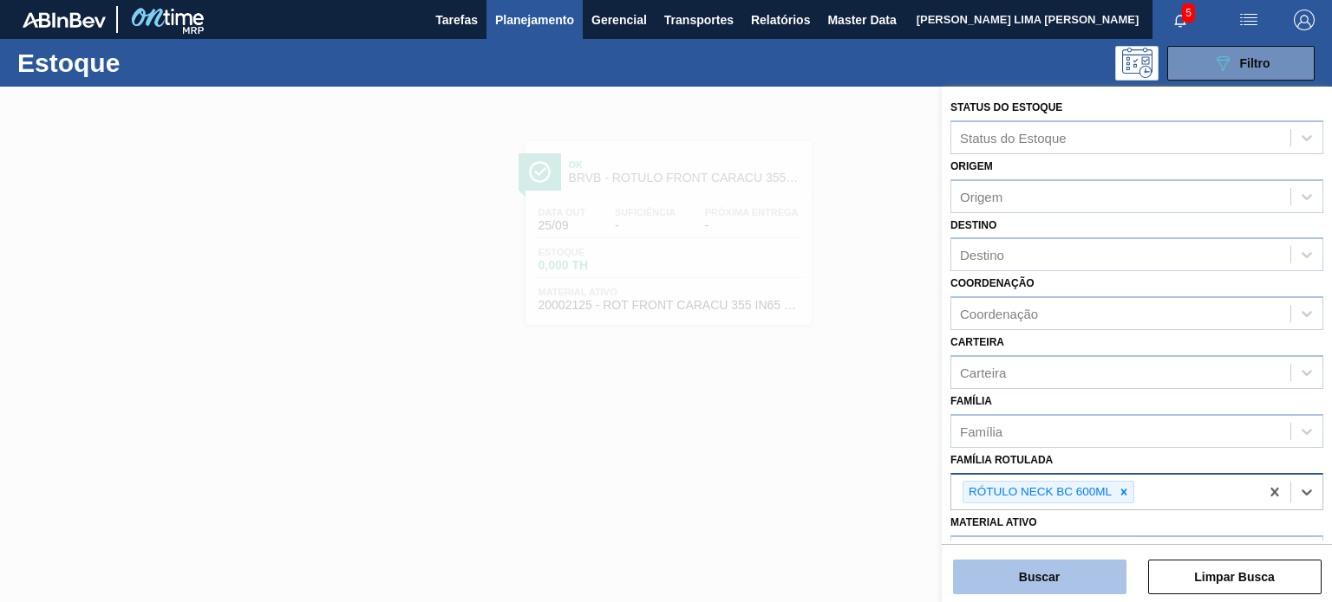
click at [1081, 576] on button "Buscar" at bounding box center [1039, 577] width 173 height 35
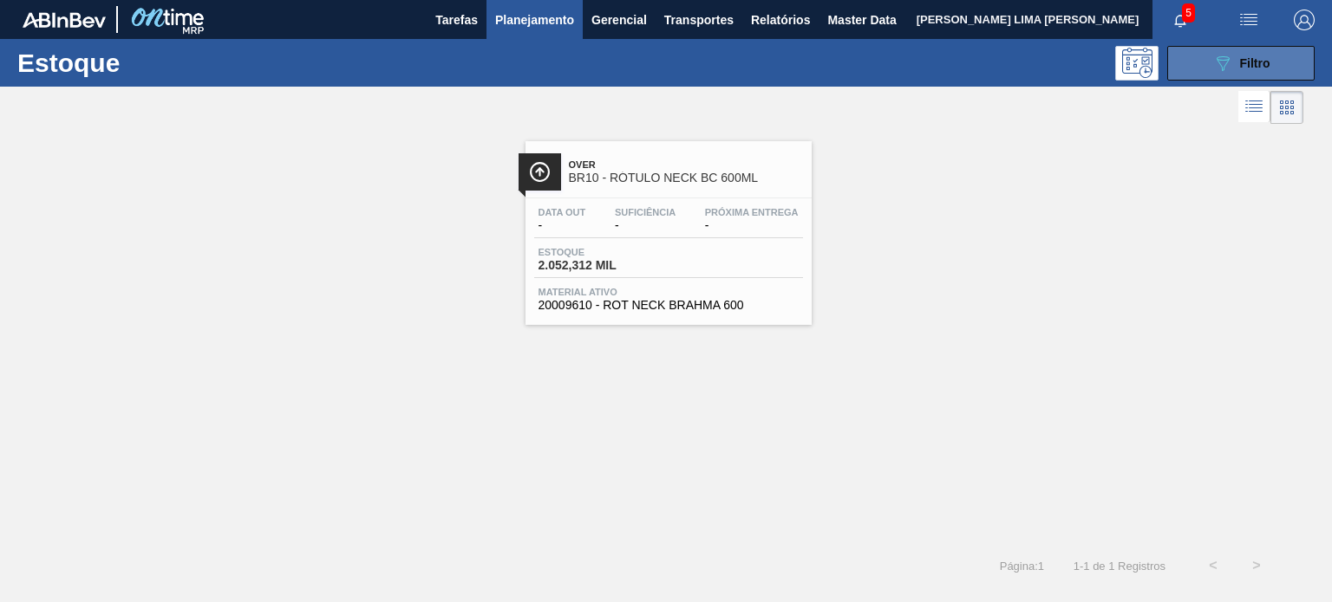
click at [1296, 61] on button "089F7B8B-B2A5-4AFE-B5C0-19BA573D28AC Filtro" at bounding box center [1240, 63] width 147 height 35
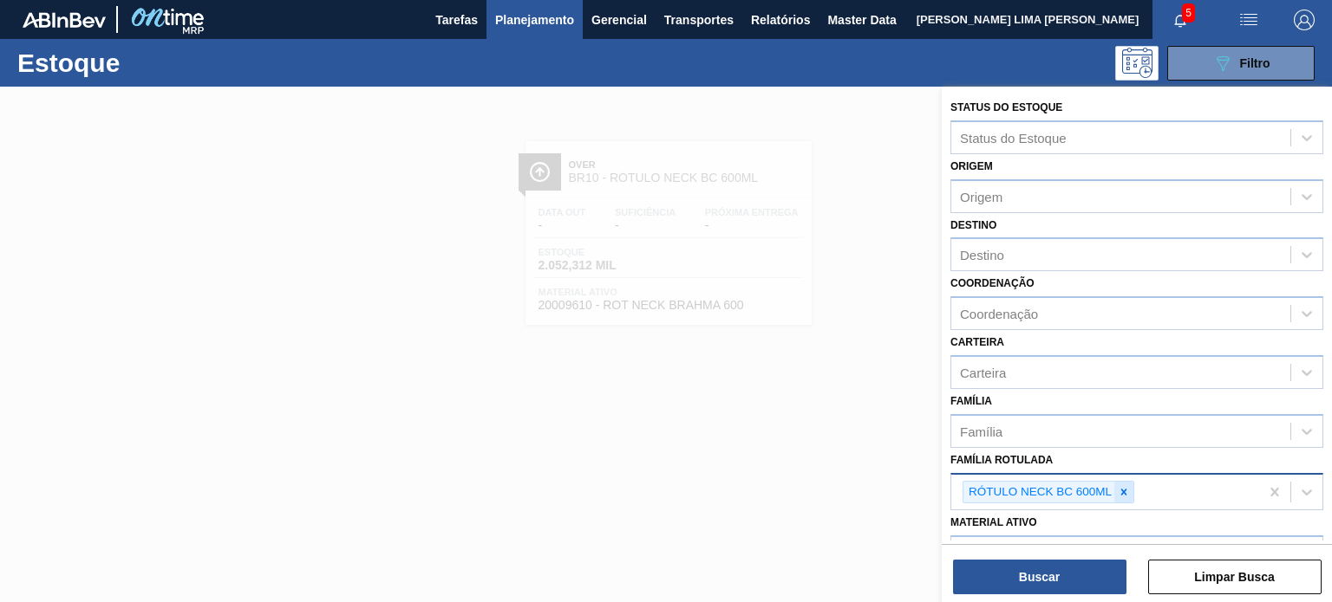
click at [1119, 486] on icon at bounding box center [1123, 492] width 12 height 12
paste Rotulada "RÓTULO FRONT GUARANÁ 300ML"
type Rotulada "RÓTULO FRONT GUARANÁ 300ML"
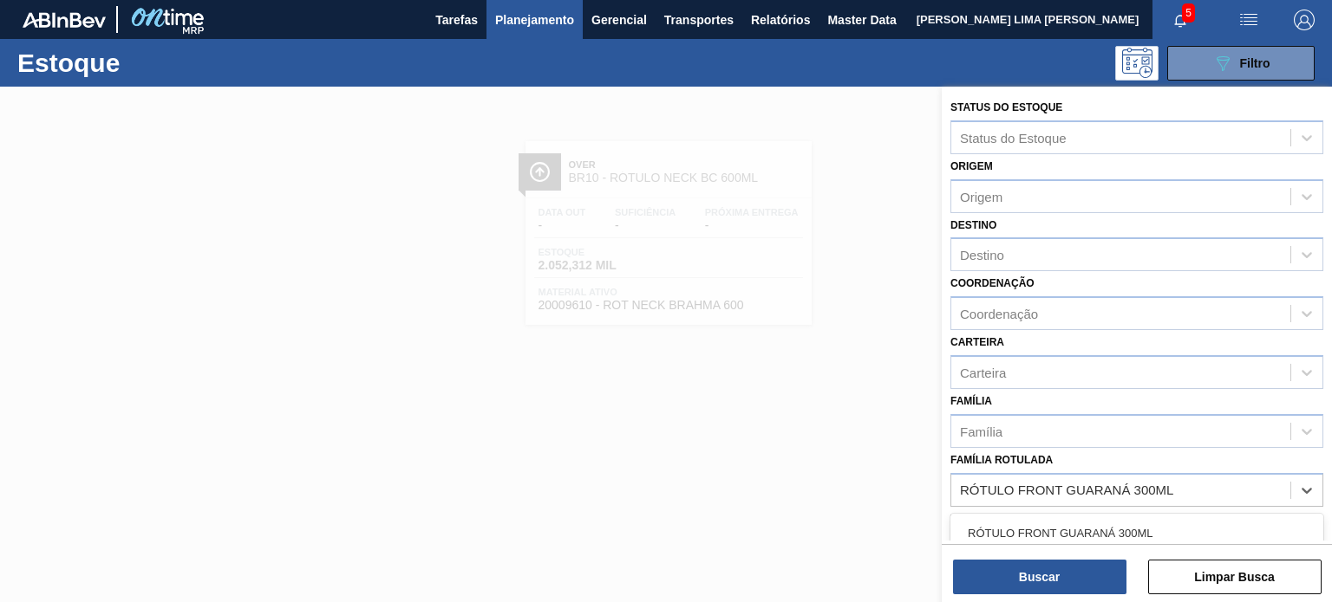
click at [1097, 533] on div "RÓTULO FRONT GUARANÁ 300ML" at bounding box center [1136, 534] width 373 height 32
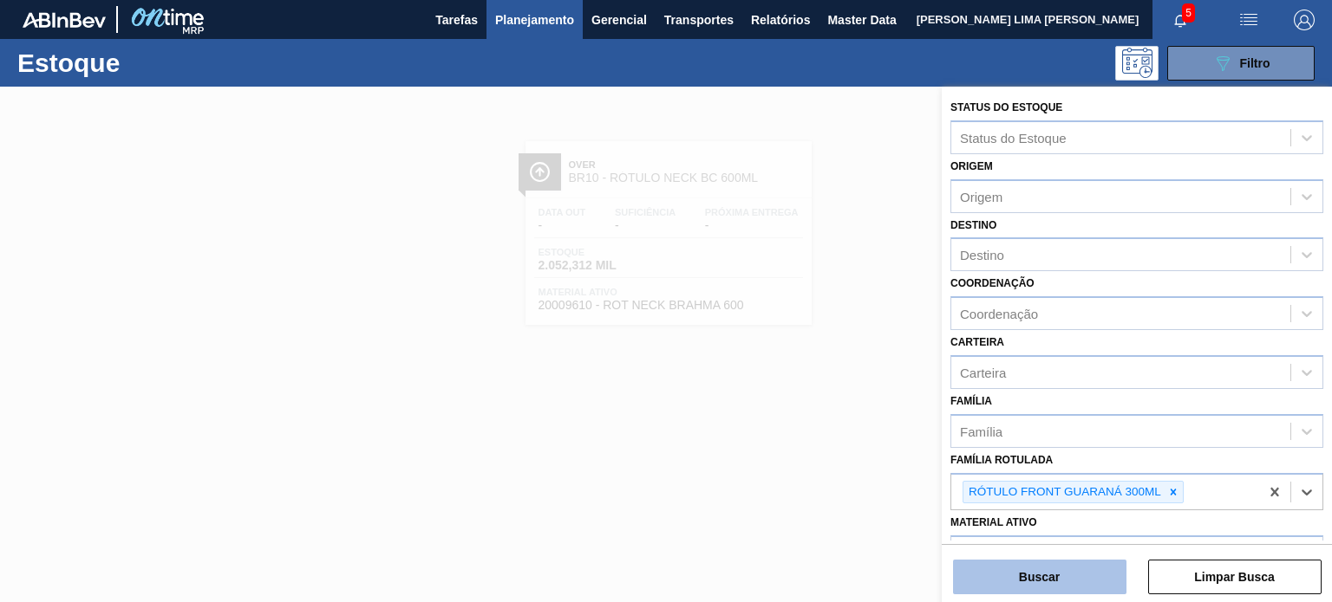
click at [1094, 571] on button "Buscar" at bounding box center [1039, 577] width 173 height 35
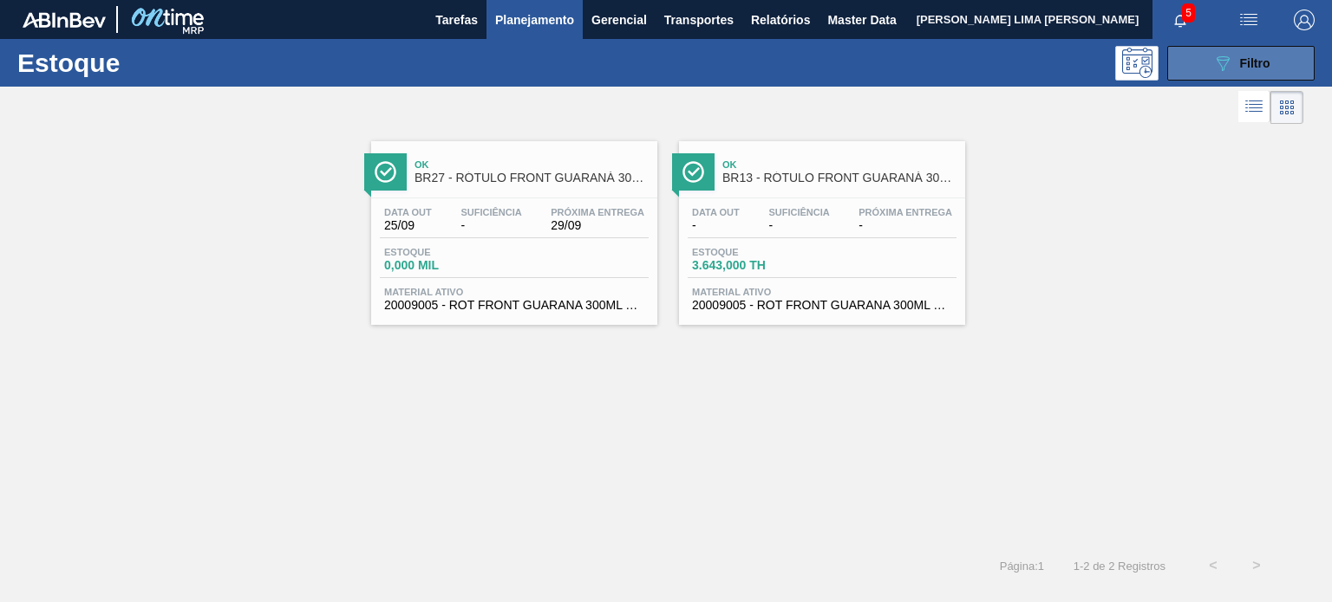
click at [1307, 61] on button "089F7B8B-B2A5-4AFE-B5C0-19BA573D28AC Filtro" at bounding box center [1240, 63] width 147 height 35
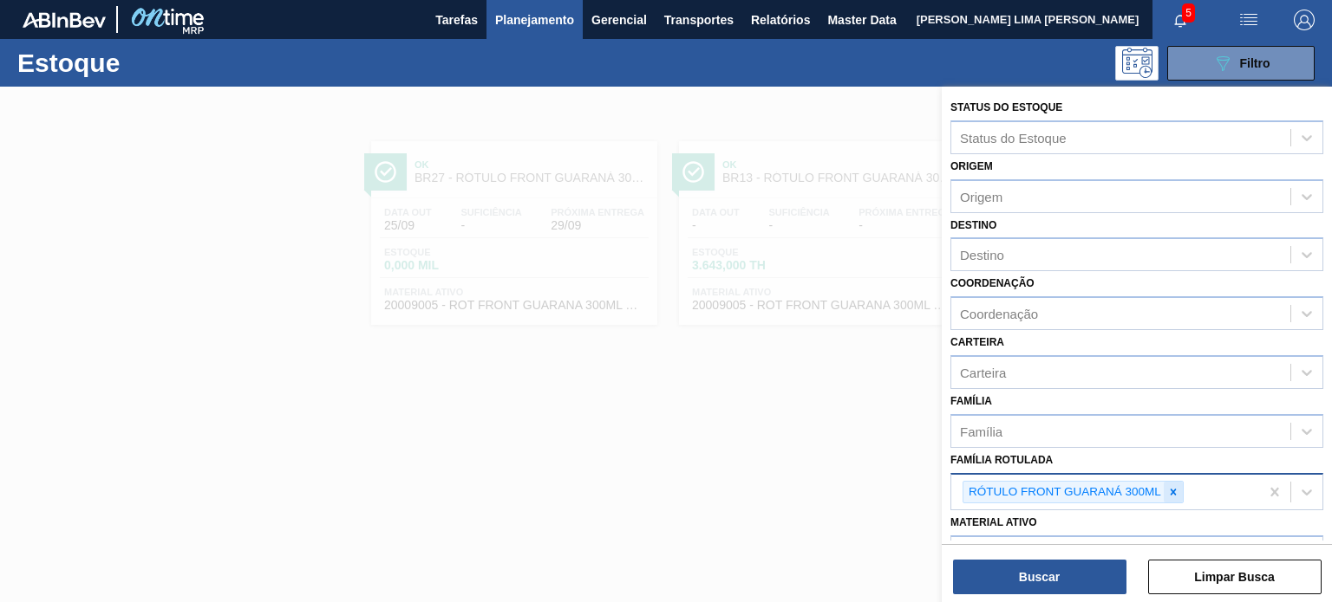
click at [1173, 486] on icon at bounding box center [1173, 492] width 12 height 12
paste Rotulada "RÓTULO NECK SKOL RED MIX 269ML"
type Rotulada "RÓTULO NECK SKOL RED MIX 269ML"
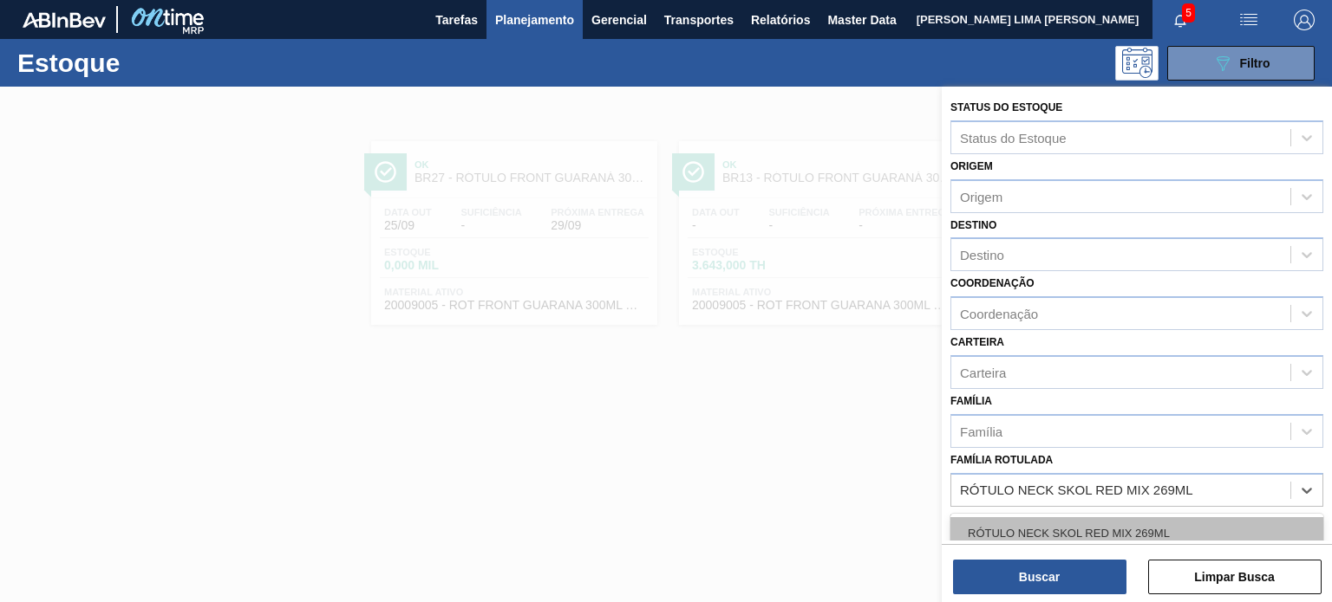
click at [1122, 523] on div "RÓTULO NECK SKOL RED MIX 269ML" at bounding box center [1136, 534] width 373 height 32
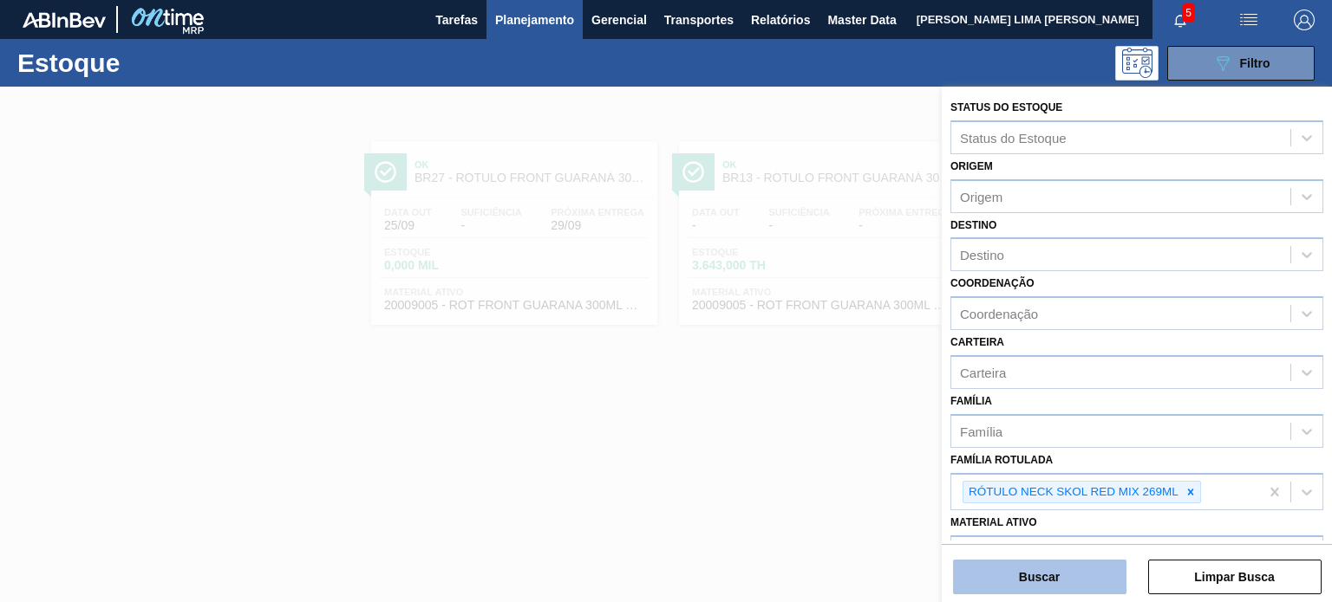
drag, startPoint x: 1104, startPoint y: 557, endPoint x: 1112, endPoint y: 565, distance: 11.7
click at [1113, 561] on div "Buscar Limpar Busca" at bounding box center [1136, 568] width 390 height 49
click at [1097, 576] on button "Buscar" at bounding box center [1039, 577] width 173 height 35
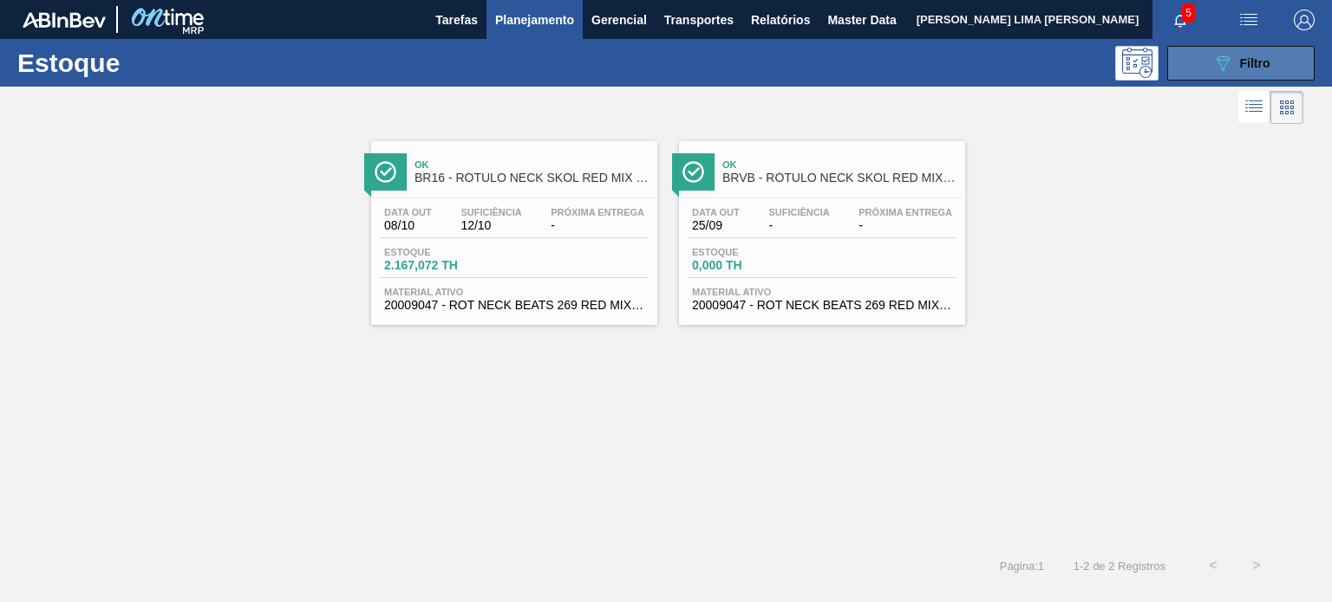
click at [1203, 52] on button "089F7B8B-B2A5-4AFE-B5C0-19BA573D28AC Filtro" at bounding box center [1240, 63] width 147 height 35
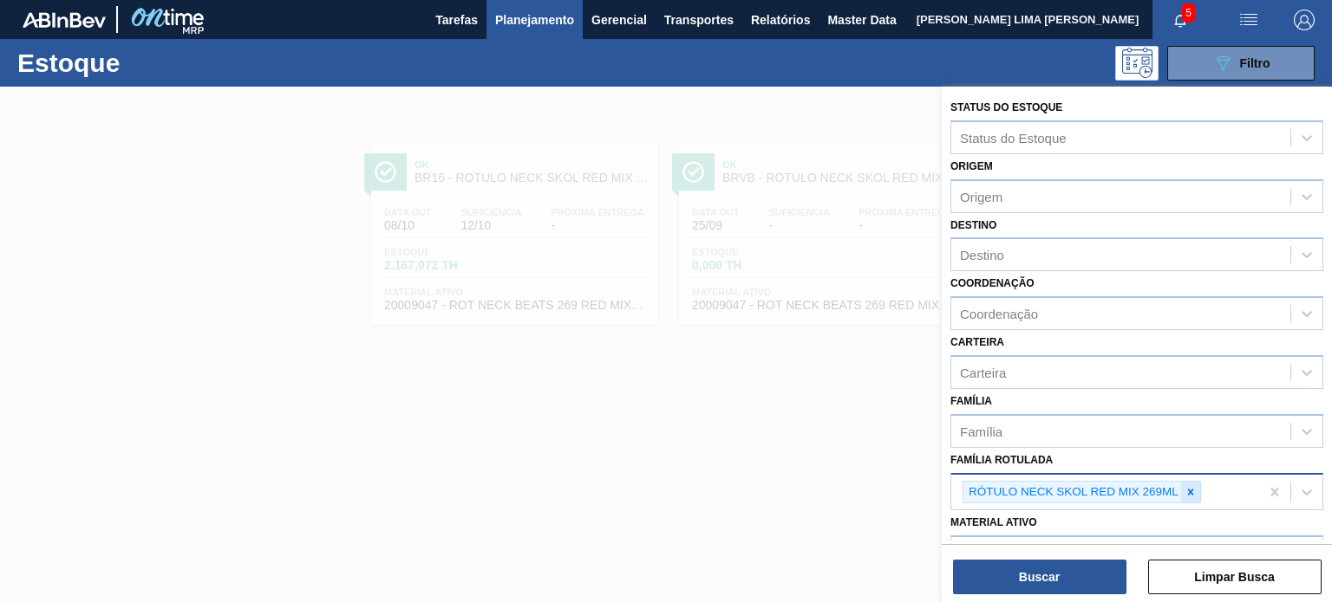
click at [1191, 486] on icon at bounding box center [1190, 492] width 12 height 12
paste Rotulada "RÓTULO FRONT AP SUBZERO 300ML"
type Rotulada "RÓTULO FRONT AP SUBZERO 300ML"
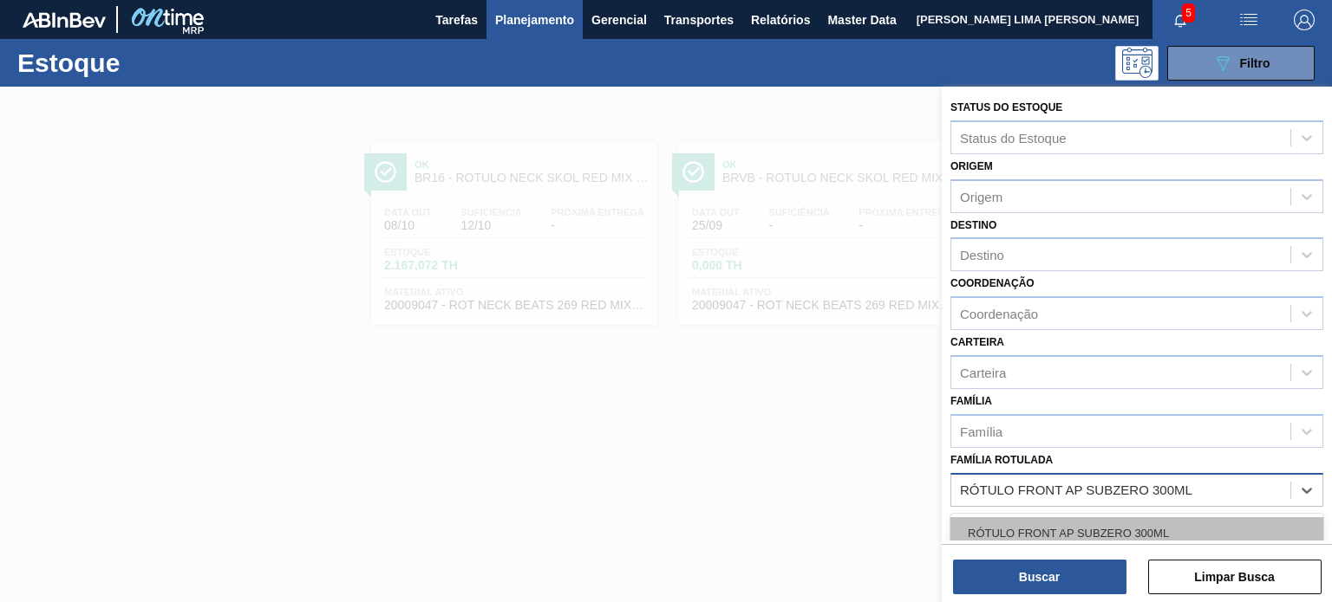
click at [1101, 528] on div "RÓTULO FRONT AP SUBZERO 300ML" at bounding box center [1136, 534] width 373 height 32
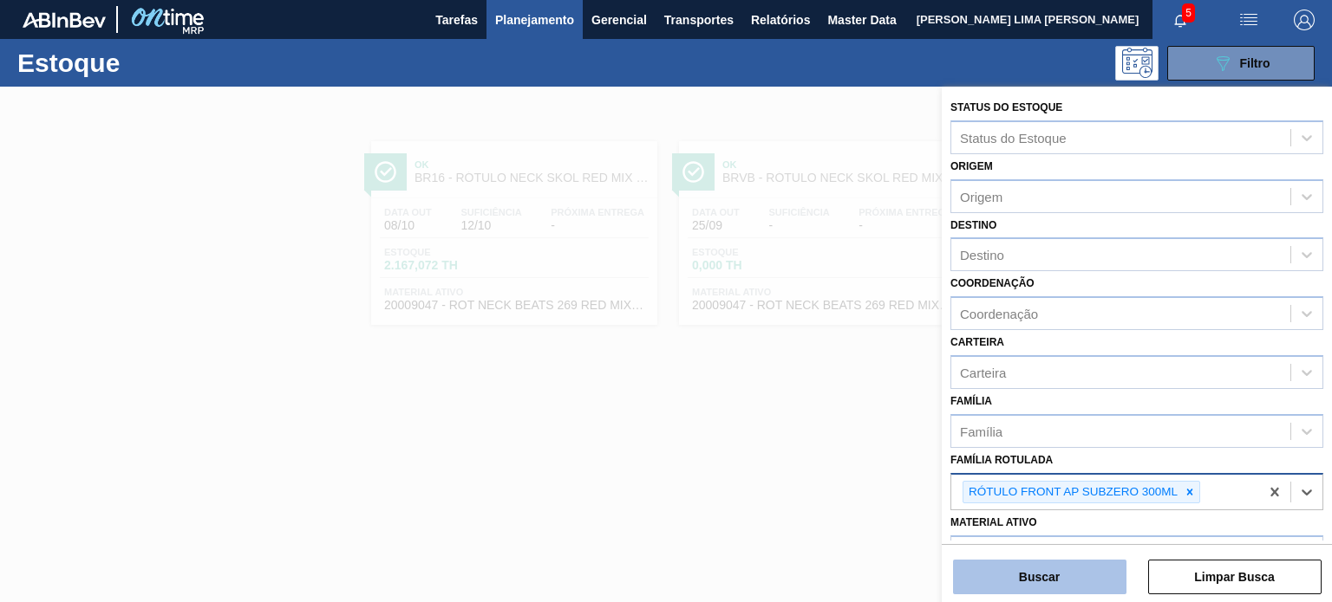
click at [1099, 578] on button "Buscar" at bounding box center [1039, 577] width 173 height 35
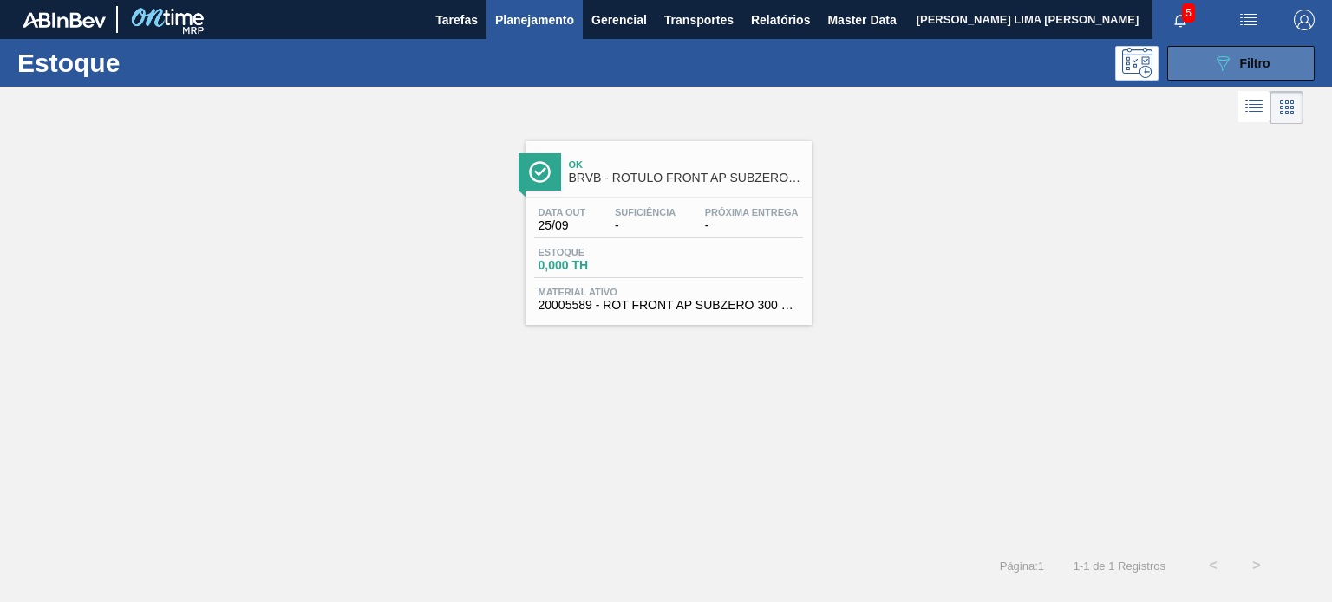
click at [1255, 46] on button "089F7B8B-B2A5-4AFE-B5C0-19BA573D28AC Filtro" at bounding box center [1240, 63] width 147 height 35
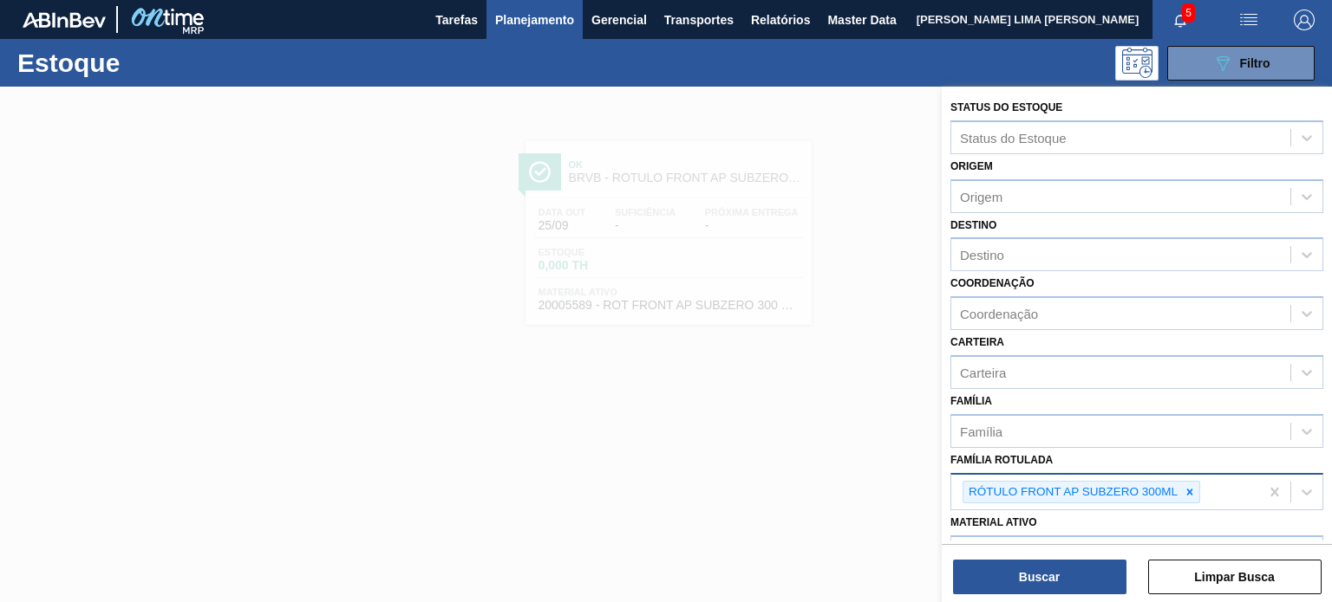
click at [1178, 482] on div "RÓTULO FRONT AP SUBZERO 300ML" at bounding box center [1071, 493] width 217 height 22
click at [1187, 489] on icon at bounding box center [1190, 492] width 6 height 6
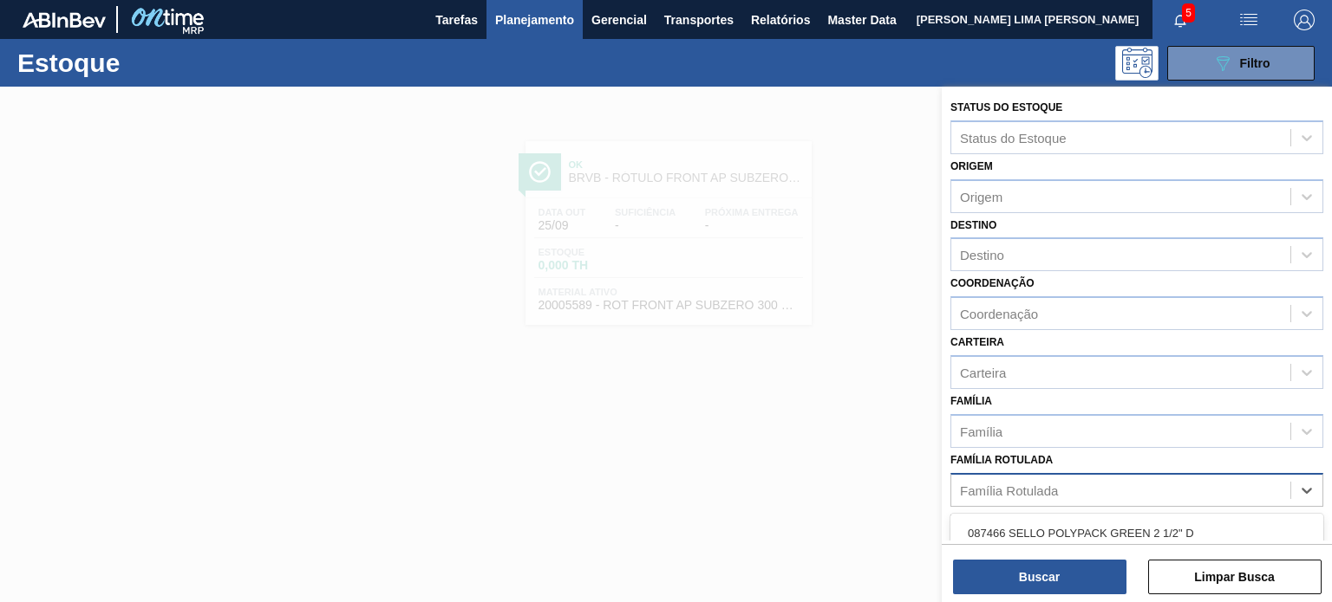
paste Rotulada "BRVBROTULO NECK BOH 330ML"
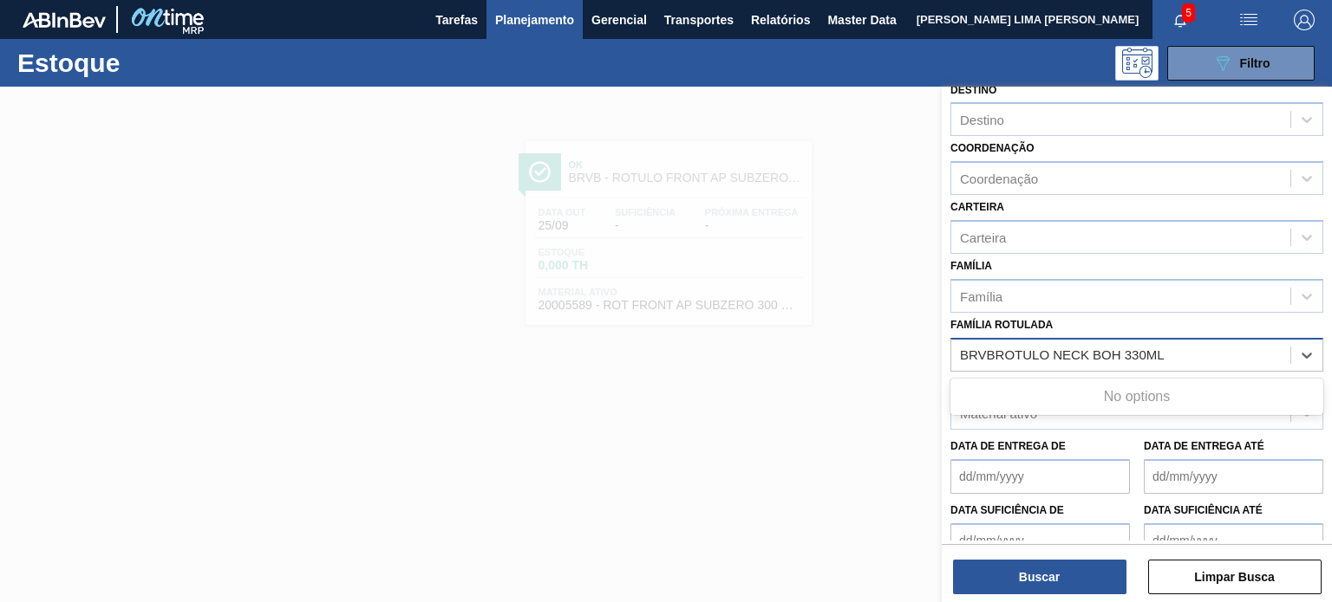
scroll to position [221, 0]
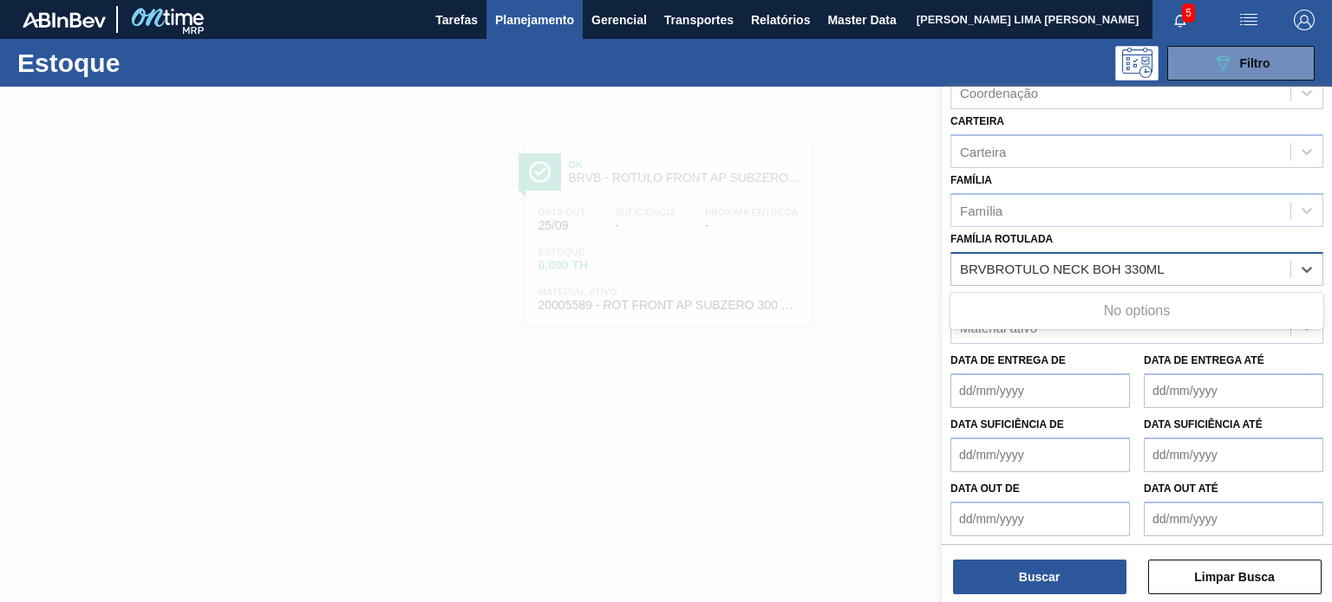
drag, startPoint x: 992, startPoint y: 262, endPoint x: 974, endPoint y: 273, distance: 21.4
click at [960, 264] on Rotulada "BRVBROTULO NECK BOH 330ML" at bounding box center [1063, 269] width 206 height 15
type Rotulada "ROTULO NECK BOH 330ML"
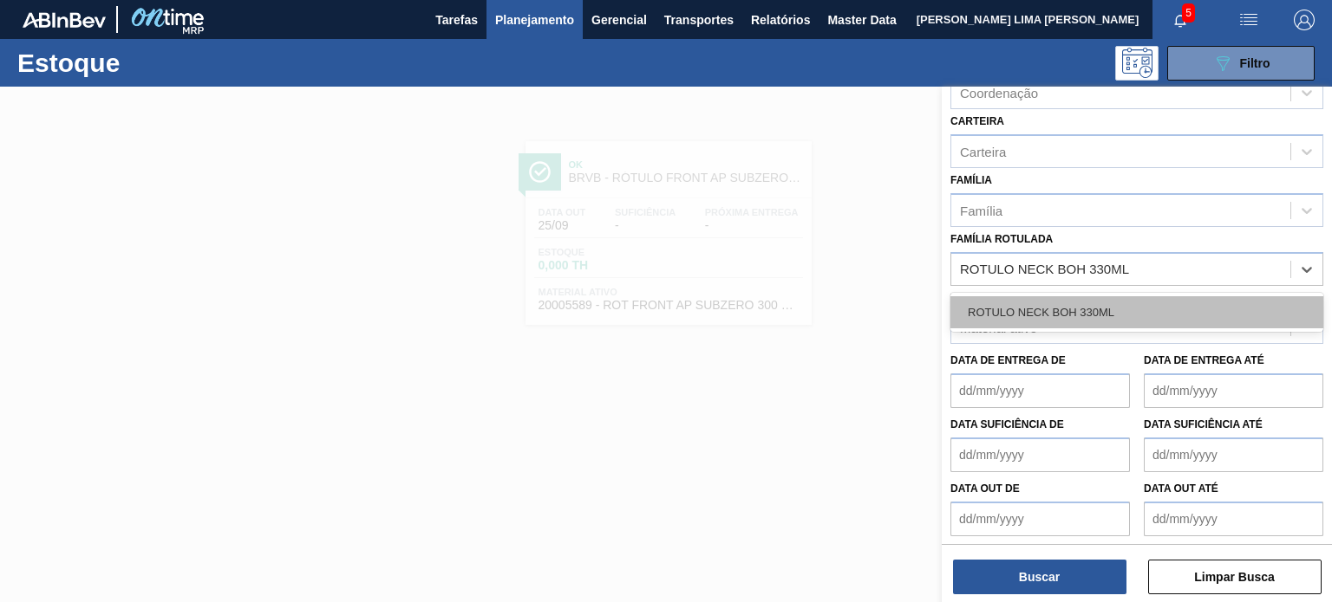
click at [1074, 315] on div "ROTULO NECK BOH 330ML" at bounding box center [1136, 312] width 373 height 32
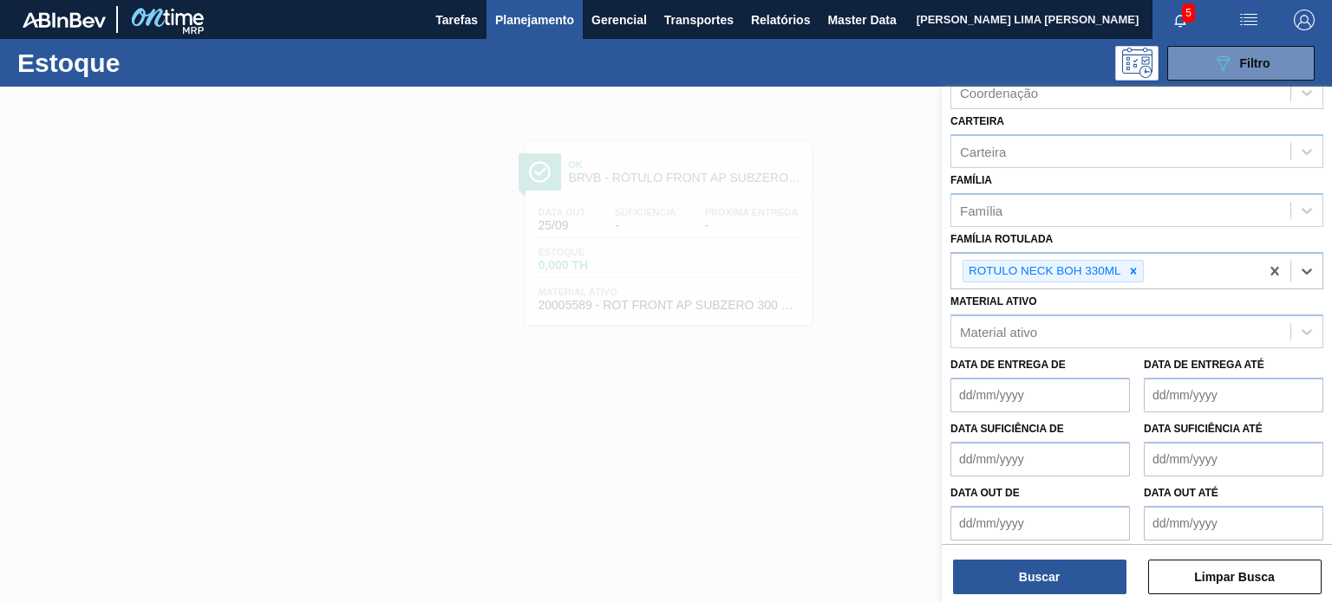
click at [1052, 598] on div "Status do Estoque Status do Estoque Origem Origem Destino Destino Coordenação C…" at bounding box center [1136, 346] width 390 height 519
drag, startPoint x: 1044, startPoint y: 582, endPoint x: 1036, endPoint y: 568, distance: 15.9
click at [1044, 582] on button "Buscar" at bounding box center [1039, 577] width 173 height 35
